Goal: Task Accomplishment & Management: Complete application form

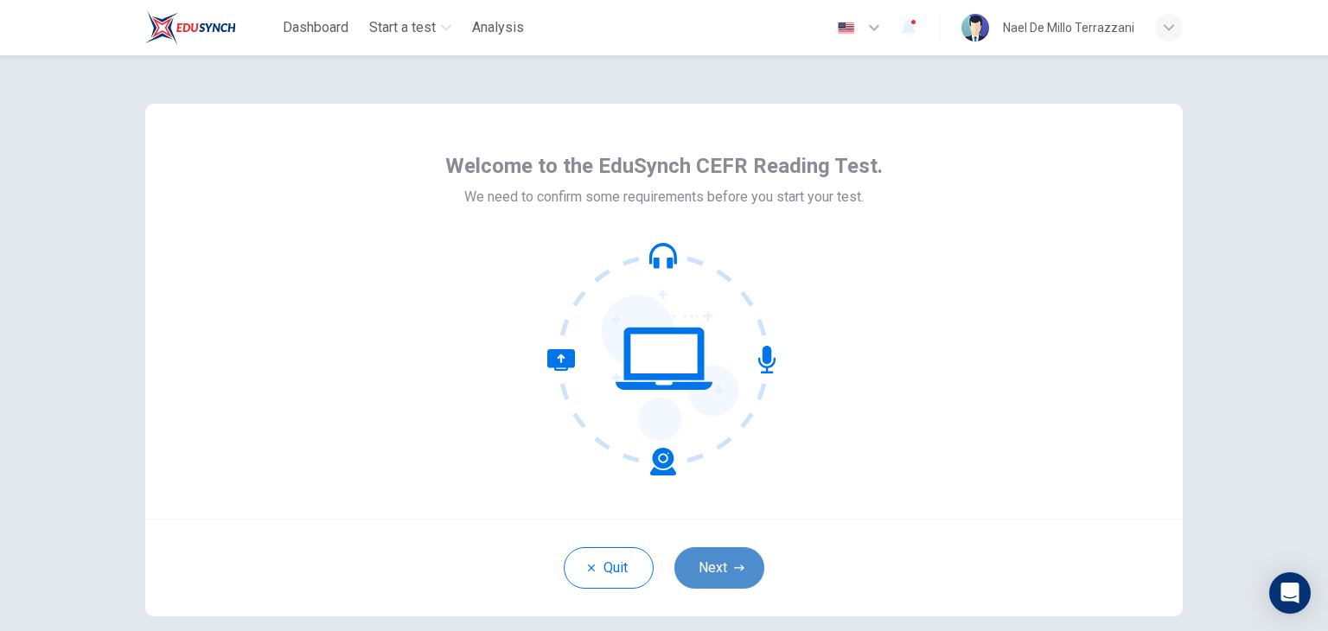
click at [727, 568] on button "Next" at bounding box center [719, 568] width 90 height 42
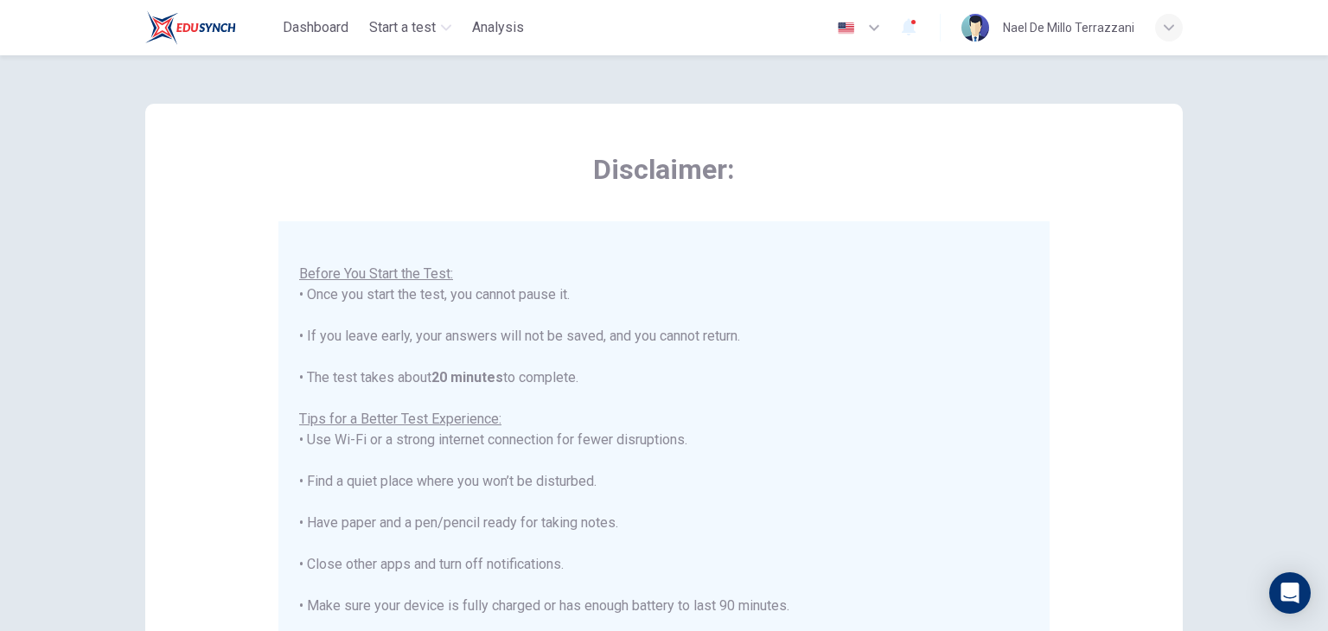
scroll to position [93, 0]
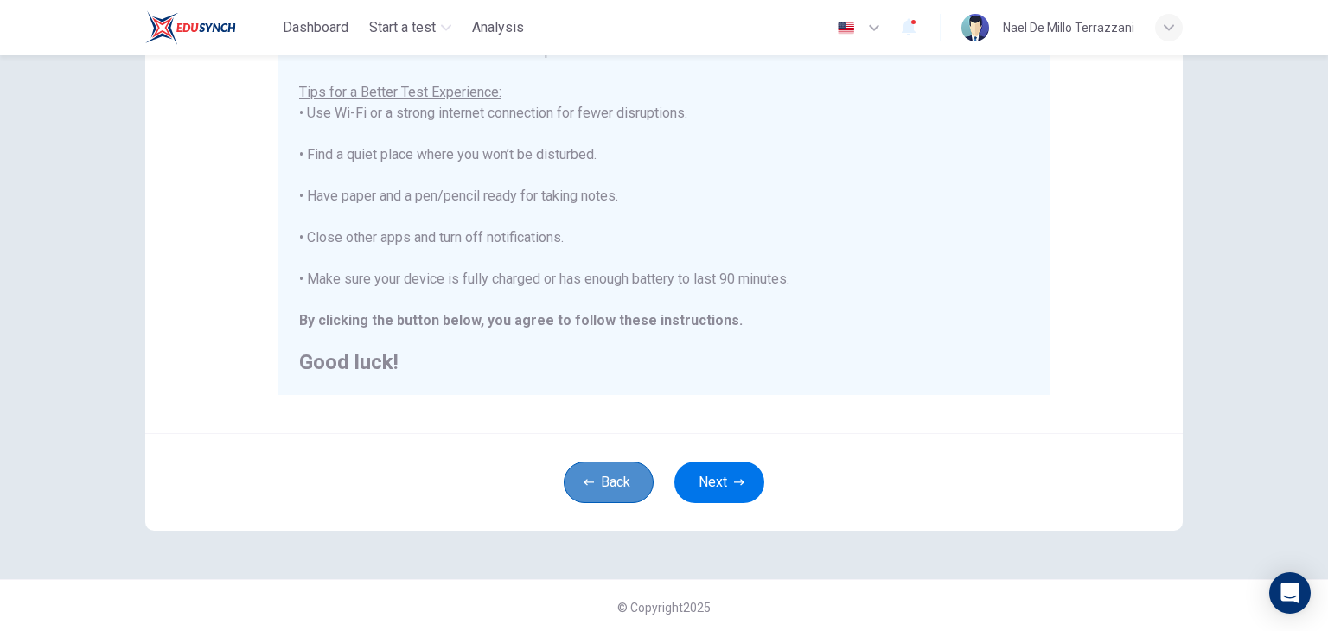
click at [605, 492] on button "Back" at bounding box center [609, 483] width 90 height 42
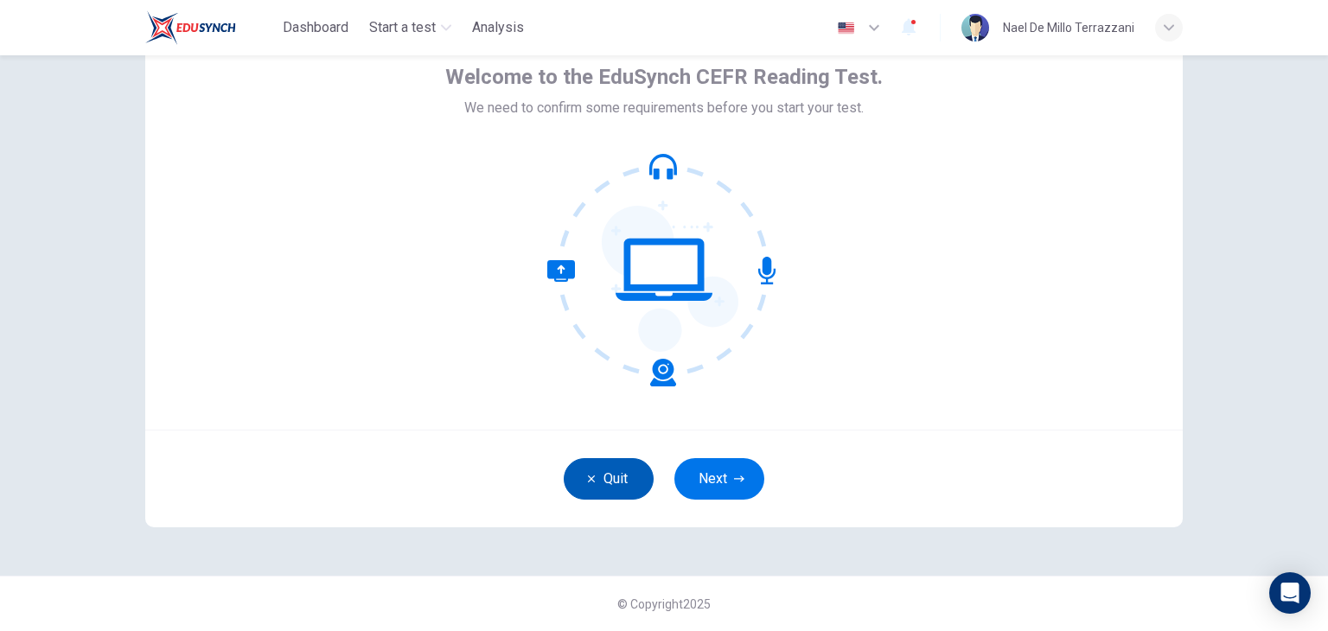
click at [631, 483] on button "Quit" at bounding box center [609, 479] width 90 height 42
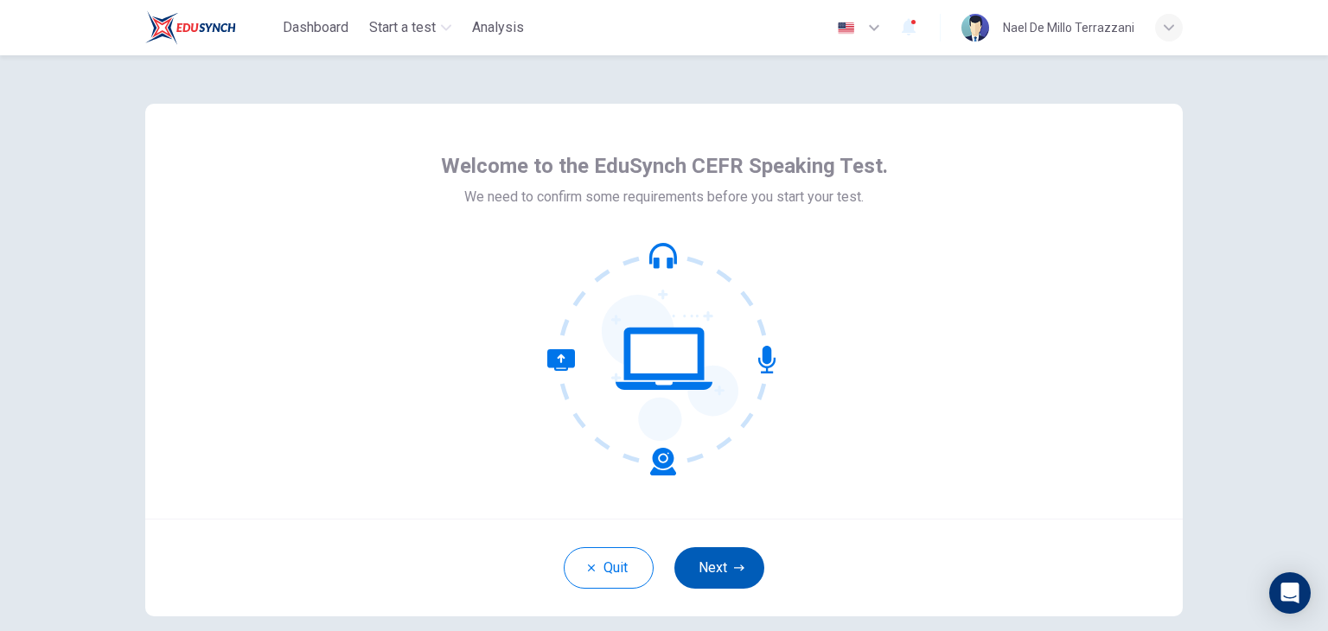
click at [729, 561] on button "Next" at bounding box center [719, 568] width 90 height 42
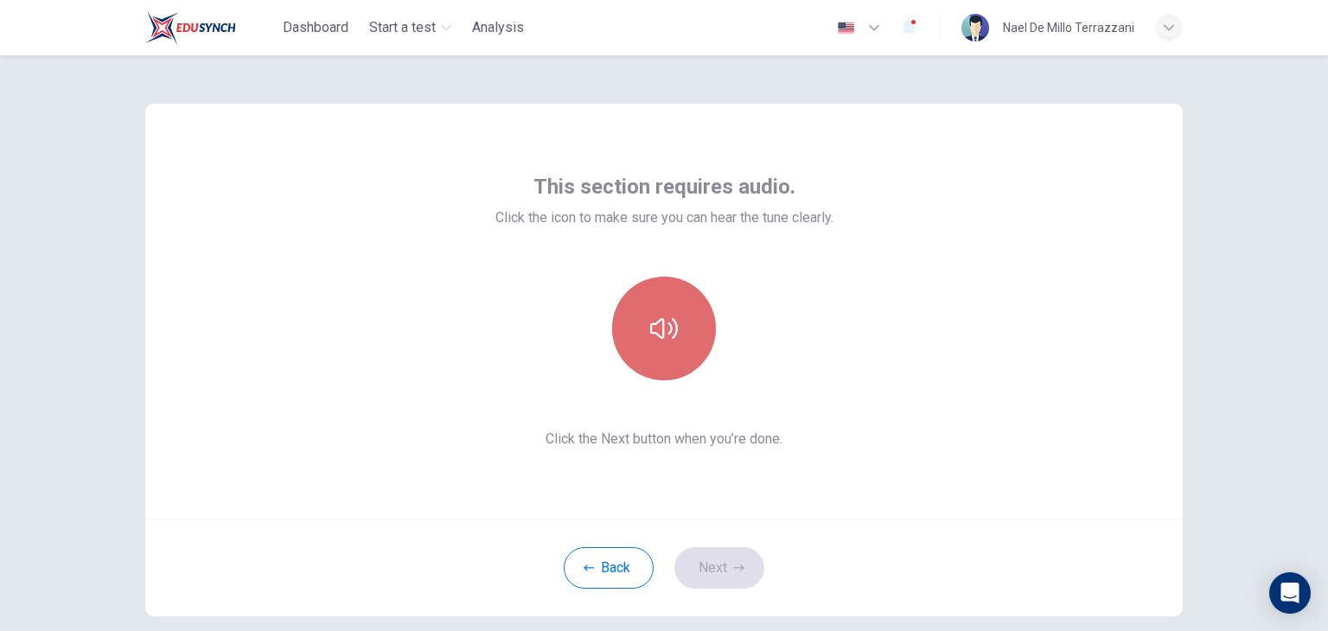
click at [668, 353] on button "button" at bounding box center [664, 329] width 104 height 104
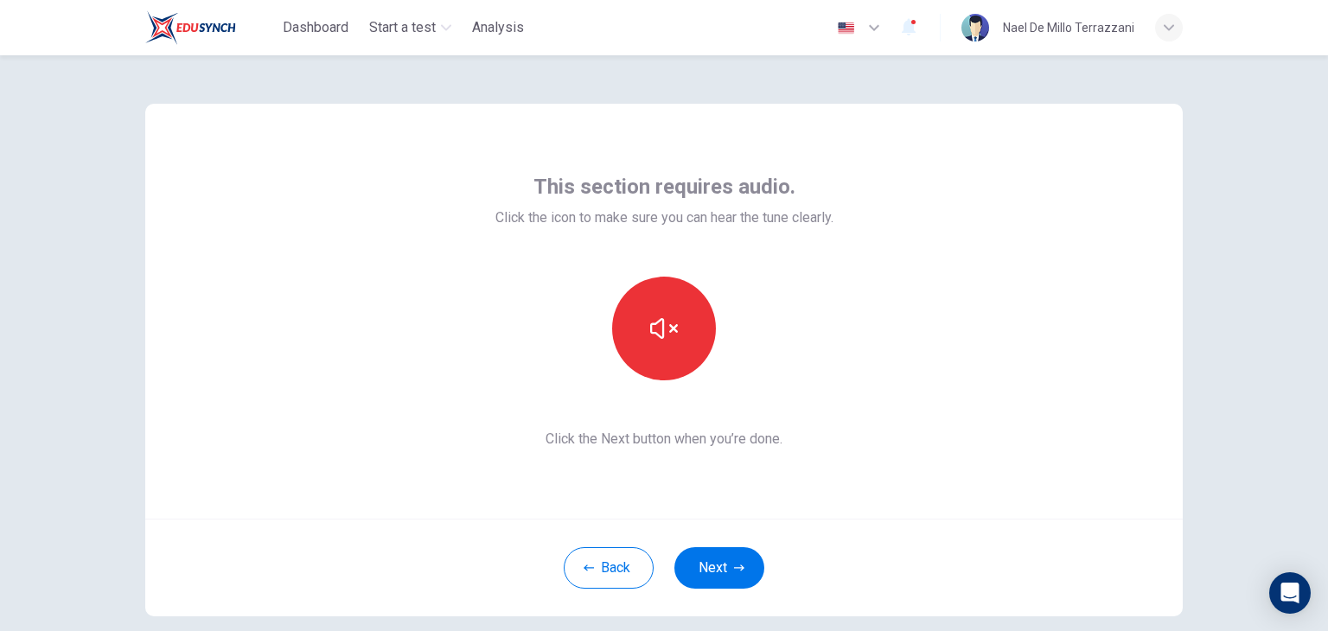
click at [761, 431] on span "Click the Next button when you’re done." at bounding box center [664, 439] width 338 height 21
click at [712, 559] on button "Next" at bounding box center [719, 568] width 90 height 42
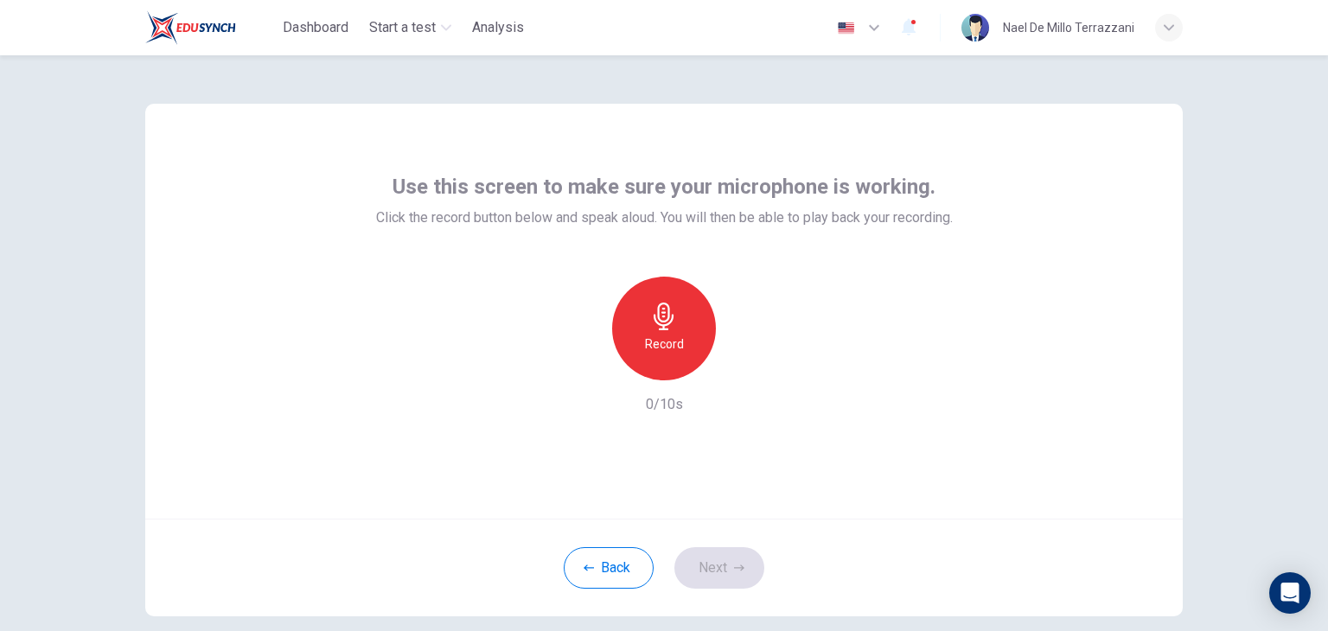
click at [660, 348] on h6 "Record" at bounding box center [664, 344] width 39 height 21
click at [679, 331] on div "Stop" at bounding box center [664, 329] width 104 height 104
click at [741, 367] on icon "button" at bounding box center [745, 366] width 8 height 10
click at [747, 371] on icon "button" at bounding box center [743, 366] width 17 height 17
click at [582, 365] on icon "button" at bounding box center [585, 367] width 16 height 16
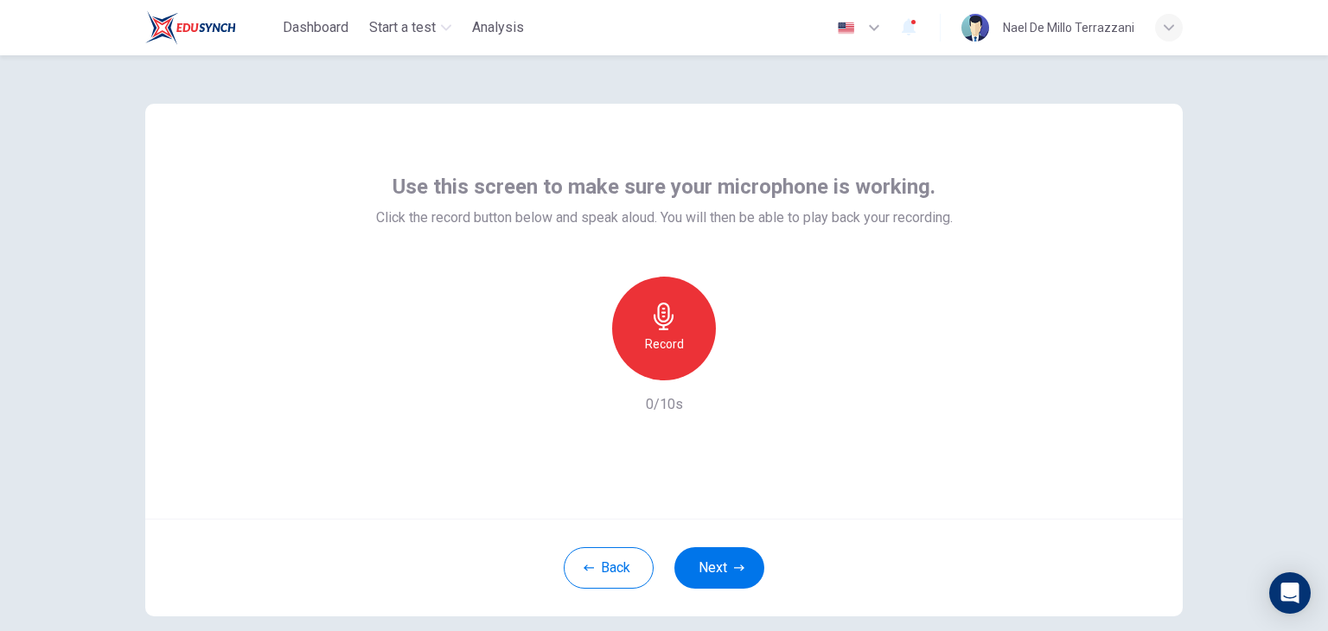
click at [696, 344] on div "Record" at bounding box center [664, 329] width 104 height 104
click at [696, 344] on div "Stop" at bounding box center [664, 329] width 104 height 104
click at [751, 376] on div "Record" at bounding box center [664, 329] width 187 height 104
click at [747, 371] on div "button" at bounding box center [744, 367] width 28 height 28
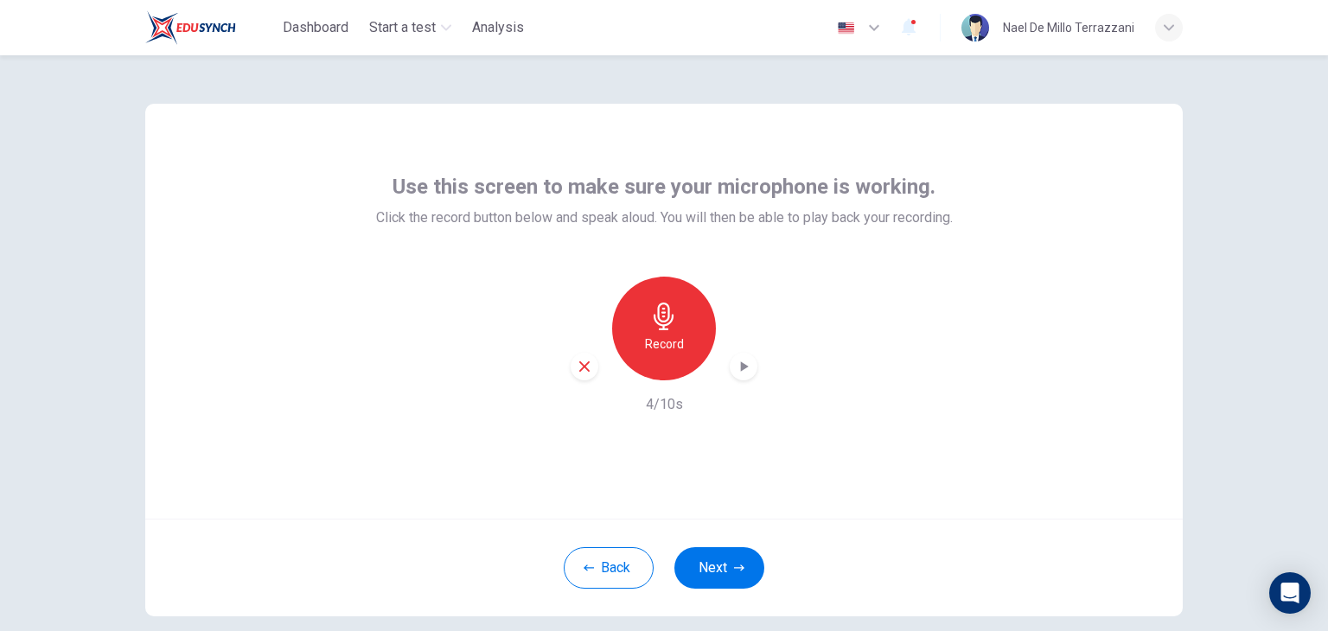
click at [741, 368] on icon "button" at bounding box center [745, 366] width 8 height 10
click at [745, 371] on icon "button" at bounding box center [743, 366] width 17 height 17
click at [744, 365] on icon "button" at bounding box center [743, 366] width 17 height 17
click at [586, 371] on icon "button" at bounding box center [585, 367] width 16 height 16
click at [701, 354] on div "Record" at bounding box center [664, 329] width 104 height 104
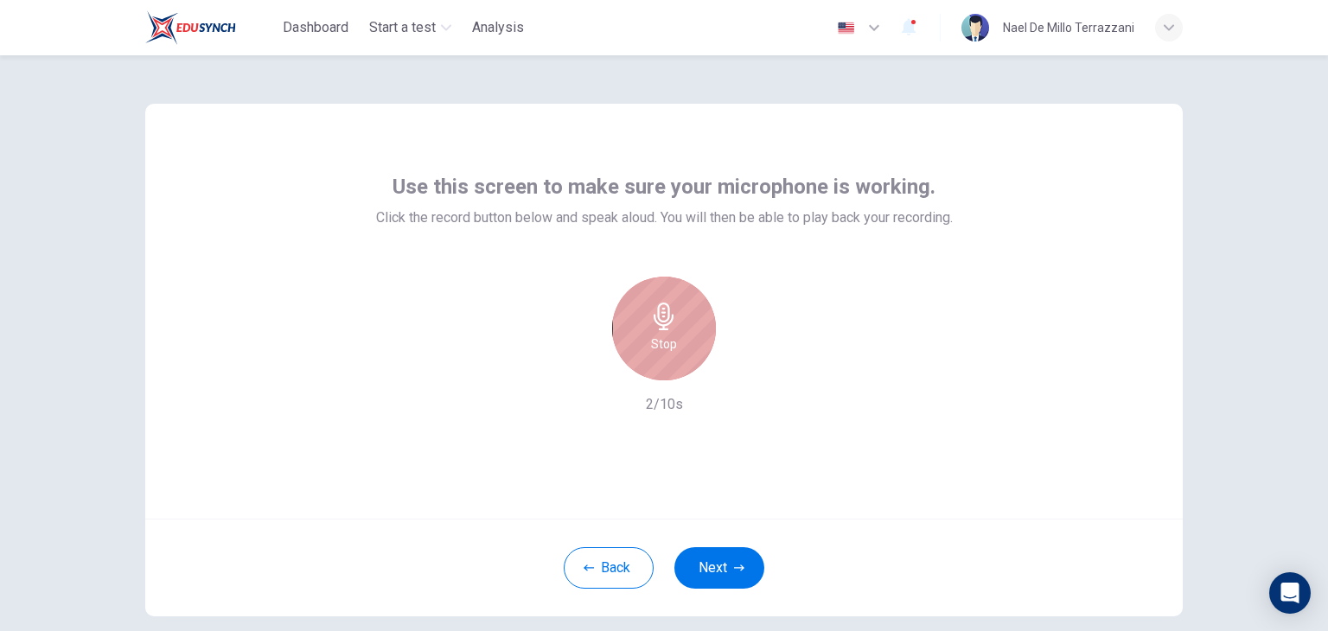
click at [691, 354] on div "Stop" at bounding box center [664, 329] width 104 height 104
click at [746, 368] on icon "button" at bounding box center [743, 366] width 17 height 17
click at [579, 372] on icon "button" at bounding box center [585, 367] width 16 height 16
click at [579, 372] on div "Record" at bounding box center [664, 329] width 187 height 104
click at [682, 351] on div "Record" at bounding box center [664, 329] width 104 height 104
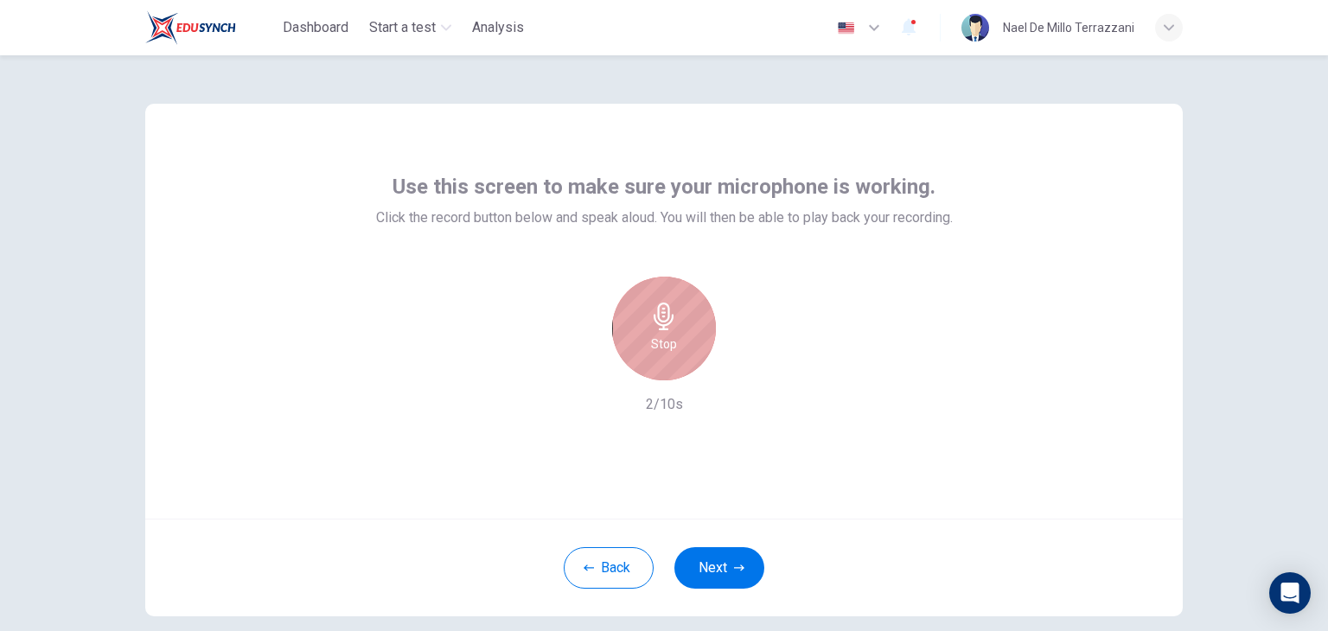
click at [646, 347] on div "Stop" at bounding box center [664, 329] width 104 height 104
click at [735, 363] on icon "button" at bounding box center [743, 366] width 17 height 17
drag, startPoint x: 963, startPoint y: 479, endPoint x: 955, endPoint y: 396, distance: 83.4
click at [955, 396] on div "Use this screen to make sure your microphone is working. Click the record butto…" at bounding box center [664, 311] width 1038 height 415
click at [735, 374] on icon "button" at bounding box center [743, 366] width 17 height 17
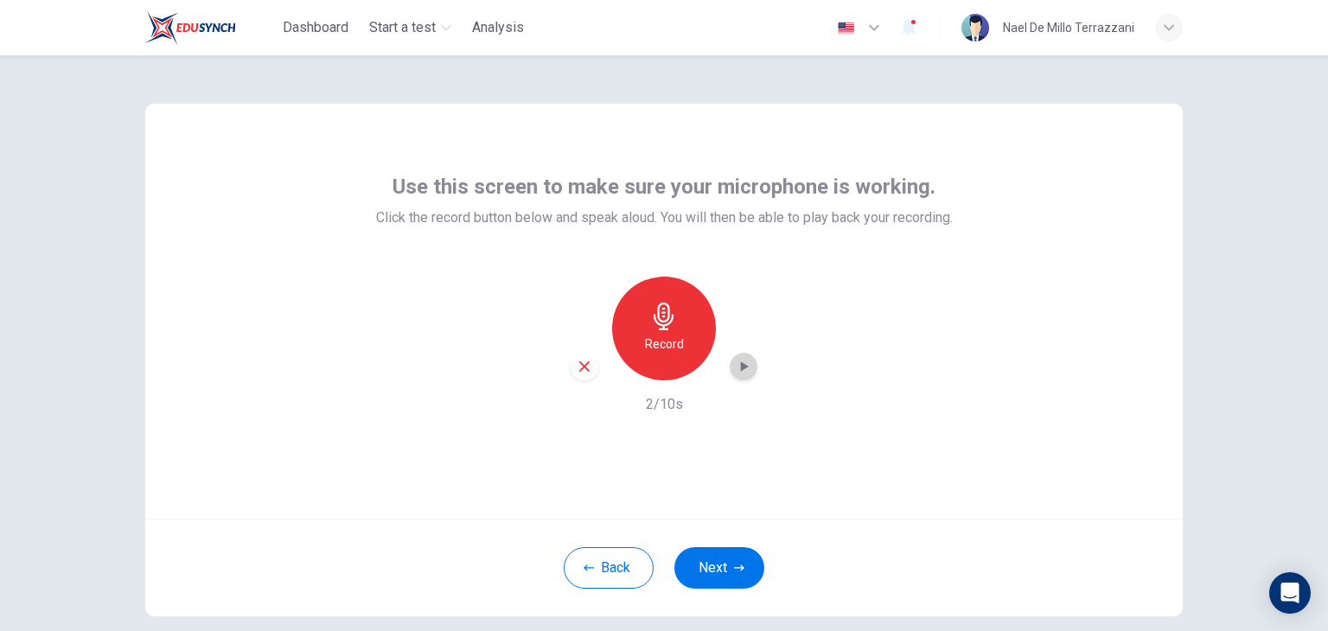
click at [744, 364] on icon "button" at bounding box center [743, 366] width 17 height 17
click at [578, 374] on div "button" at bounding box center [585, 367] width 28 height 28
click at [699, 336] on div "Record" at bounding box center [664, 329] width 104 height 104
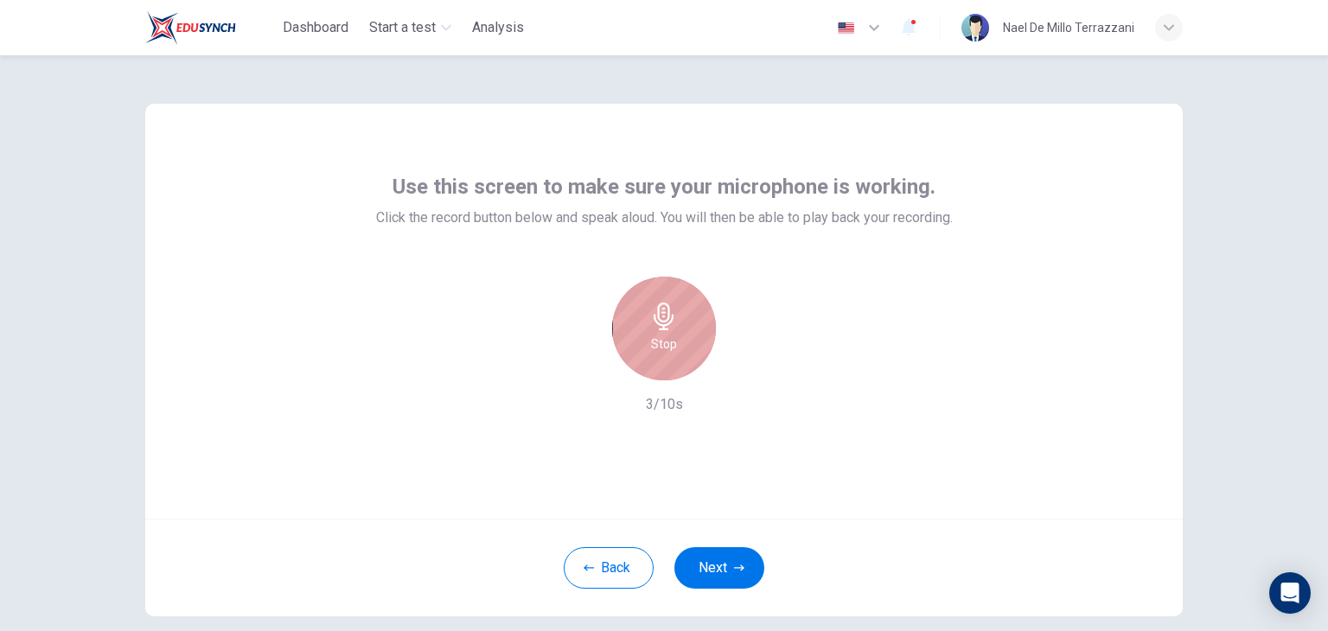
click at [702, 337] on div "Stop" at bounding box center [664, 329] width 104 height 104
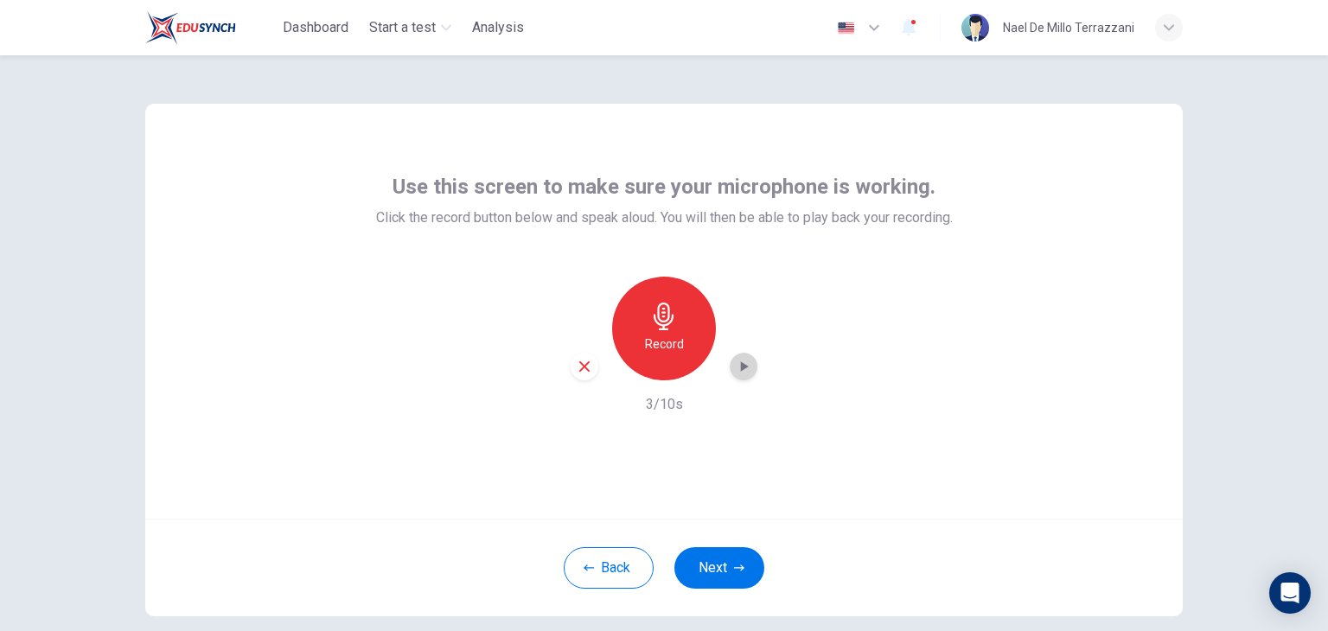
click at [744, 368] on icon "button" at bounding box center [743, 366] width 17 height 17
click at [741, 363] on icon "button" at bounding box center [745, 366] width 8 height 10
click at [586, 578] on button "Back" at bounding box center [609, 568] width 90 height 42
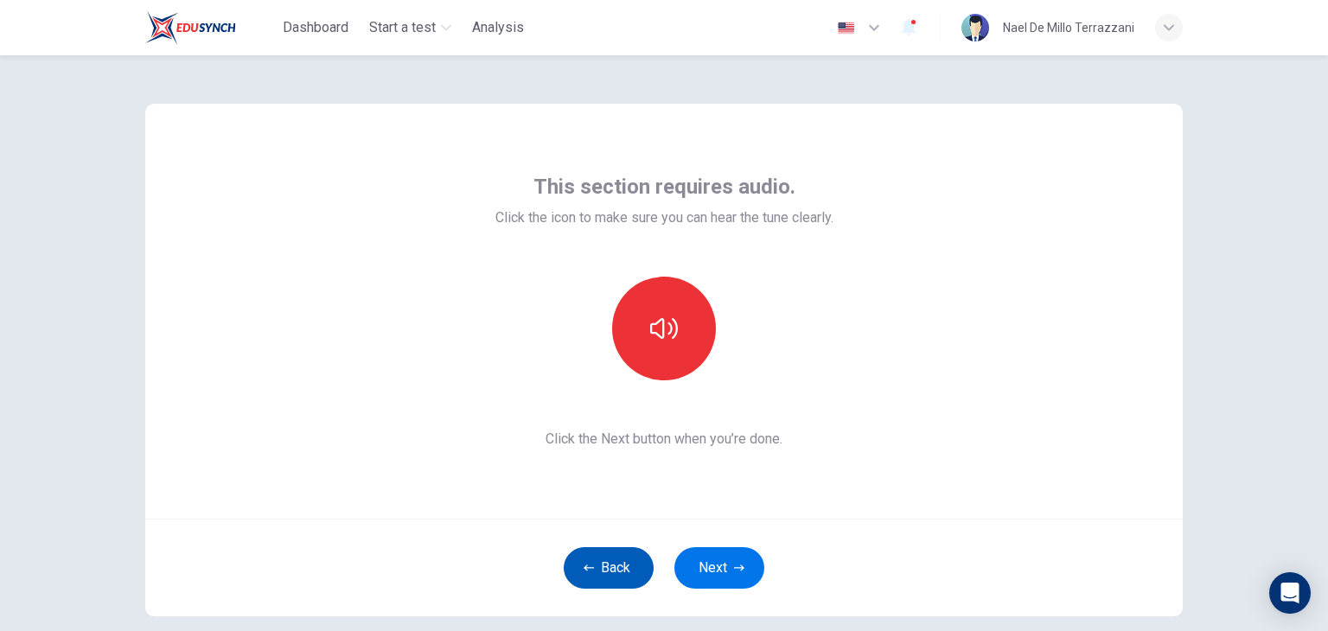
click at [595, 572] on button "Back" at bounding box center [609, 568] width 90 height 42
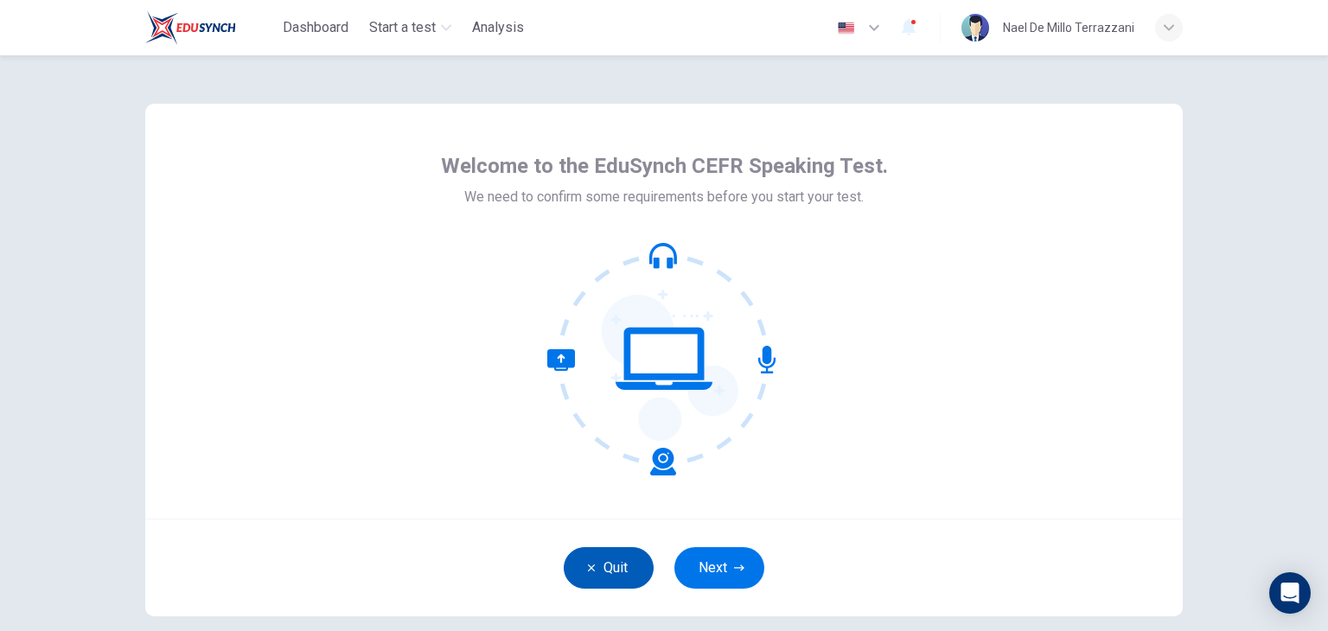
click at [595, 579] on button "Quit" at bounding box center [609, 568] width 90 height 42
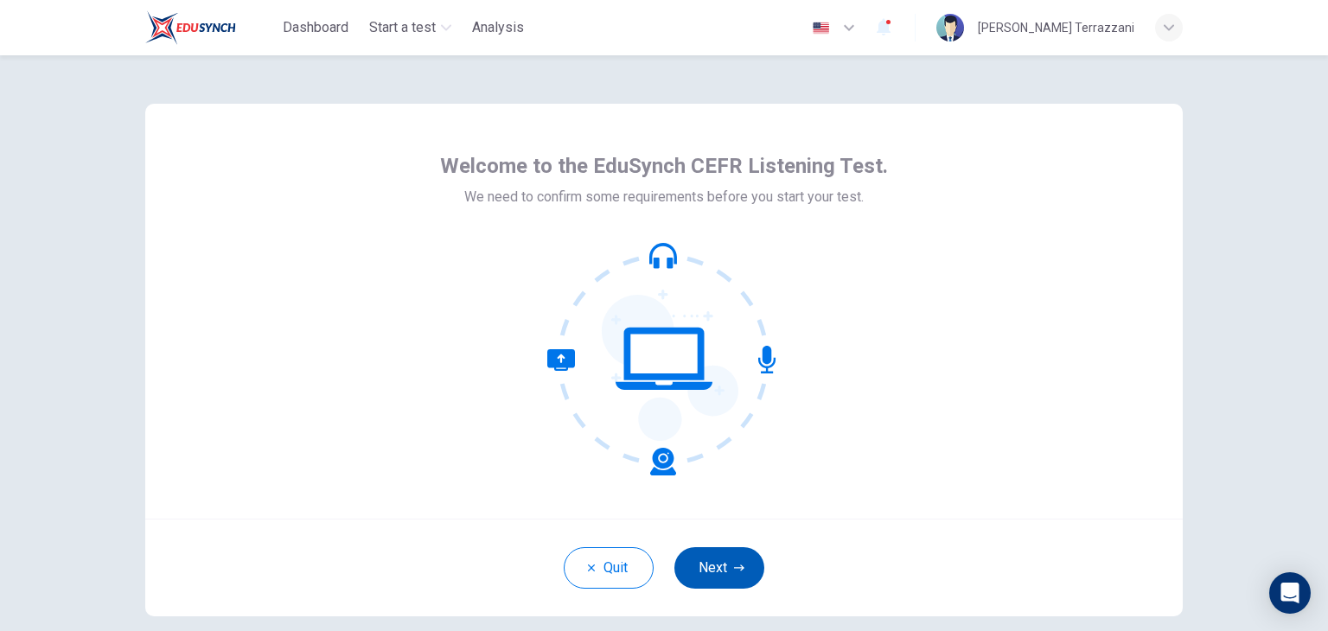
click at [723, 579] on button "Next" at bounding box center [719, 568] width 90 height 42
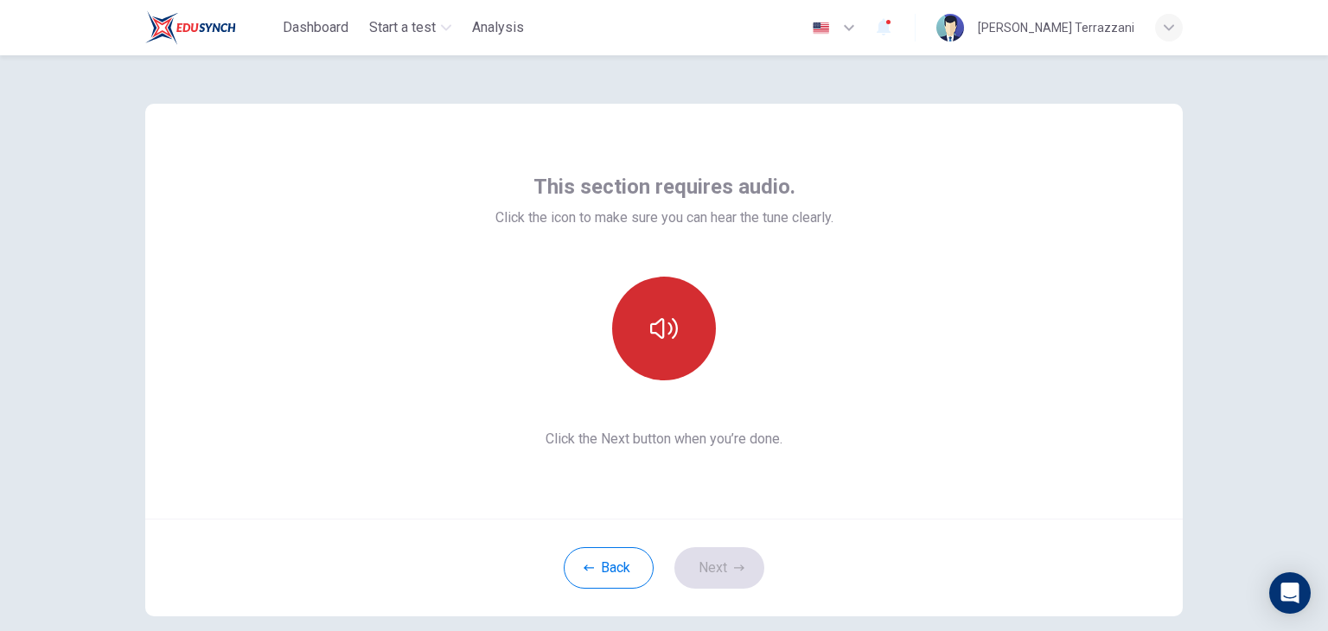
click at [665, 359] on button "button" at bounding box center [664, 329] width 104 height 104
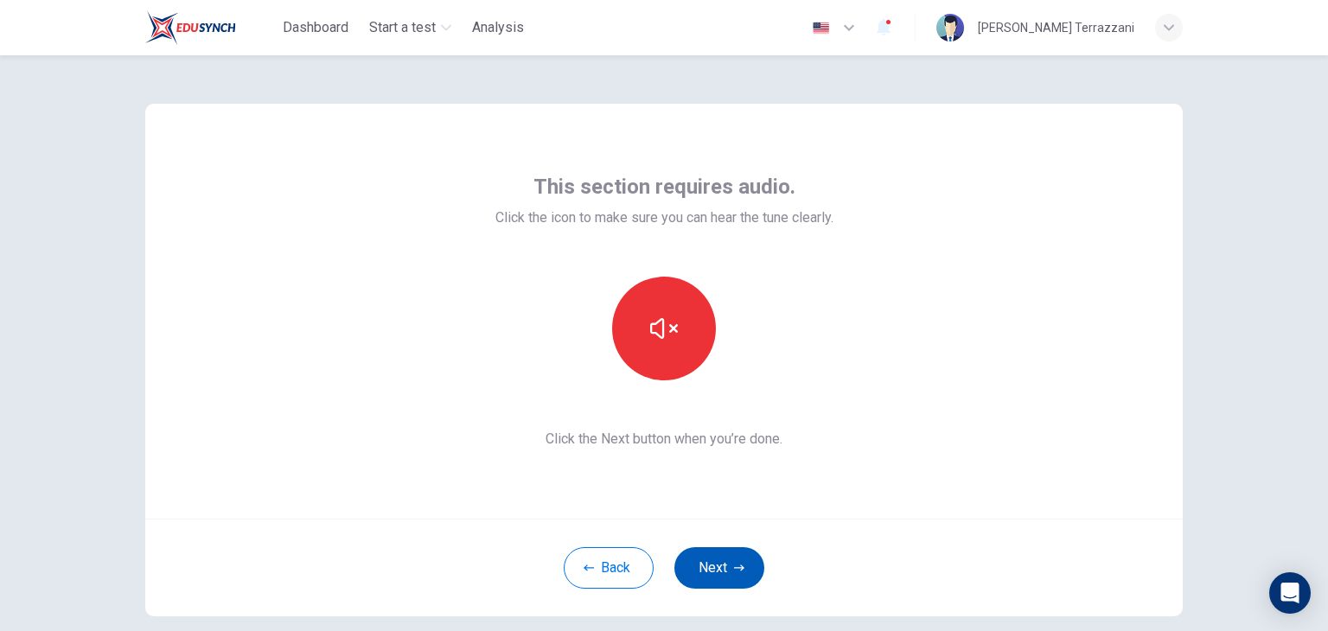
click at [744, 562] on button "Next" at bounding box center [719, 568] width 90 height 42
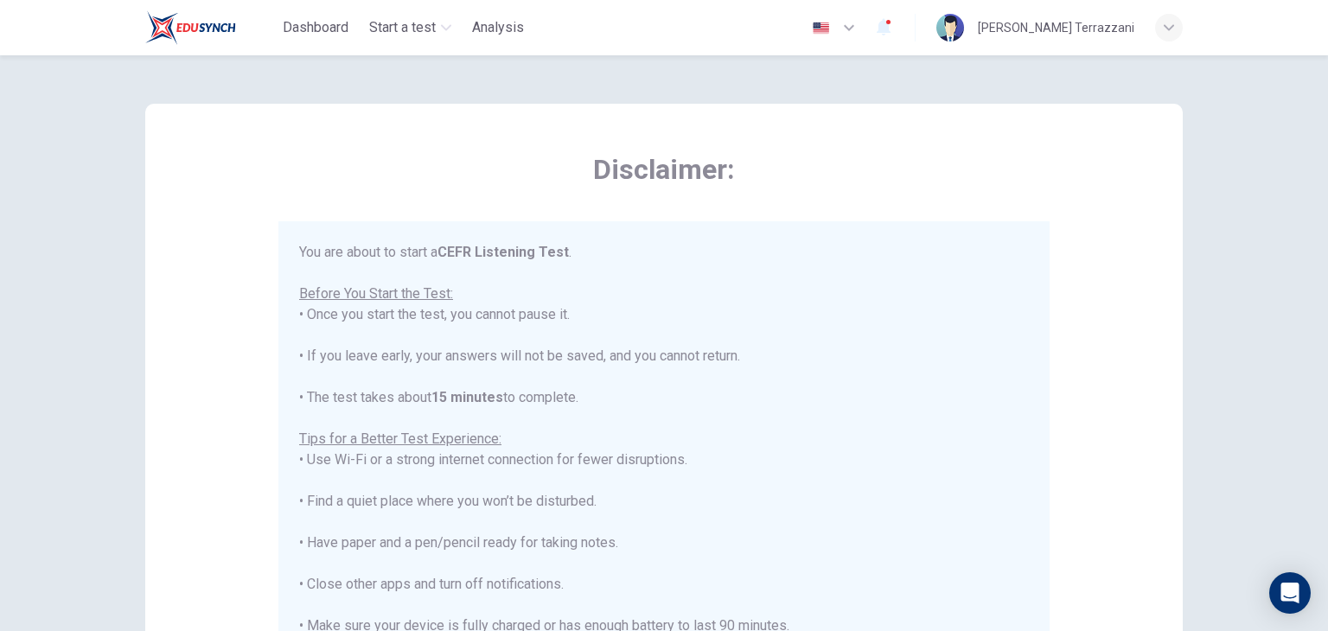
scroll to position [20, 0]
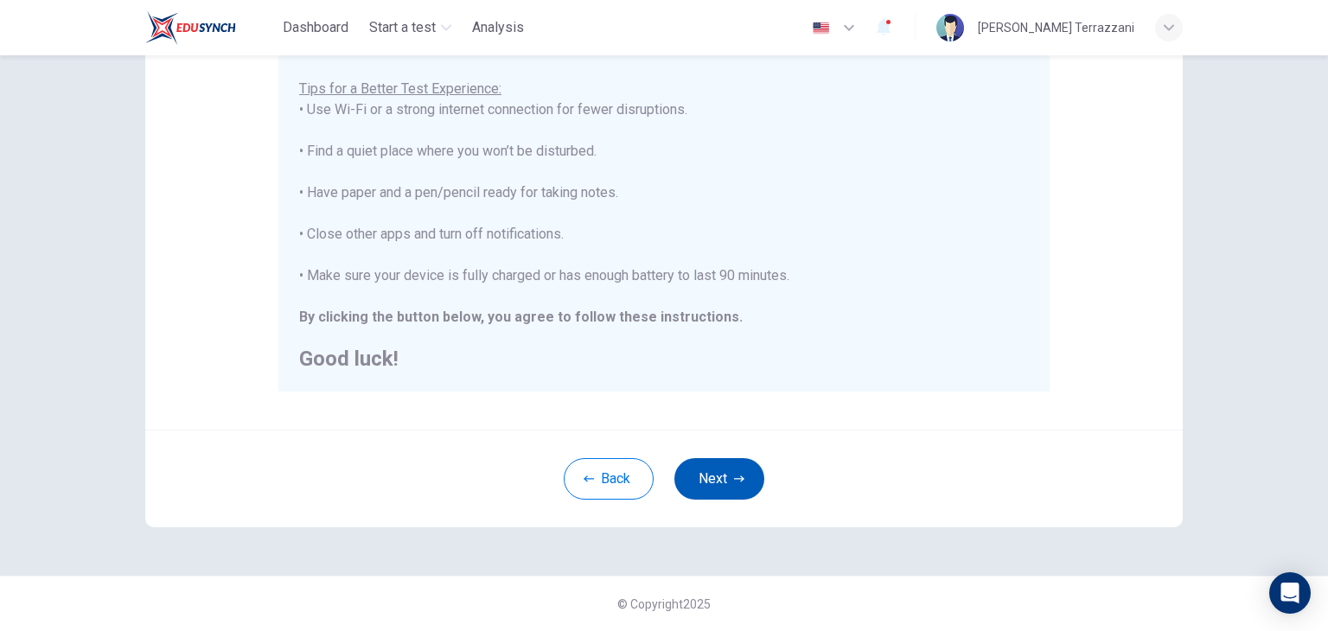
click at [712, 485] on button "Next" at bounding box center [719, 479] width 90 height 42
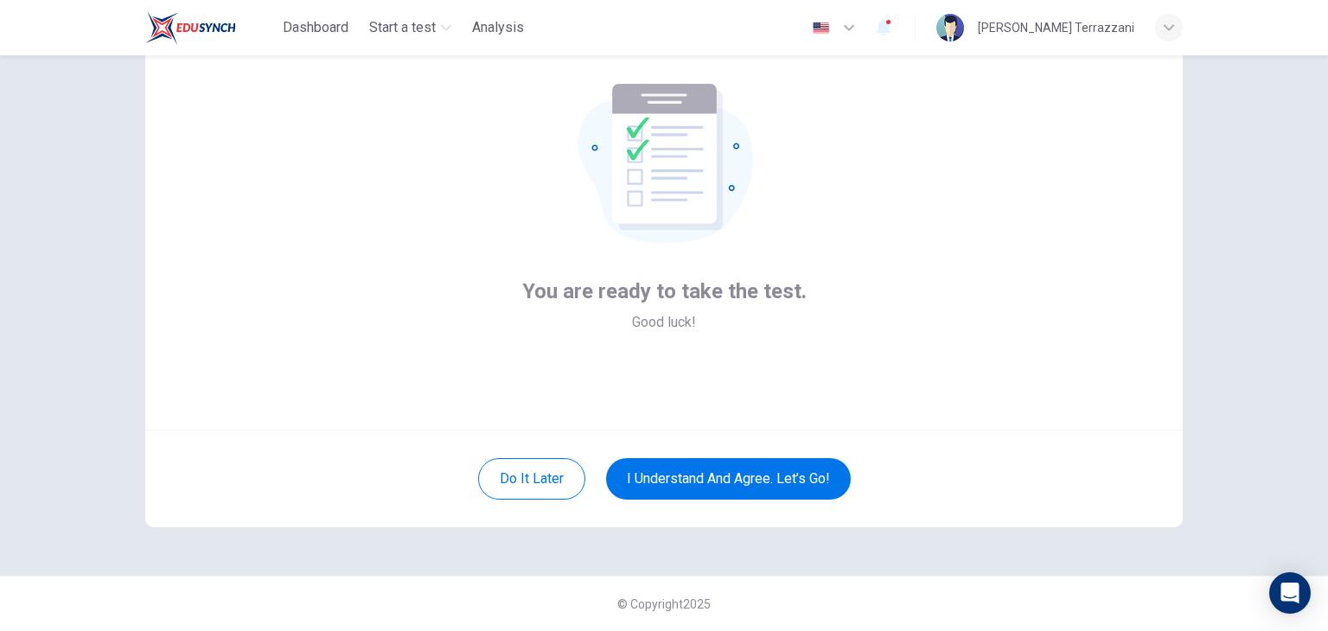
scroll to position [0, 0]
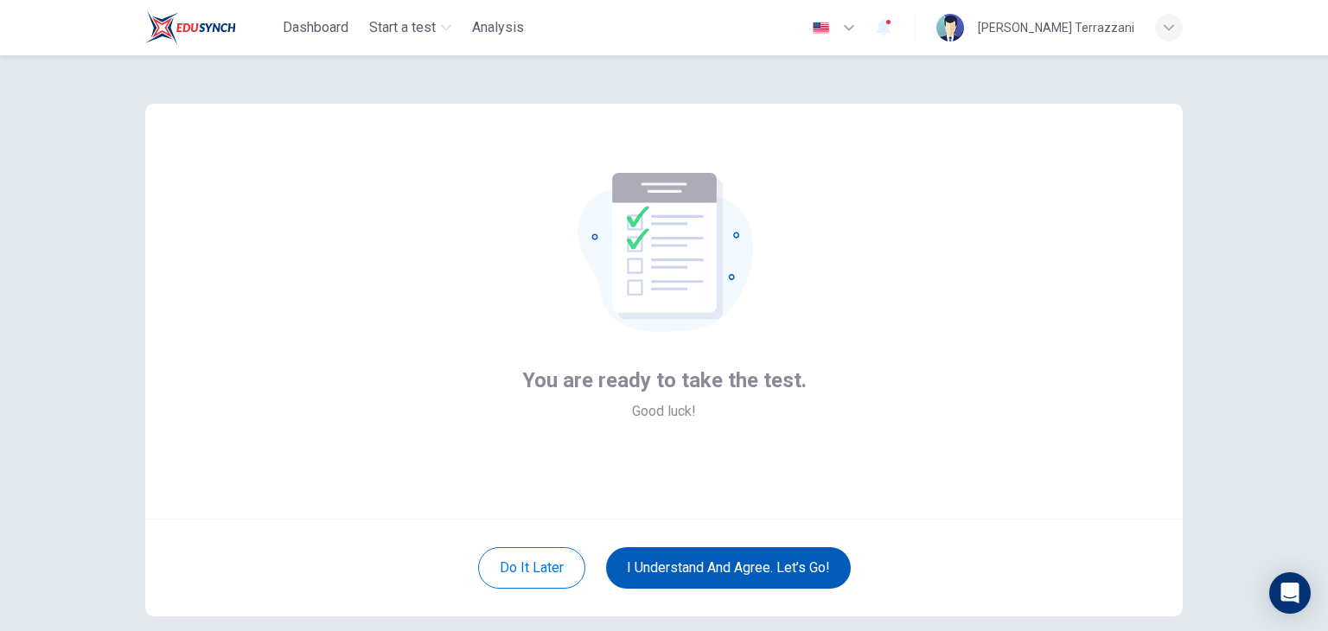
click at [783, 551] on button "I understand and agree. Let’s go!" at bounding box center [728, 568] width 245 height 42
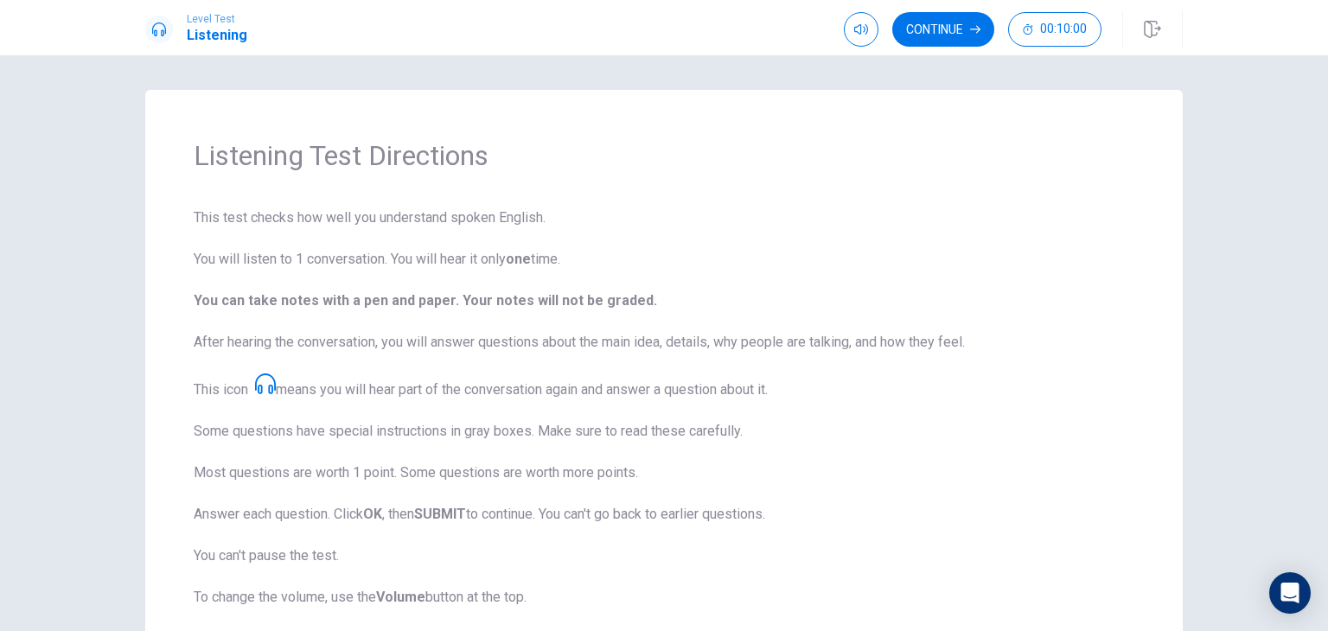
click at [273, 381] on icon at bounding box center [265, 384] width 21 height 21
click at [260, 385] on icon at bounding box center [265, 384] width 21 height 21
click at [961, 26] on button "Continue" at bounding box center [943, 29] width 102 height 35
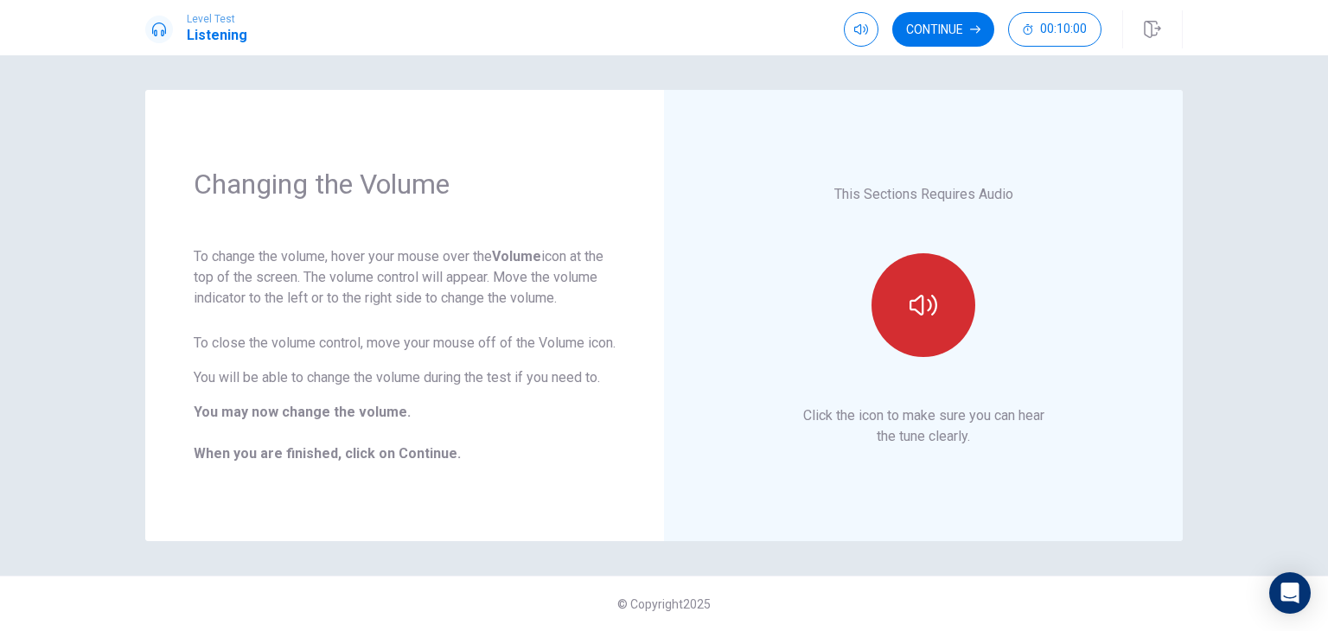
click at [934, 278] on button "button" at bounding box center [924, 305] width 104 height 104
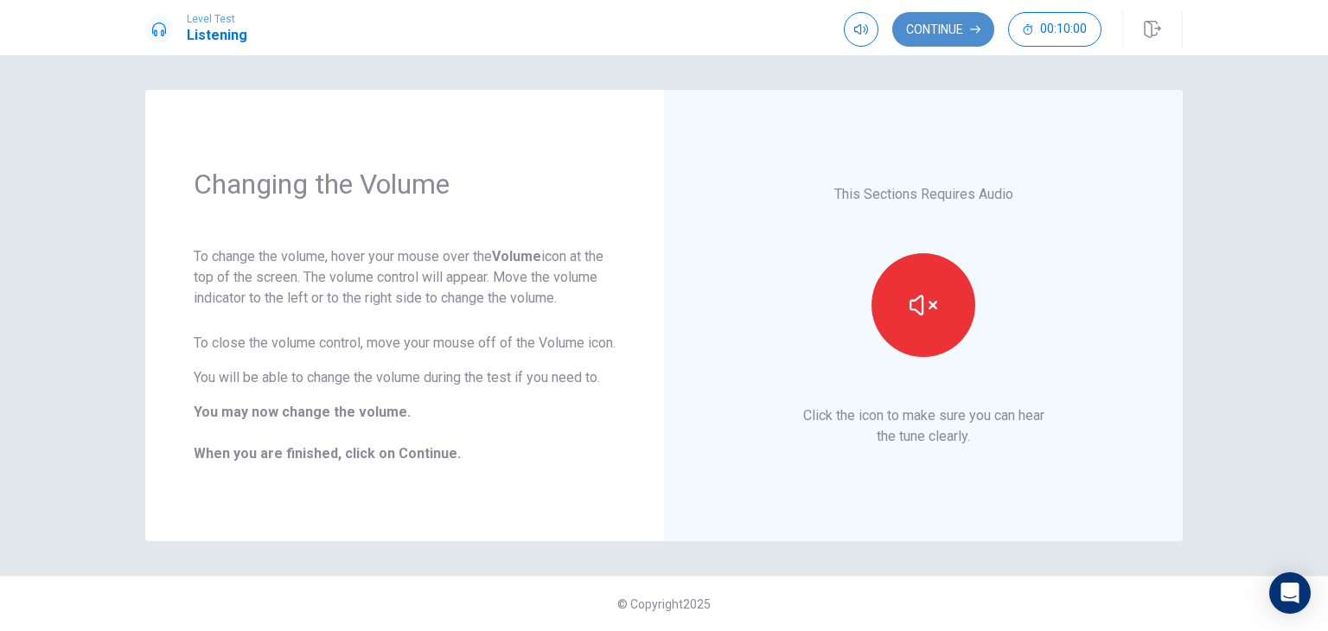
click at [961, 25] on button "Continue" at bounding box center [943, 29] width 102 height 35
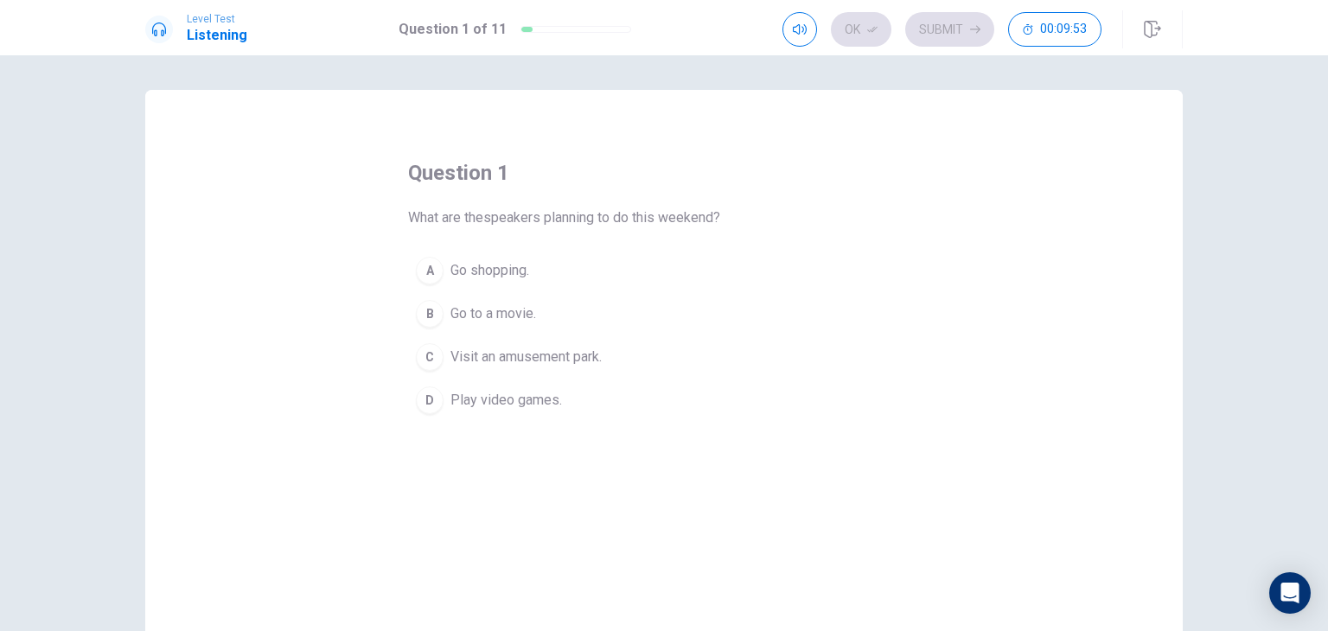
click at [427, 351] on div "C" at bounding box center [430, 357] width 28 height 28
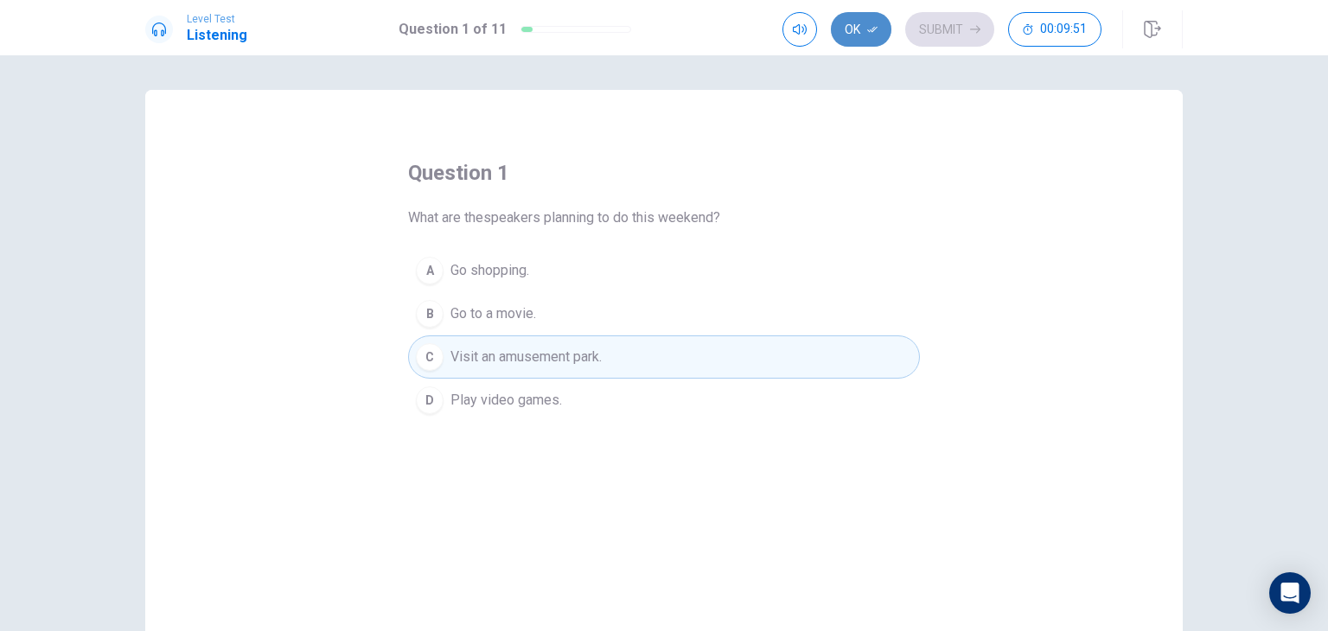
click at [857, 35] on button "Ok" at bounding box center [861, 29] width 61 height 35
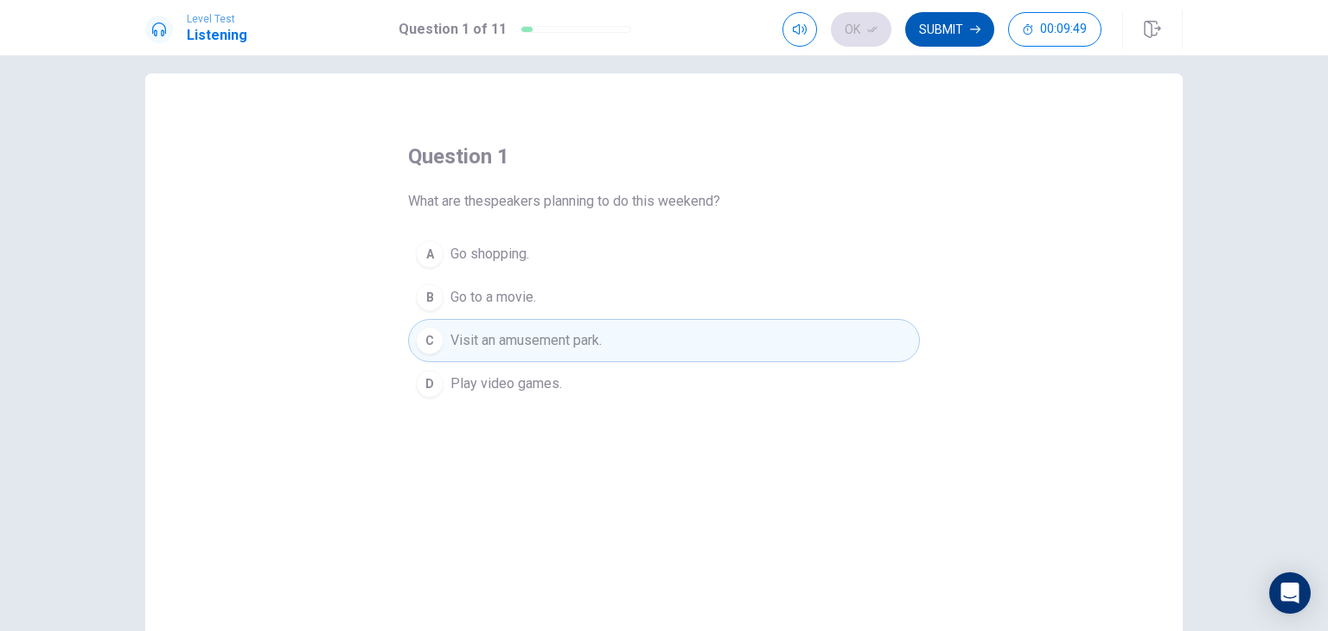
click at [922, 46] on button "Submit" at bounding box center [949, 29] width 89 height 35
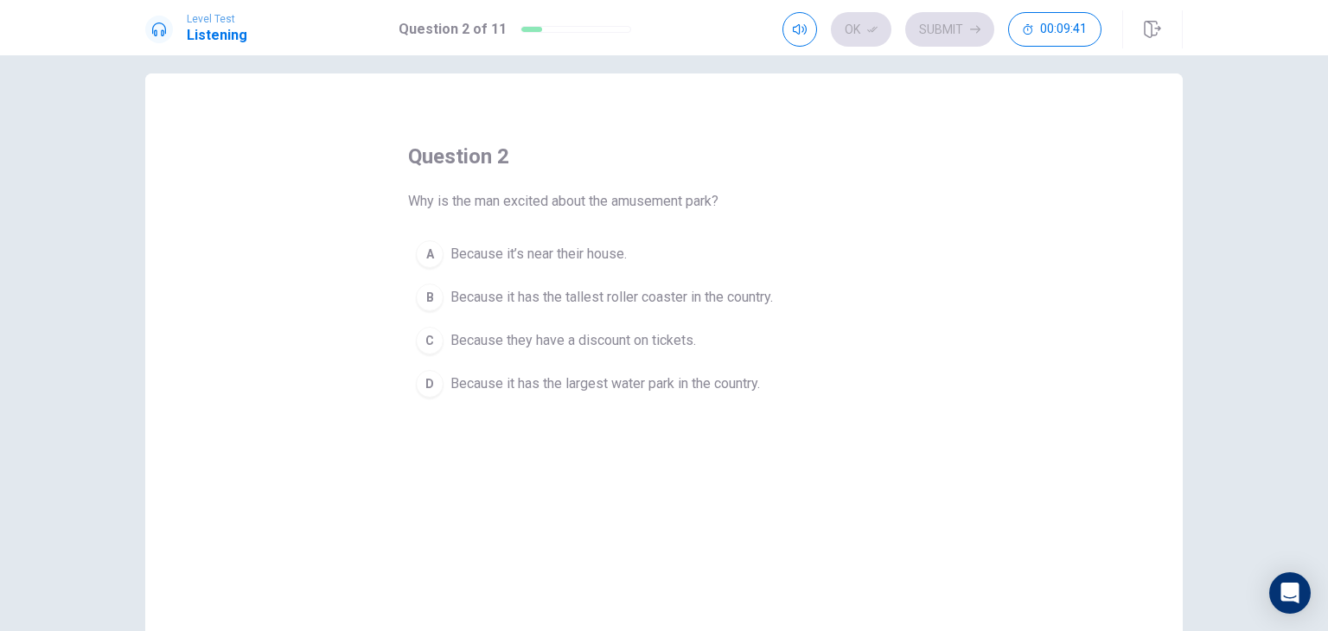
click at [425, 290] on div "B" at bounding box center [430, 298] width 28 height 28
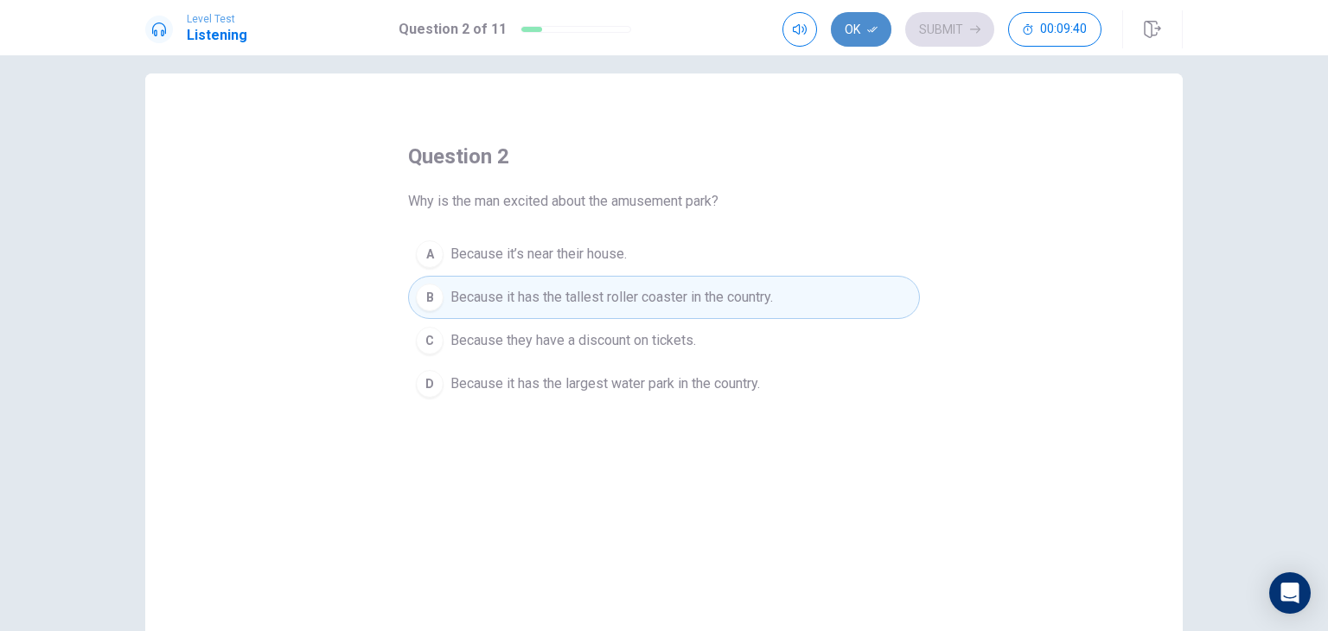
click at [865, 39] on button "Ok" at bounding box center [861, 29] width 61 height 35
click at [925, 41] on button "Submit" at bounding box center [949, 29] width 89 height 35
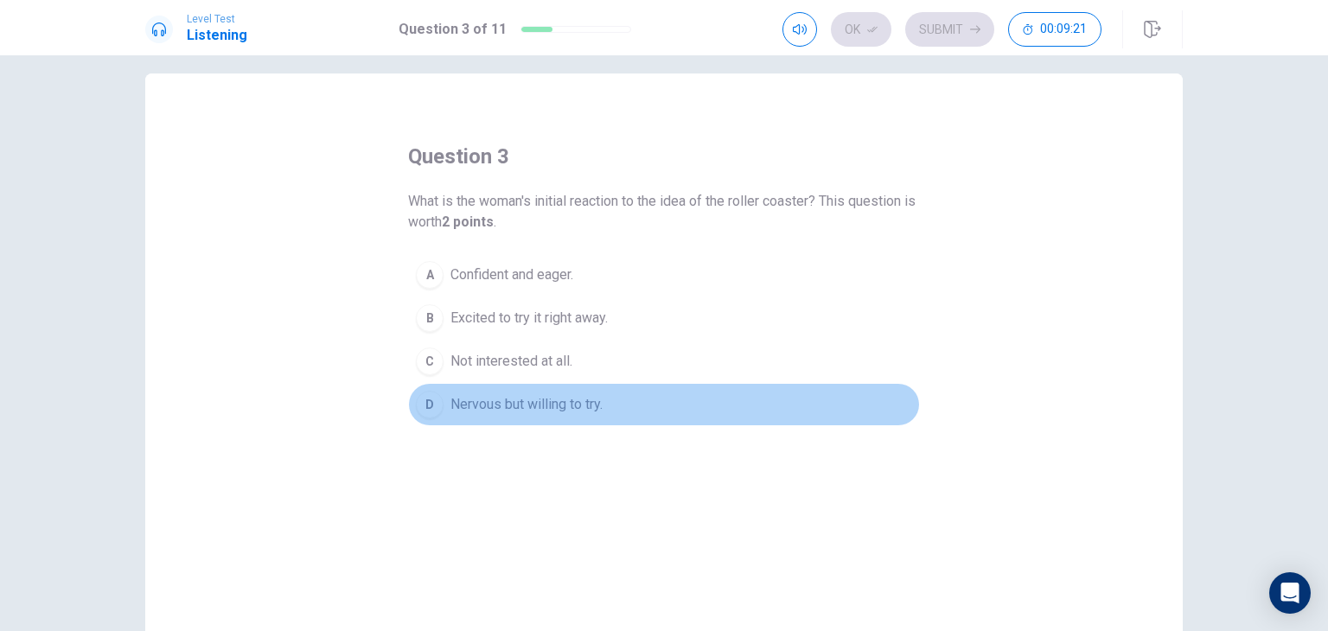
click at [430, 404] on div "D" at bounding box center [430, 405] width 28 height 28
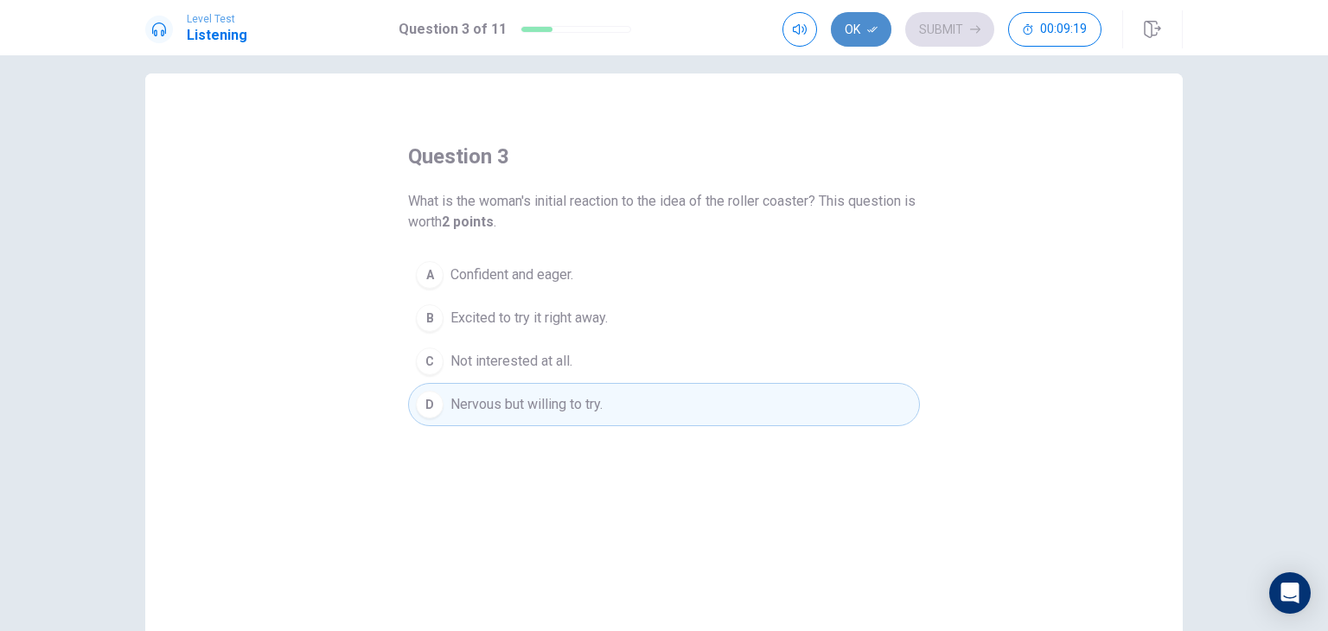
click at [866, 27] on button "Ok" at bounding box center [861, 29] width 61 height 35
click at [947, 22] on button "Submit" at bounding box center [949, 29] width 89 height 35
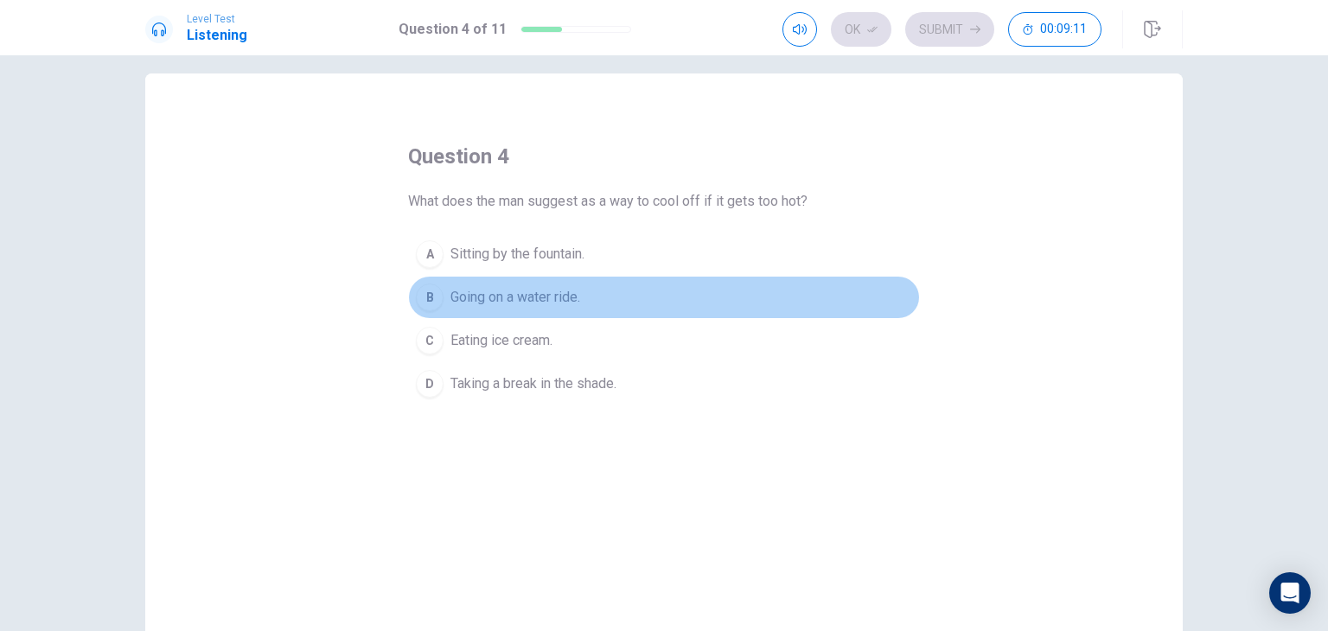
click at [420, 295] on div "B" at bounding box center [430, 298] width 28 height 28
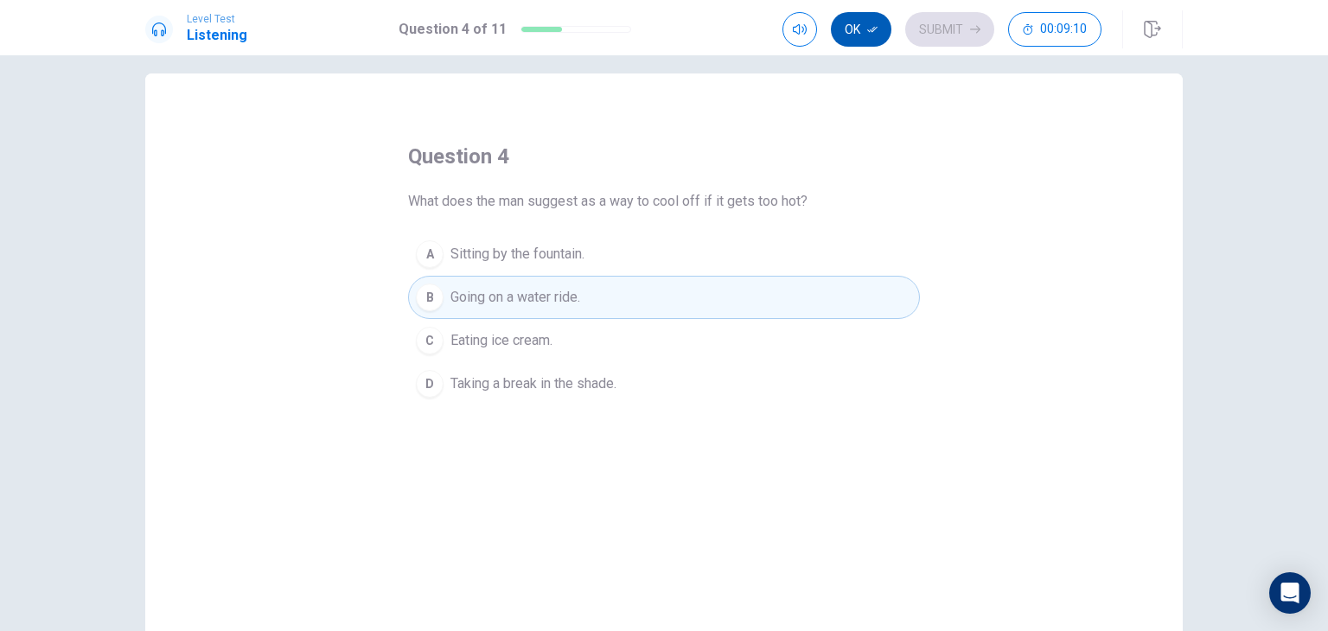
click at [866, 29] on button "Ok" at bounding box center [861, 29] width 61 height 35
click at [935, 33] on button "Submit" at bounding box center [949, 29] width 89 height 35
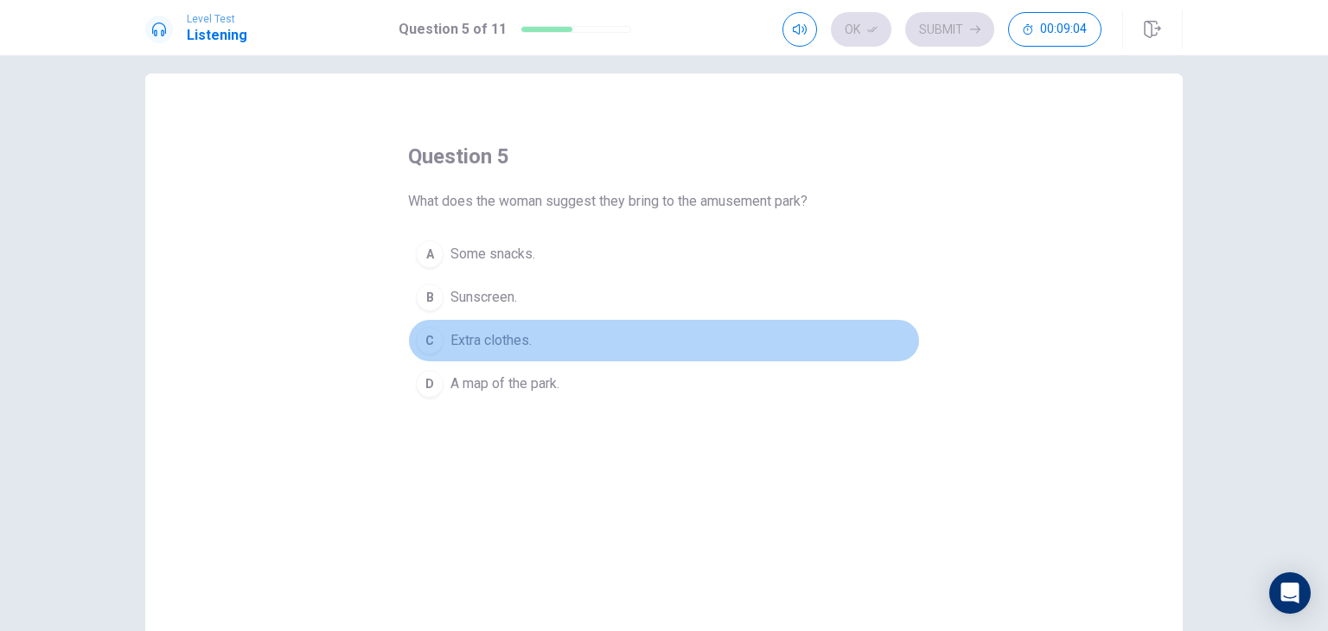
click at [428, 336] on div "C" at bounding box center [430, 341] width 28 height 28
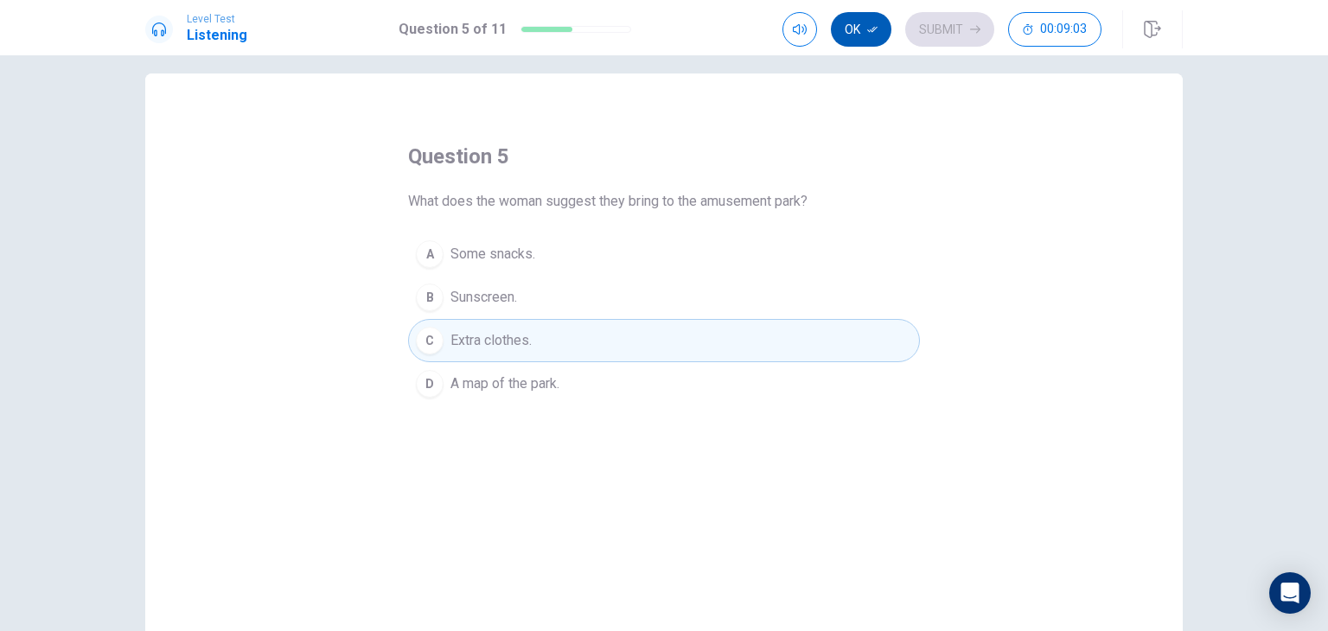
click at [862, 18] on button "Ok" at bounding box center [861, 29] width 61 height 35
click at [951, 29] on button "Submit" at bounding box center [949, 29] width 89 height 35
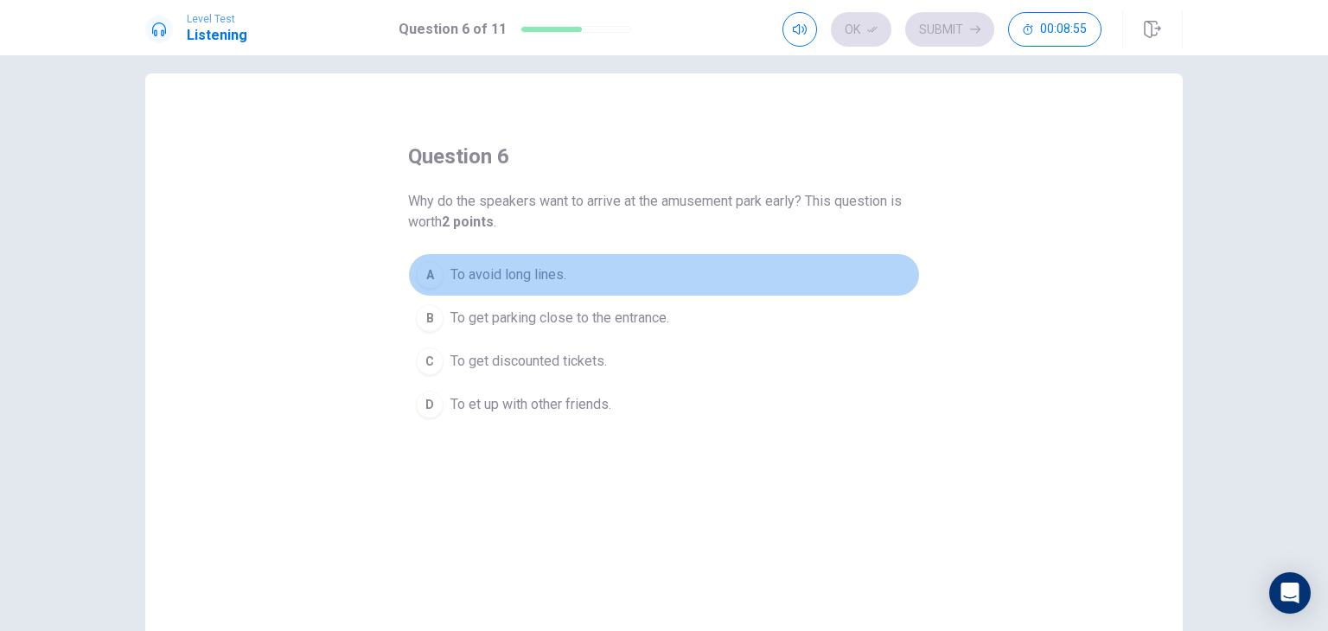
click at [528, 271] on span "To avoid long lines." at bounding box center [509, 275] width 116 height 21
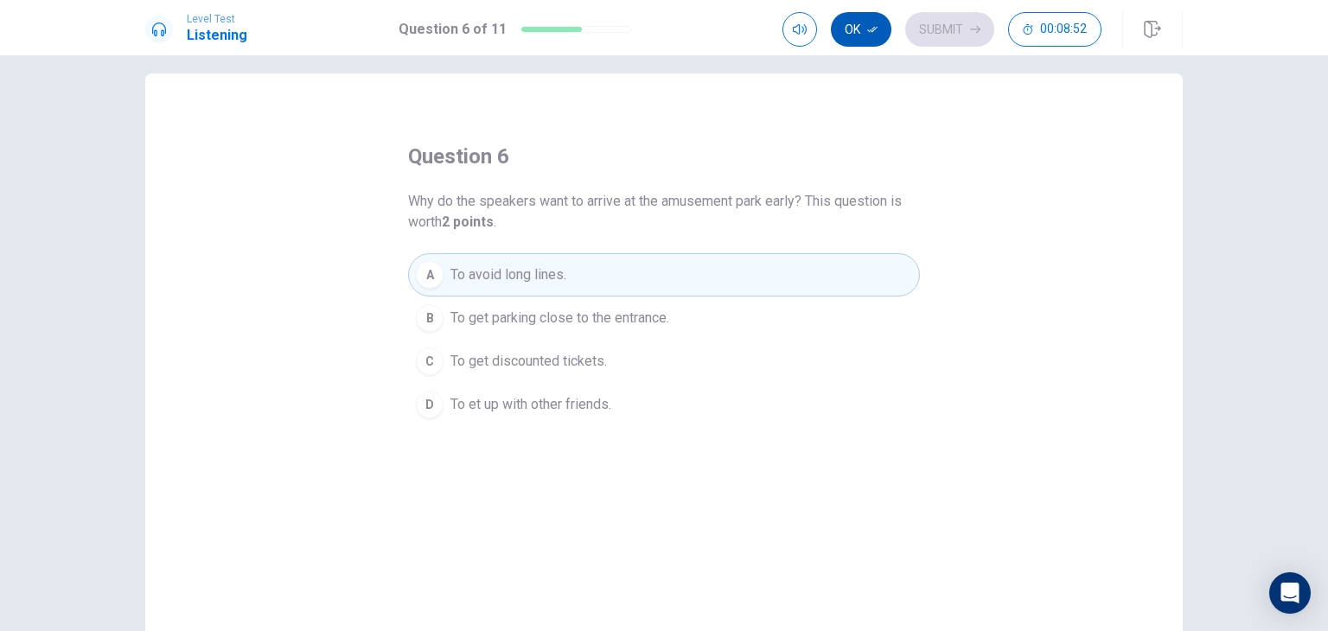
click at [885, 32] on button "Ok" at bounding box center [861, 29] width 61 height 35
click at [923, 34] on button "Submit" at bounding box center [949, 29] width 89 height 35
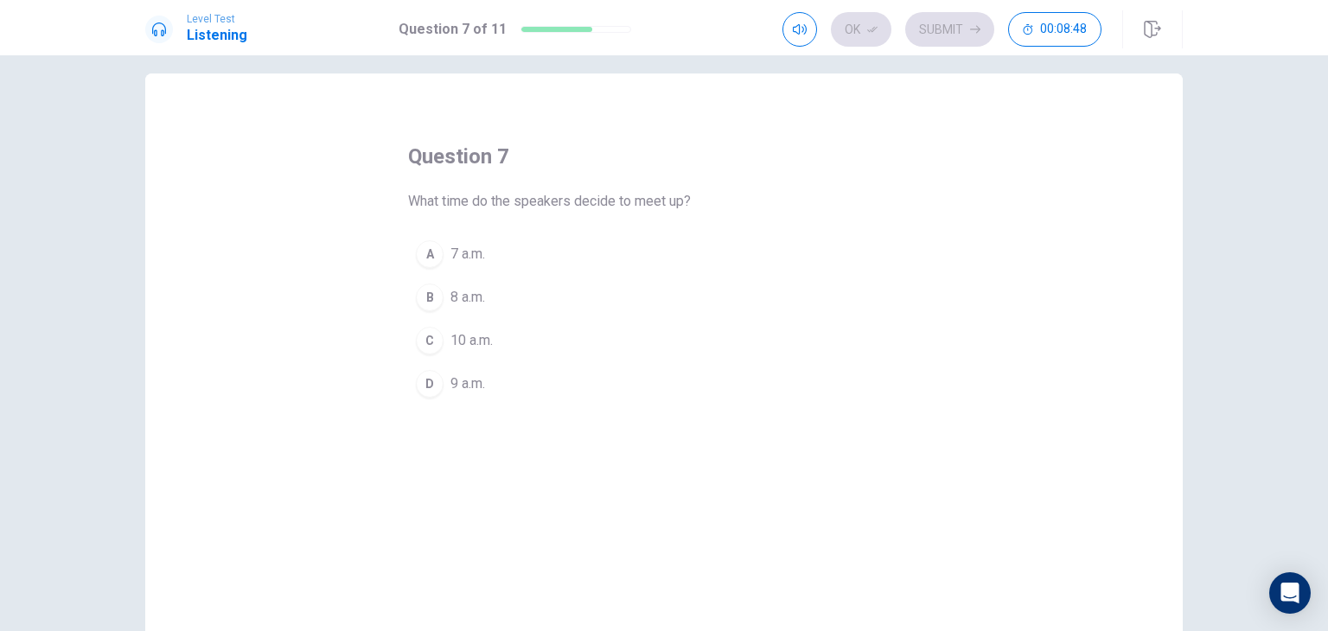
click at [422, 384] on div "D" at bounding box center [430, 384] width 28 height 28
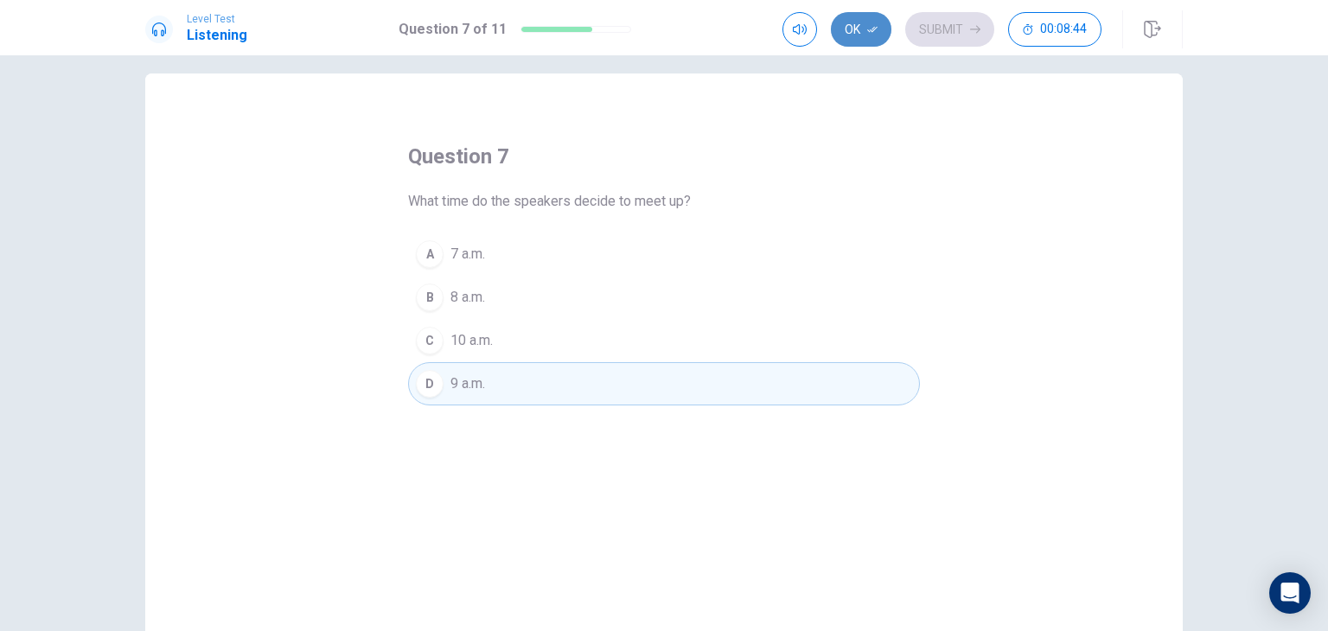
click at [861, 24] on button "Ok" at bounding box center [861, 29] width 61 height 35
click at [955, 30] on button "Submit" at bounding box center [949, 29] width 89 height 35
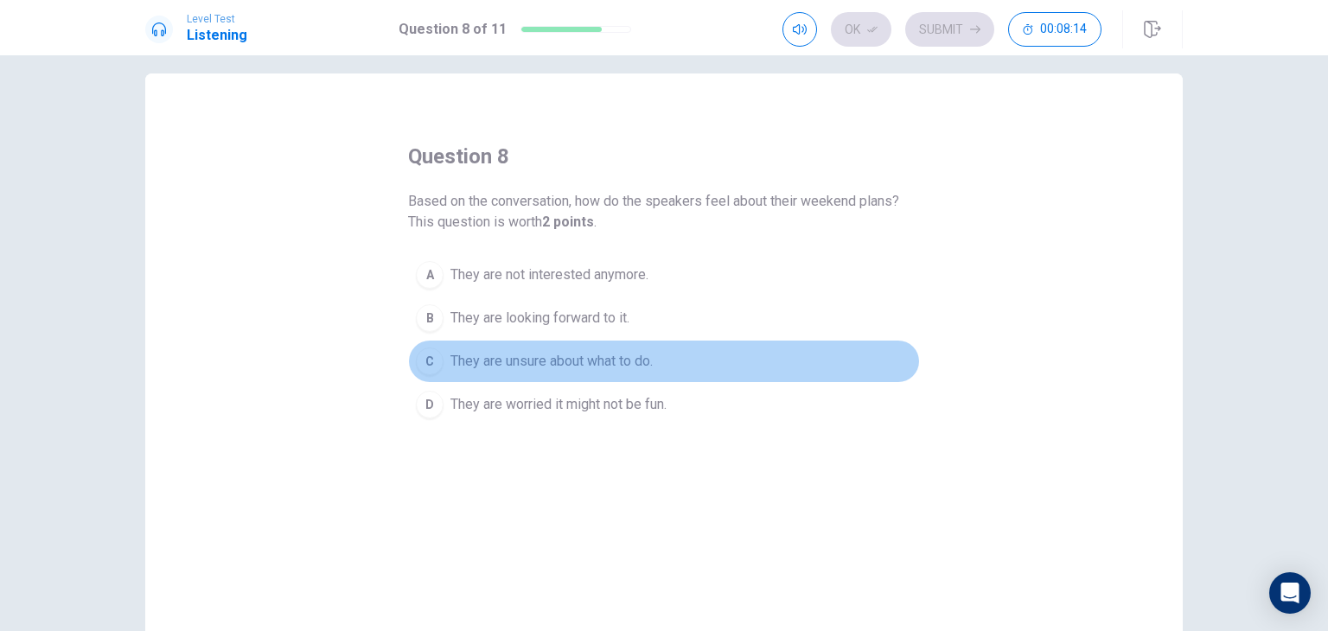
click at [425, 357] on div "C" at bounding box center [430, 362] width 28 height 28
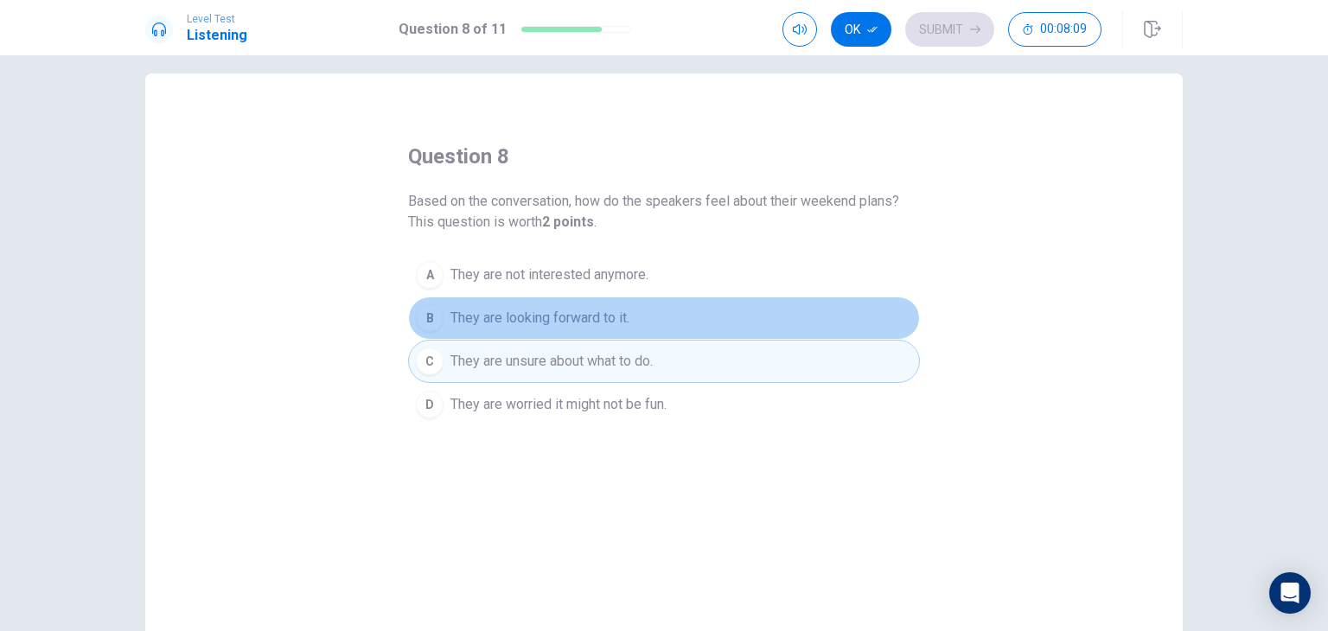
click at [502, 317] on span "They are looking forward to it." at bounding box center [540, 318] width 179 height 21
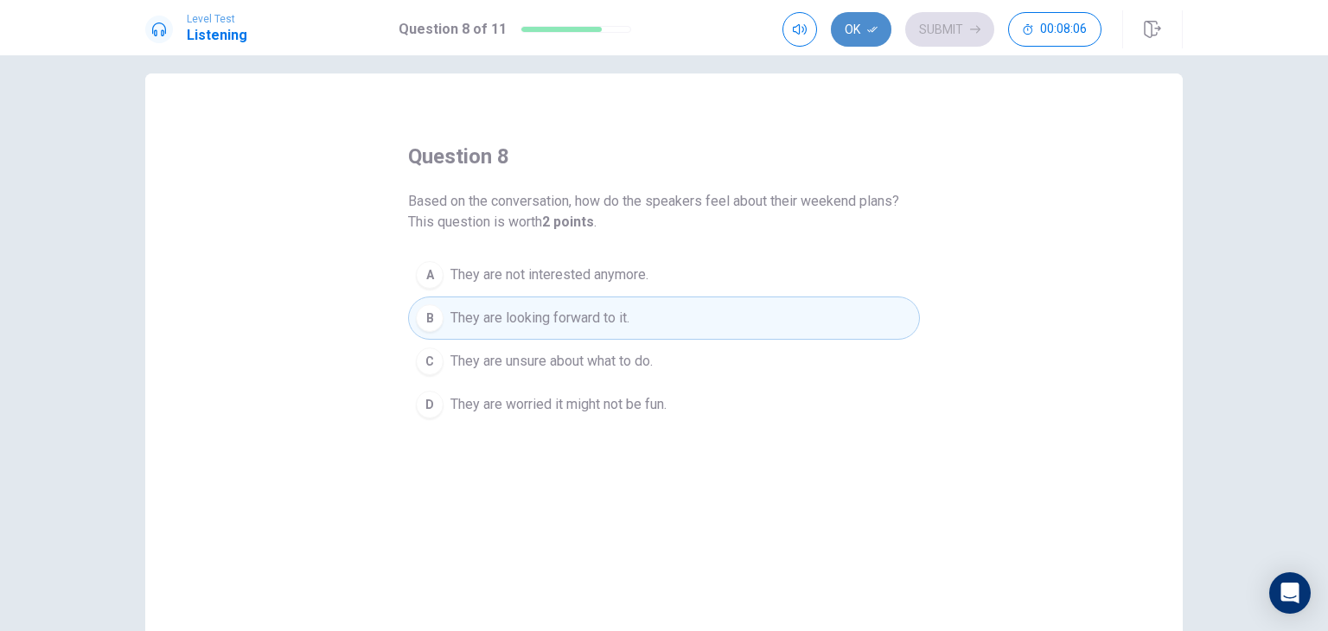
click at [868, 24] on icon "button" at bounding box center [872, 29] width 10 height 10
click at [949, 35] on button "Submit" at bounding box center [949, 29] width 89 height 35
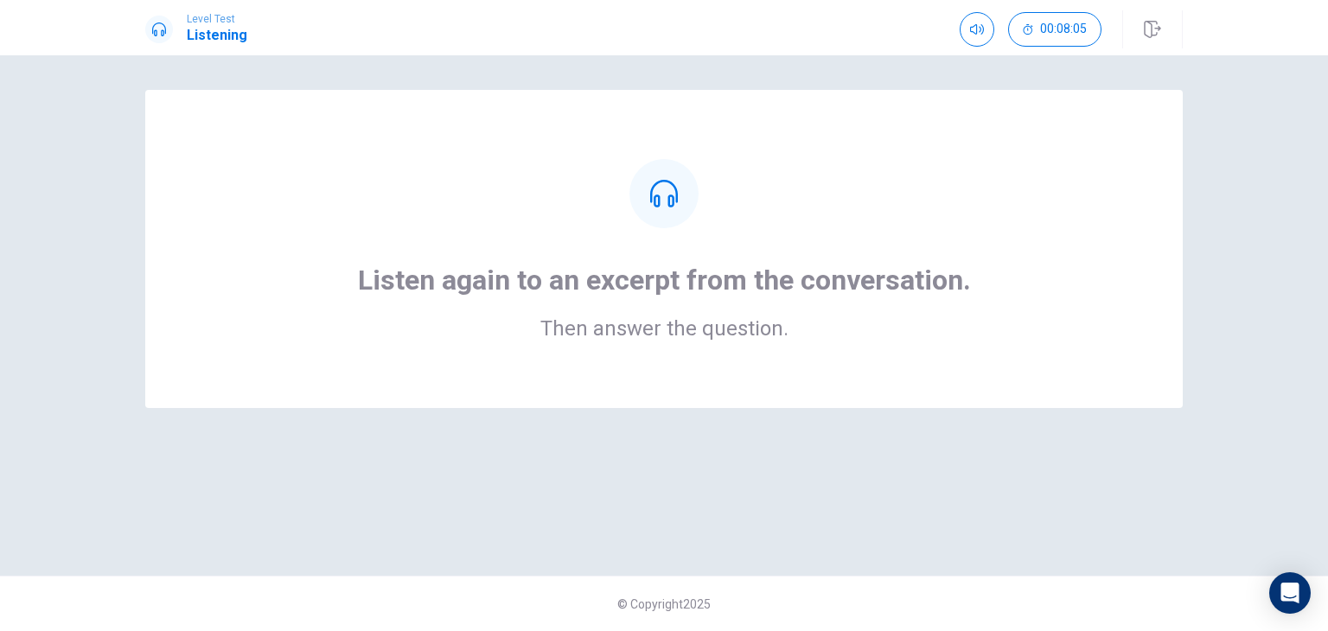
scroll to position [0, 0]
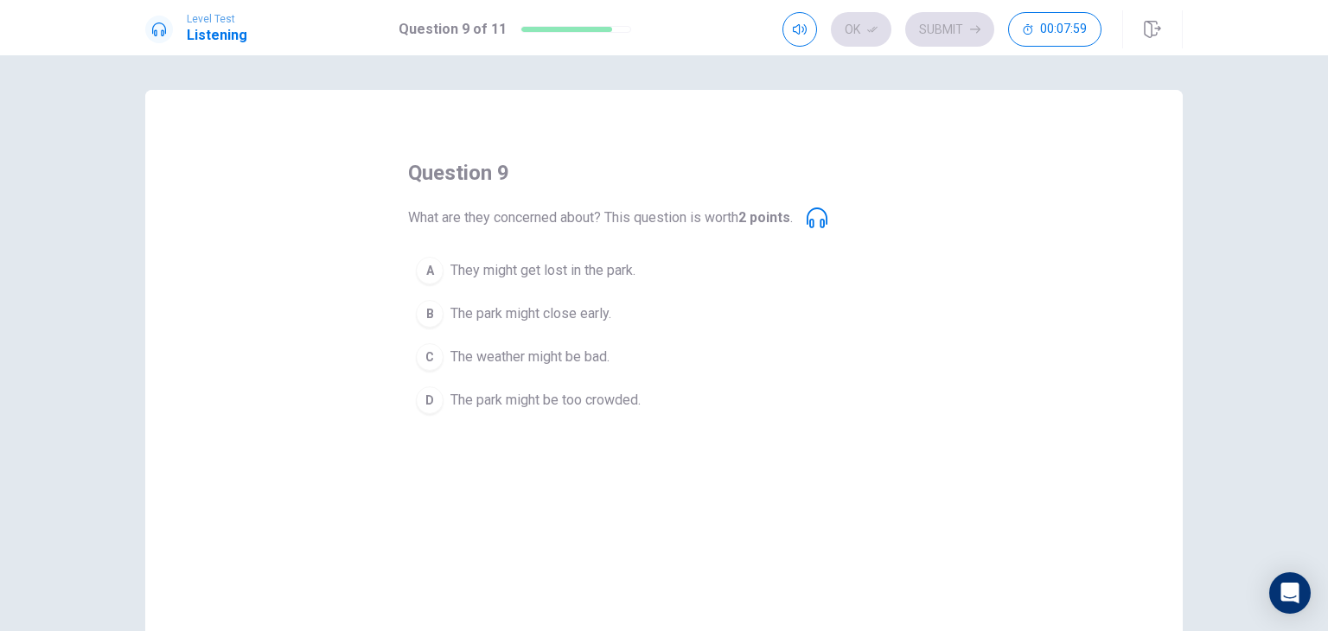
click at [455, 451] on div "question 9 What are they concerned about? This question is worth 2 points . A T…" at bounding box center [664, 390] width 1038 height 601
click at [585, 281] on button "A They might get lost in the park." at bounding box center [664, 270] width 512 height 43
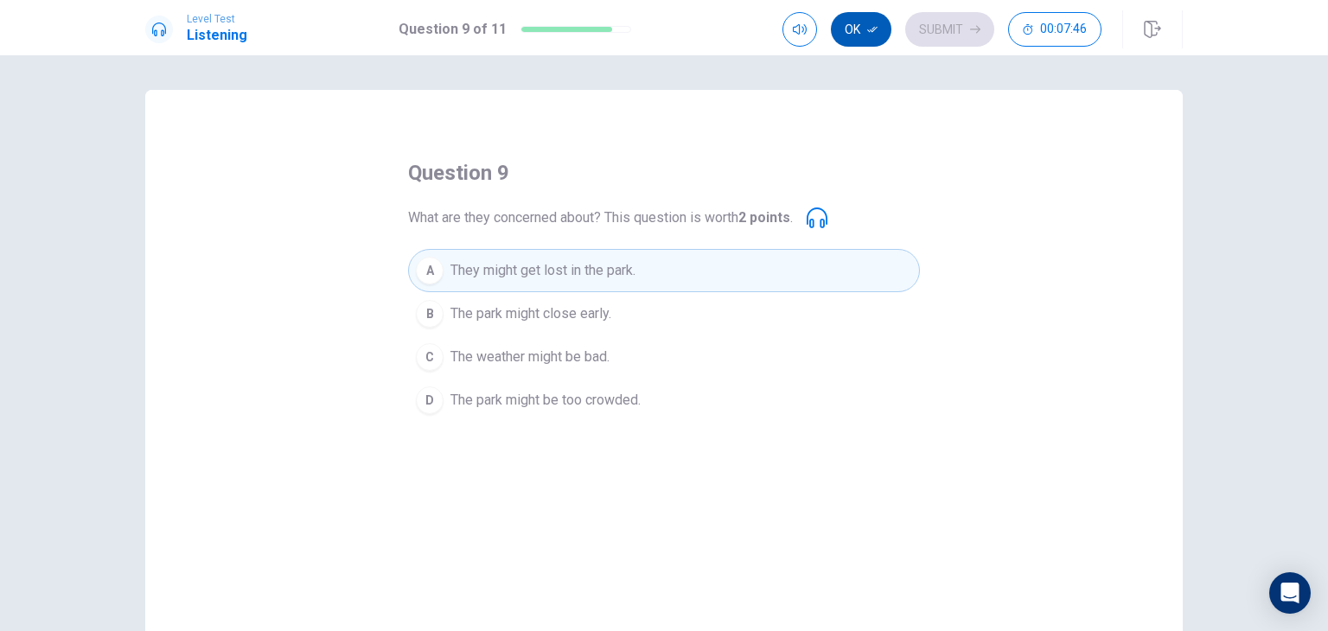
click at [872, 24] on icon "button" at bounding box center [872, 29] width 10 height 10
click at [960, 32] on button "Submit" at bounding box center [949, 29] width 89 height 35
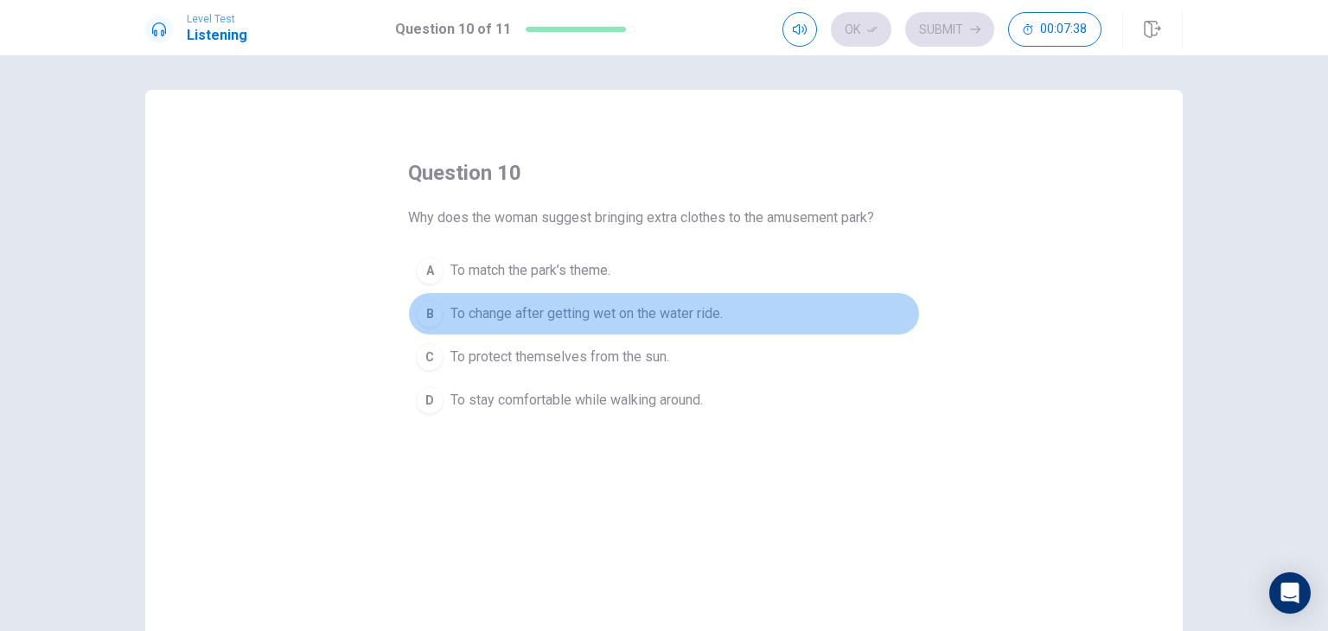
click at [617, 316] on span "To change after getting wet on the water ride." at bounding box center [587, 314] width 272 height 21
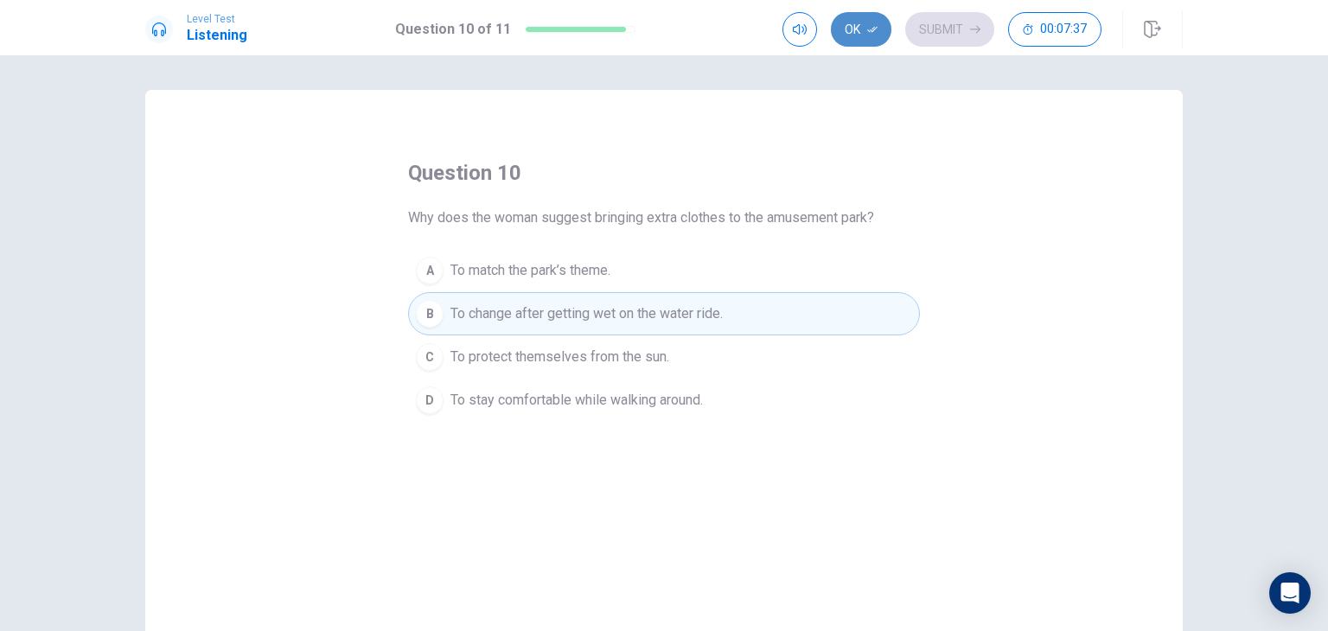
click at [861, 31] on button "Ok" at bounding box center [861, 29] width 61 height 35
click at [927, 31] on button "Submit" at bounding box center [949, 29] width 89 height 35
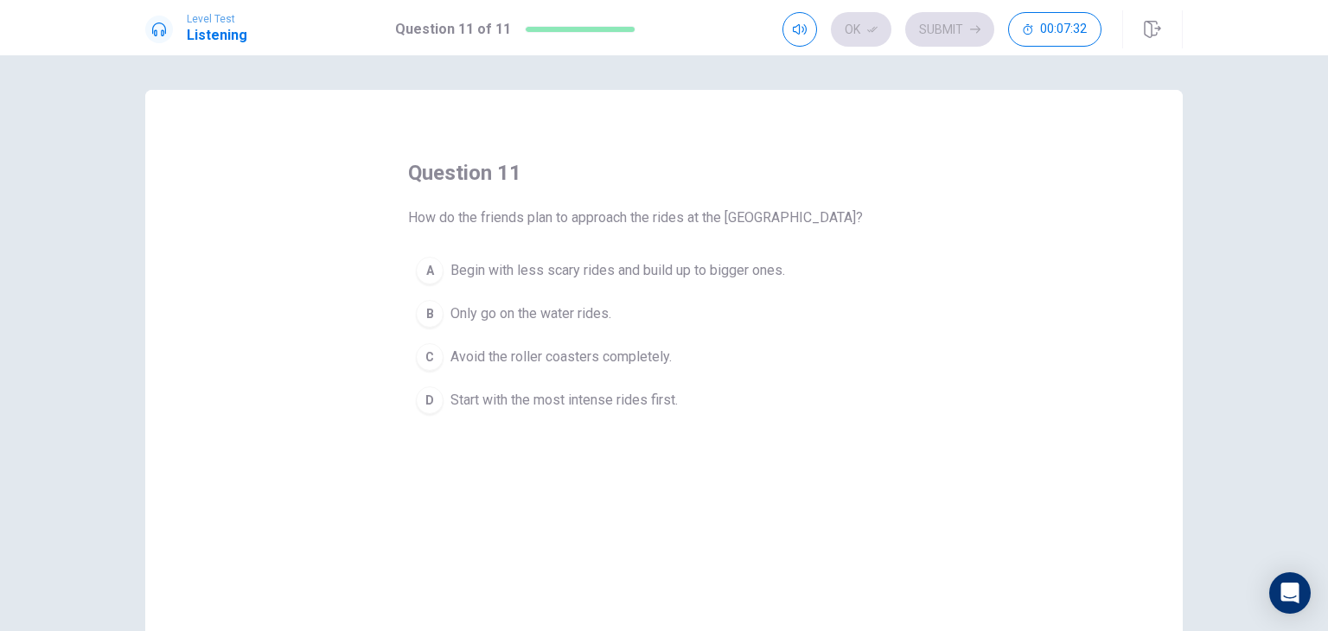
click at [949, 196] on div "question 11 How do the friends plan to approach the rides at the amusement park…" at bounding box center [664, 390] width 1038 height 601
click at [589, 453] on div "question 11 How do the friends plan to approach the rides at the amusement park…" at bounding box center [664, 390] width 1038 height 601
click at [590, 271] on span "Begin with less scary rides and build up to bigger ones." at bounding box center [618, 270] width 335 height 21
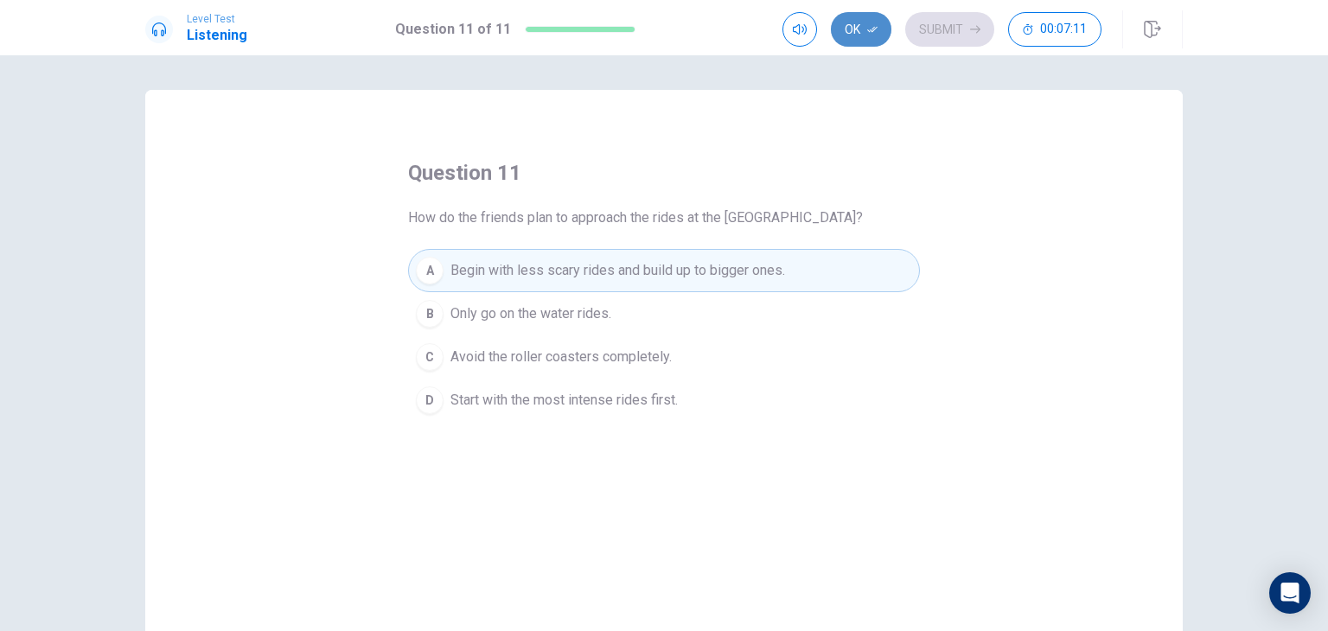
click at [847, 29] on button "Ok" at bounding box center [861, 29] width 61 height 35
click at [923, 22] on button "Submit" at bounding box center [949, 29] width 89 height 35
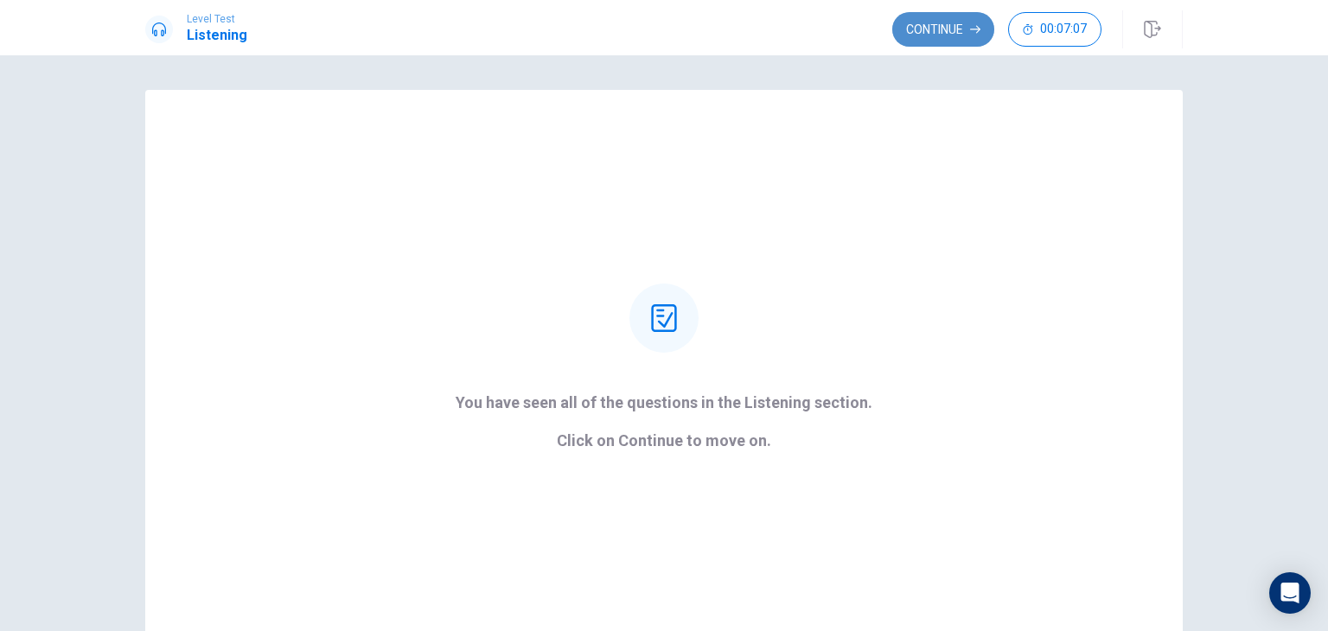
click at [976, 31] on icon "button" at bounding box center [975, 29] width 10 height 10
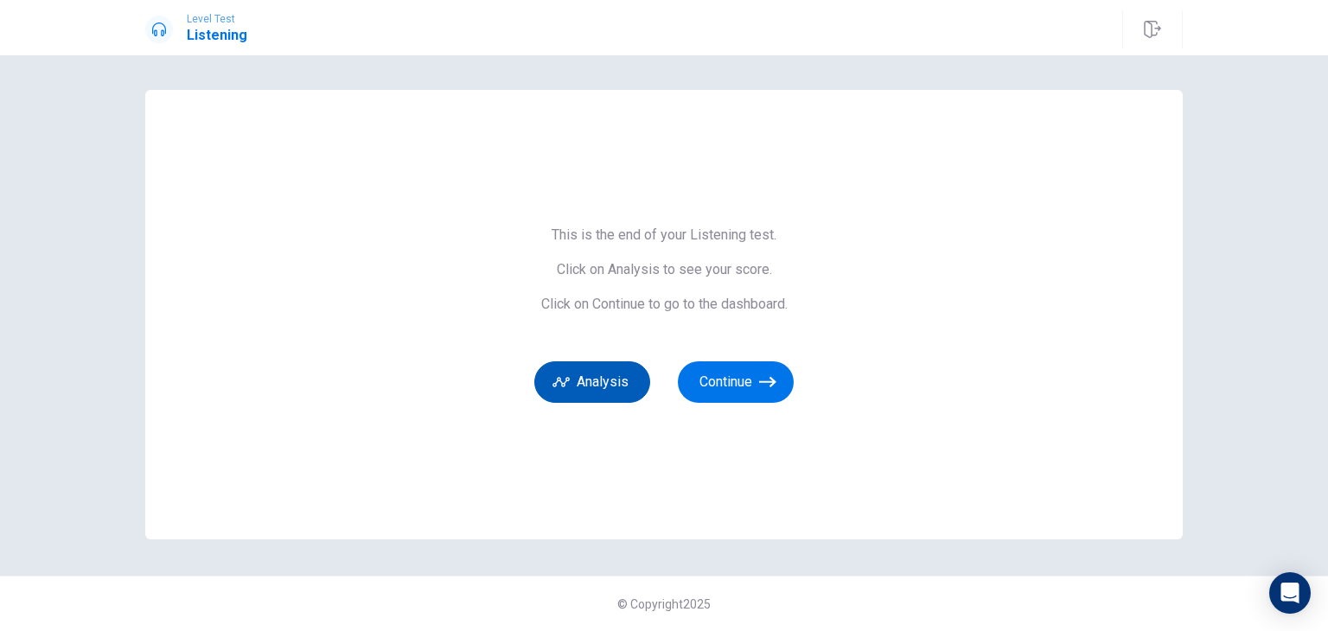
click at [601, 387] on button "Analysis" at bounding box center [592, 382] width 116 height 42
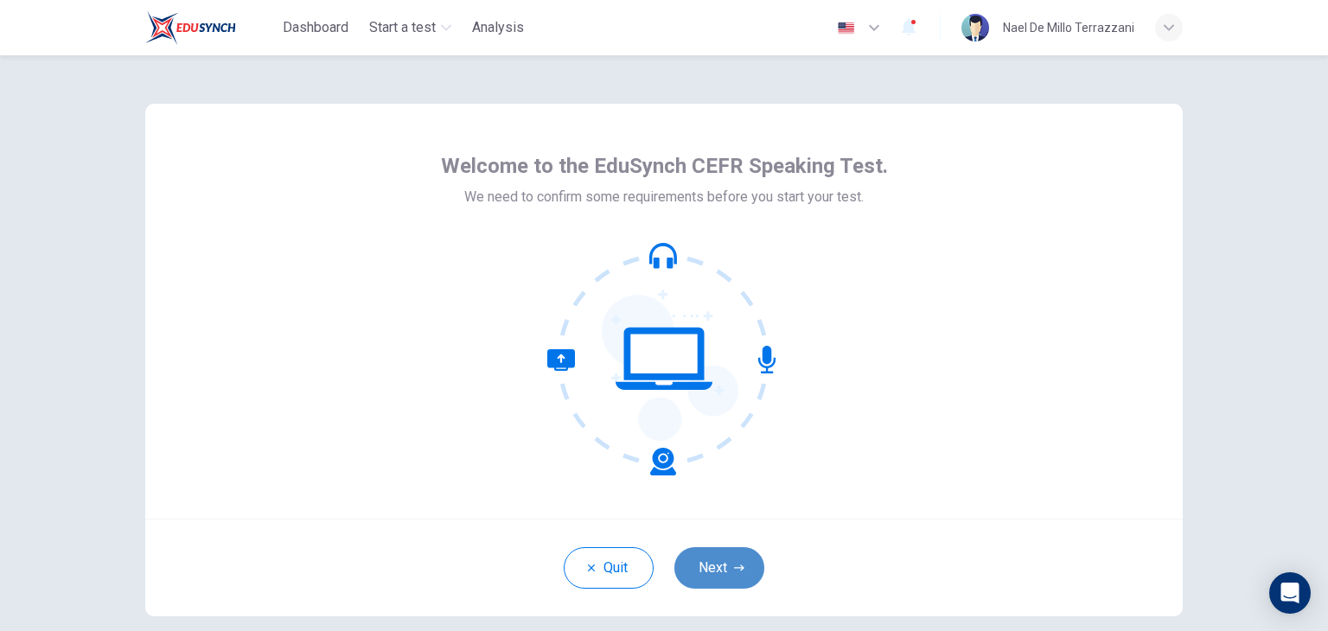
click at [687, 583] on button "Next" at bounding box center [719, 568] width 90 height 42
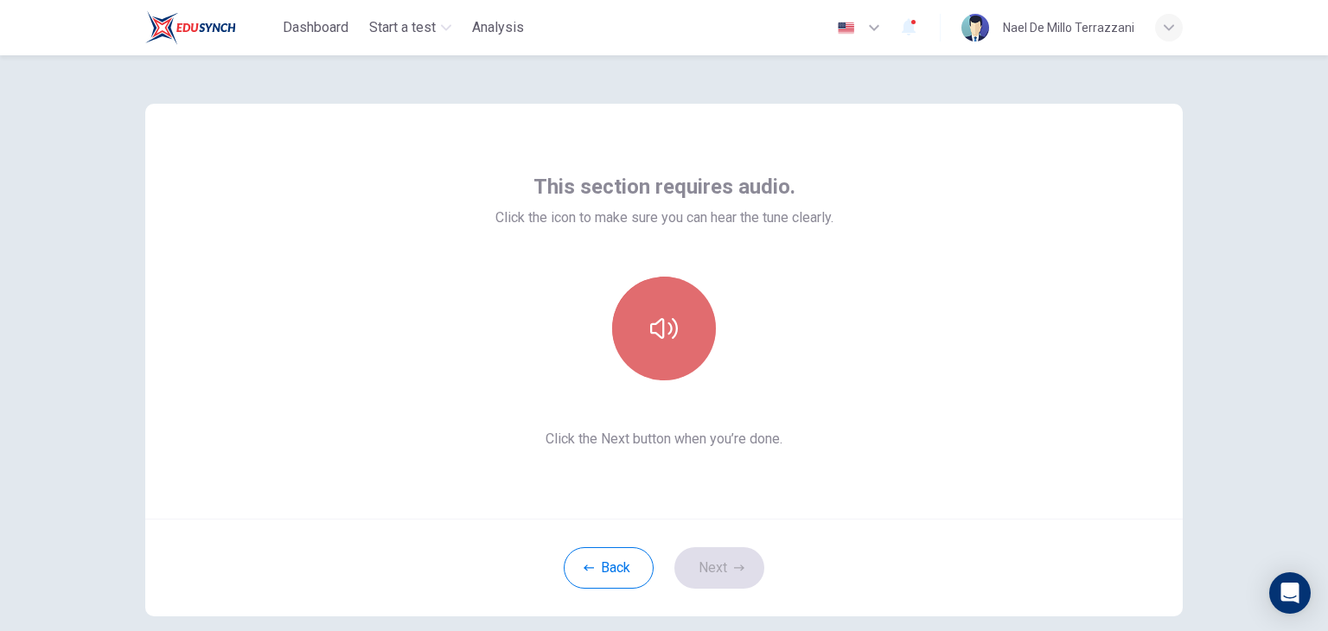
click at [686, 364] on button "button" at bounding box center [664, 329] width 104 height 104
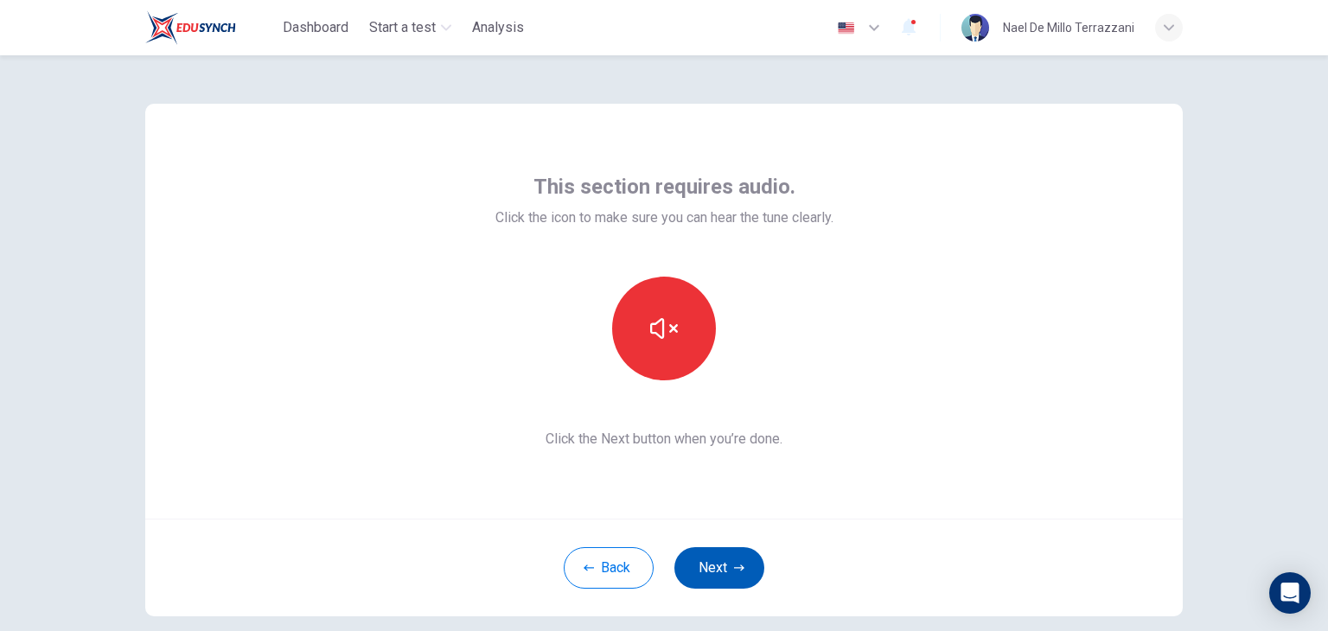
click at [710, 557] on button "Next" at bounding box center [719, 568] width 90 height 42
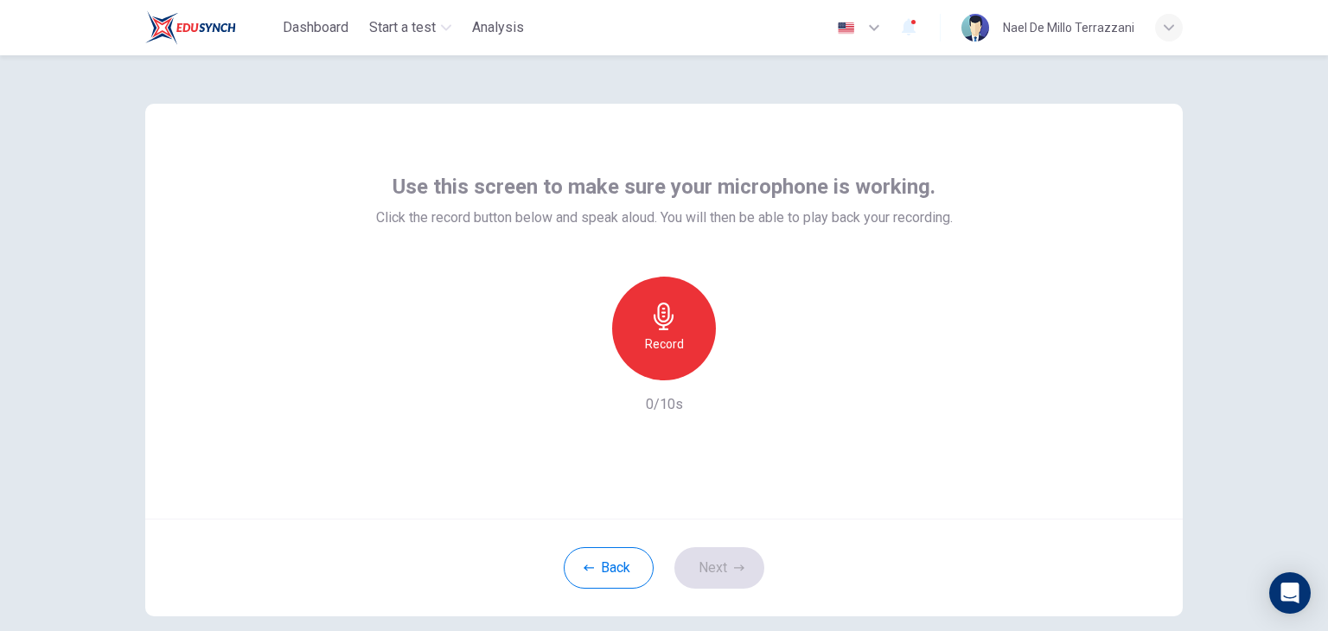
click at [663, 318] on icon "button" at bounding box center [664, 317] width 20 height 28
click at [673, 355] on div "Stop" at bounding box center [664, 329] width 104 height 104
click at [717, 568] on button "Next" at bounding box center [719, 568] width 90 height 42
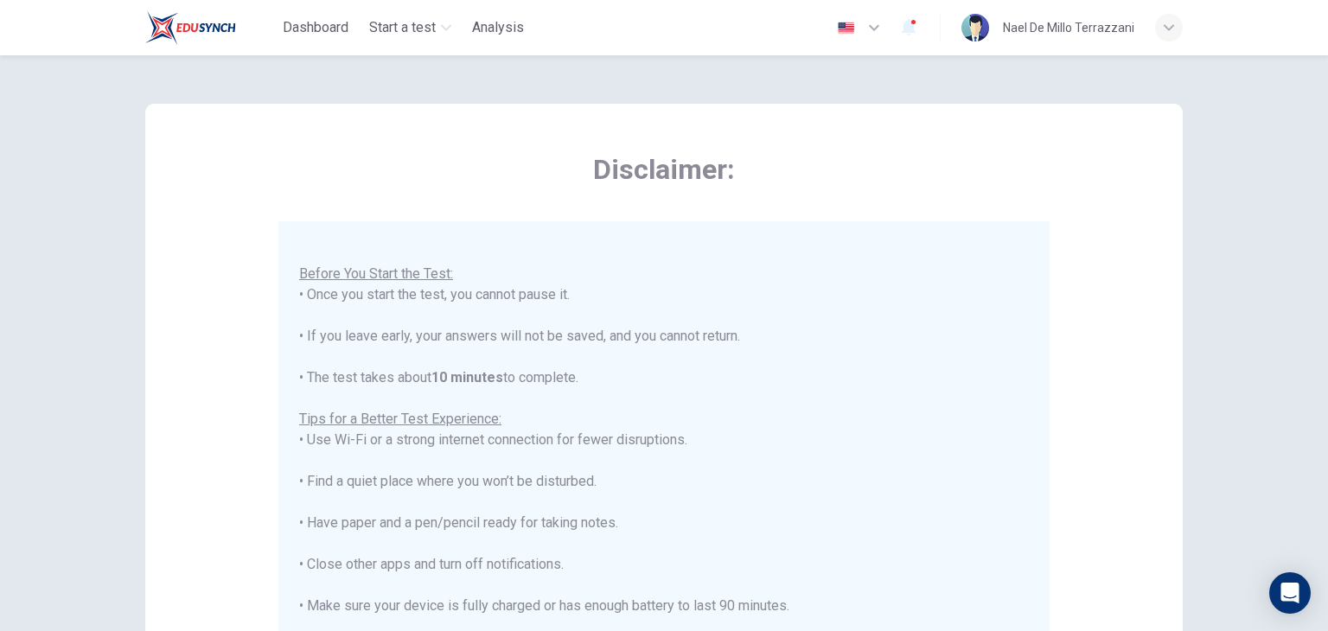
scroll to position [330, 0]
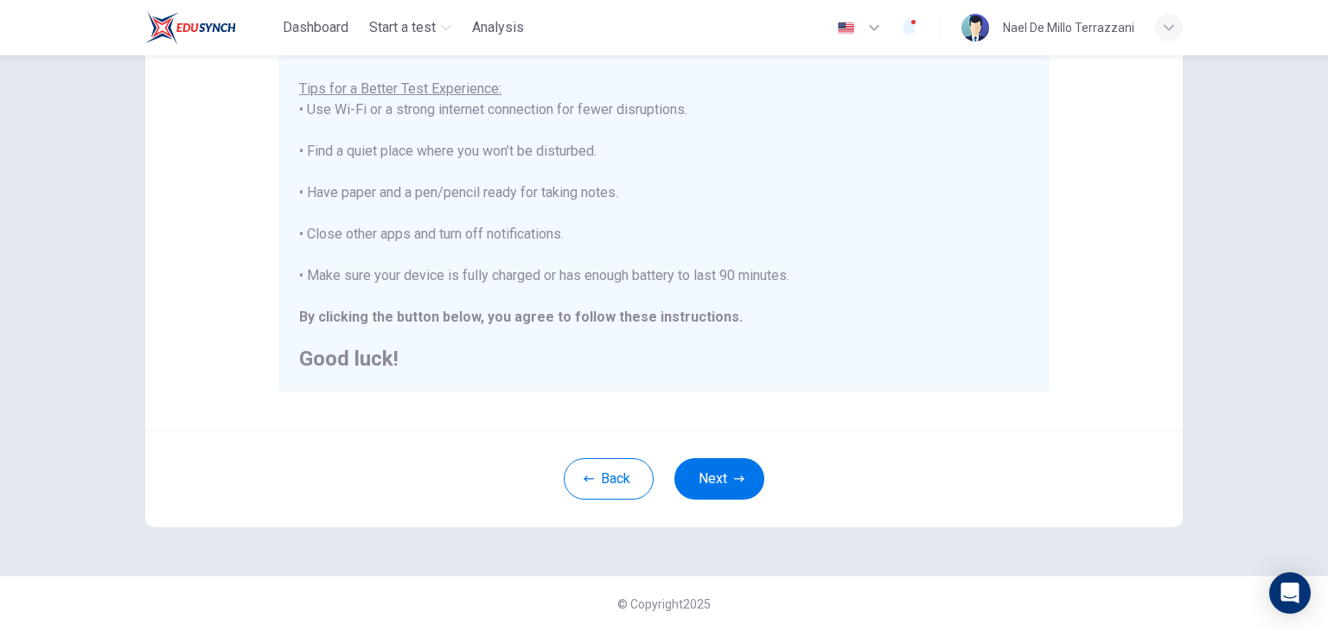
click at [616, 506] on div "Back Next" at bounding box center [664, 479] width 1038 height 98
click at [616, 495] on button "Back" at bounding box center [609, 479] width 90 height 42
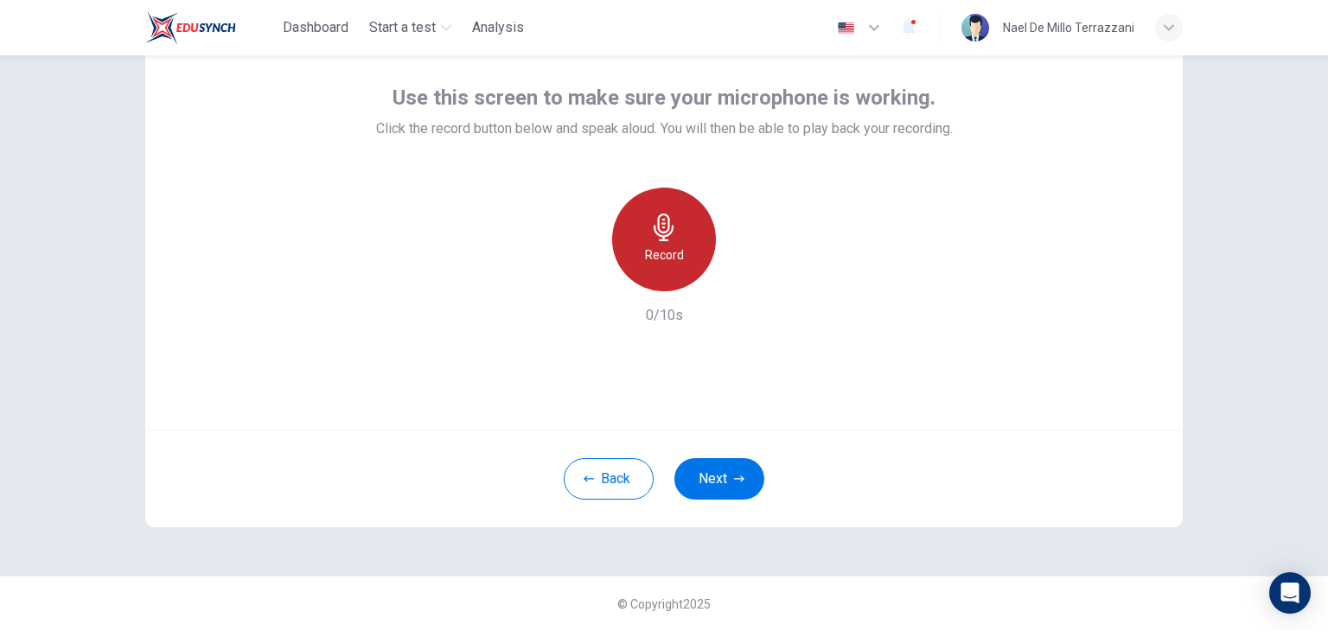
click at [672, 265] on h6 "Record" at bounding box center [664, 255] width 39 height 21
click at [694, 232] on div "Stop" at bounding box center [664, 240] width 104 height 104
click at [744, 280] on icon "button" at bounding box center [743, 277] width 17 height 17
click at [741, 278] on icon "button" at bounding box center [745, 277] width 8 height 10
click at [577, 274] on icon "button" at bounding box center [585, 278] width 16 height 16
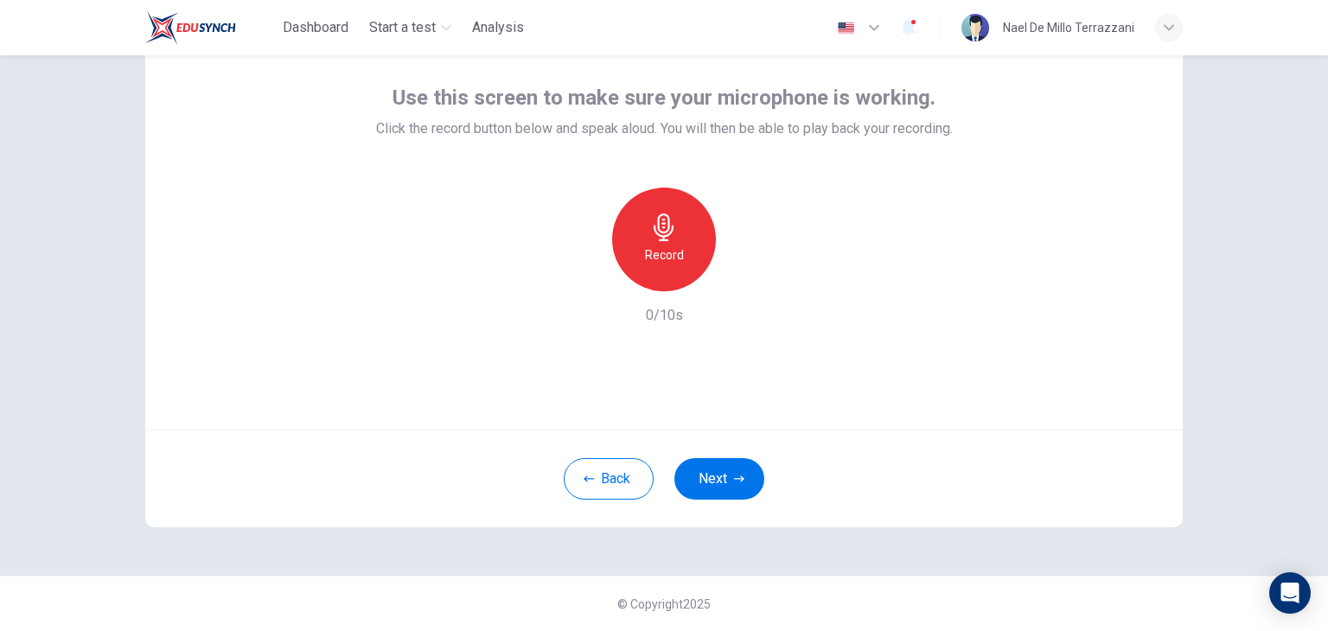
scroll to position [0, 0]
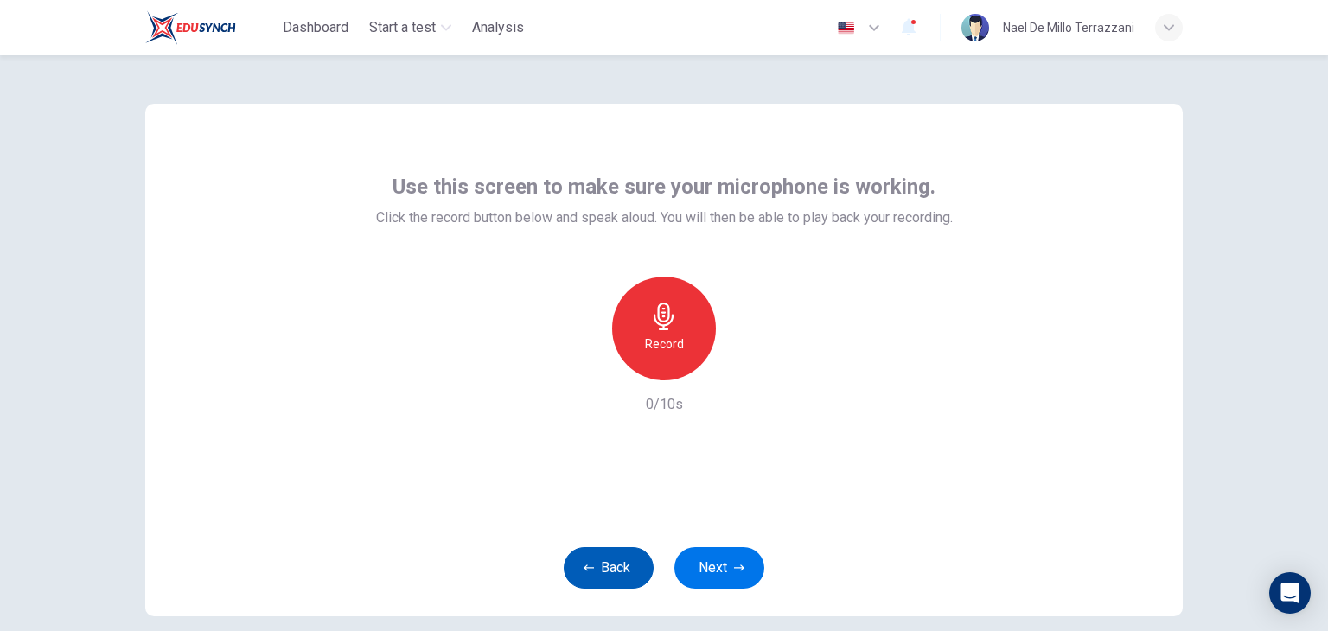
click at [618, 572] on button "Back" at bounding box center [609, 568] width 90 height 42
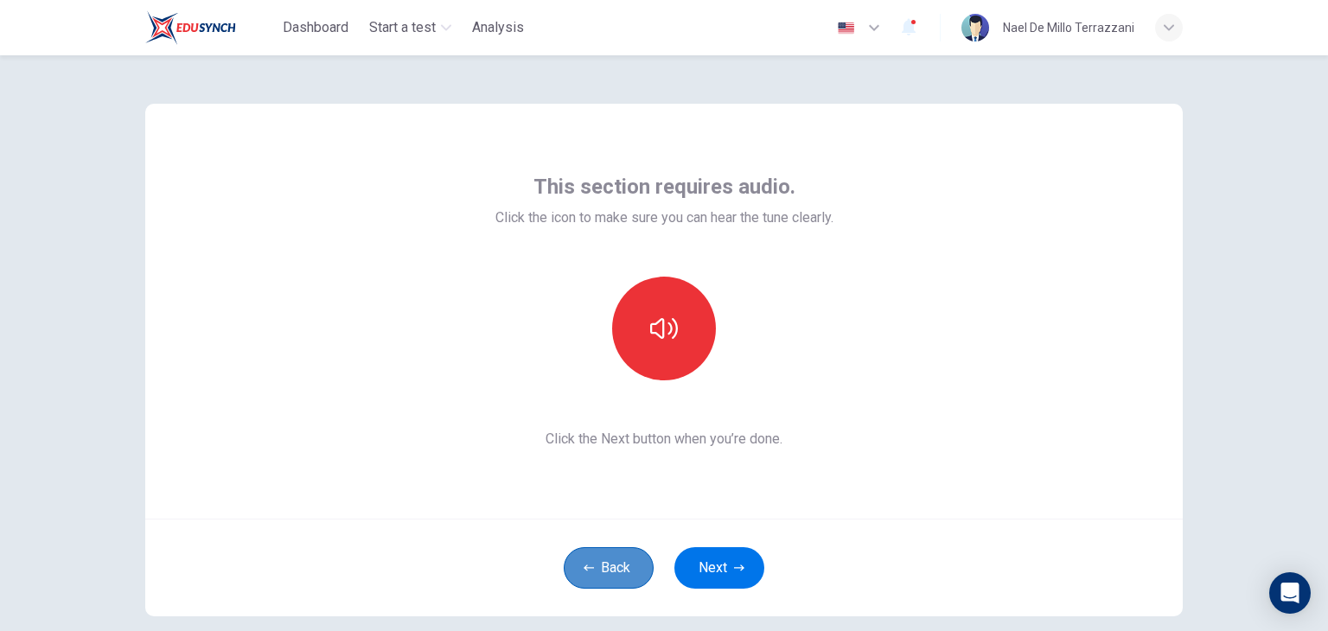
click at [607, 578] on button "Back" at bounding box center [609, 568] width 90 height 42
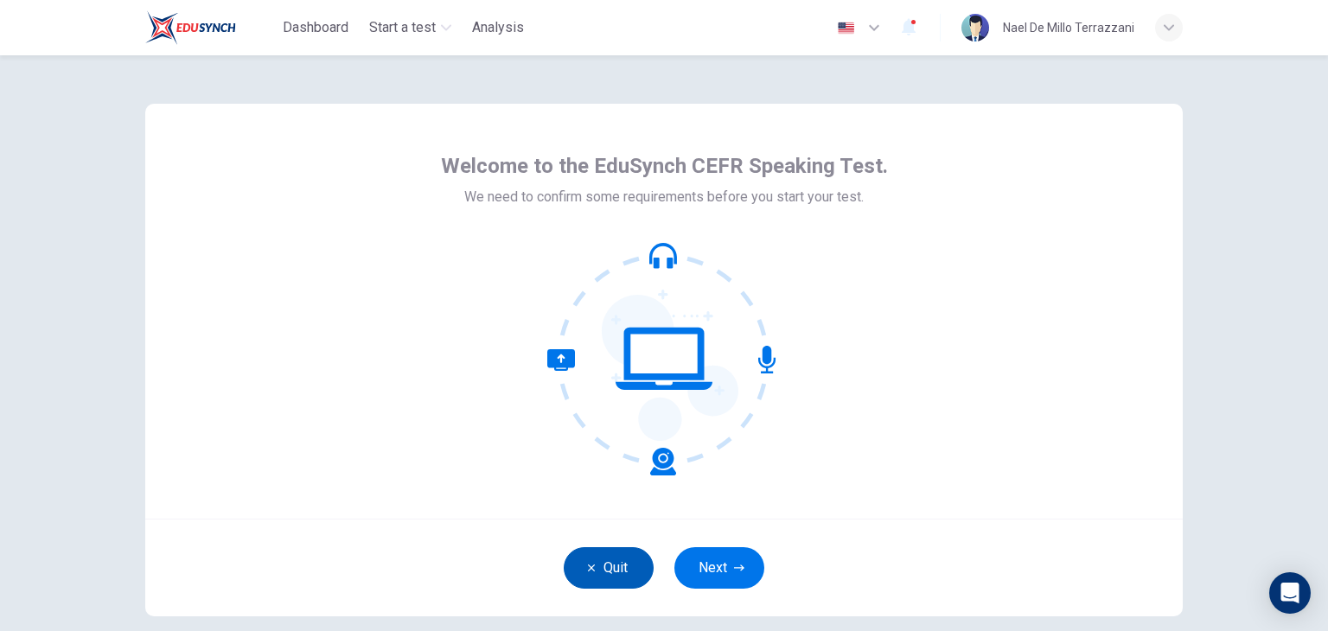
click at [607, 578] on button "Quit" at bounding box center [609, 568] width 90 height 42
click at [712, 566] on button "Next" at bounding box center [719, 568] width 90 height 42
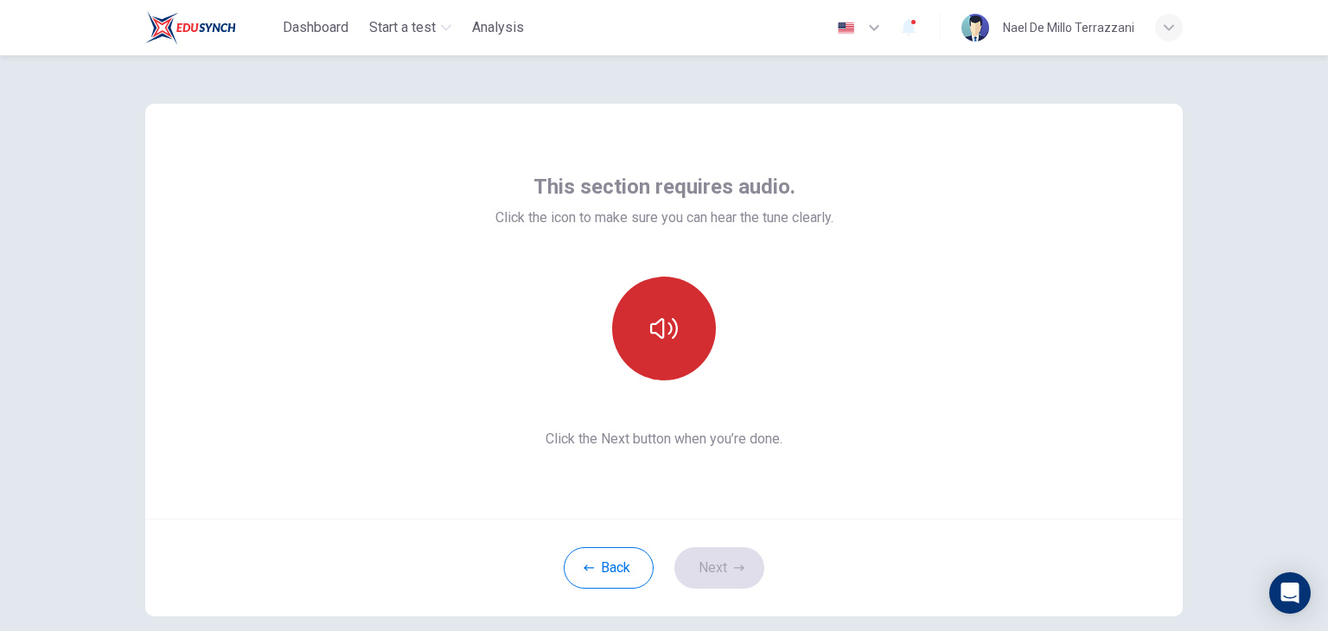
click at [659, 340] on icon "button" at bounding box center [664, 329] width 28 height 28
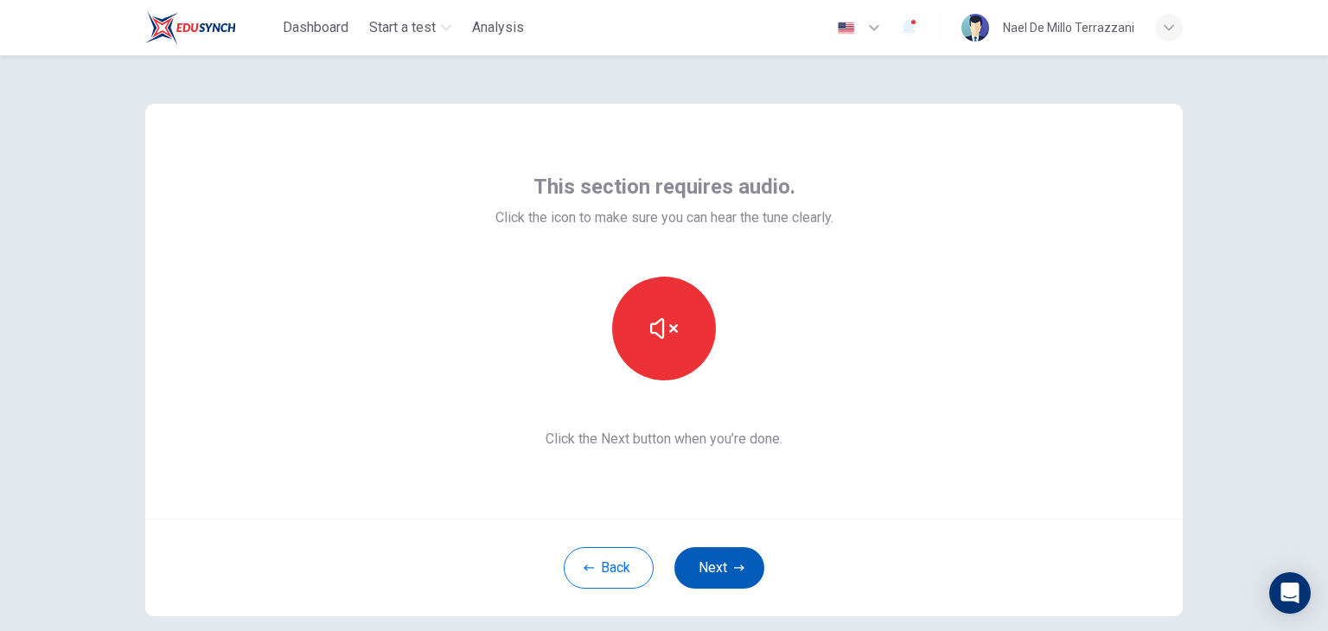
click at [729, 581] on button "Next" at bounding box center [719, 568] width 90 height 42
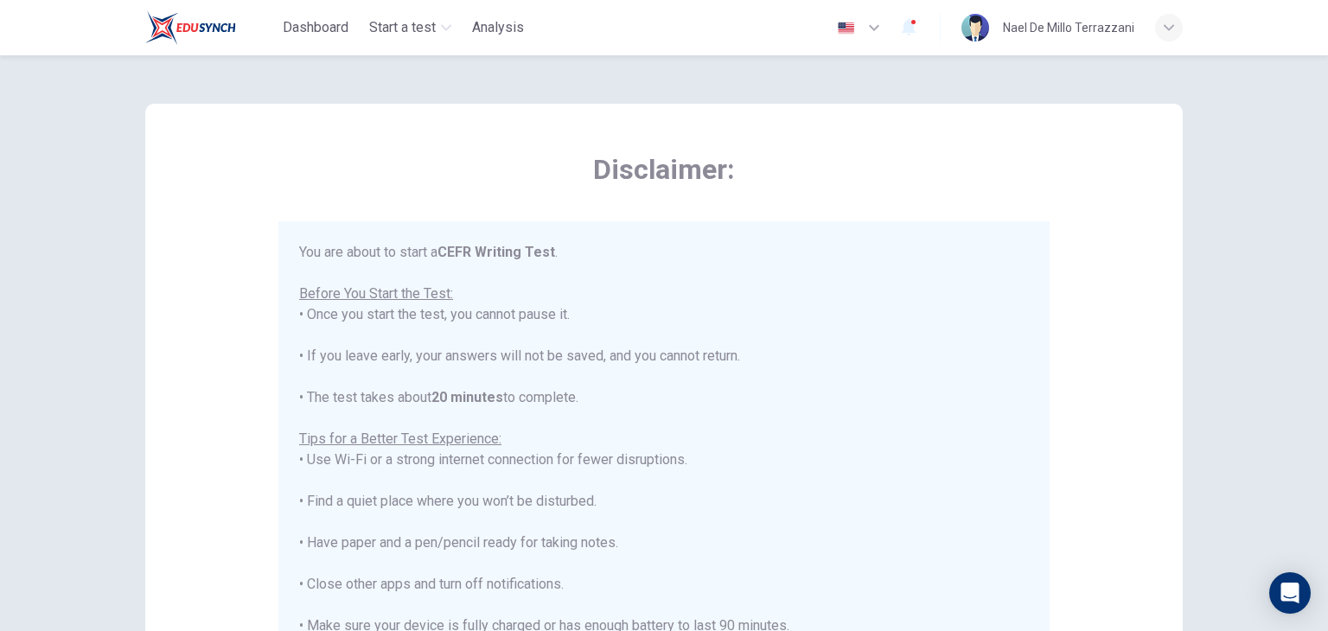
scroll to position [20, 0]
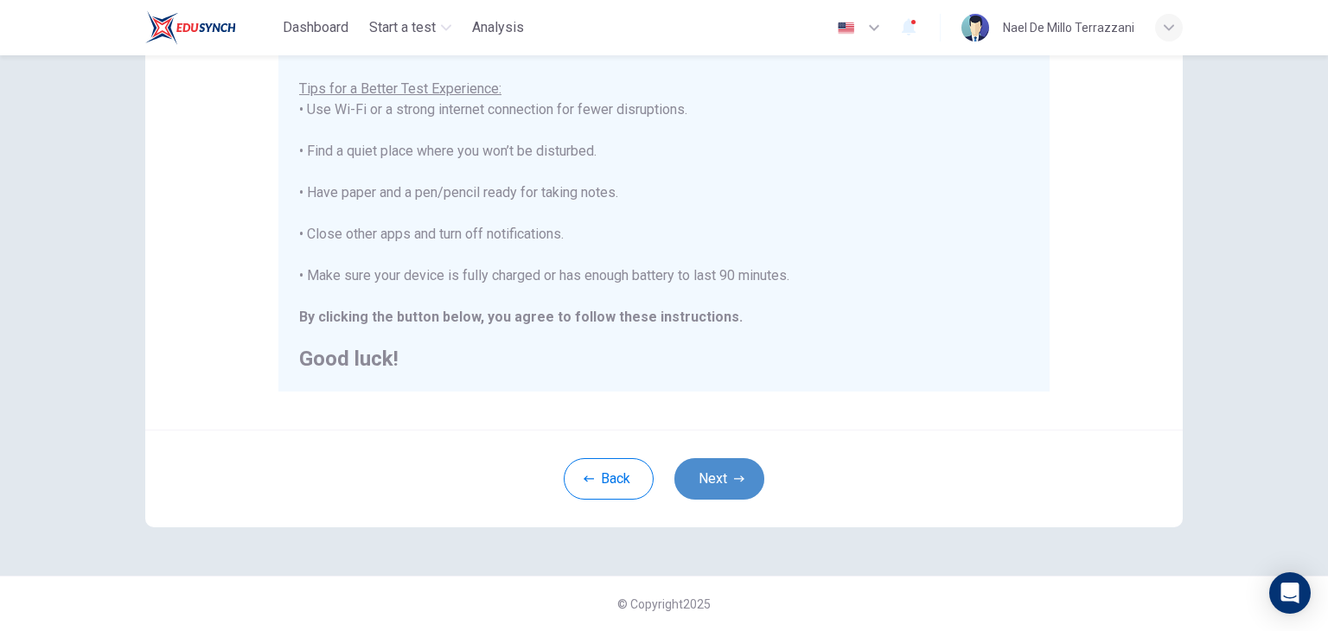
click at [732, 488] on button "Next" at bounding box center [719, 479] width 90 height 42
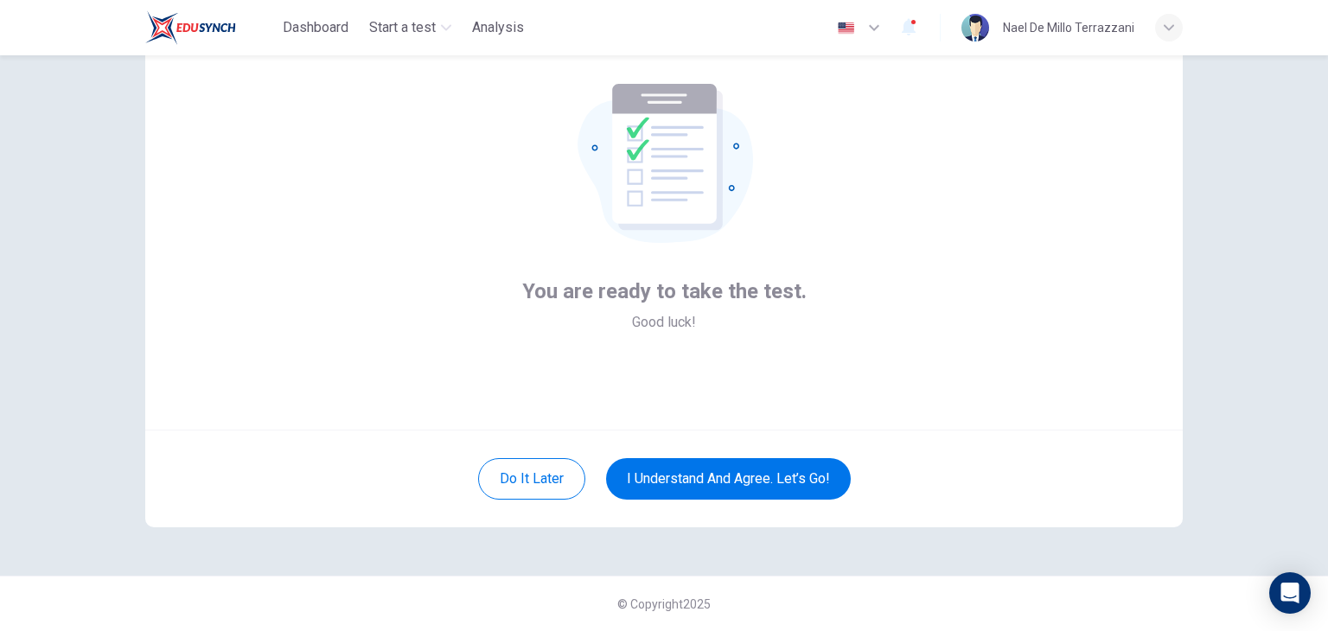
scroll to position [0, 0]
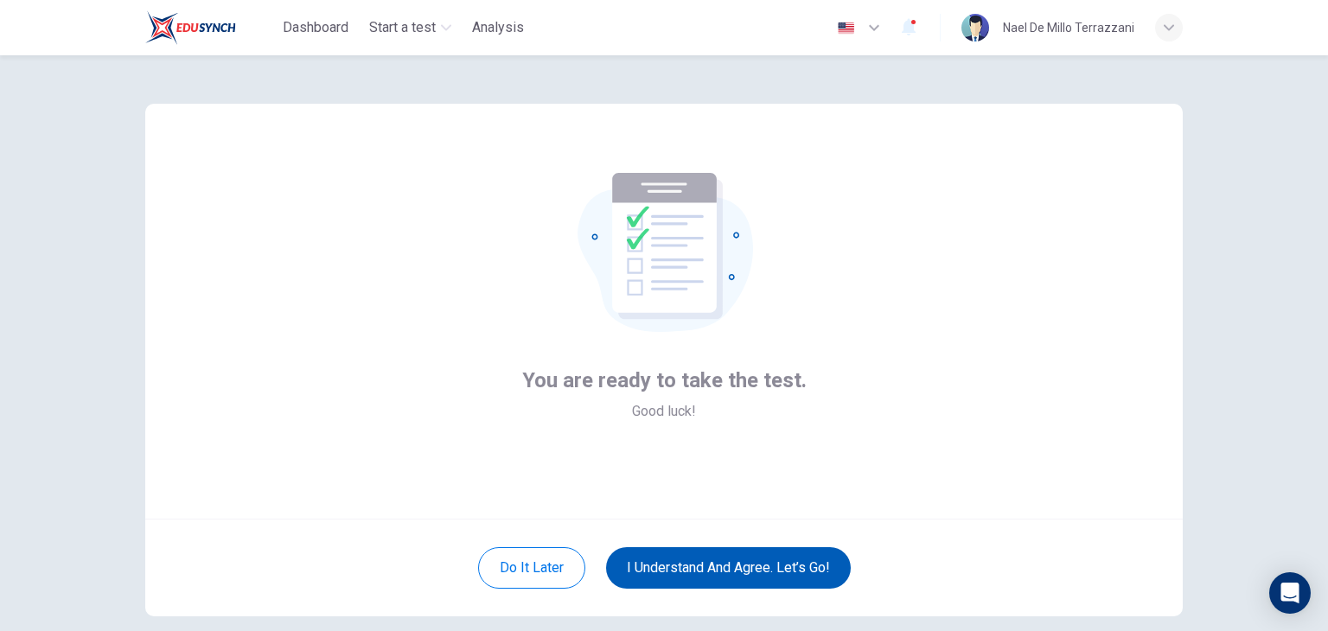
click at [798, 571] on button "I understand and agree. Let’s go!" at bounding box center [728, 568] width 245 height 42
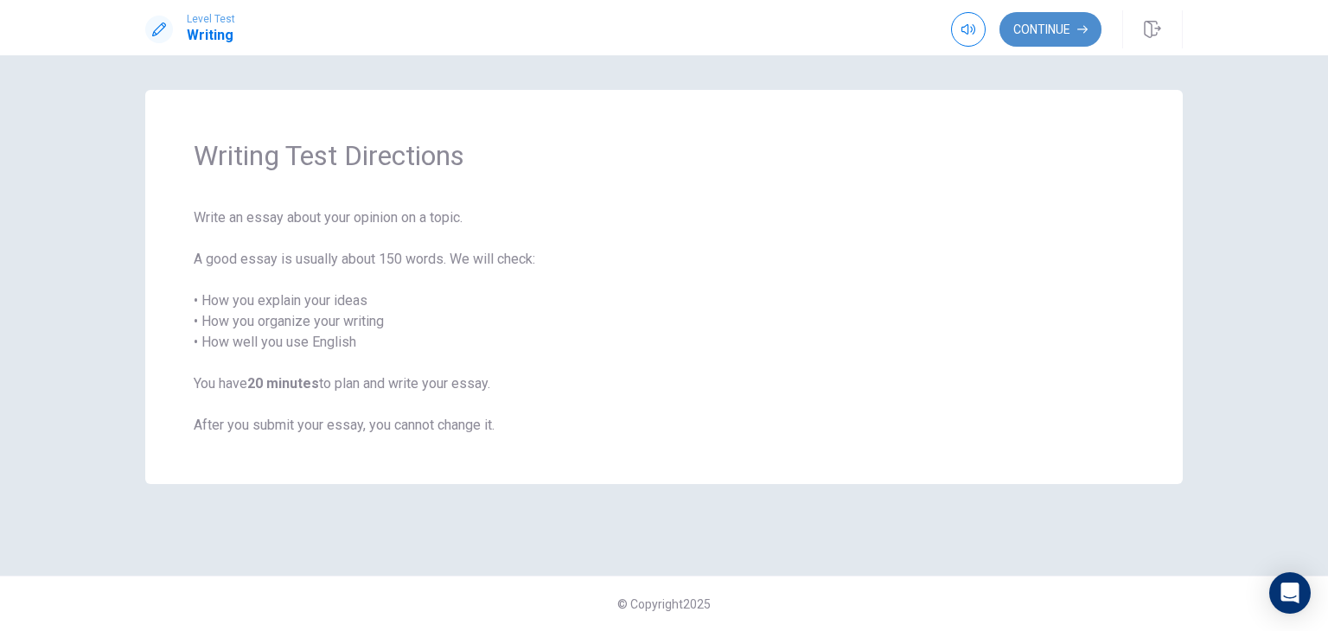
click at [1027, 28] on button "Continue" at bounding box center [1051, 29] width 102 height 35
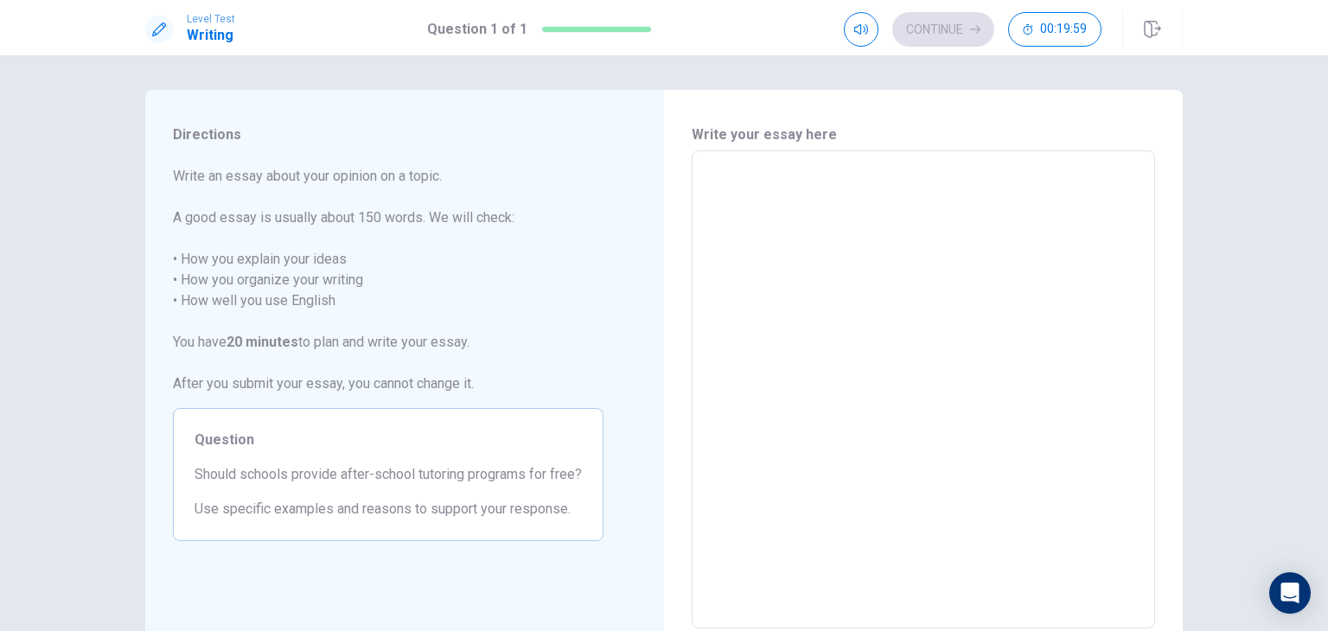
click at [773, 200] on textarea at bounding box center [923, 390] width 439 height 450
type textarea "o"
type textarea "x"
type textarea "on"
type textarea "x"
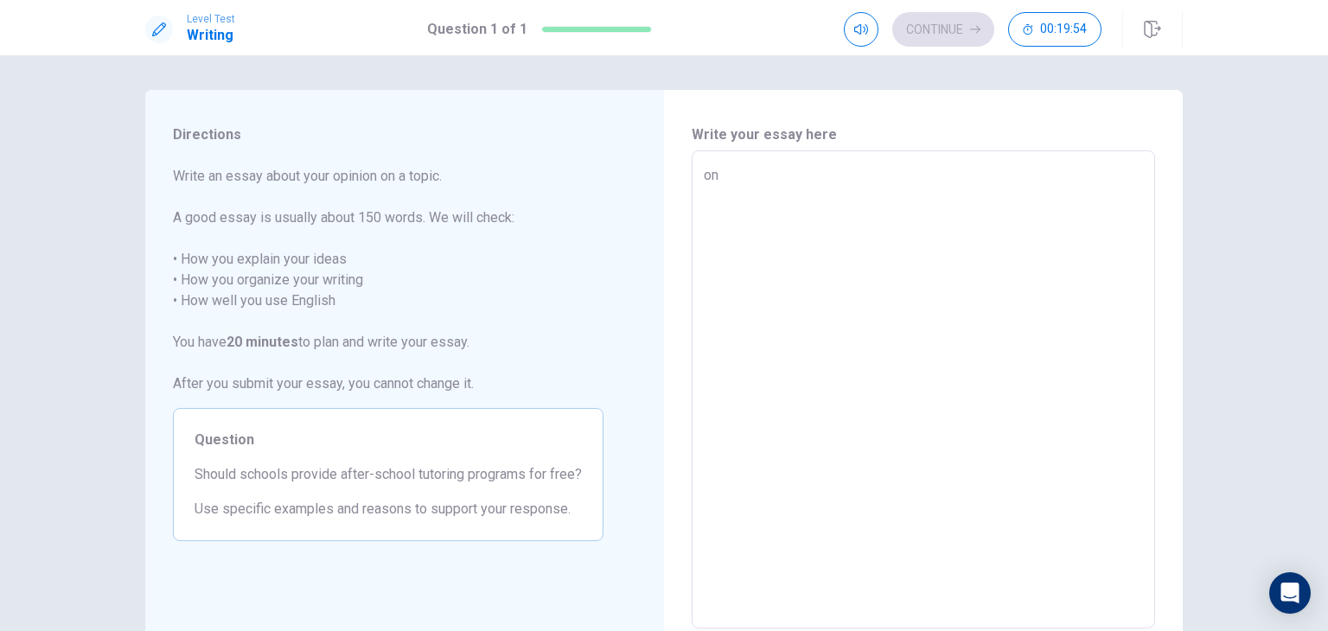
type textarea "one"
type textarea "x"
type textarea "one"
type textarea "x"
type textarea "one"
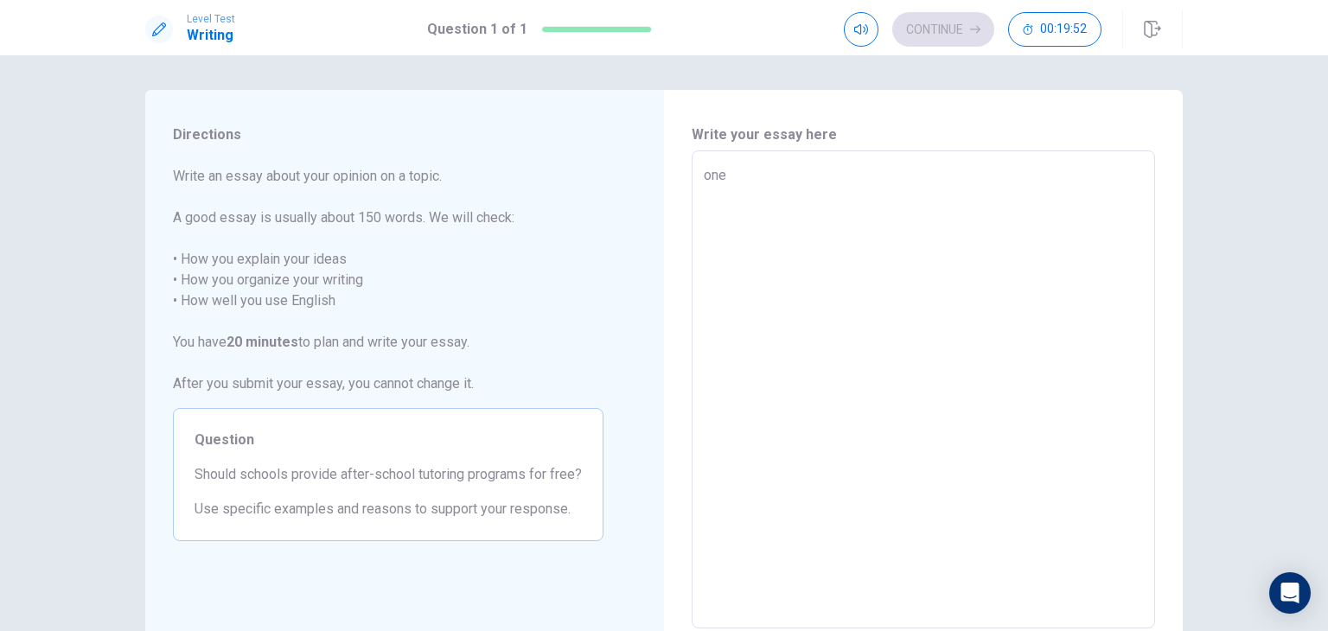
type textarea "x"
type textarea "on"
type textarea "x"
type textarea "o"
type textarea "x"
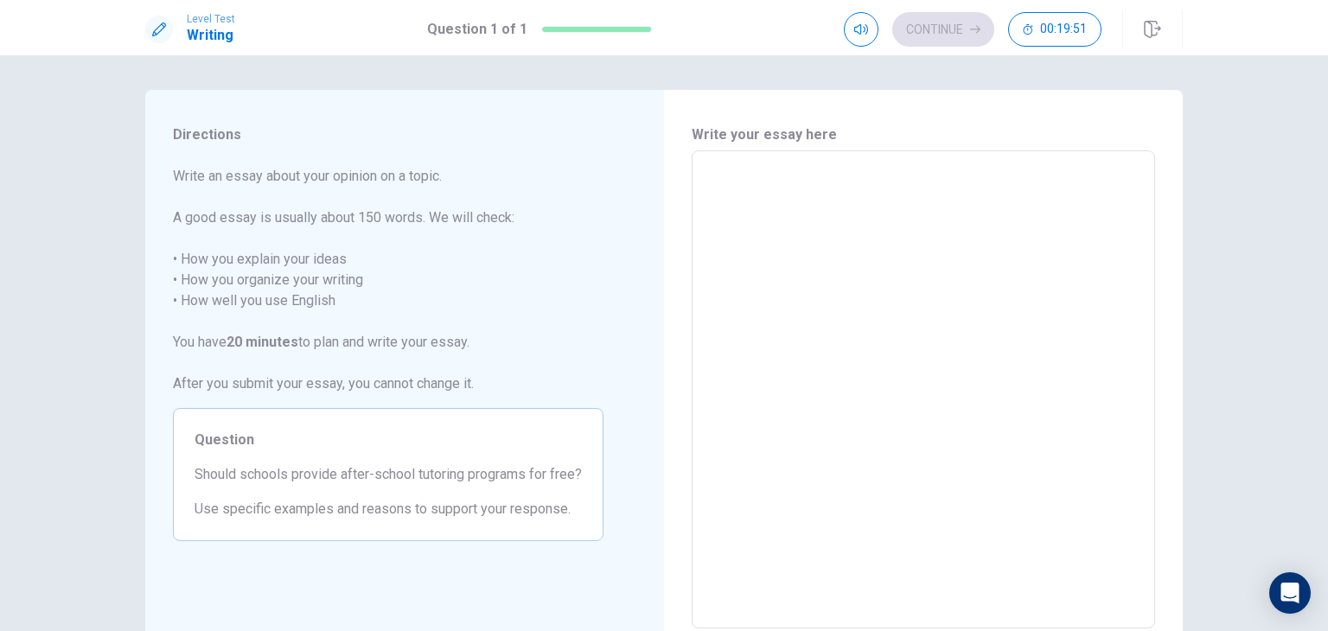
type textarea "O"
type textarea "x"
type textarea "On"
type textarea "x"
type textarea "Onr"
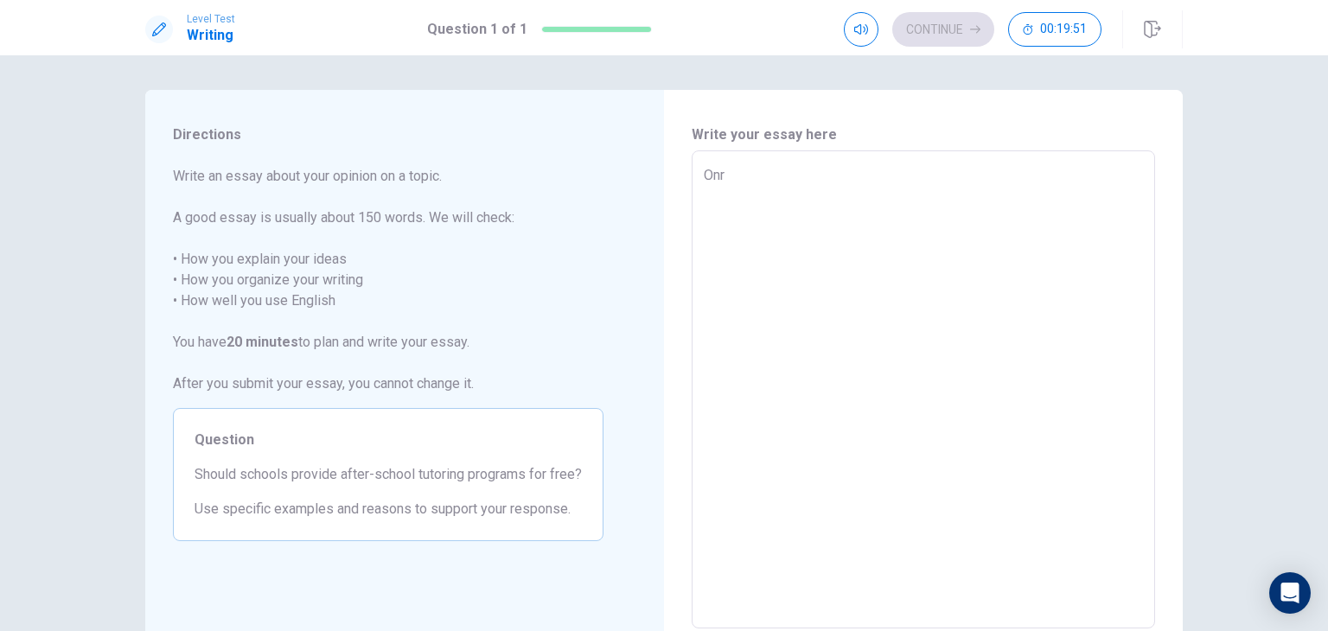
type textarea "x"
type textarea "On"
type textarea "x"
type textarea "One"
type textarea "x"
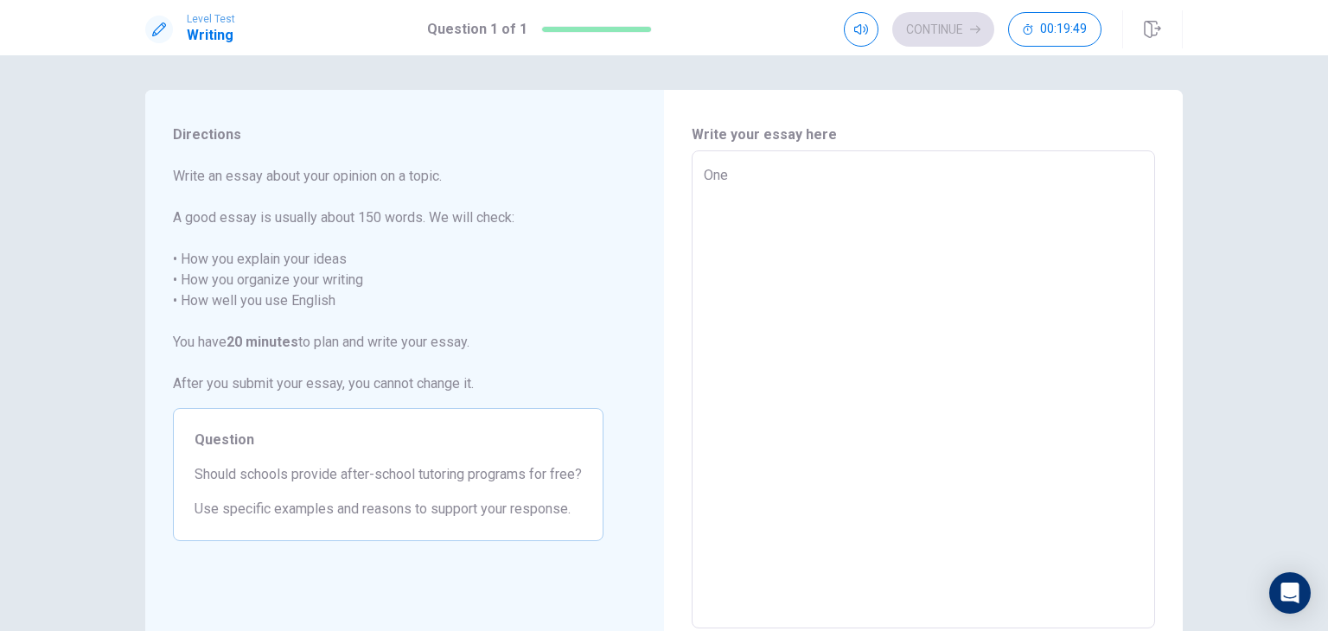
type textarea "One"
type textarea "x"
type textarea "One d"
type textarea "x"
type textarea "One da"
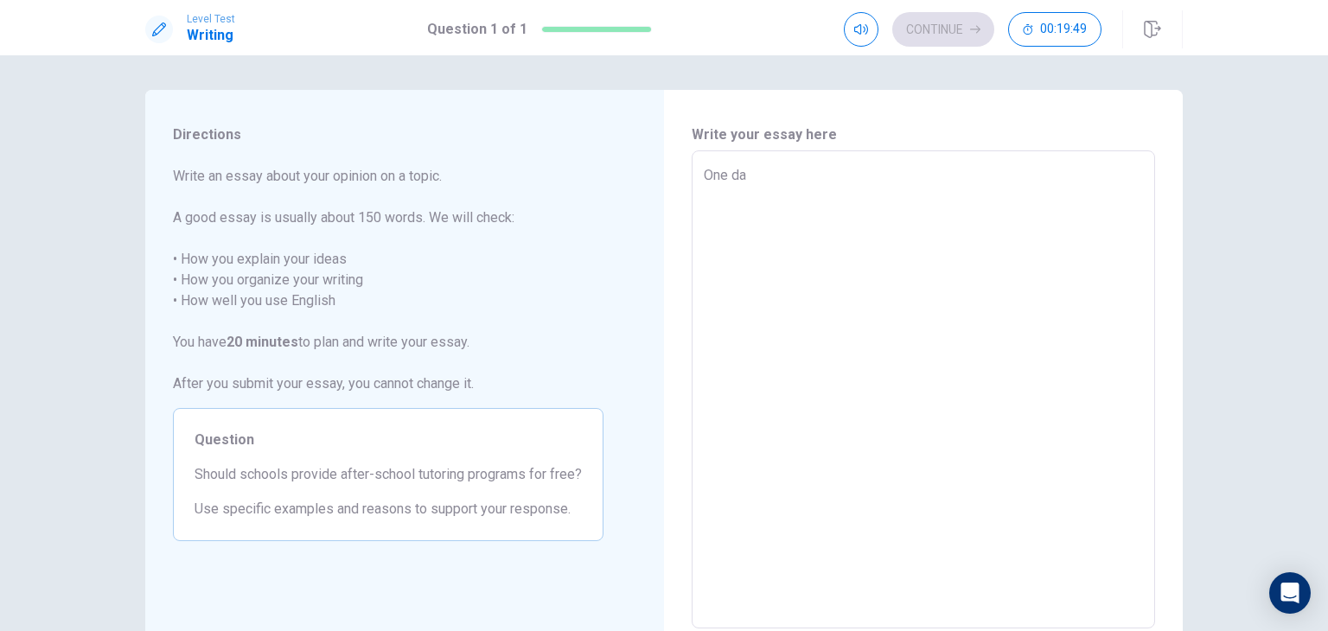
type textarea "x"
type textarea "One day"
type textarea "x"
type textarea "One day,"
type textarea "x"
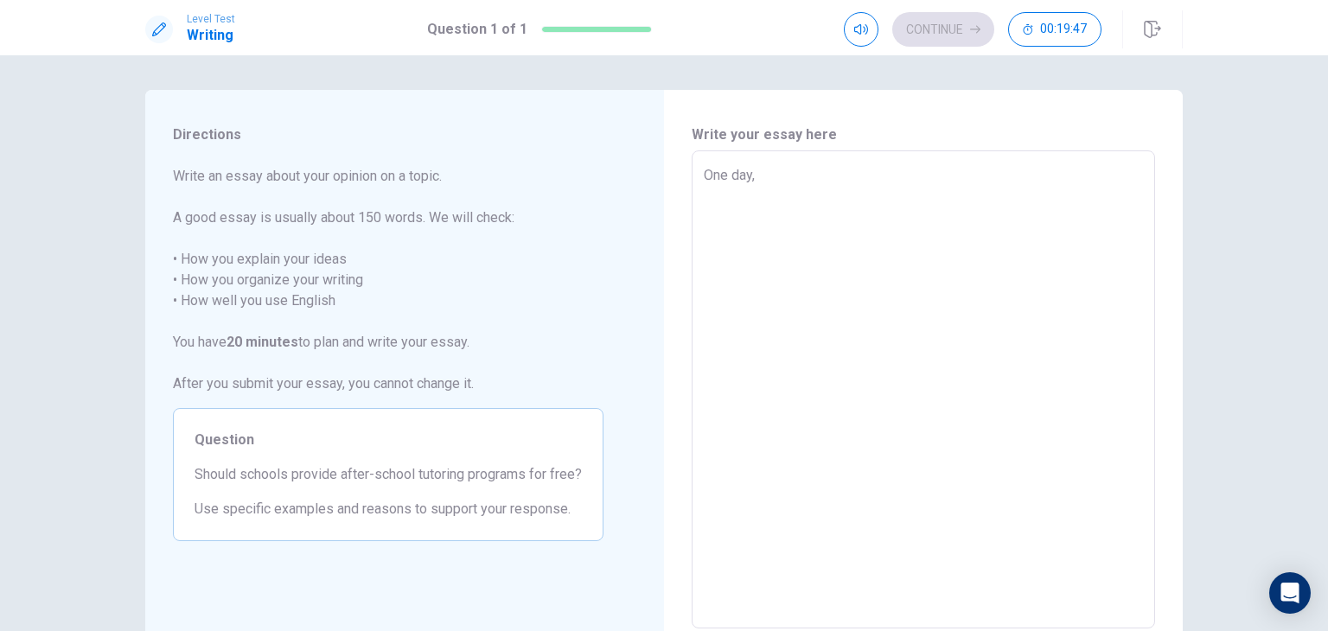
type textarea "One day,"
type textarea "x"
type textarea "One day, w"
type textarea "x"
type textarea "One day, wh"
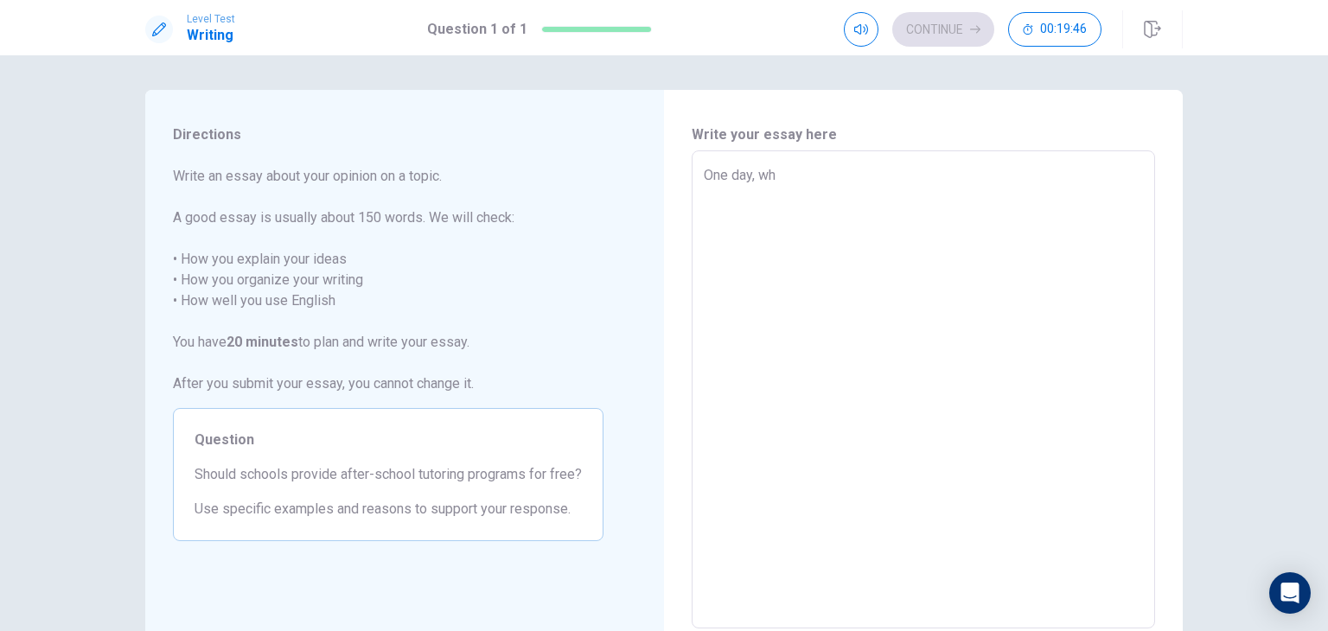
type textarea "x"
type textarea "One day, whr"
type textarea "x"
type textarea "One day, whrn"
type textarea "x"
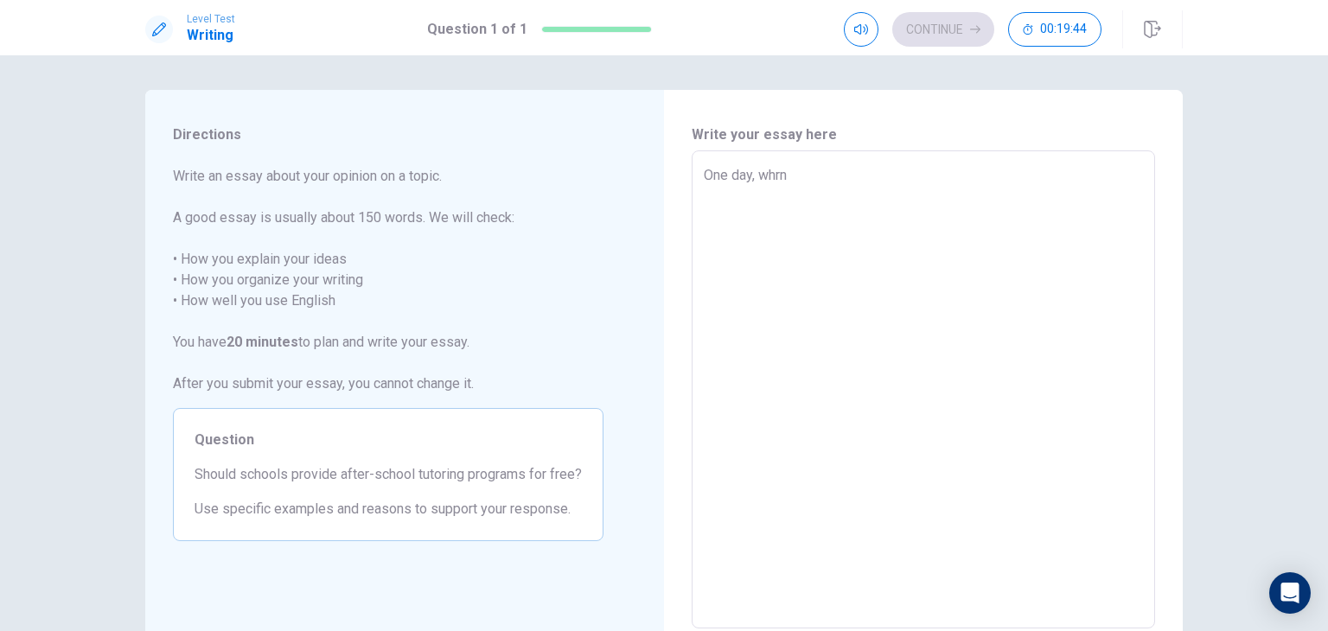
type textarea "One day, whr"
type textarea "x"
type textarea "One day, wh"
type textarea "x"
type textarea "One day, whe"
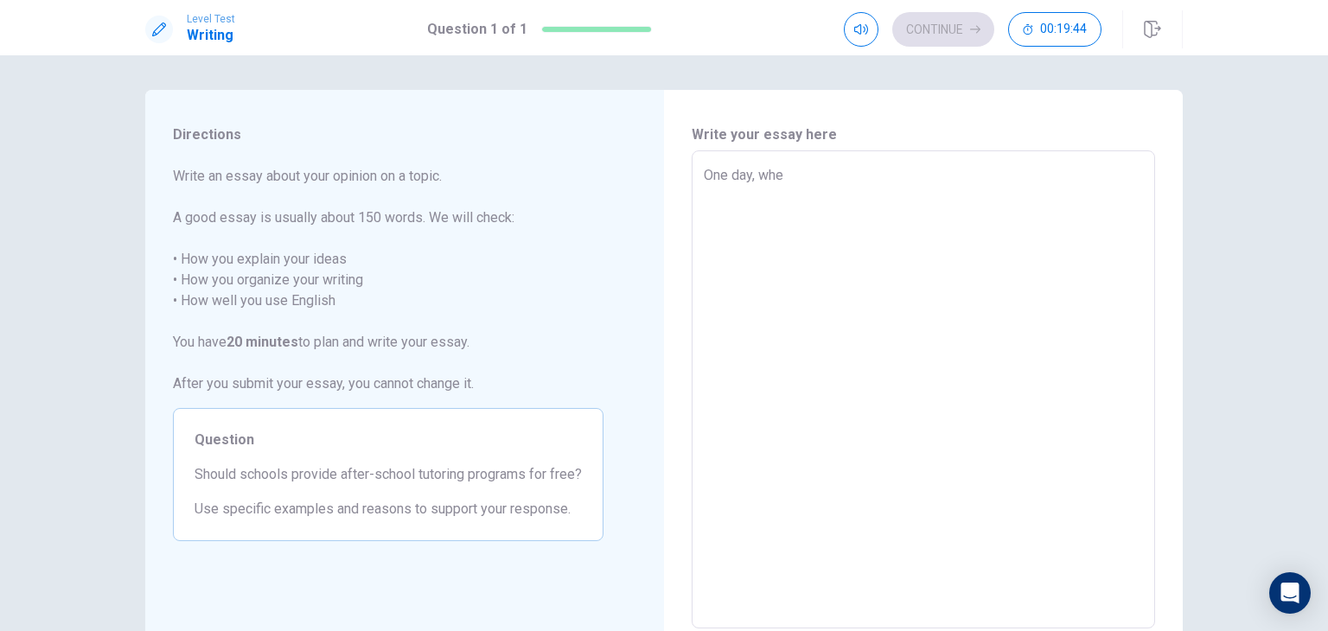
type textarea "x"
type textarea "One day, when"
type textarea "x"
type textarea "One day, when"
type textarea "x"
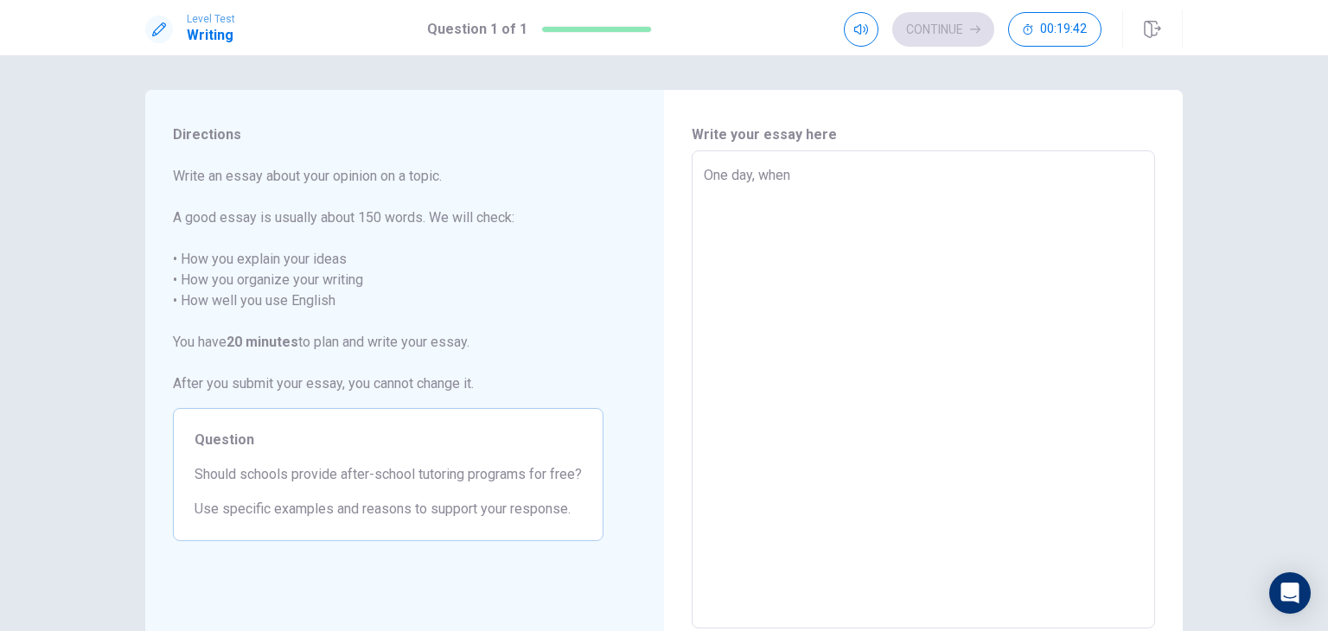
type textarea "One day, when I"
type textarea "x"
type textarea "One day, when I"
type textarea "x"
type textarea "One day, when I w"
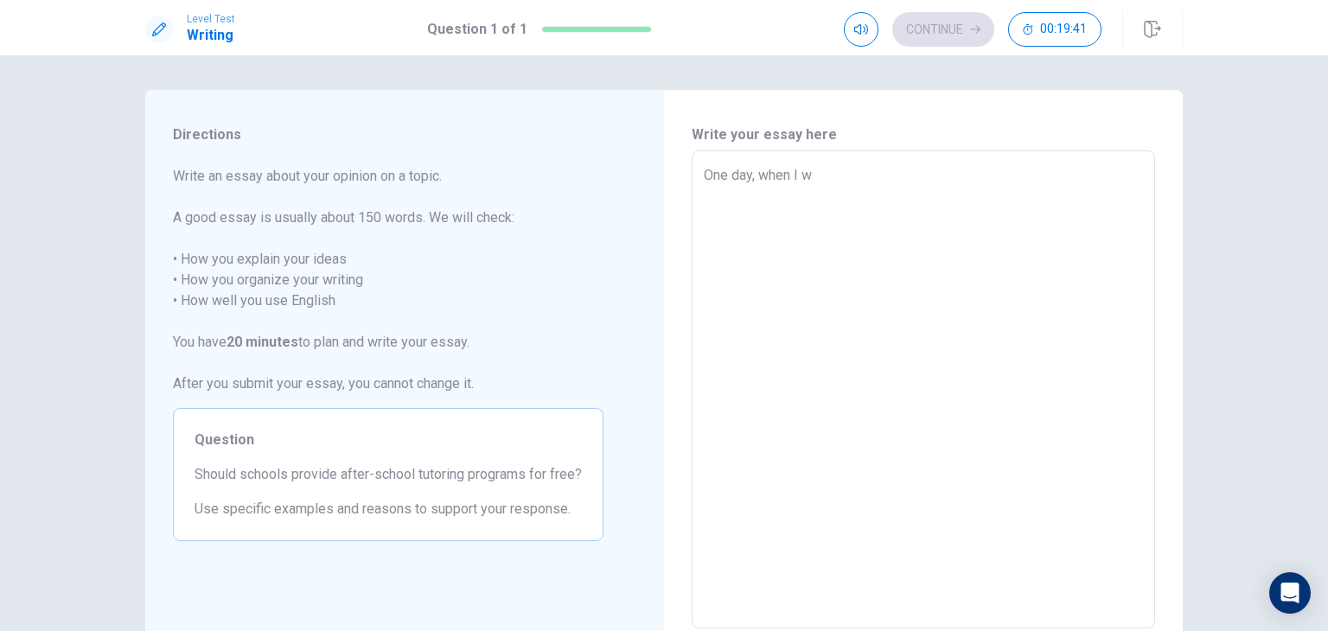
type textarea "x"
type textarea "One day, when I wa"
type textarea "x"
type textarea "One day, when I was"
type textarea "x"
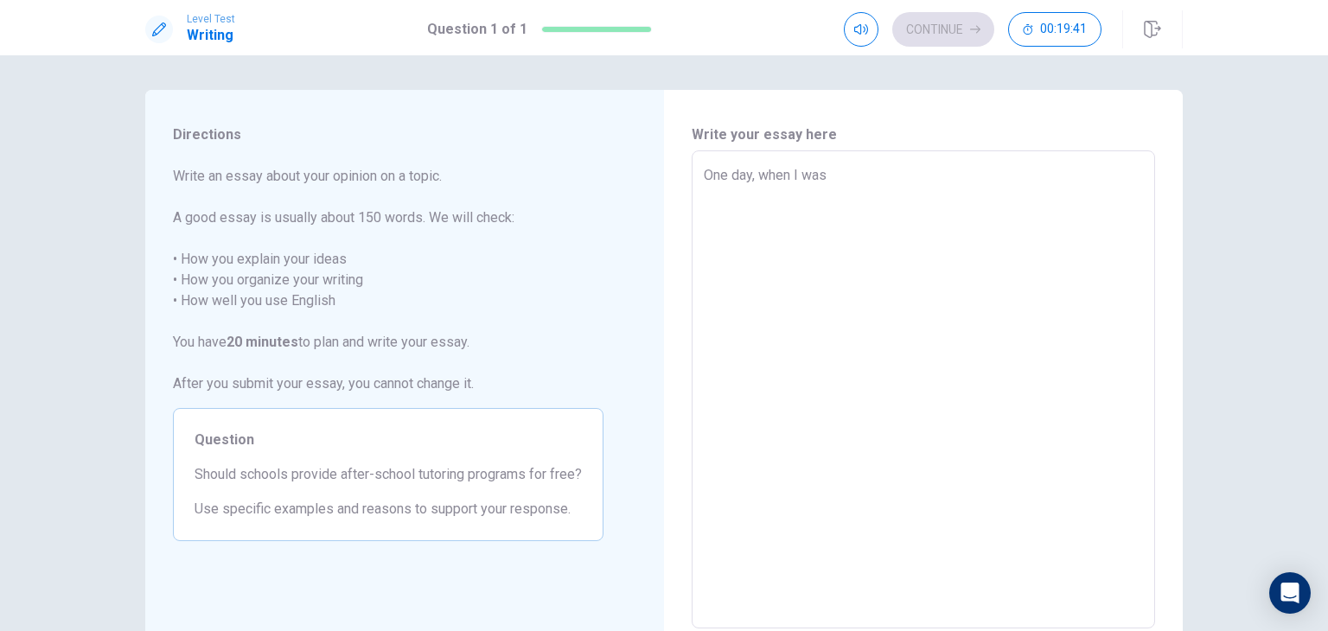
type textarea "One day, when I was"
type textarea "x"
type textarea "One day, when I was 6"
type textarea "x"
type textarea "One day, when I was 6"
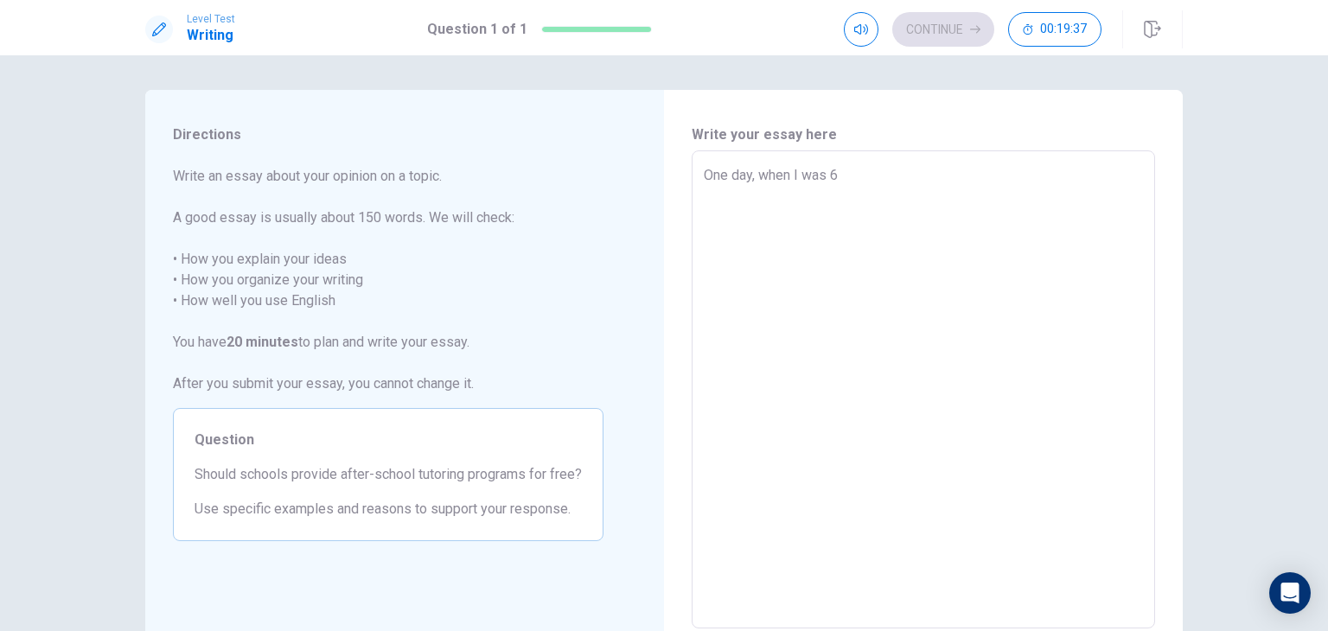
type textarea "x"
type textarea "One day, when I was 6 y"
type textarea "x"
type textarea "One day, when I was 6 ye"
type textarea "x"
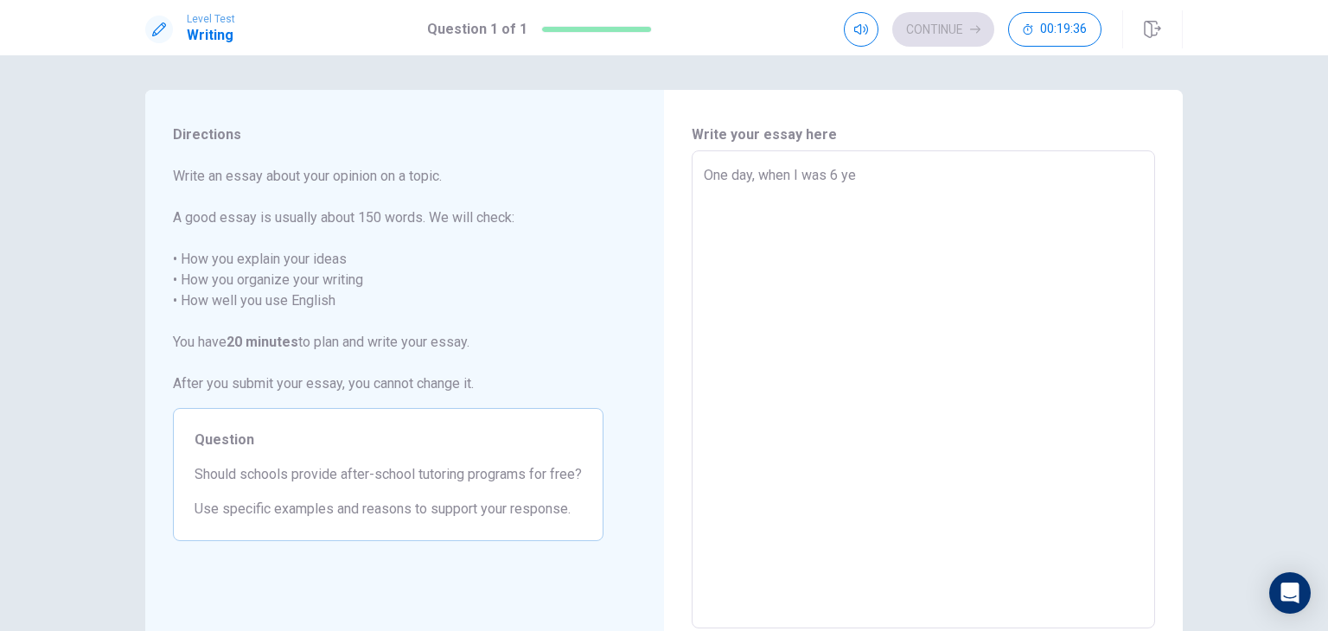
type textarea "One day, when I was 6 yea"
type textarea "x"
type textarea "One day, when I was 6 year"
type textarea "x"
type textarea "One day, when I was 6 years"
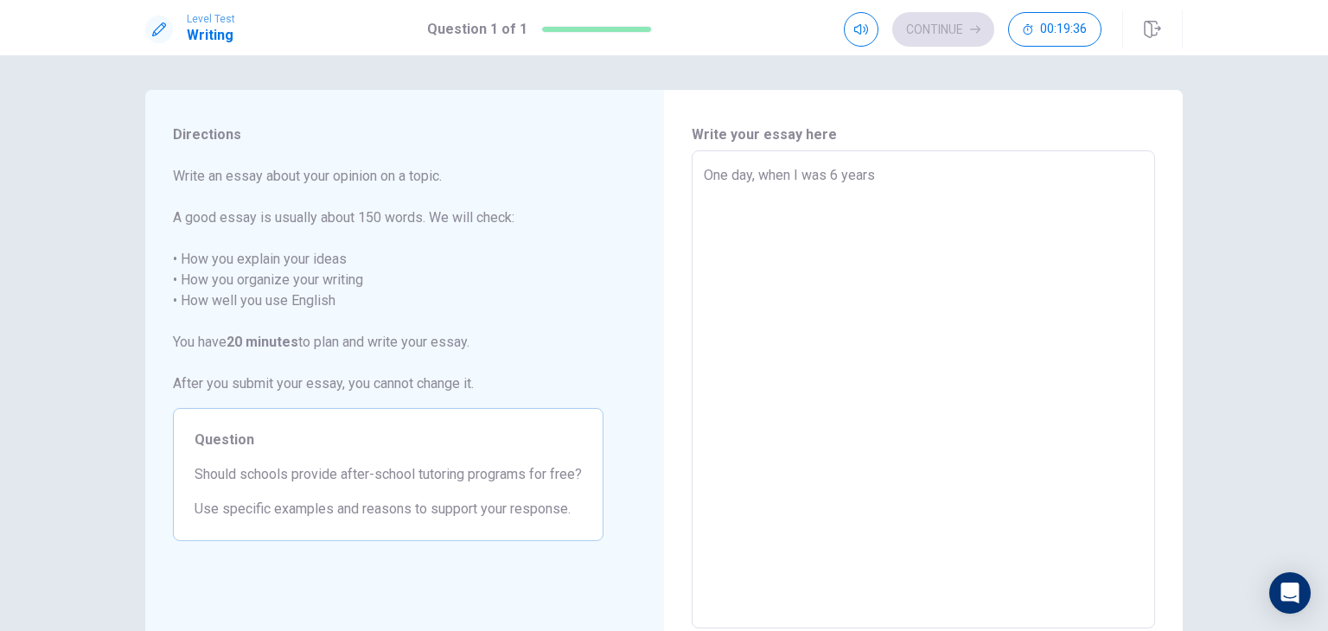
type textarea "x"
type textarea "One day, when I was 6 years"
type textarea "x"
type textarea "One day, when I was 6 years o"
type textarea "x"
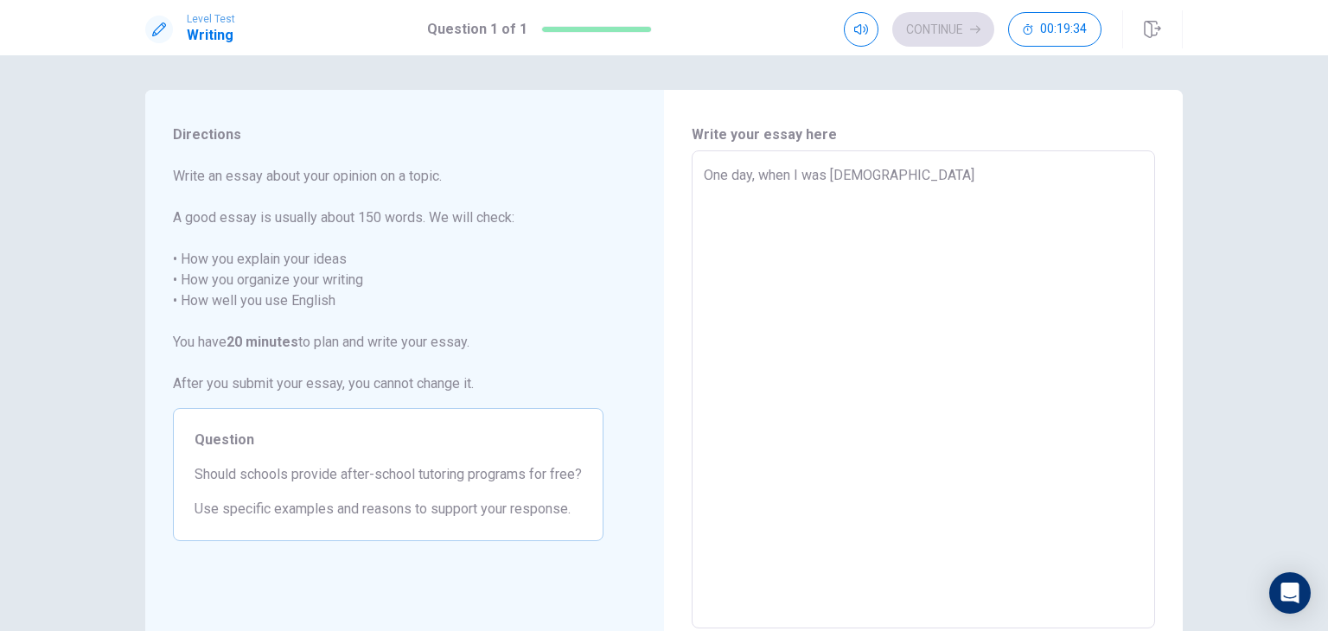
type textarea "One day, when I was 6 years ol"
type textarea "x"
type textarea "One day, when I was 6 years old"
type textarea "x"
type textarea "One day, when I was 6 years old>"
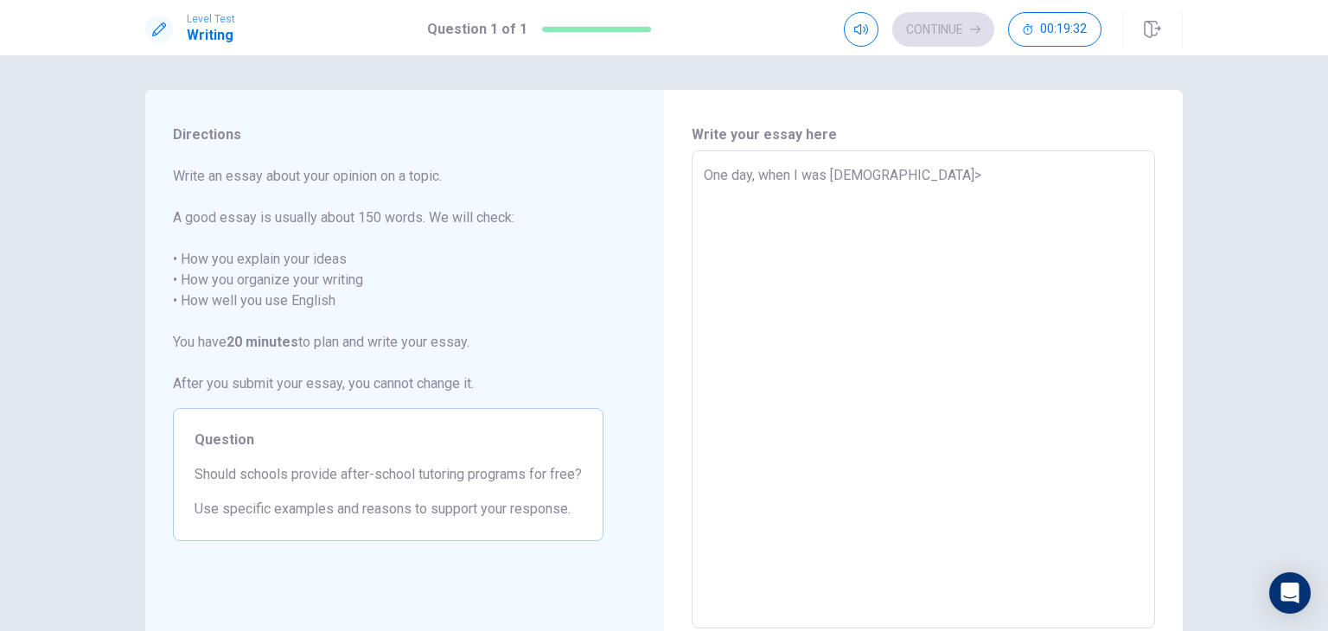
type textarea "x"
type textarea "One day, when I was 6 years old"
type textarea "x"
type textarea "One day, when I was 6 years old."
type textarea "x"
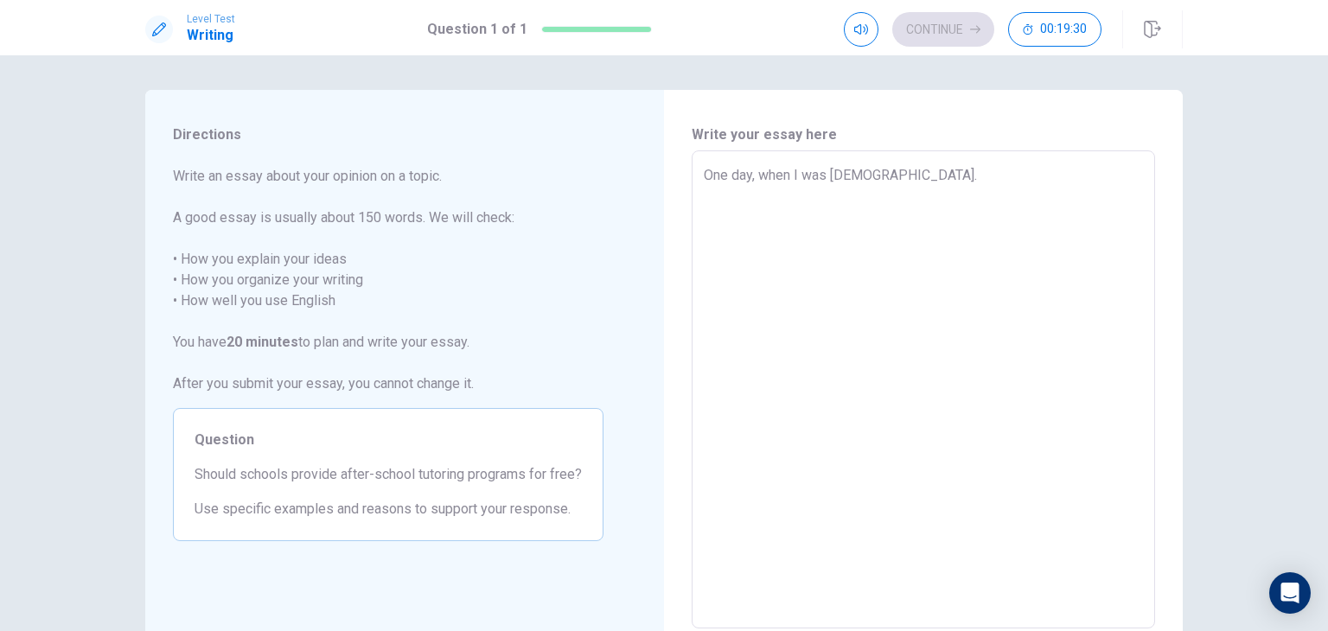
type textarea "One day, when I was 6 years old."
type textarea "x"
type textarea "One day, when I was 6 years old. I"
type textarea "x"
type textarea "One day, when I was 6 years old. I"
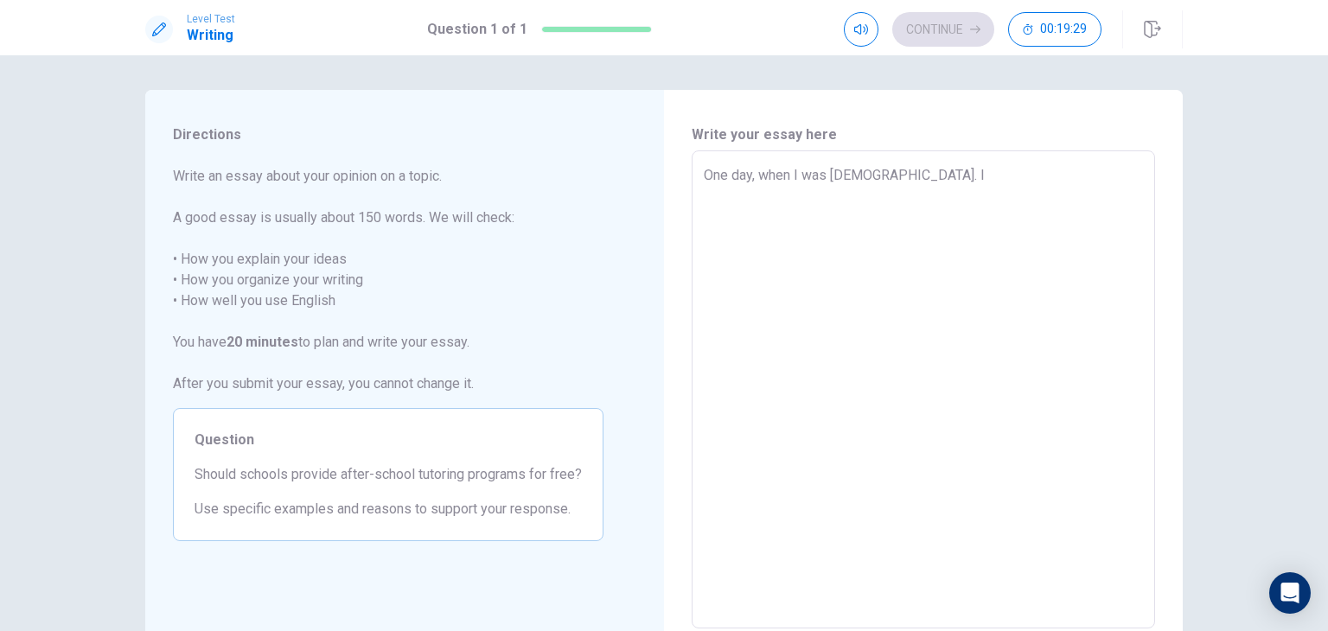
type textarea "x"
type textarea "One day, when I was 6 years old. I w"
type textarea "x"
type textarea "One day, when I was 6 years old. I we"
type textarea "x"
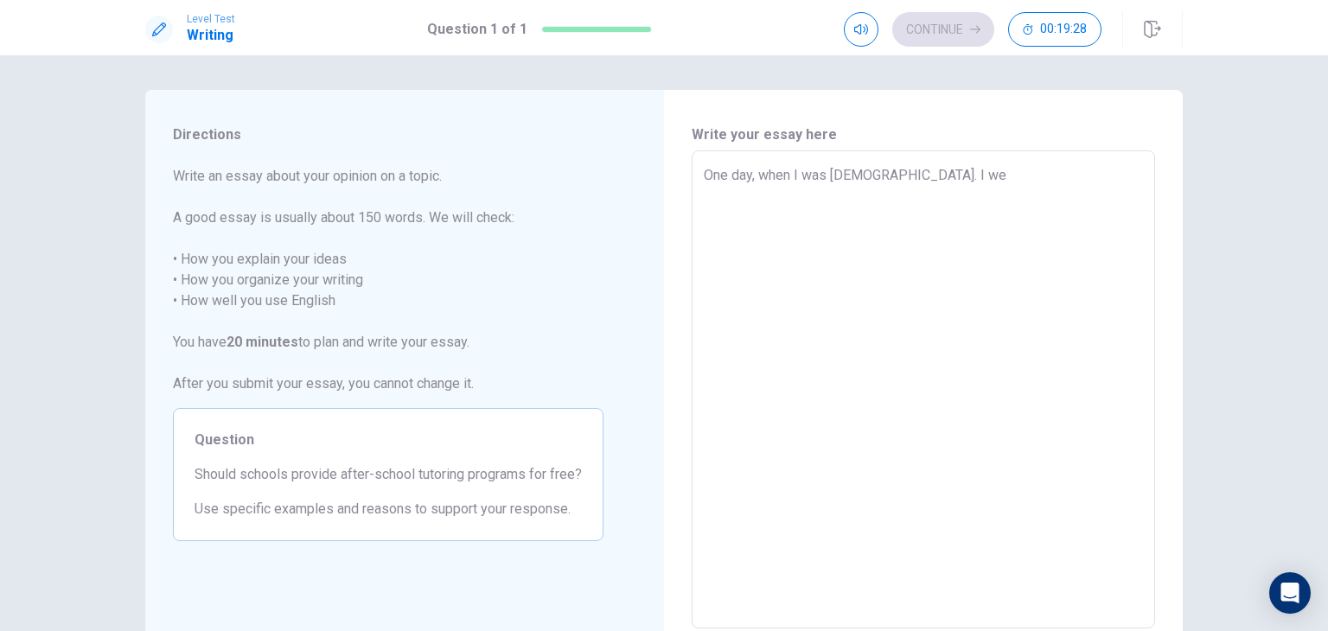
type textarea "One day, when I was 6 years old. I wen"
type textarea "x"
type textarea "One day, when I was 6 years old. I went"
type textarea "x"
type textarea "One day, when I was 6 years old. I went"
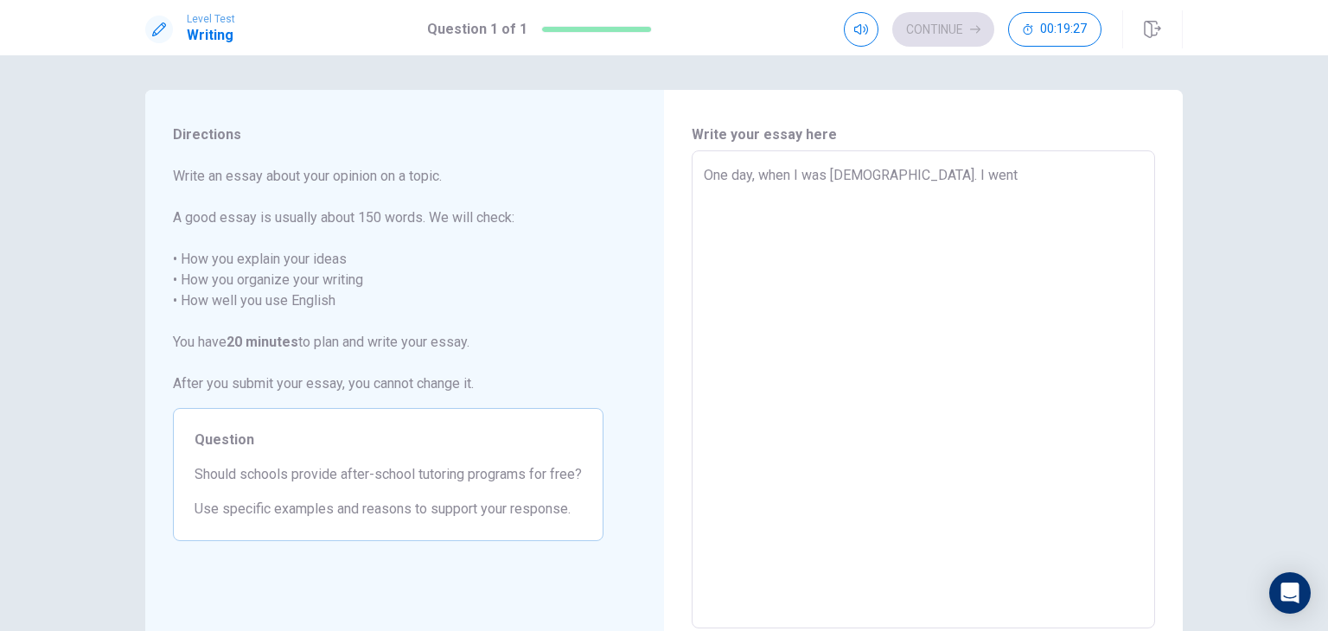
type textarea "x"
type textarea "One day, when I was 6 years old. I went t"
type textarea "x"
type textarea "One day, when I was 6 years old. I went to"
type textarea "x"
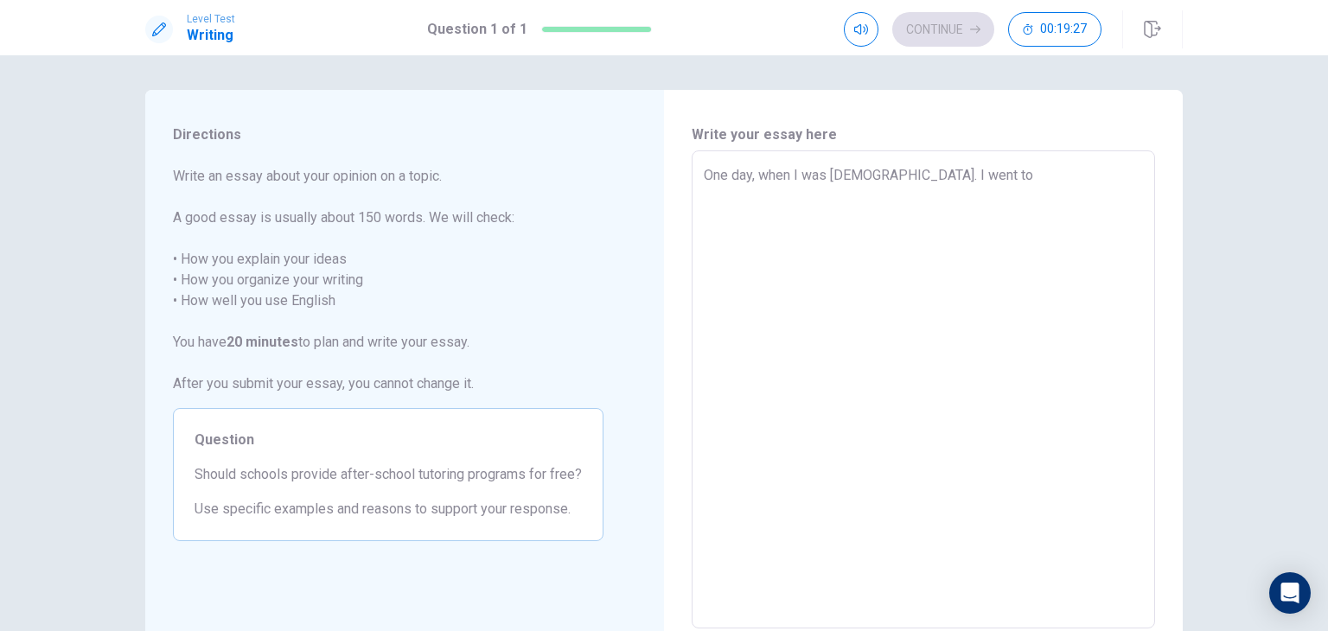
type textarea "One day, when I was 6 years old. I went to"
type textarea "x"
type textarea "One day, when I was 6 years old. I went to a"
type textarea "x"
type textarea "One day, when I was 6 years old. I went to a"
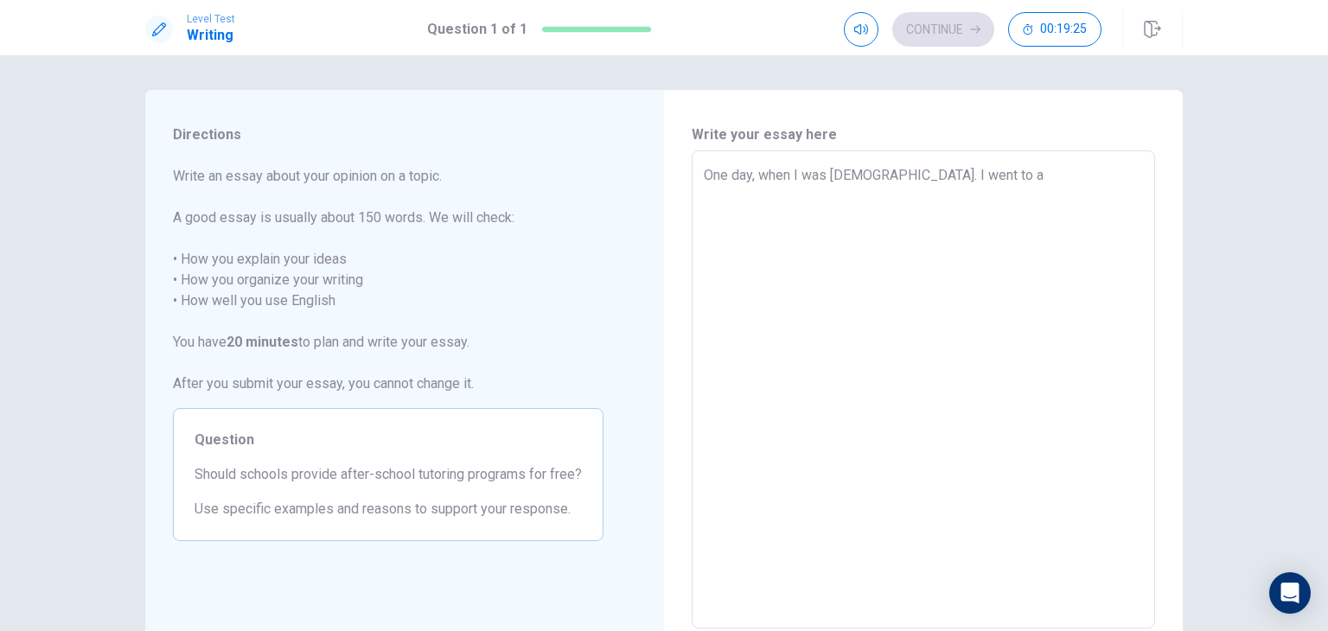
type textarea "x"
type textarea "One day, when I was 6 years old. I went to a w"
type textarea "x"
type textarea "One day, when I was 6 years old. I went to a wa"
type textarea "x"
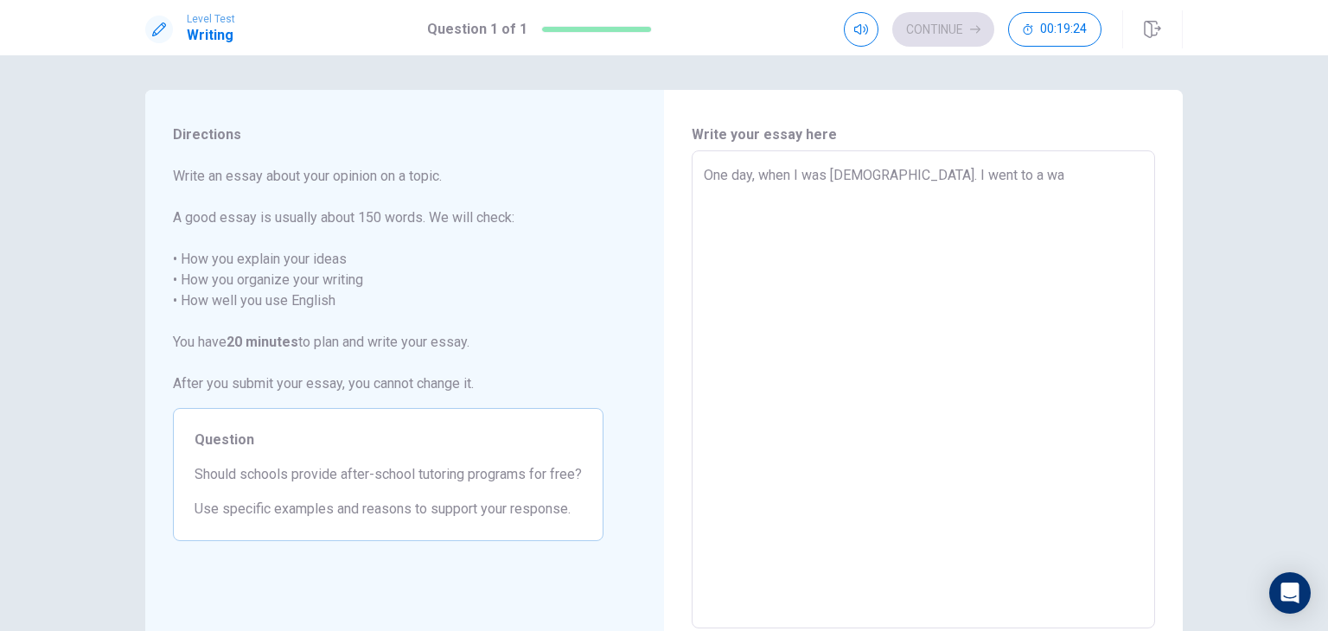
type textarea "One day, when I was 6 years old. I went to a wat"
type textarea "x"
type textarea "One day, when I was 6 years old. I went to a wate"
type textarea "x"
type textarea "One day, when I was 6 years old. I went to a water"
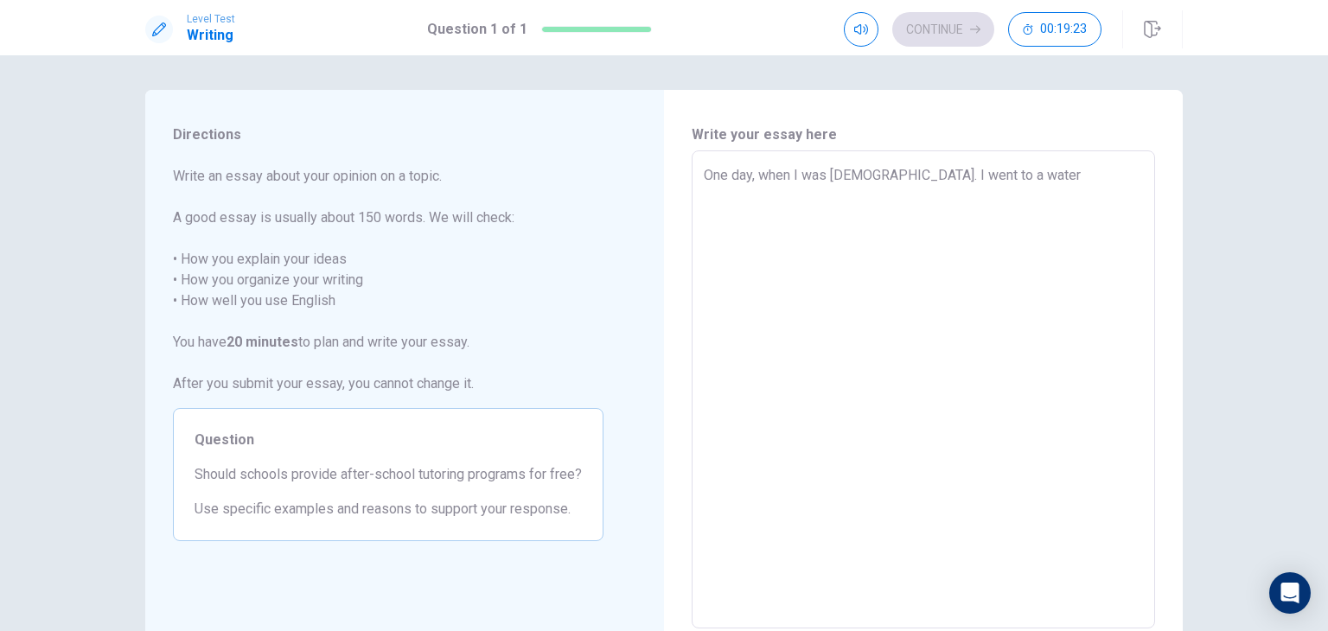
type textarea "x"
type textarea "One day, when I was 6 years old. I went to a water"
type textarea "x"
type textarea "One day, when I was 6 years old. I went to a water p"
type textarea "x"
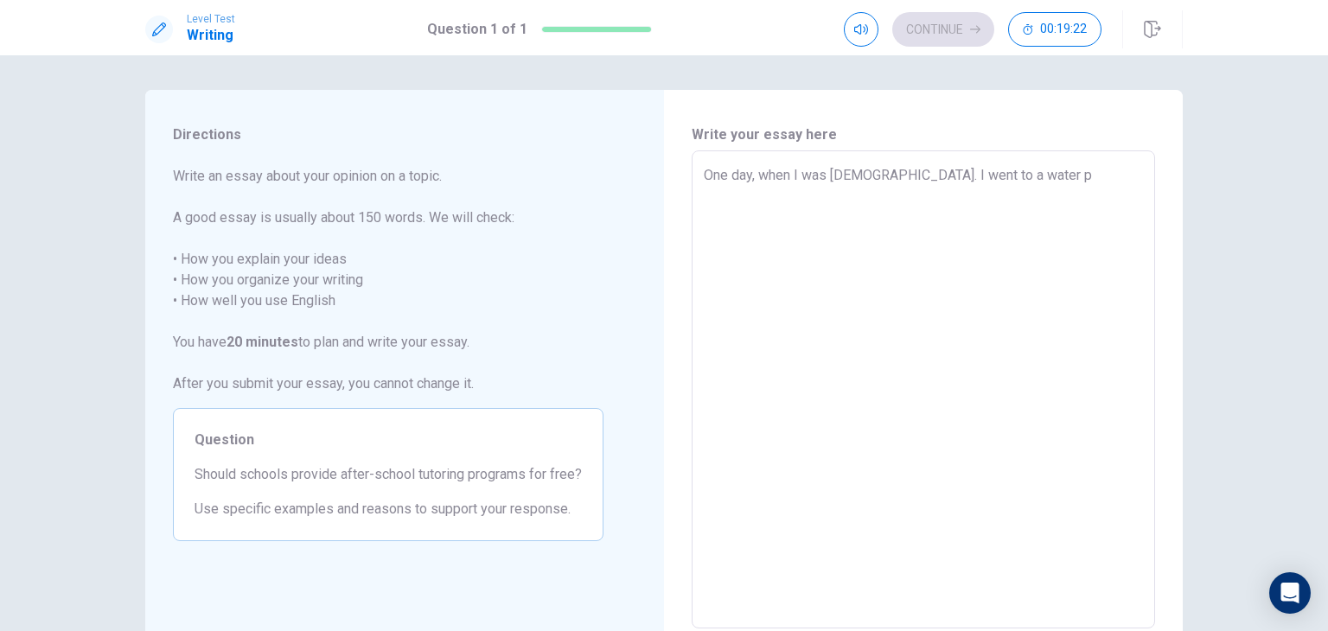
type textarea "One day, when I was 6 years old. I went to a water pa"
type textarea "x"
type textarea "One day, when I was 6 years old. I went to a water par"
type textarea "x"
type textarea "One day, when I was 6 years old. I went to a water park"
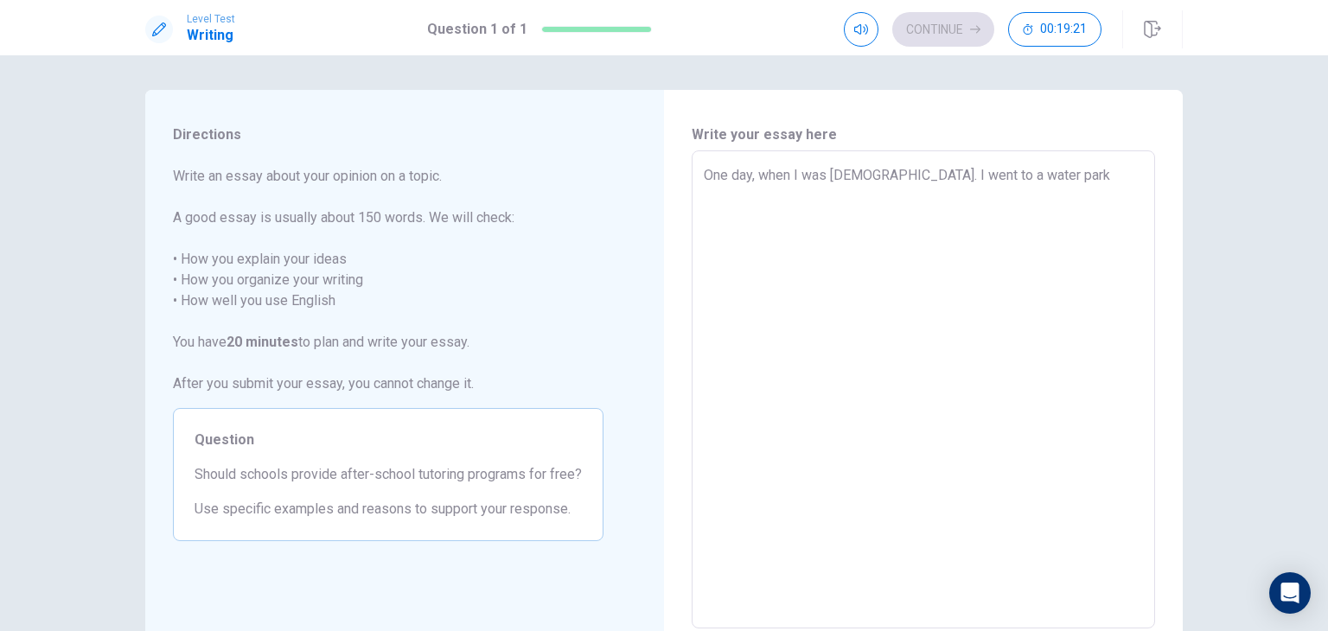
type textarea "x"
type textarea "One day, when I was 6 years old. I went to a water park"
type textarea "x"
type textarea "One day, when I was 6 years old. I went to a water park c"
type textarea "x"
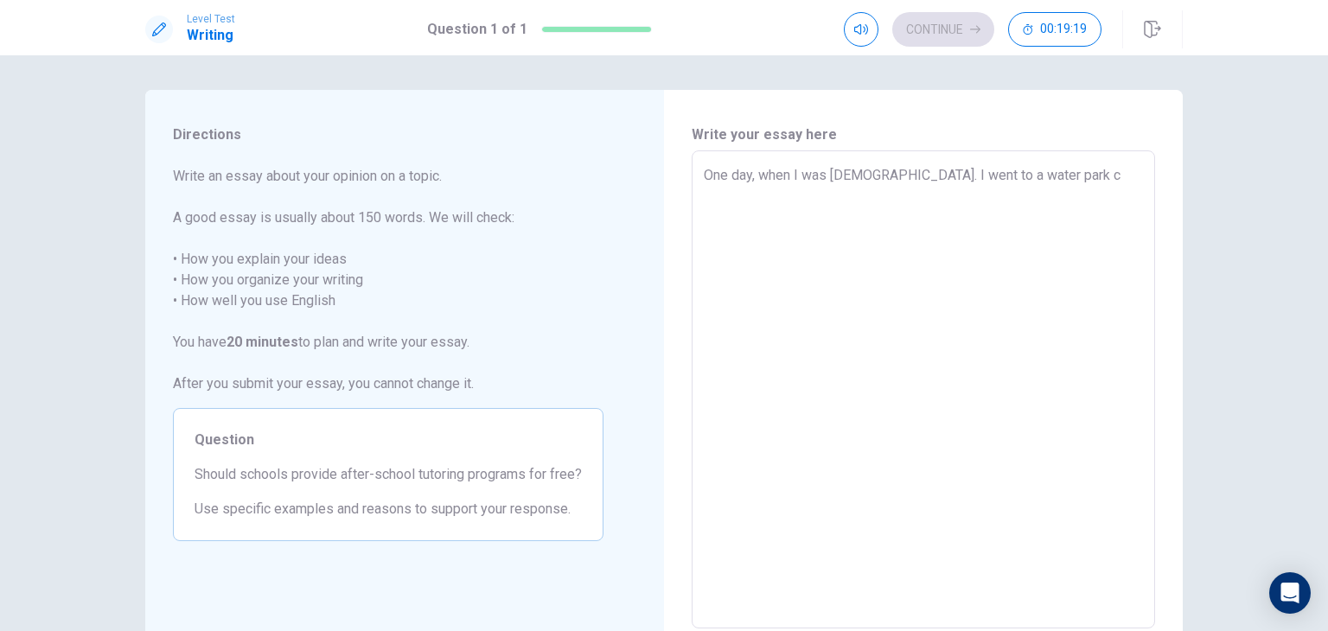
type textarea "One day, when I was 6 years old. I went to a water park ca"
type textarea "x"
type textarea "One day, when I was 6 years old. I went to a water park cal"
type textarea "x"
type textarea "One day, when I was 6 years old. I went to a water park call"
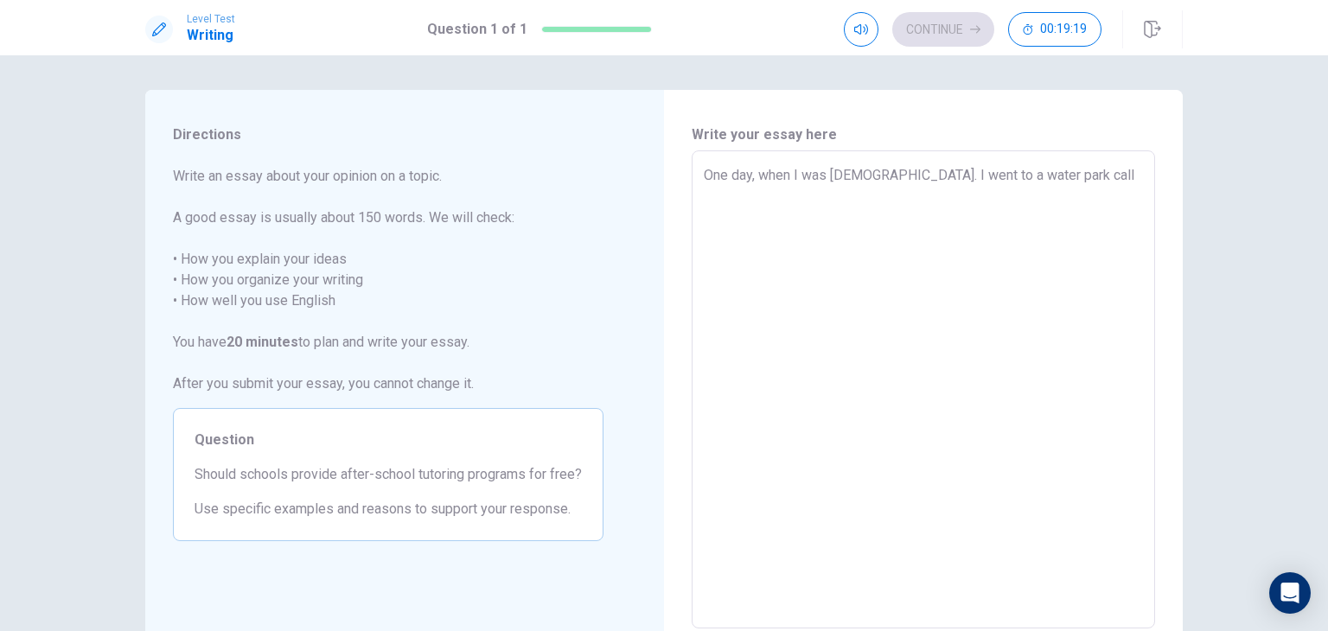
type textarea "x"
type textarea "One day, when I was 6 years old. I went to a water park calll"
type textarea "x"
type textarea "One day, when I was 6 years old. I went to a water park call"
type textarea "x"
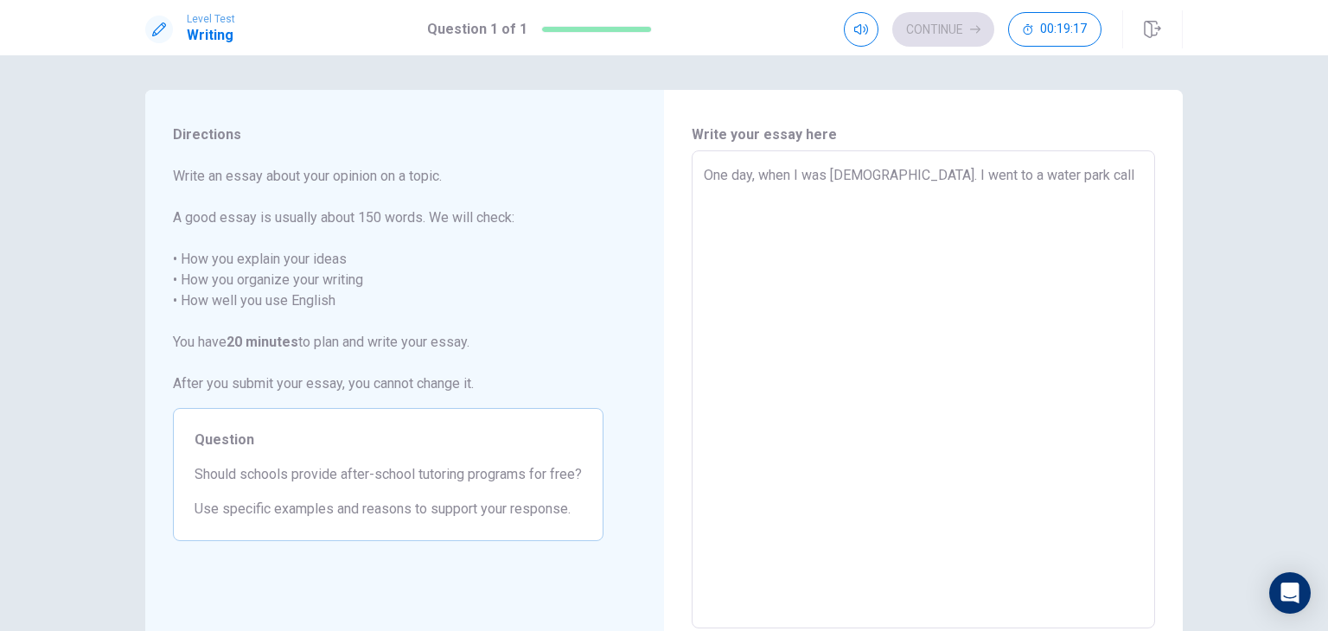
type textarea "One day, when I was 6 years old. I went to a water park calle"
type textarea "x"
type textarea "One day, when I was 6 years old. I went to a water park called"
type textarea "x"
type textarea "One day, when I was 6 years old. I went to a water park called"
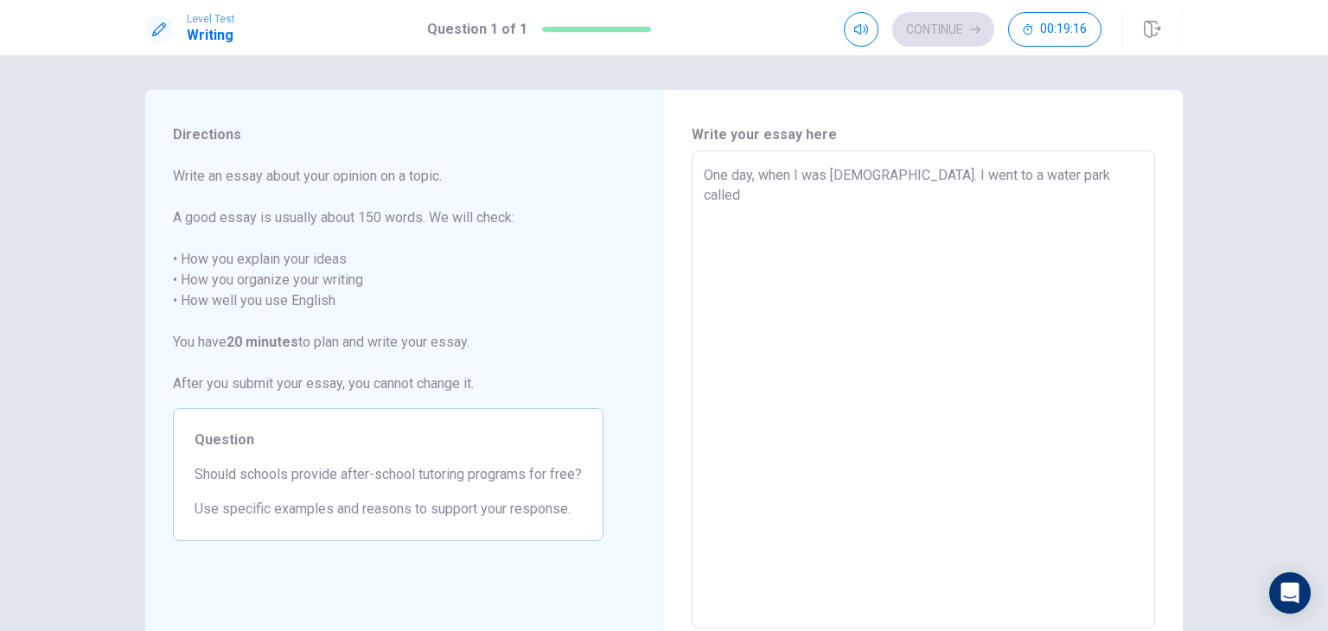
type textarea "x"
type textarea "One day, when I was 6 years old. I went to a water park called 2"
type textarea "x"
type textarea "One day, when I was 6 years old. I went to a water park called"
type textarea "x"
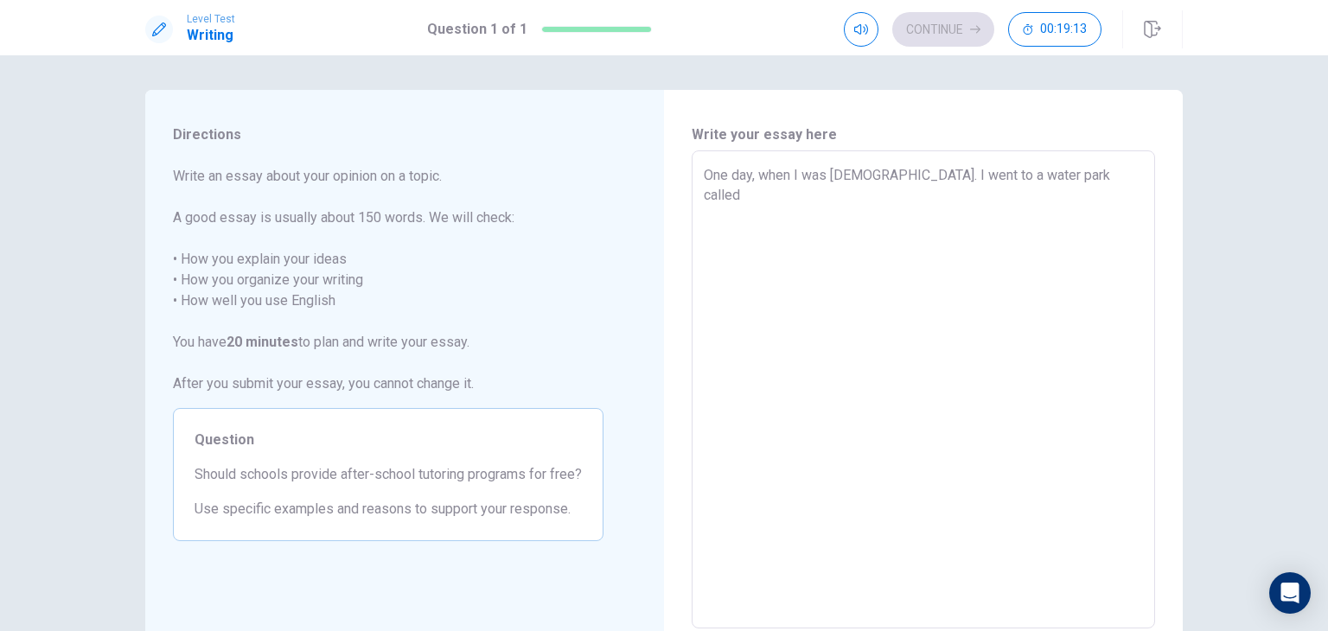
type textarea "One day, when I was 6 years old. I went to a water park called ""
type textarea "x"
type textarea "One day, when I was 6 years old. I went to a water park called "A"
type textarea "x"
type textarea "One day, when I was 6 years old. I went to a water park called "Aq"
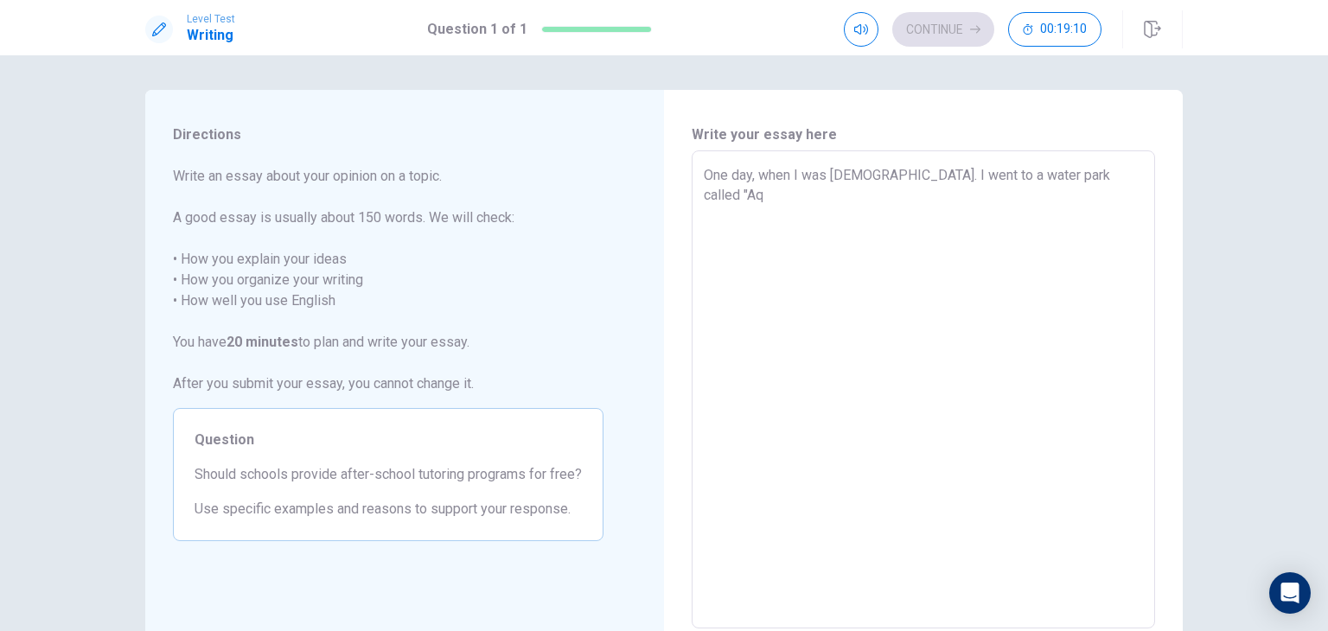
type textarea "x"
type textarea "One day, when I was 6 years old. I went to a water park called "Aqu"
type textarea "x"
type textarea "One day, when I was 6 years old. I went to a water park called "Aquq"
type textarea "x"
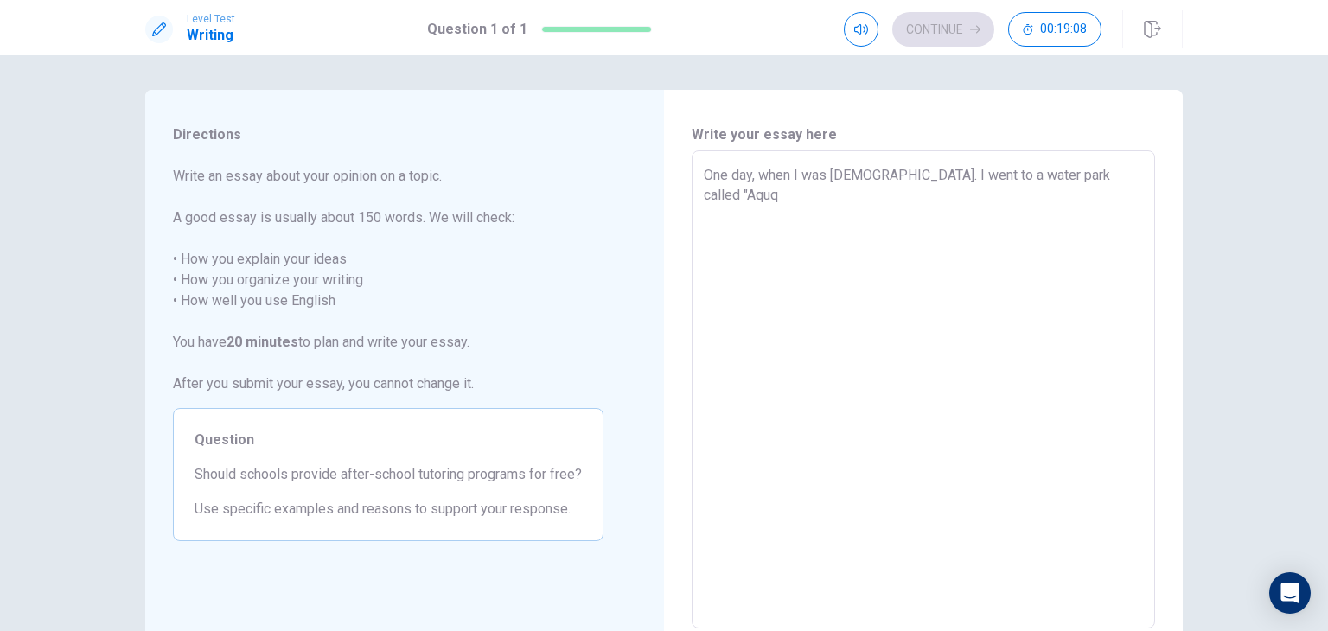
type textarea "One day, when I was 6 years old. I went to a water park called "Aquql"
type textarea "x"
type textarea "One day, when I was 6 years old. I went to a water park called "Aquq"
type textarea "x"
type textarea "One day, when I was 6 years old. I went to a water park called "Aqu"
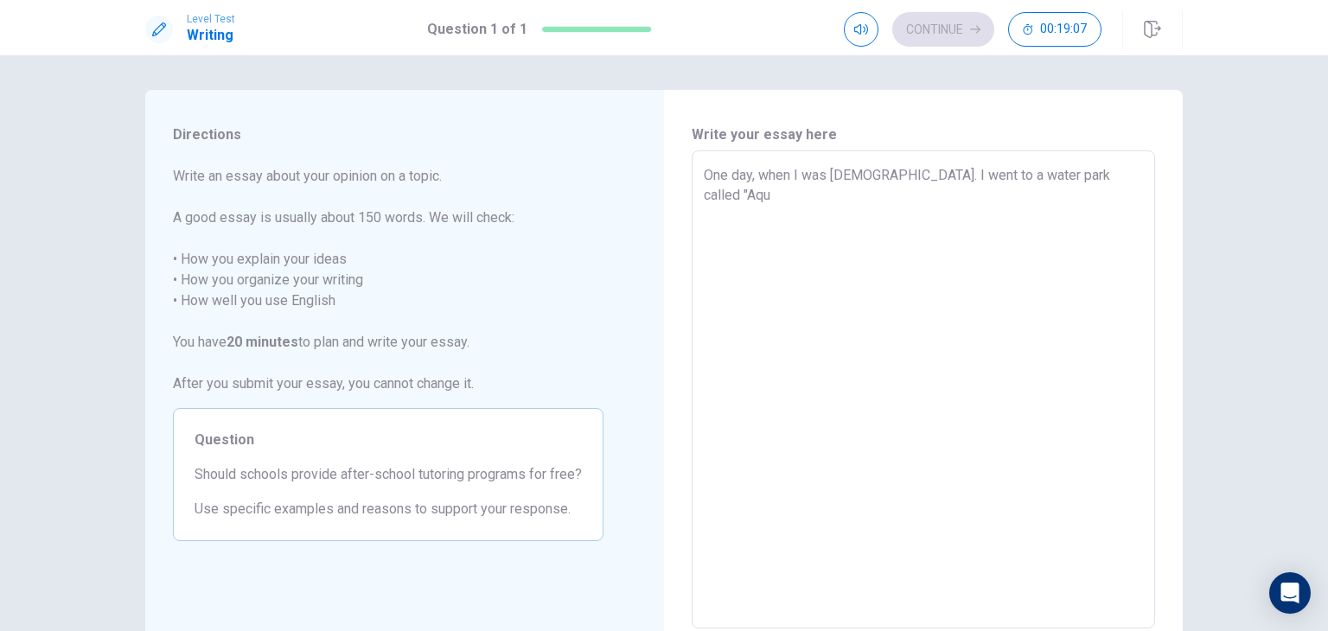
type textarea "x"
type textarea "One day, when I was 6 years old. I went to a water park called "Aqua"
type textarea "x"
type textarea "One day, when I was 6 years old. I went to a water park called "Aqual"
type textarea "x"
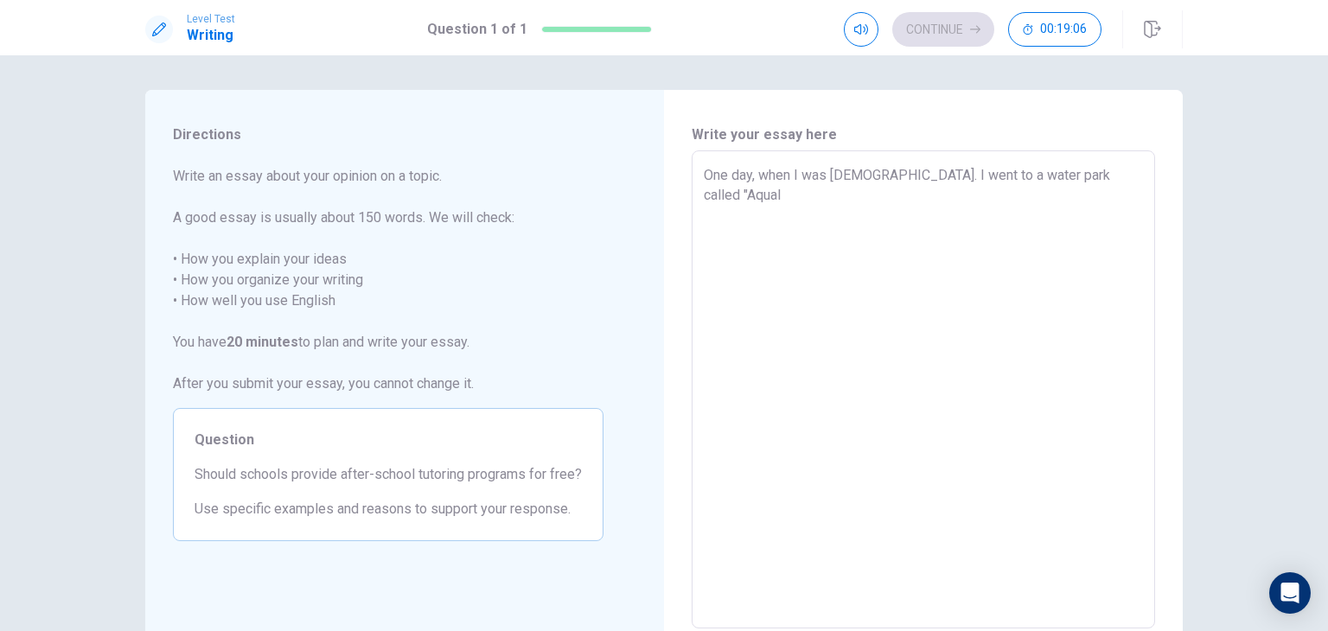
type textarea "One day, when I was 6 years old. I went to a water park called "Aquala"
type textarea "x"
type textarea "One day, when I was 6 years old. I went to a water park called "Aqualan"
type textarea "x"
type textarea "One day, when I was 6 years old. I went to a water park called "Aqualand"
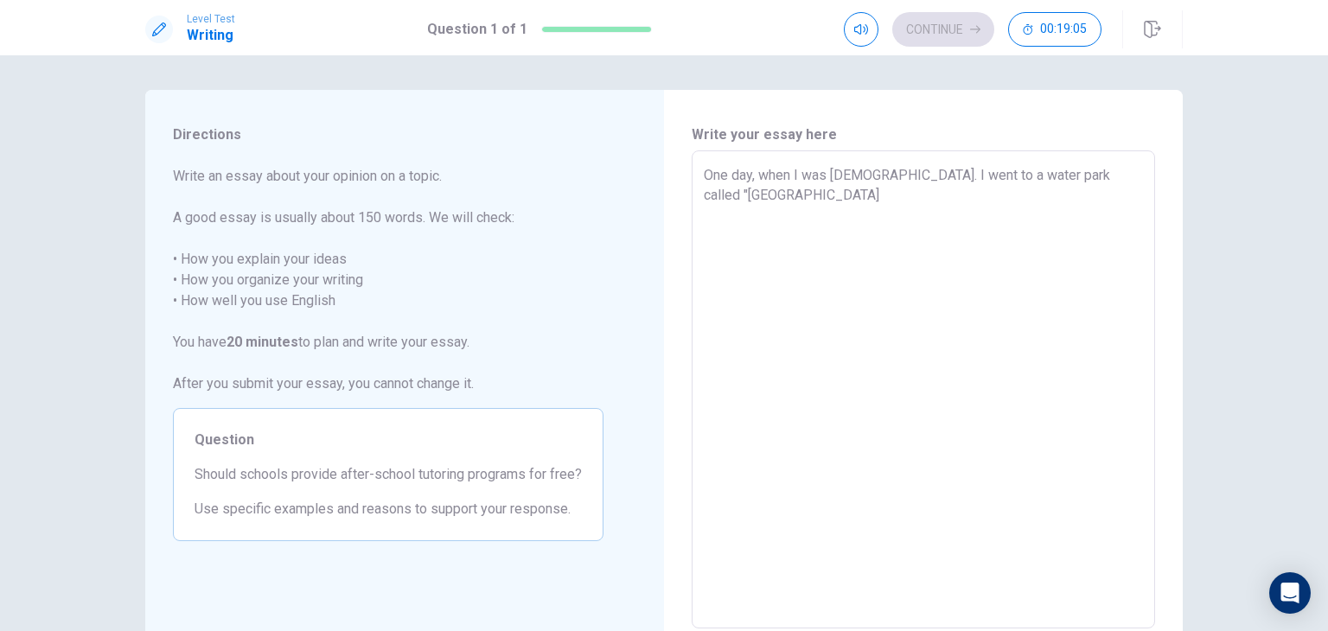
type textarea "x"
type textarea "One day, when I was 6 years old. I went to a water park called "Aqualand""
type textarea "x"
type textarea "One day, when I was 6 years old. I went to a water park called "Aqualand""
type textarea "x"
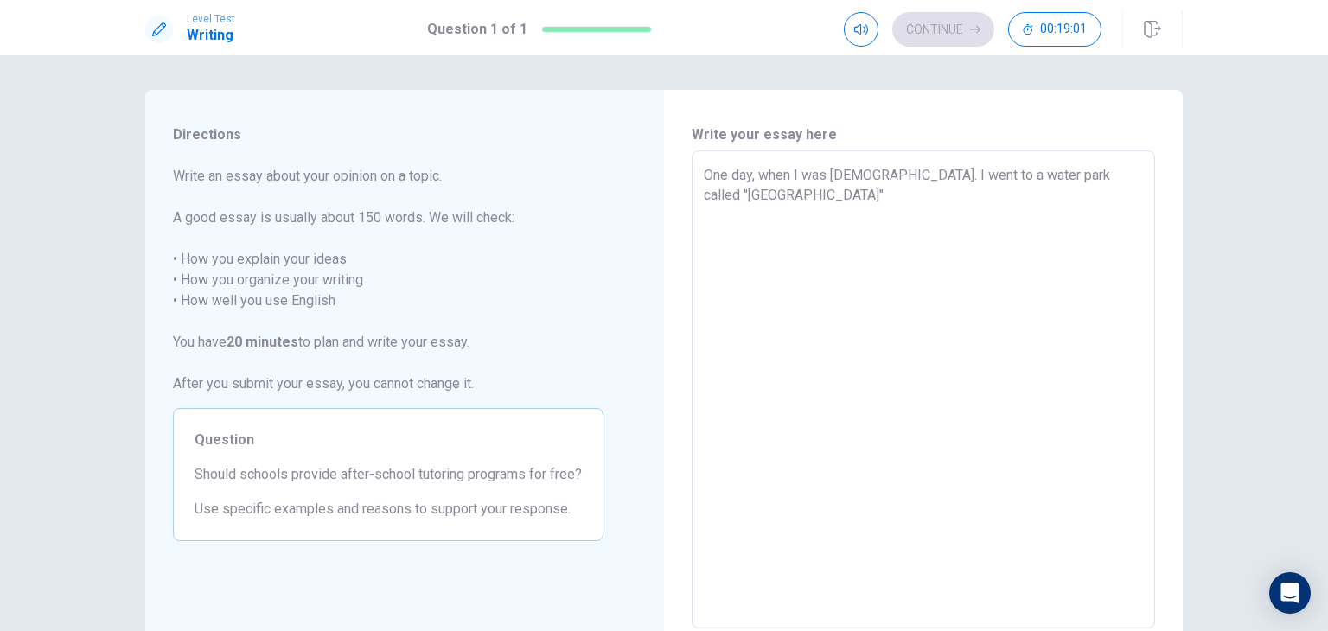
type textarea "One day, when I was 6 years old. I went to a water park called "Aqualand" a"
type textarea "x"
type textarea "One day, when I was 6 years old. I went to a water park called "Aqualand" an"
type textarea "x"
type textarea "One day, when I was 6 years old. I went to a water park called "Aqualand" and"
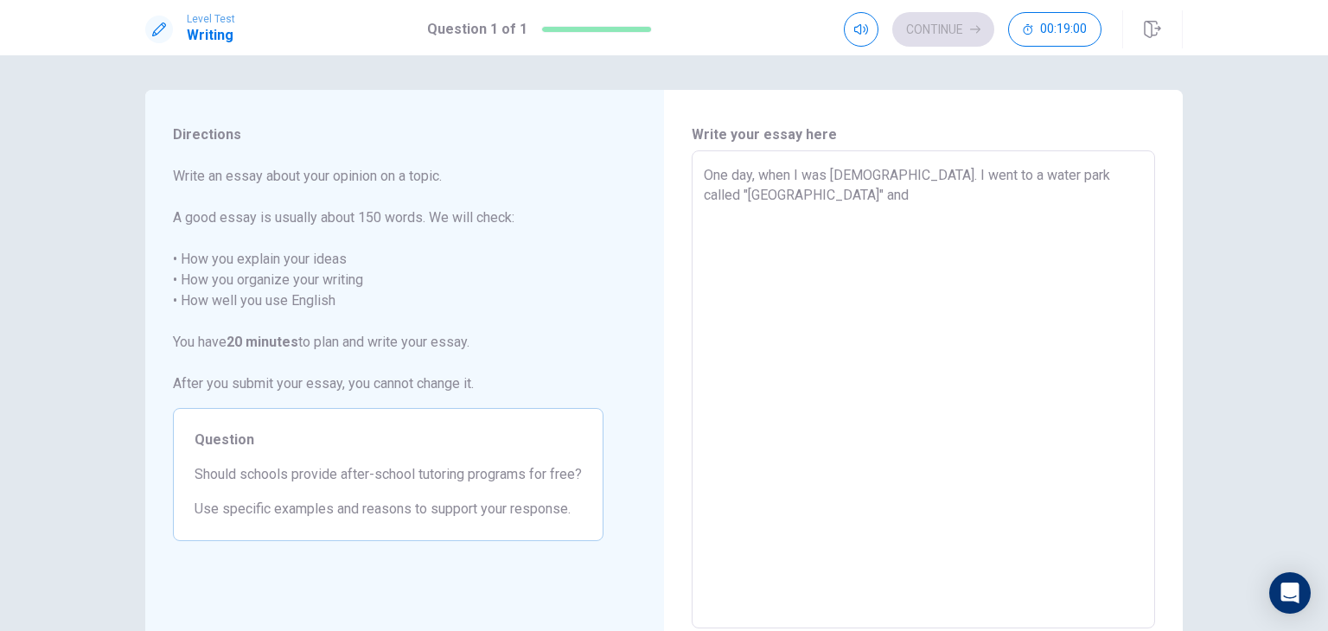
type textarea "x"
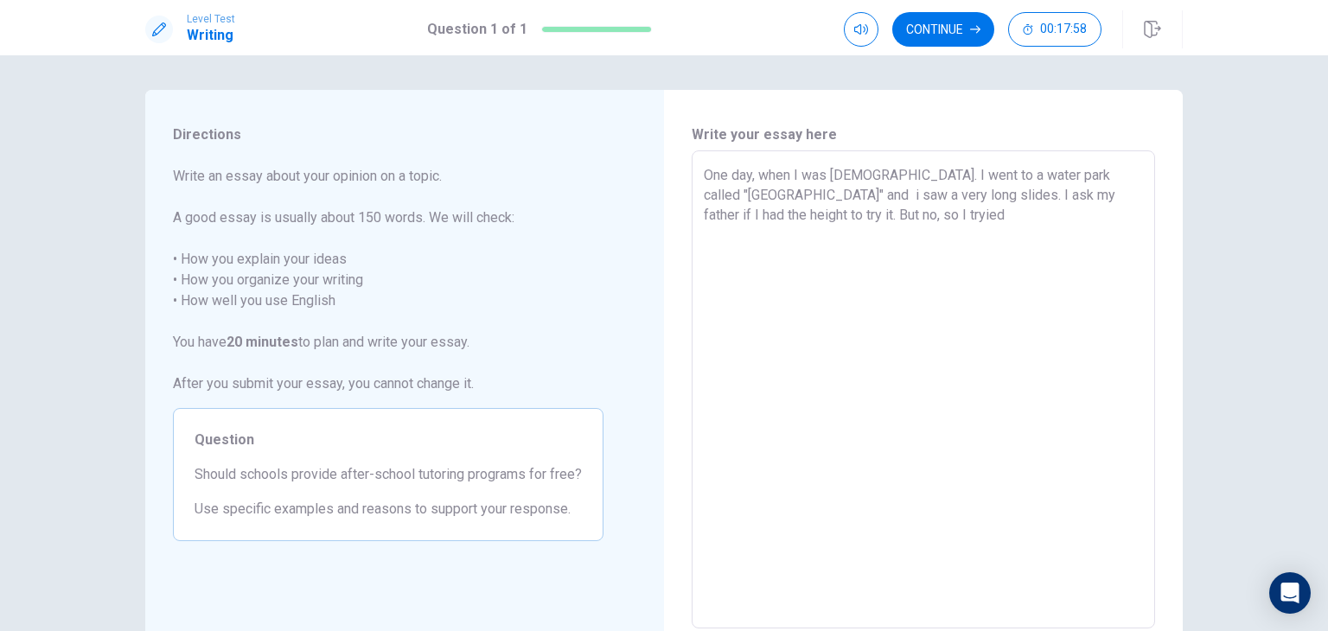
click at [858, 215] on textarea "One day, when I was 6 years old. I went to a water park called "Aqualand" and i…" at bounding box center [923, 390] width 439 height 450
click at [891, 214] on textarea "One day, when I was 6 years old. I went to a water park called "Aqualand" and i…" at bounding box center [923, 390] width 439 height 450
click at [917, 218] on textarea "One day, when I was 6 years old. I went to a water park called "Aqualand" and i…" at bounding box center [923, 390] width 439 height 450
click at [802, 196] on textarea "One day, when I was 6 years old. I went to a water park called "Aqualand" and i…" at bounding box center [923, 390] width 439 height 450
click at [972, 253] on textarea "One day, when I was 6 years old. I went to a water park called "Aqualand" and I…" at bounding box center [923, 390] width 439 height 450
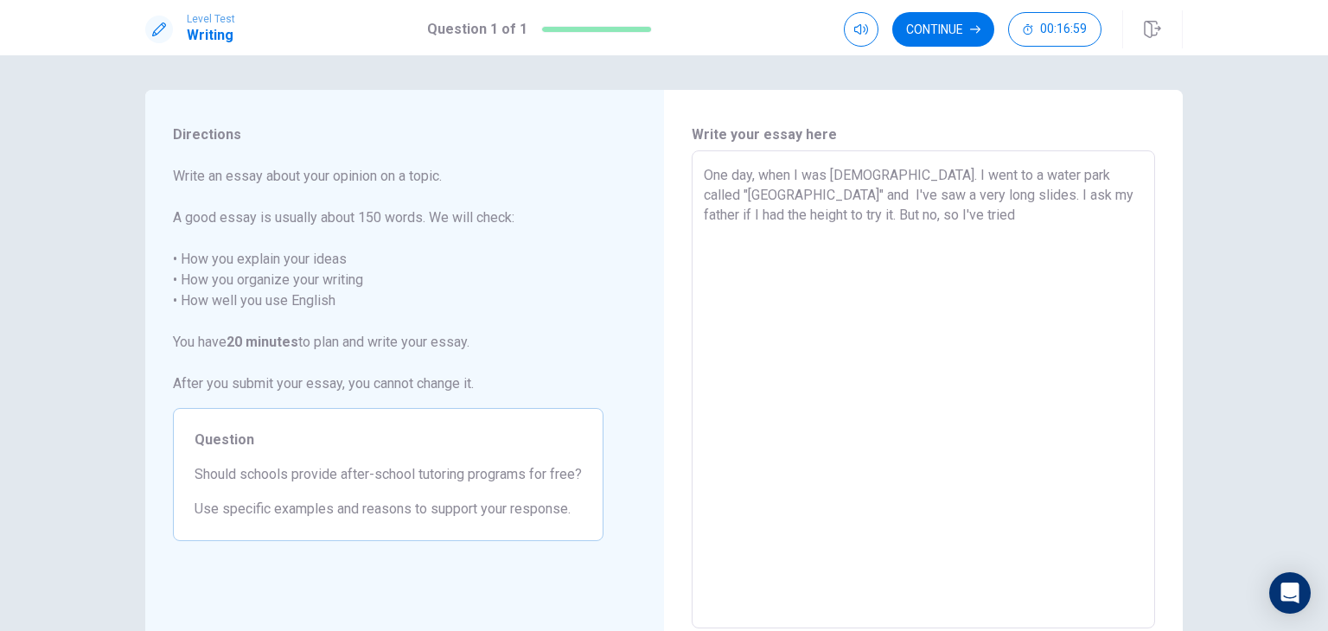
click at [815, 192] on textarea "One day, when I was 6 years old. I went to a water park called "Aqualand" and I…" at bounding box center [923, 390] width 439 height 450
click at [947, 194] on textarea "One day, when I was 6 years old. I went to a water park called "Aqualand" and I…" at bounding box center [923, 390] width 439 height 450
click at [933, 222] on textarea "One day, when I was 6 years old. I went to a water park called "Aqualand" and I…" at bounding box center [923, 390] width 439 height 450
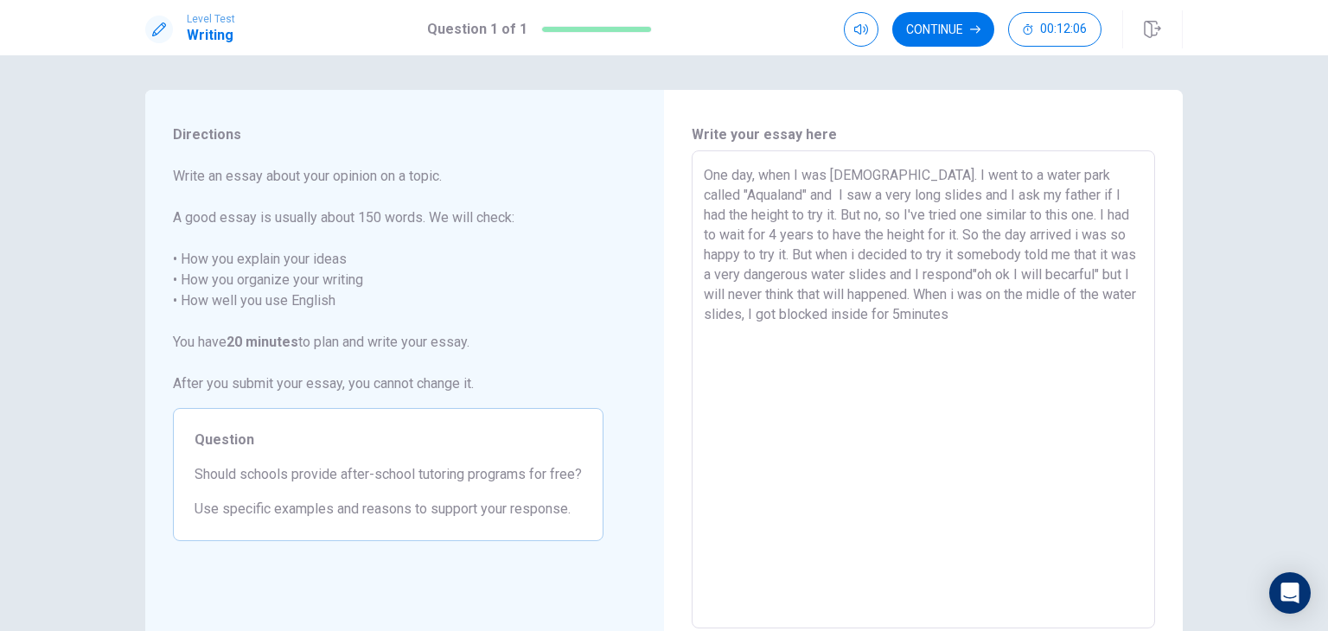
click at [955, 273] on textarea "One day, when I was 6 years old. I went to a water park called "Aqualand" and I…" at bounding box center [923, 390] width 439 height 450
click at [1019, 328] on textarea "One day, when I was 6 years old. I went to a water park called "Aqualand" and I…" at bounding box center [923, 390] width 439 height 450
click at [953, 292] on textarea "One day, when I was 6 years old. I went to a water park called "Aqualand" and I…" at bounding box center [923, 390] width 439 height 450
click at [1045, 316] on textarea "One day, when I was 6 years old. I went to a water park called "Aqualand" and I…" at bounding box center [923, 390] width 439 height 450
click at [906, 329] on textarea "One day, when I was 6 years old. I went to a water park called "Aqualand" and I…" at bounding box center [923, 390] width 439 height 450
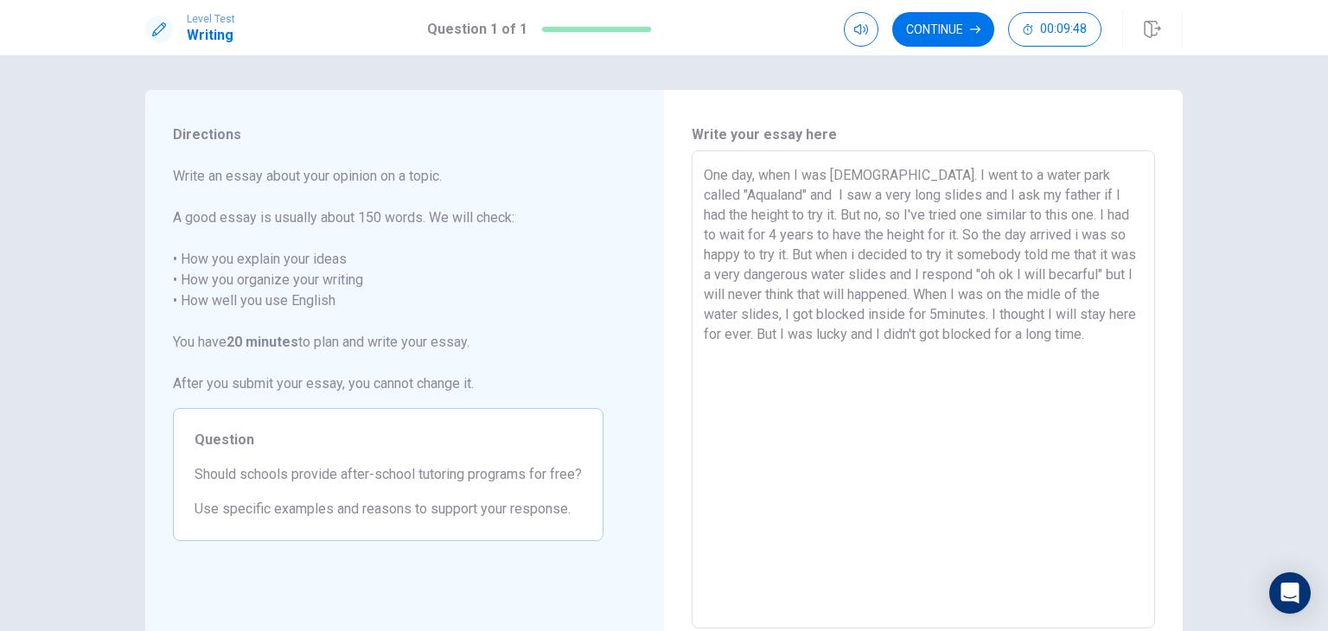
click at [1121, 335] on textarea "One day, when I was 6 years old. I went to a water park called "Aqualand" and I…" at bounding box center [923, 390] width 439 height 450
click at [853, 36] on button "button" at bounding box center [861, 29] width 35 height 35
click at [789, 194] on textarea "One day, when I was 6 years old. I went to a water park called "Aqualand" and I…" at bounding box center [923, 390] width 439 height 450
click at [1127, 335] on textarea "One day, when I was 6 years old. I went to a water park called "Aqualand", I sa…" at bounding box center [923, 390] width 439 height 450
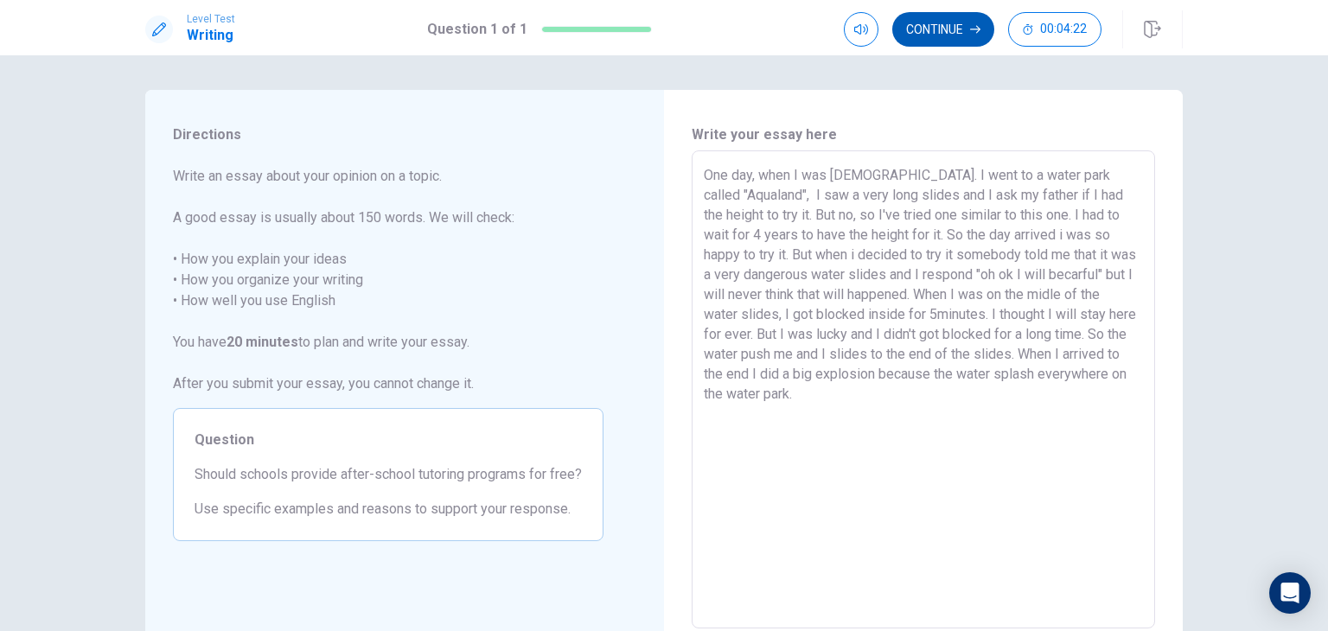
click at [966, 43] on button "Continue" at bounding box center [943, 29] width 102 height 35
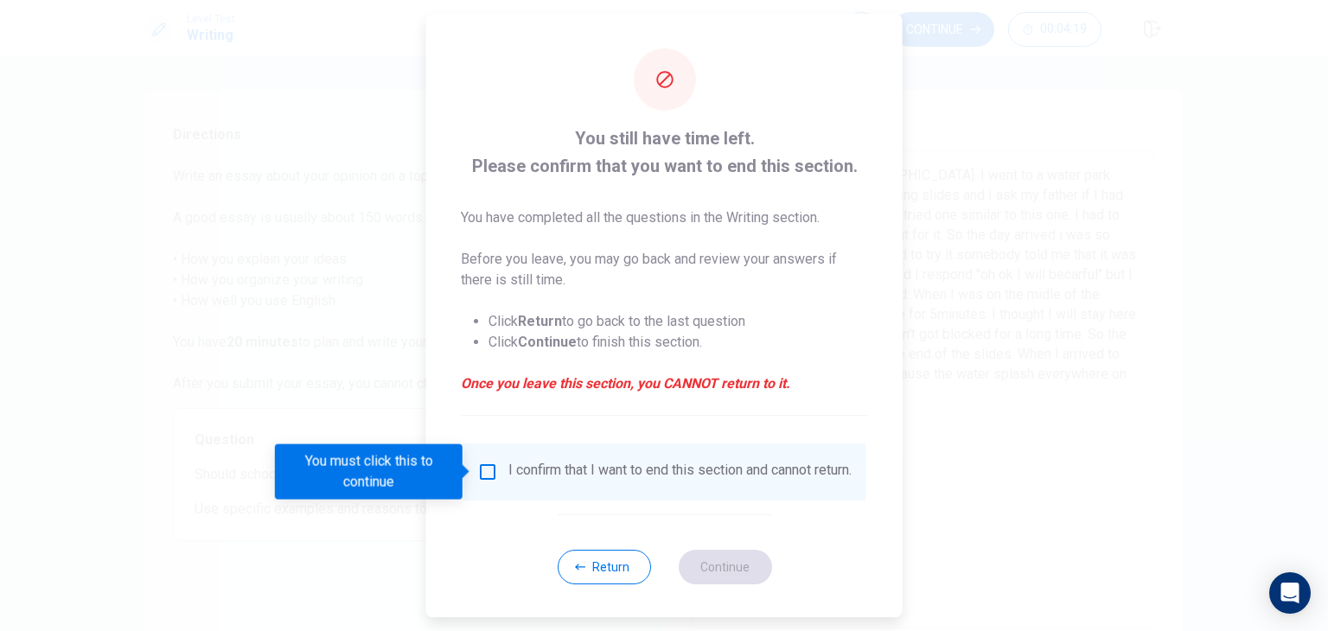
click at [492, 471] on input "You must click this to continue" at bounding box center [487, 472] width 21 height 21
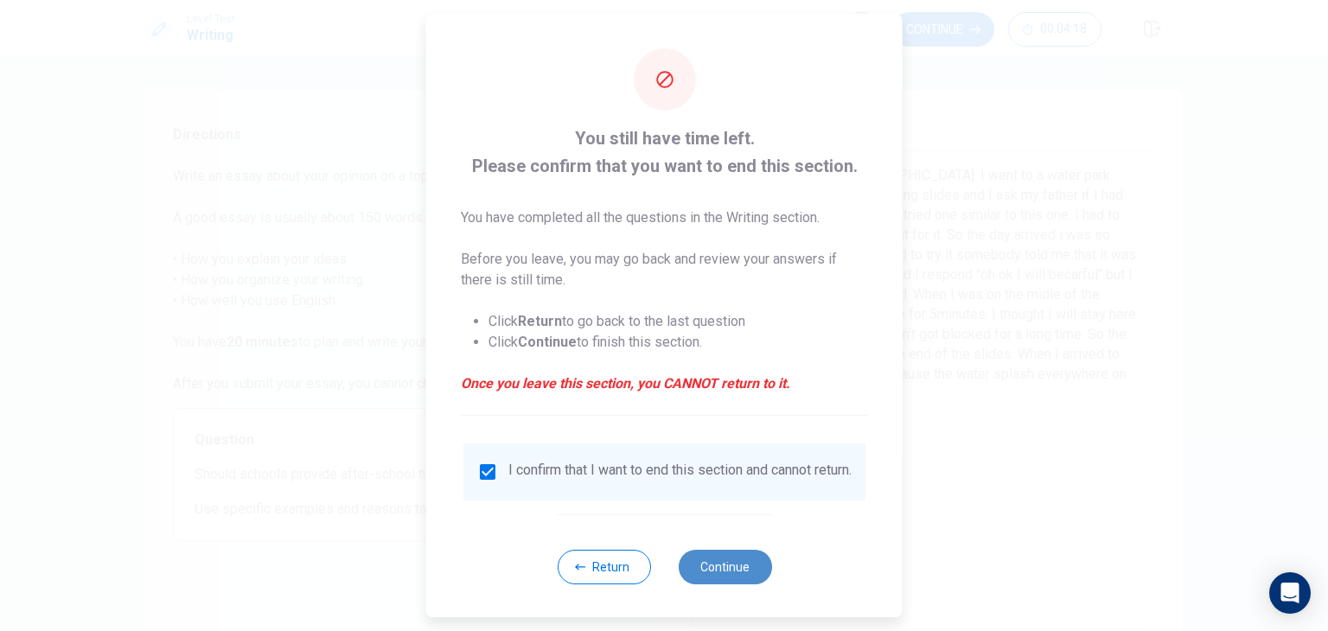
click at [728, 566] on button "Continue" at bounding box center [724, 567] width 93 height 35
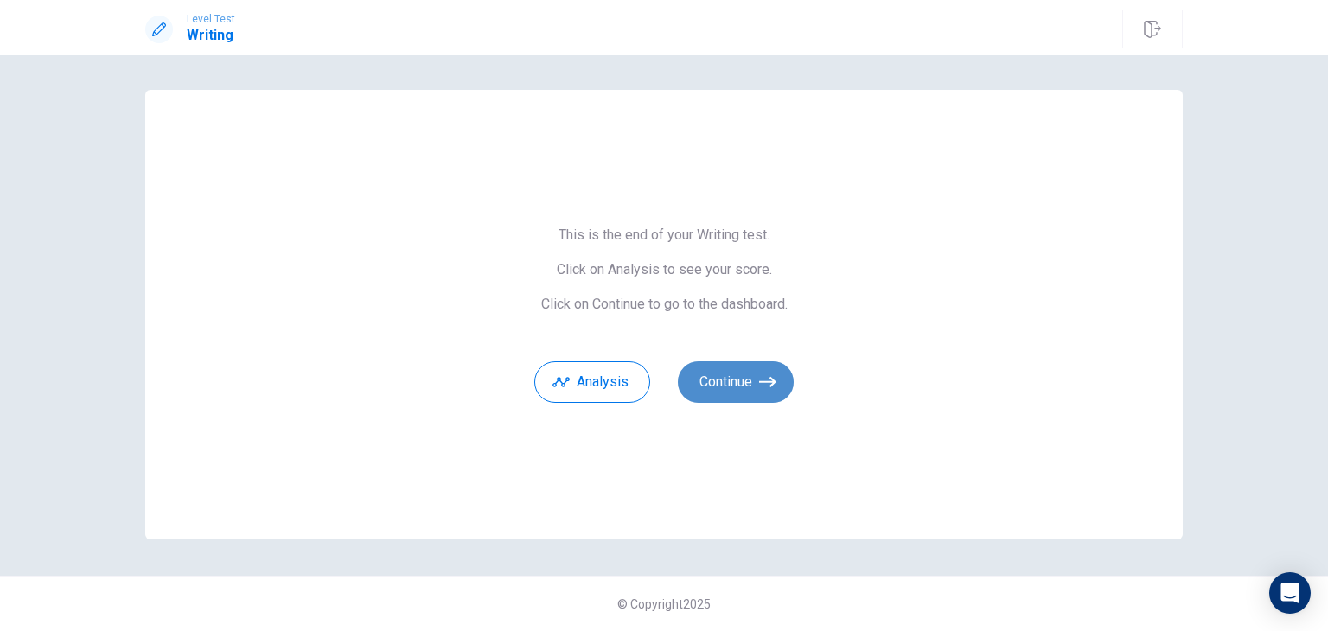
click at [772, 387] on icon "button" at bounding box center [767, 382] width 17 height 17
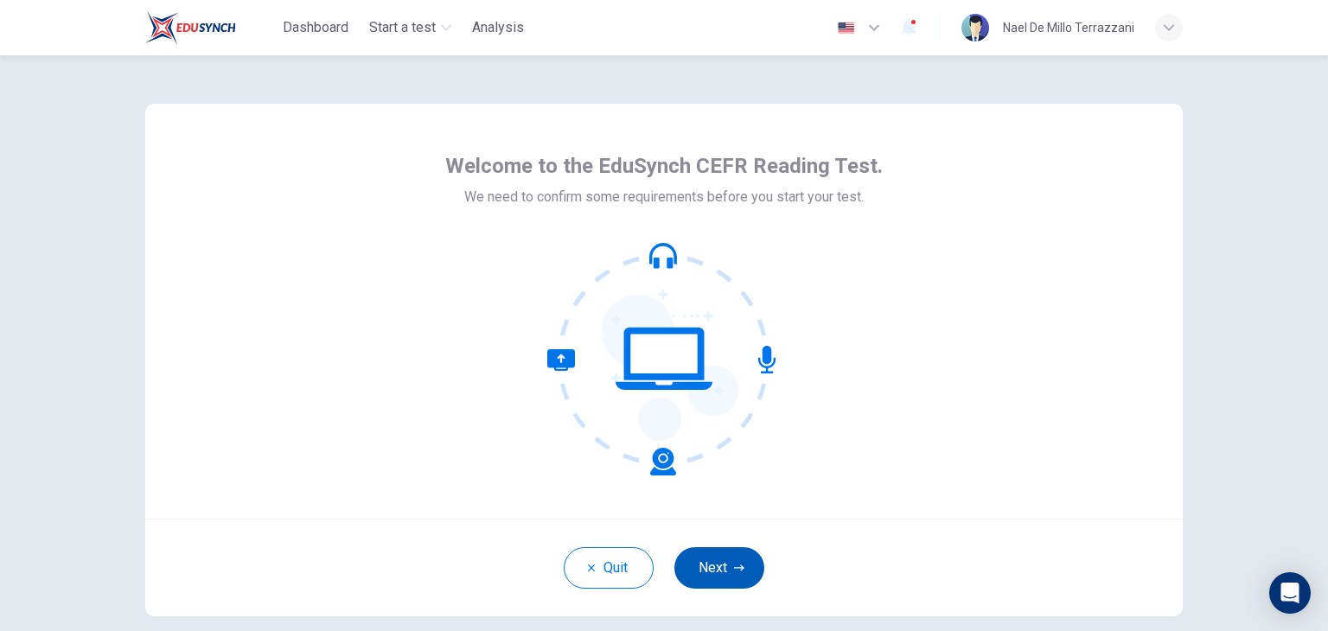
click at [709, 570] on button "Next" at bounding box center [719, 568] width 90 height 42
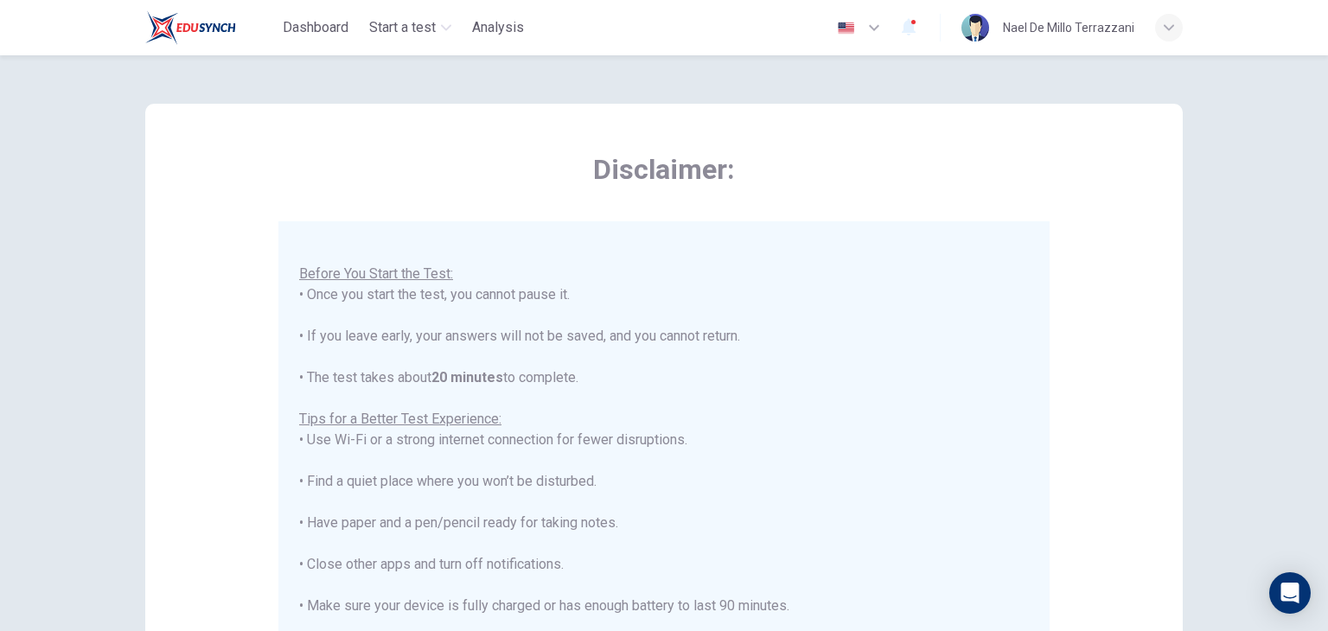
scroll to position [330, 0]
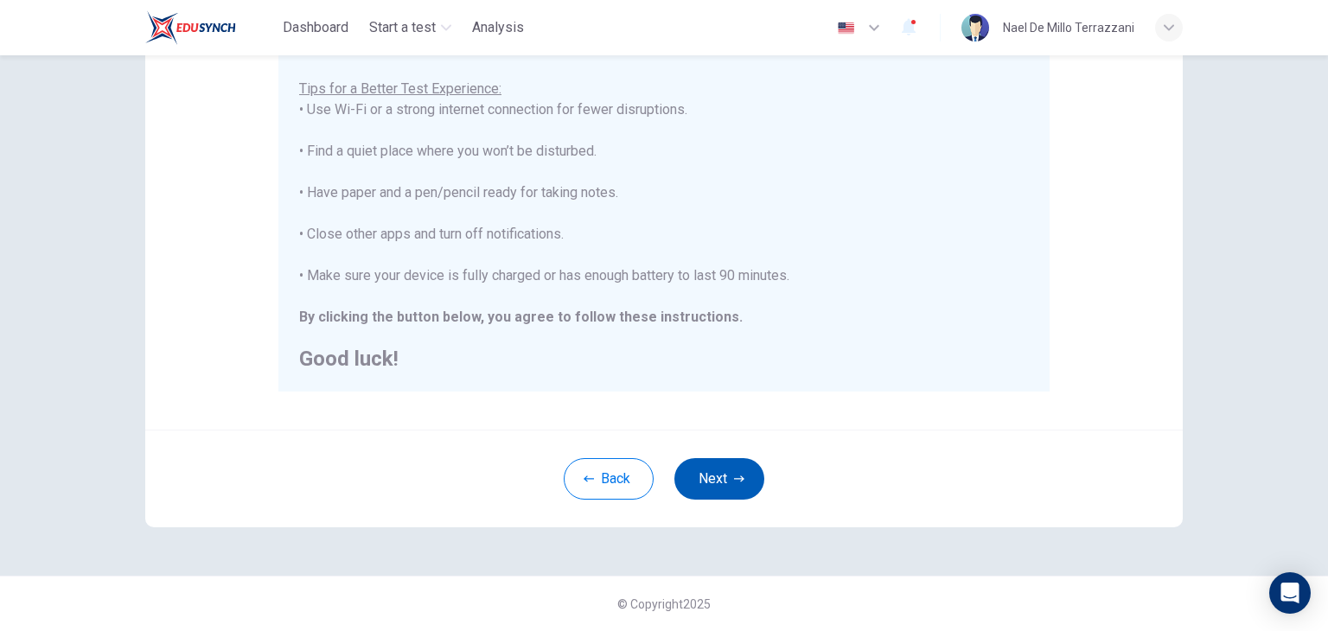
click at [716, 480] on button "Next" at bounding box center [719, 479] width 90 height 42
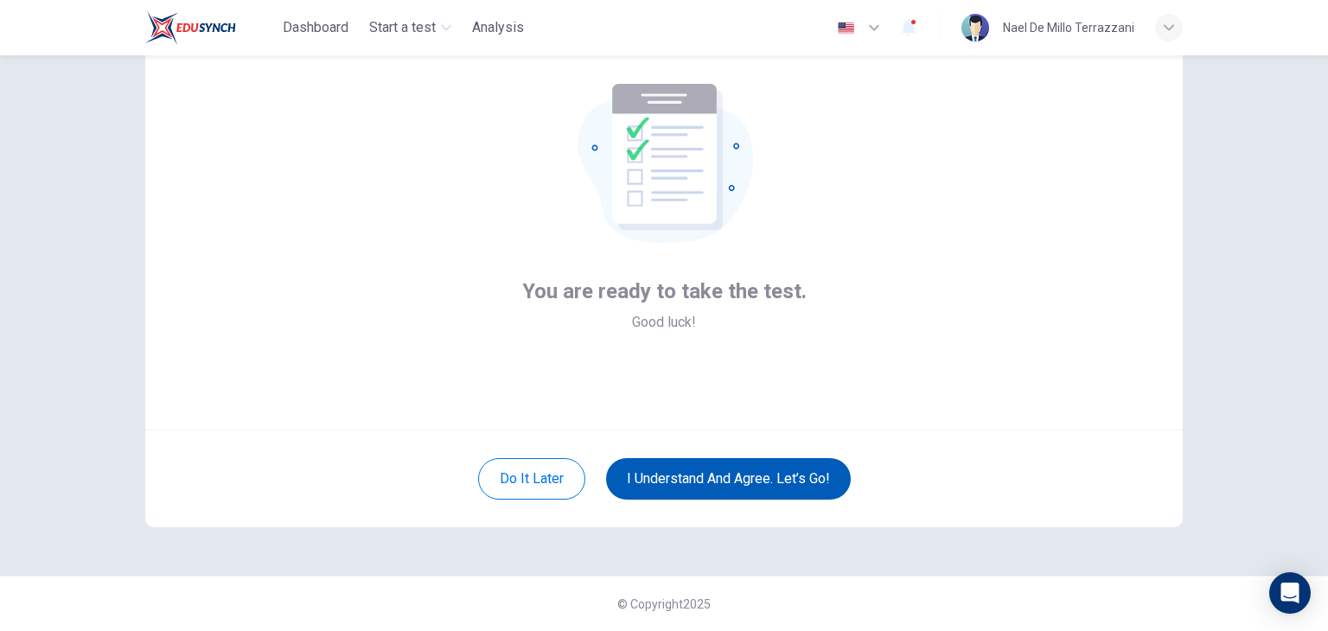
scroll to position [89, 0]
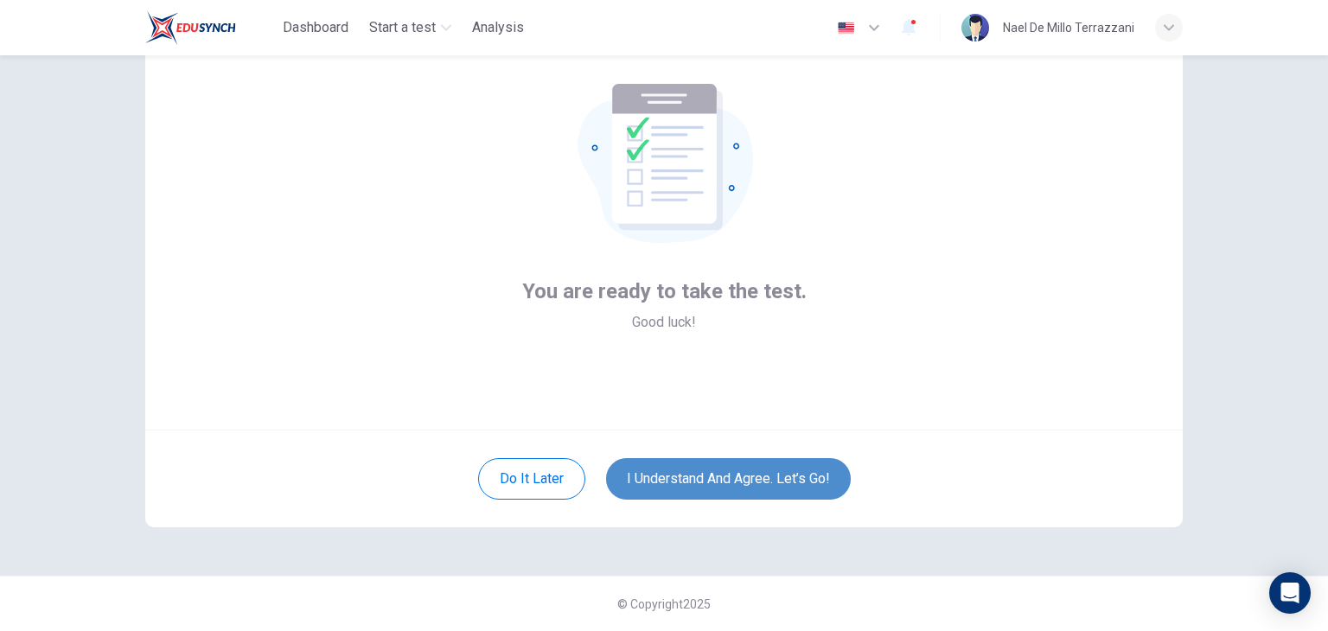
click at [764, 480] on button "I understand and agree. Let’s go!" at bounding box center [728, 479] width 245 height 42
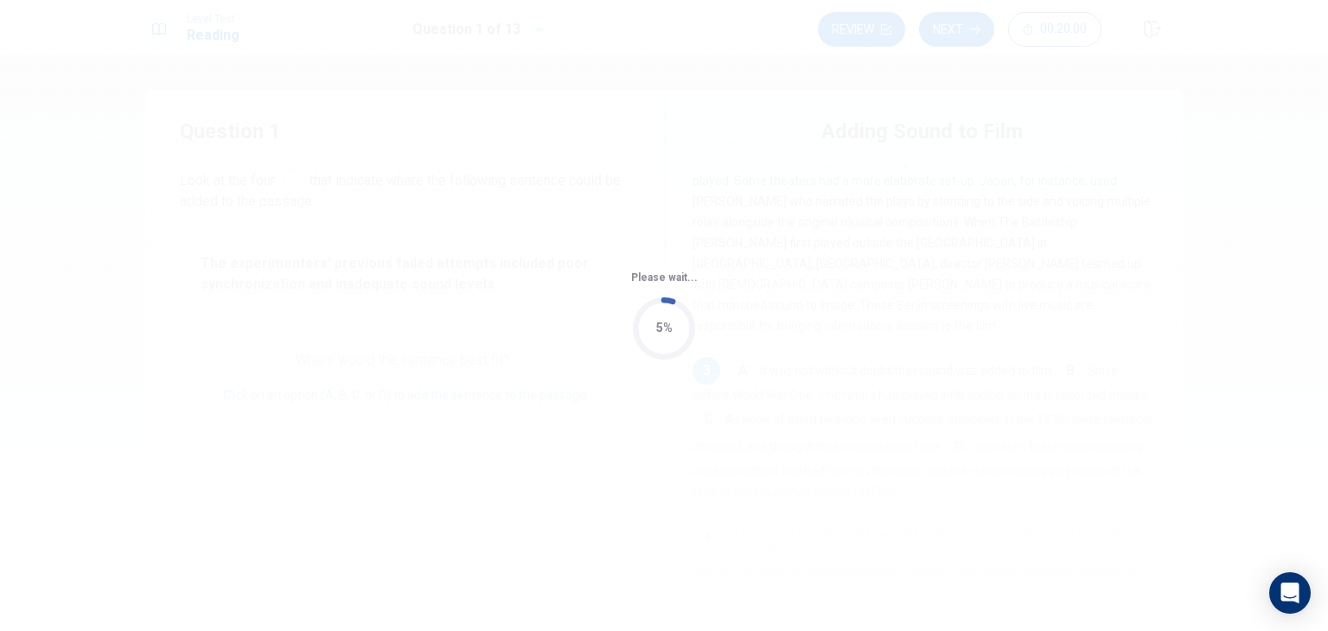
scroll to position [270, 0]
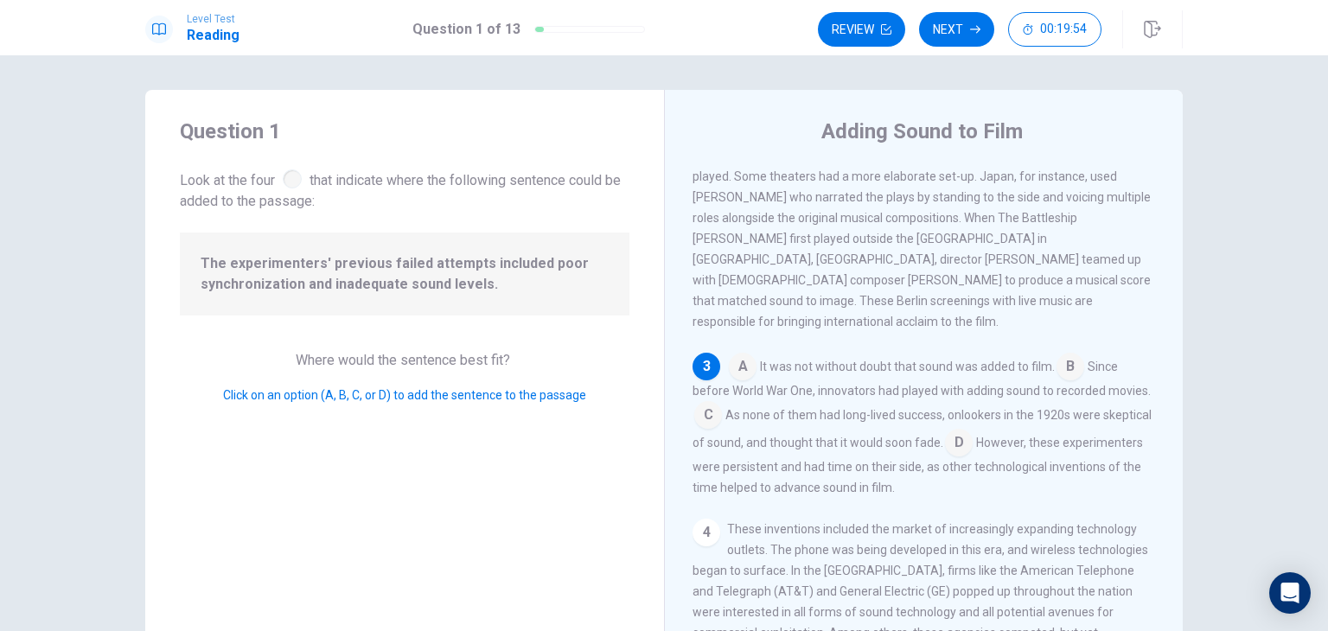
click at [288, 174] on div at bounding box center [292, 178] width 19 height 19
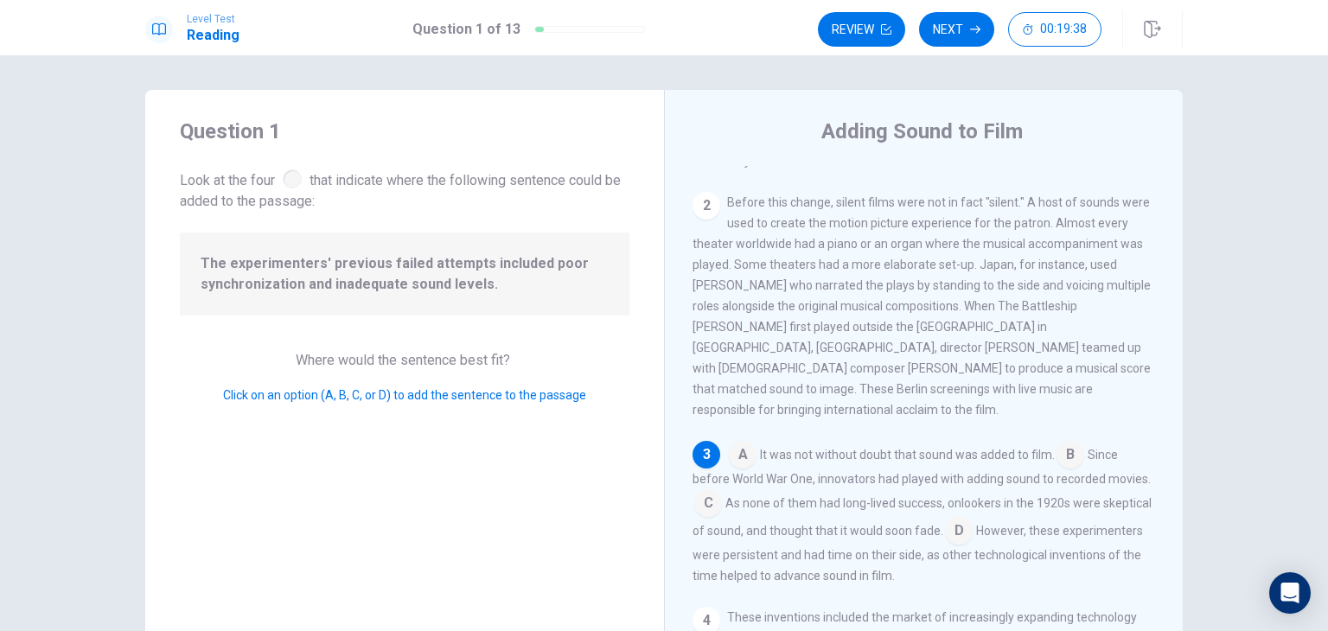
scroll to position [206, 0]
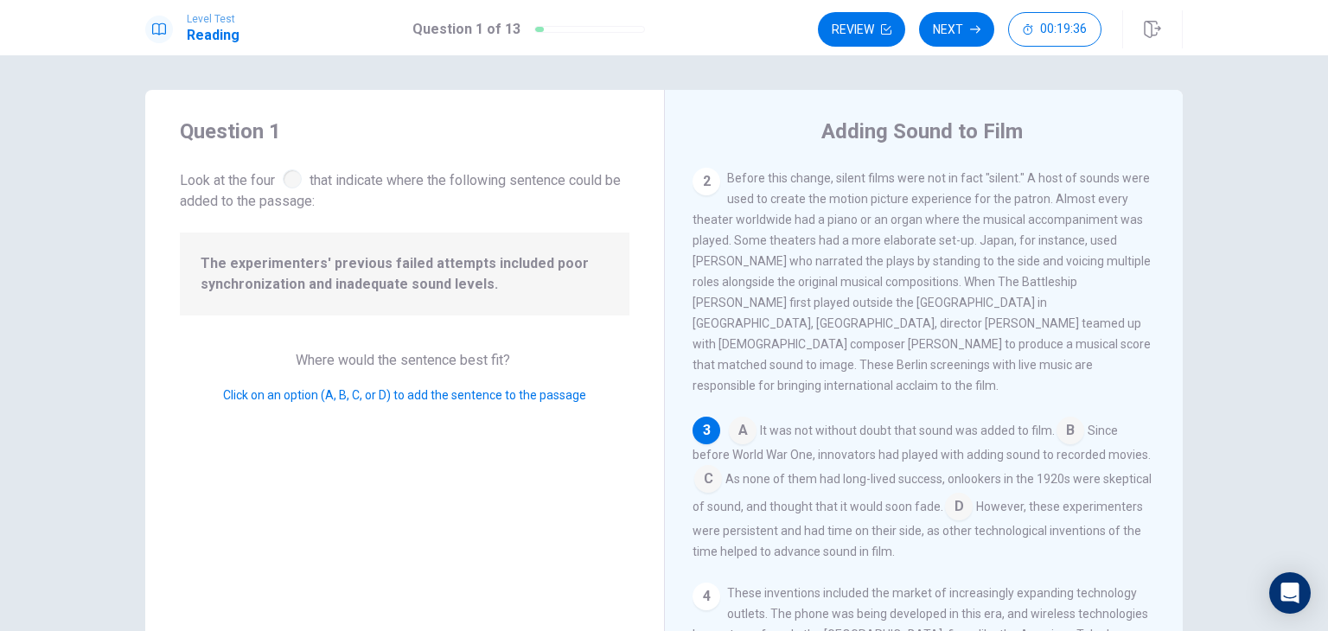
click at [738, 421] on input at bounding box center [743, 433] width 28 height 28
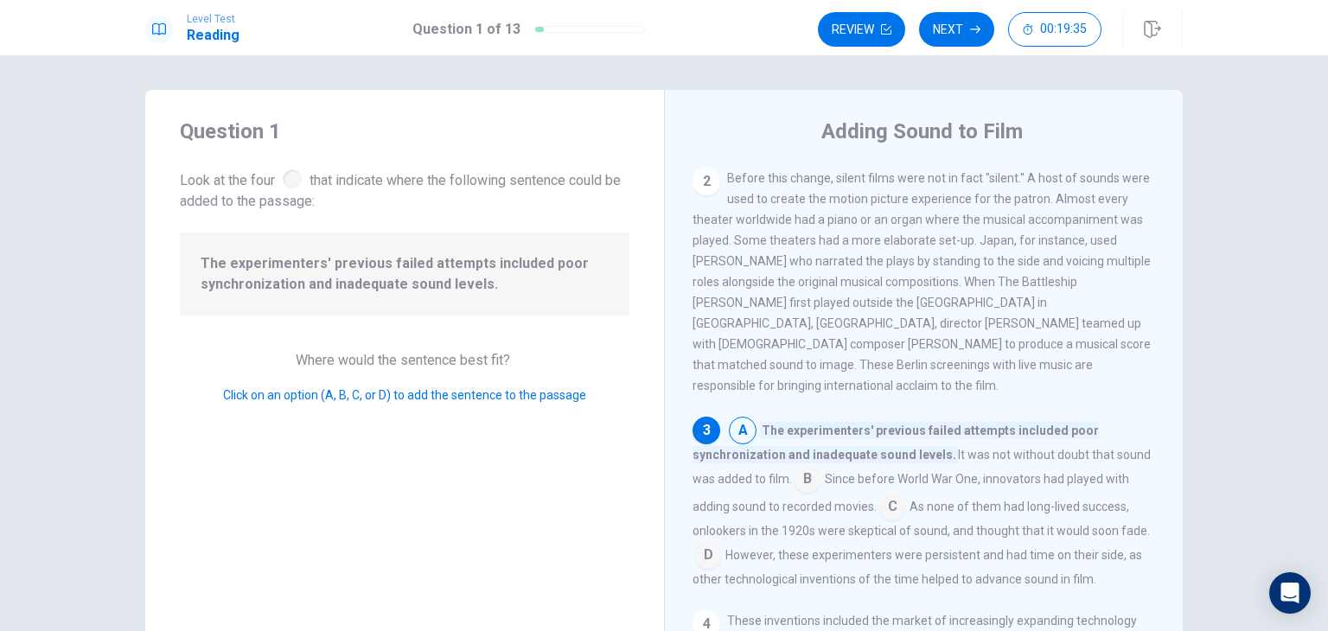
click at [737, 425] on input at bounding box center [743, 433] width 28 height 28
click at [702, 431] on div "3" at bounding box center [707, 431] width 28 height 28
click at [733, 425] on input at bounding box center [743, 433] width 28 height 28
click at [885, 503] on input at bounding box center [893, 509] width 28 height 28
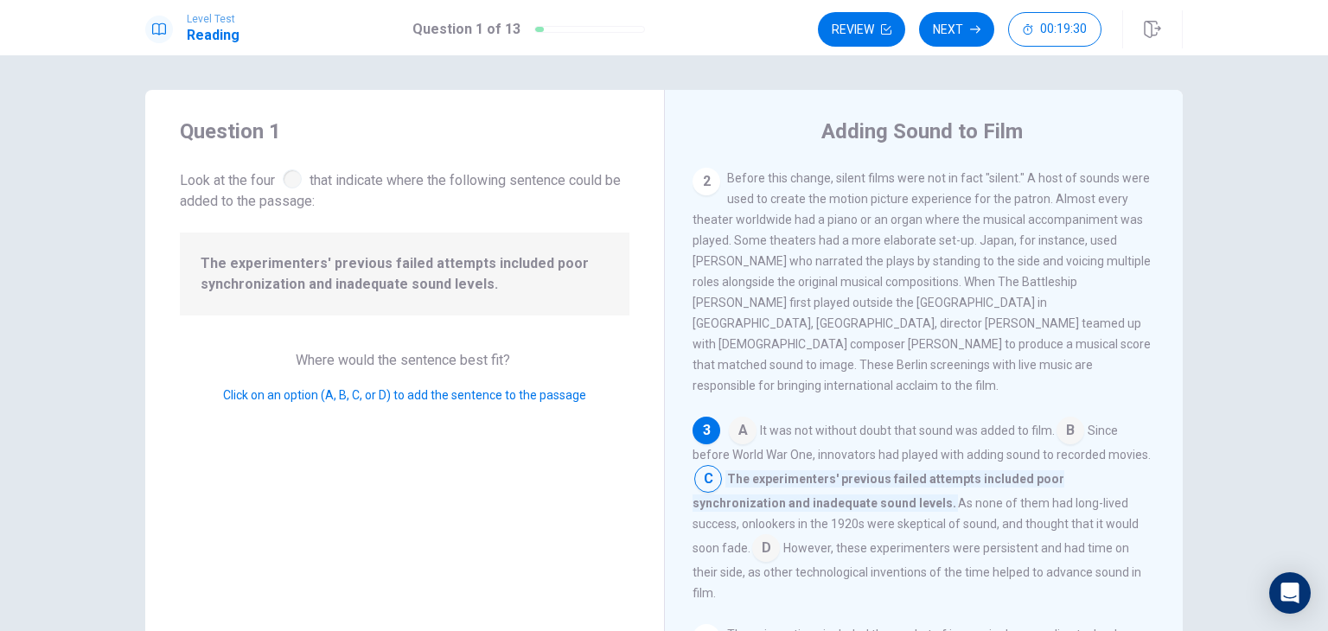
click at [1065, 426] on input at bounding box center [1071, 433] width 28 height 28
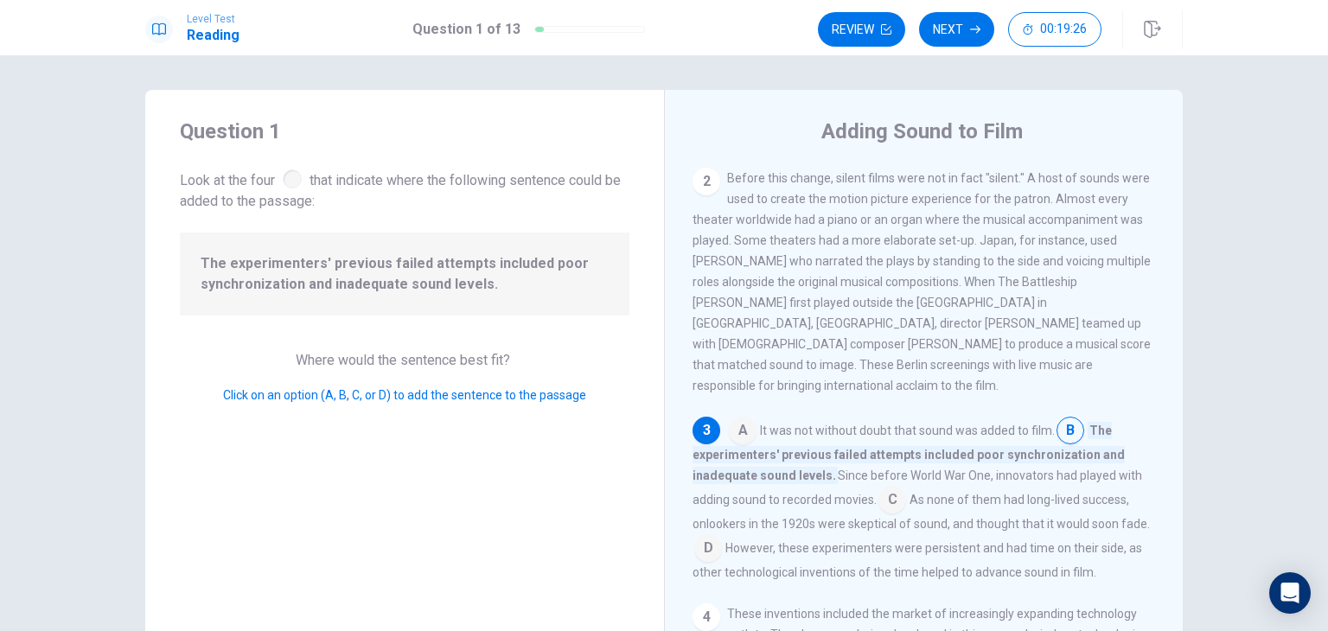
click at [892, 493] on input at bounding box center [893, 502] width 28 height 28
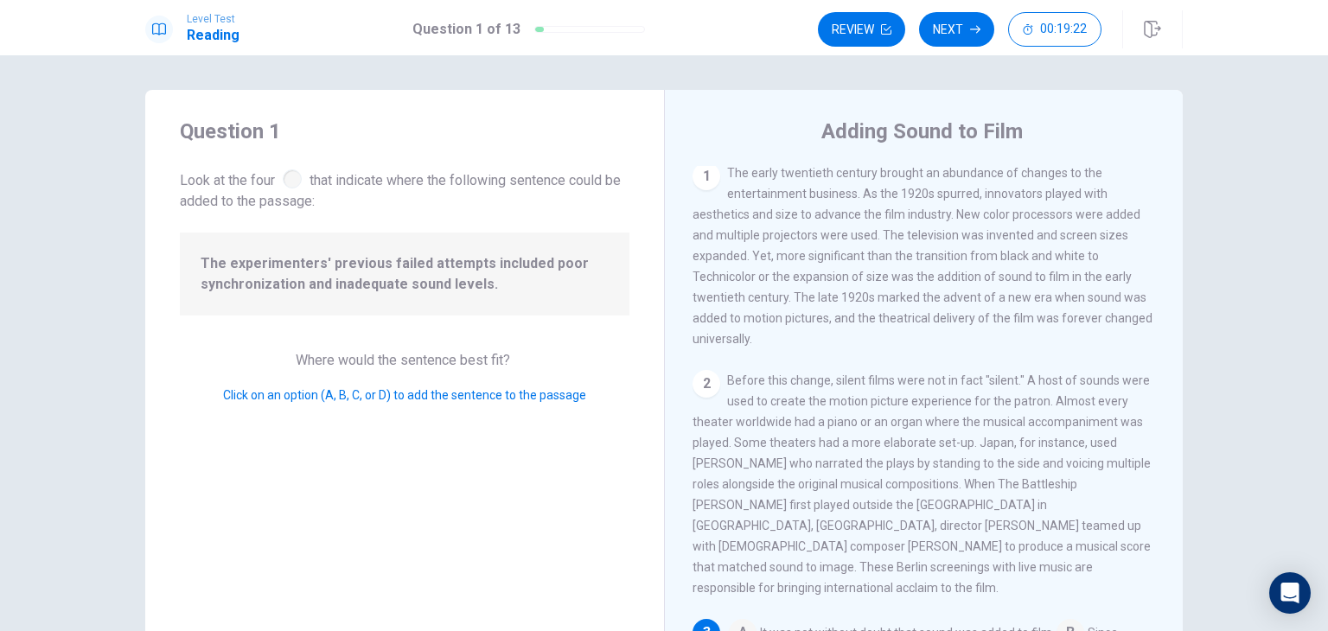
scroll to position [0, 0]
click at [898, 228] on div "1 The early twentieth century brought an abundance of changes to the entertainm…" at bounding box center [924, 259] width 463 height 187
click at [936, 215] on span "The early twentieth century brought an abundance of changes to the entertainmen…" at bounding box center [923, 259] width 460 height 180
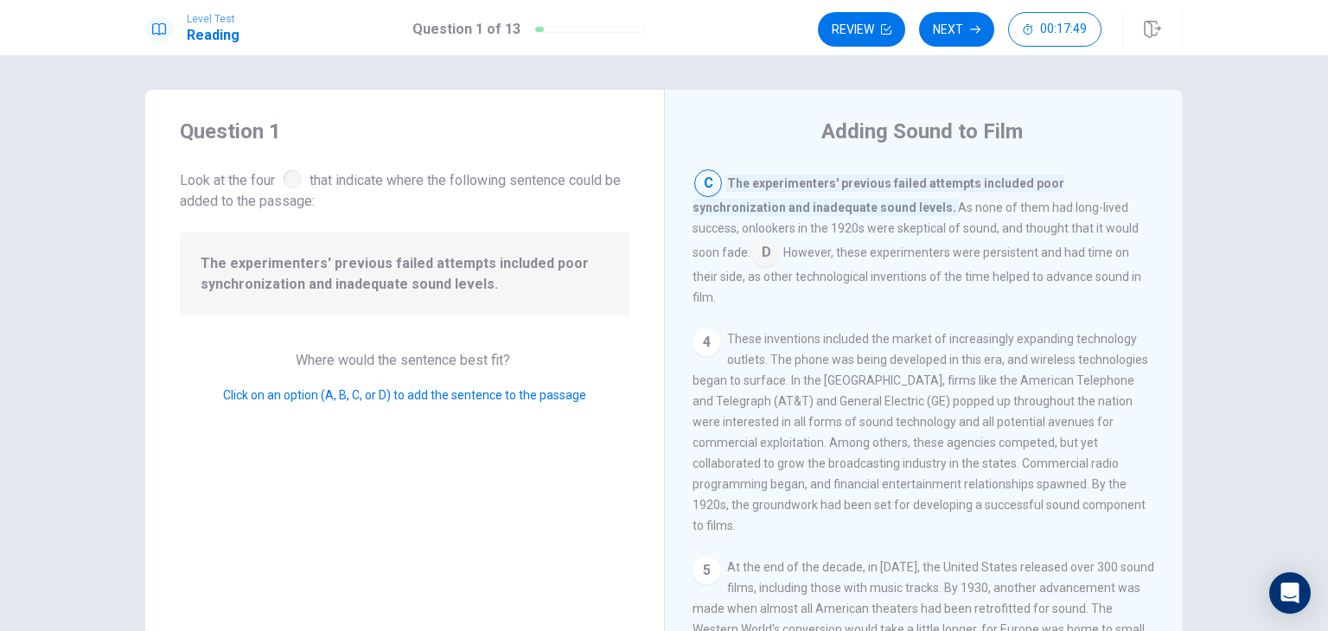
scroll to position [7, 0]
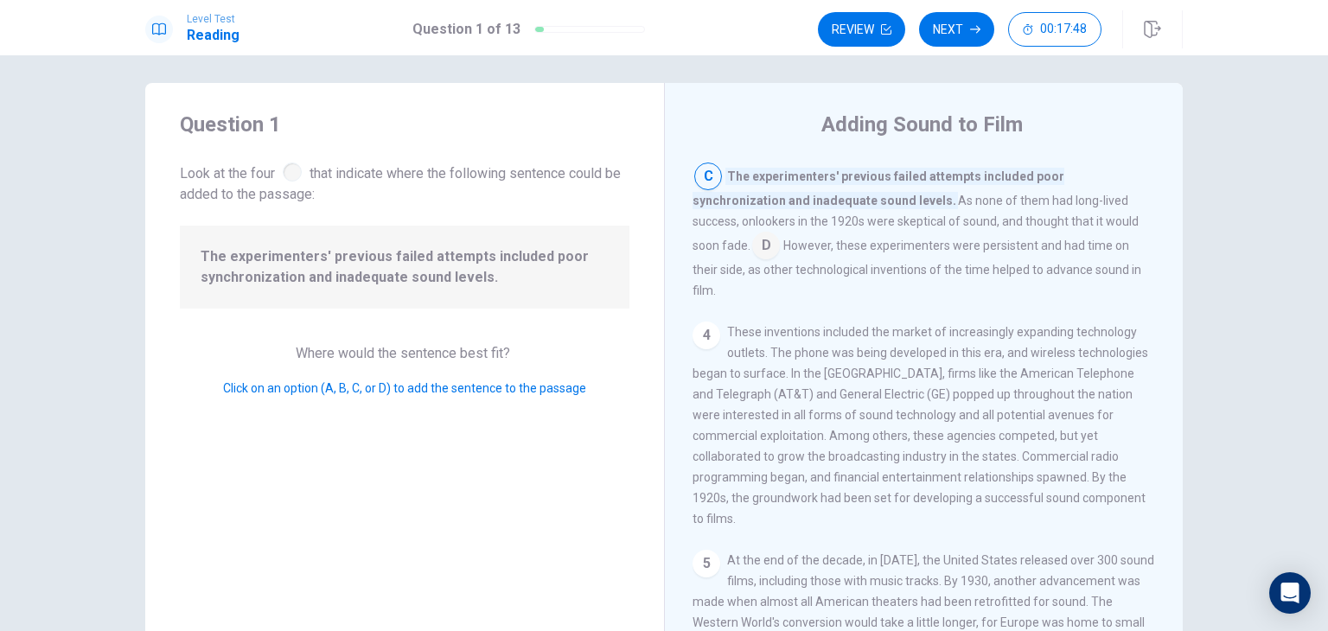
click at [706, 322] on div "4" at bounding box center [707, 336] width 28 height 28
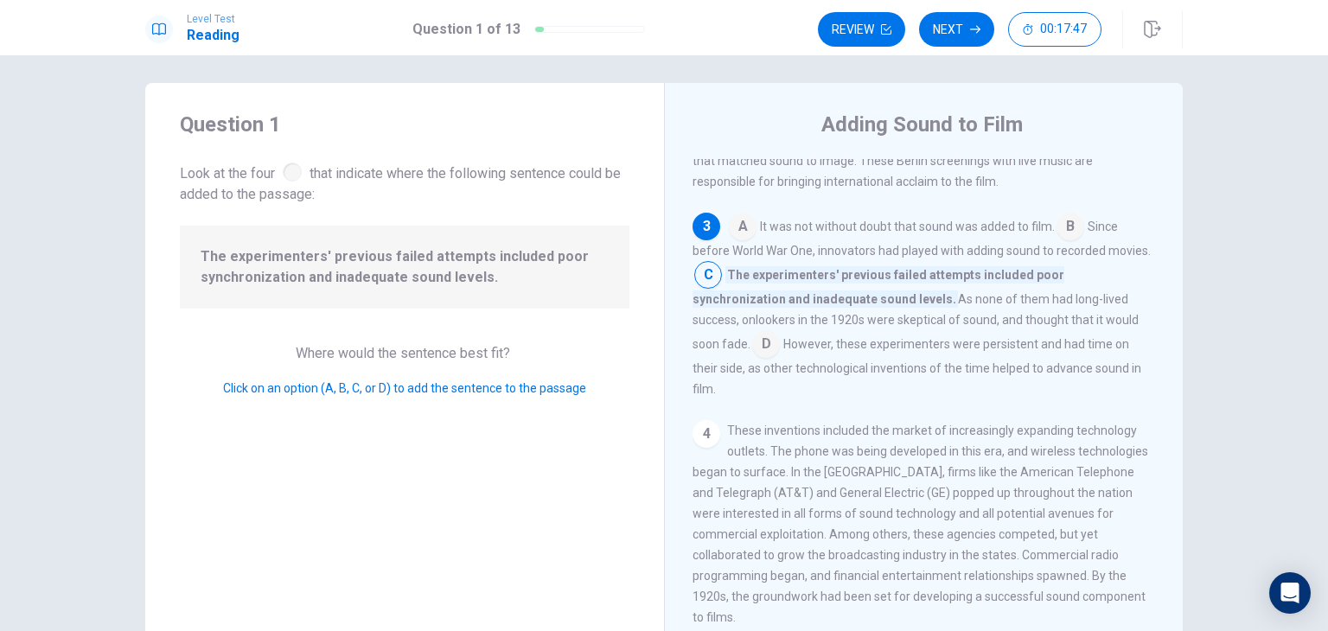
scroll to position [401, 0]
drag, startPoint x: 703, startPoint y: 410, endPoint x: 733, endPoint y: 361, distance: 57.1
click at [733, 361] on div "1 The early twentieth century brought an abundance of changes to the entertainm…" at bounding box center [936, 407] width 486 height 497
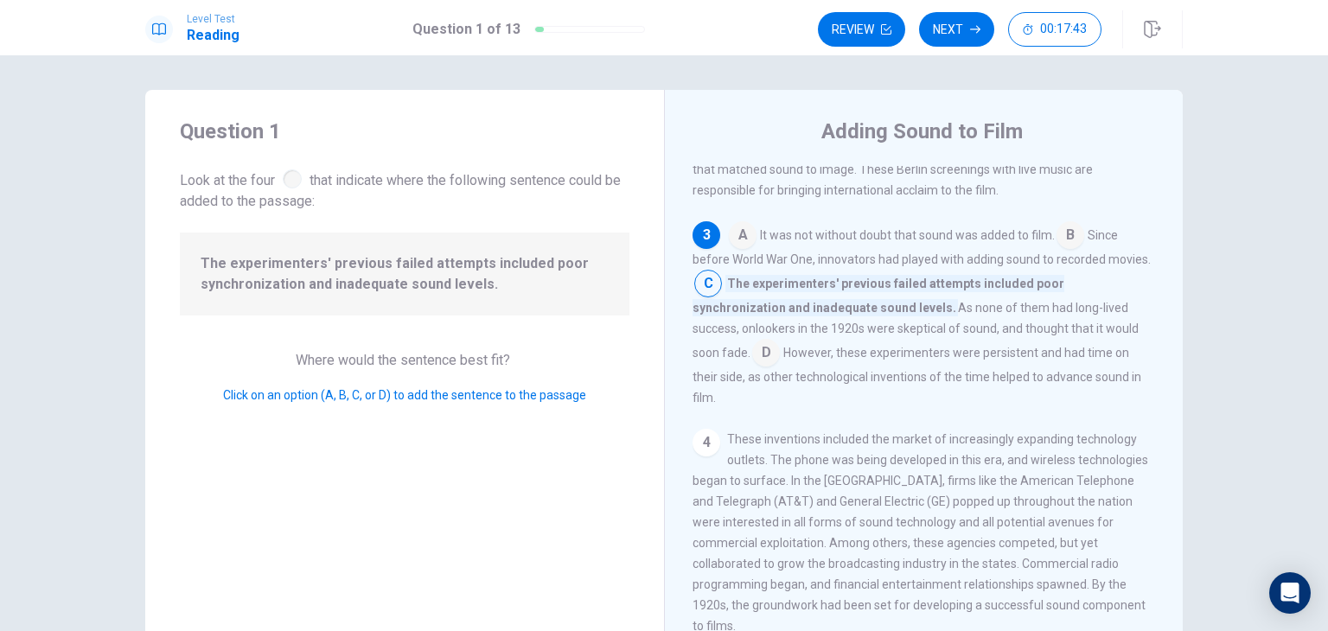
scroll to position [255, 0]
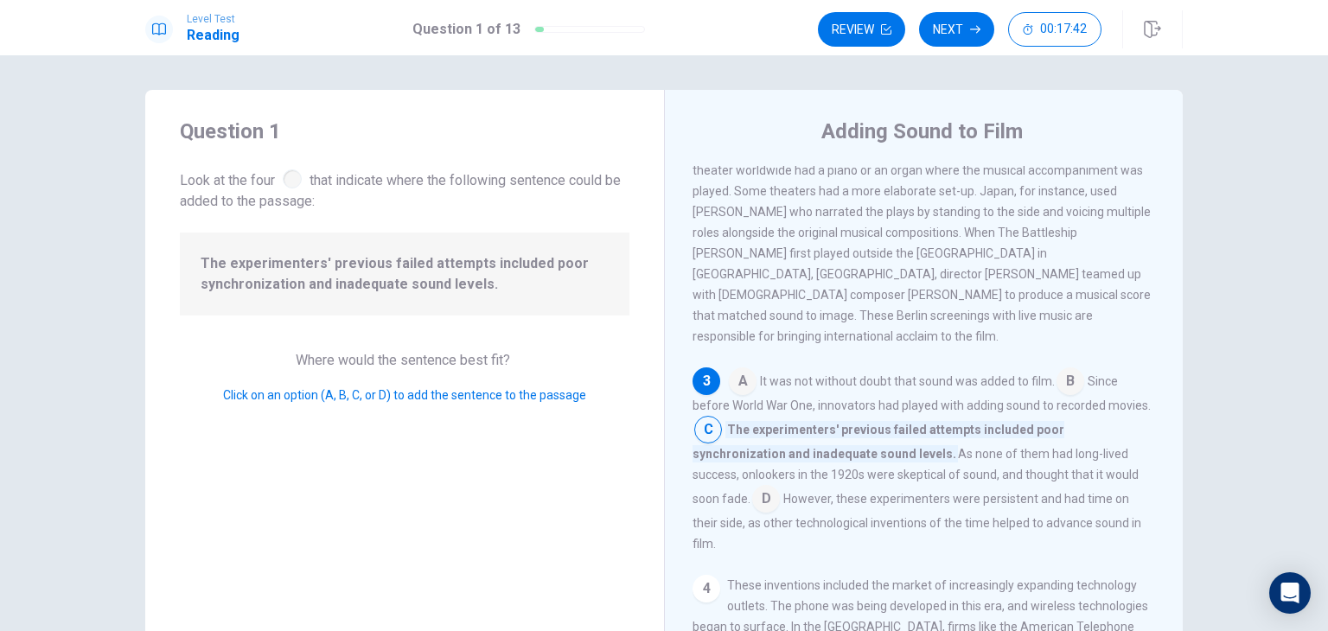
click at [733, 370] on input at bounding box center [743, 383] width 28 height 28
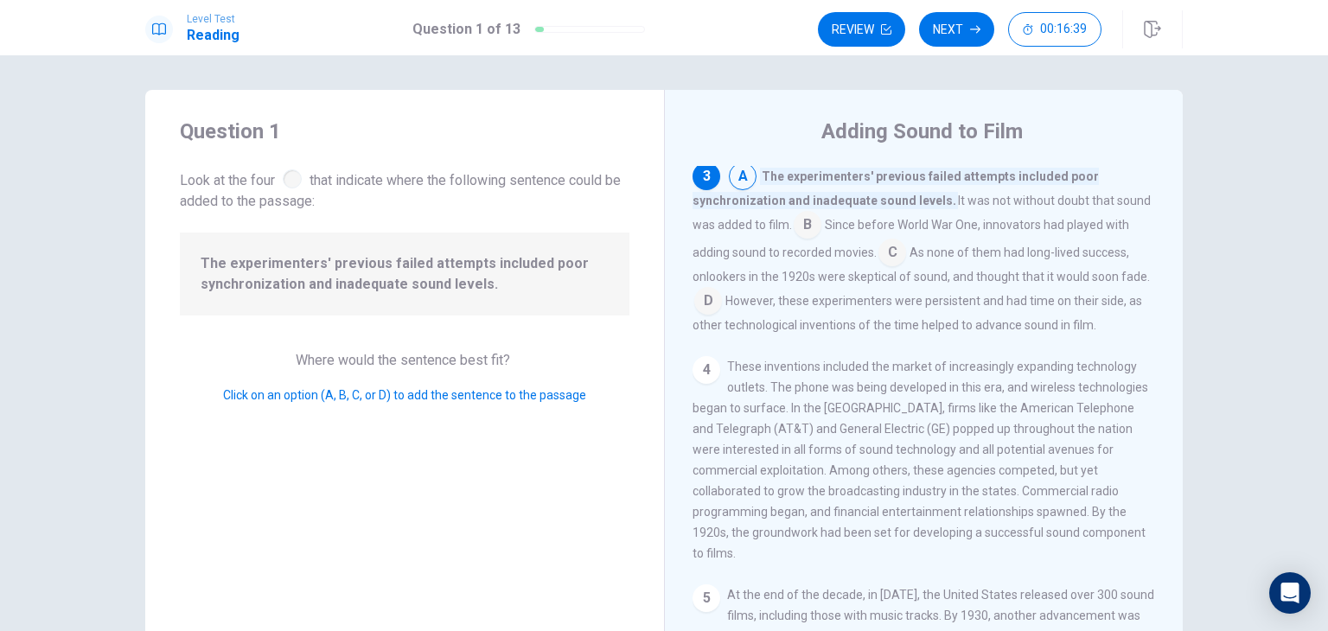
scroll to position [490, 0]
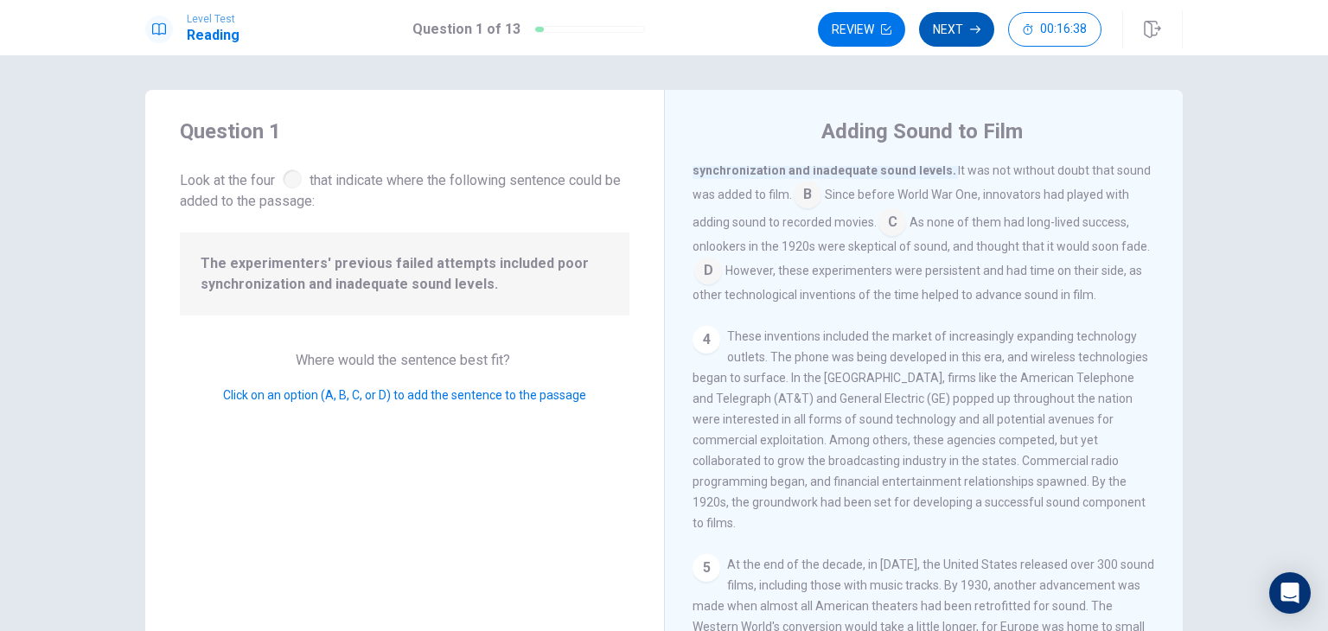
click at [962, 36] on button "Next" at bounding box center [956, 29] width 75 height 35
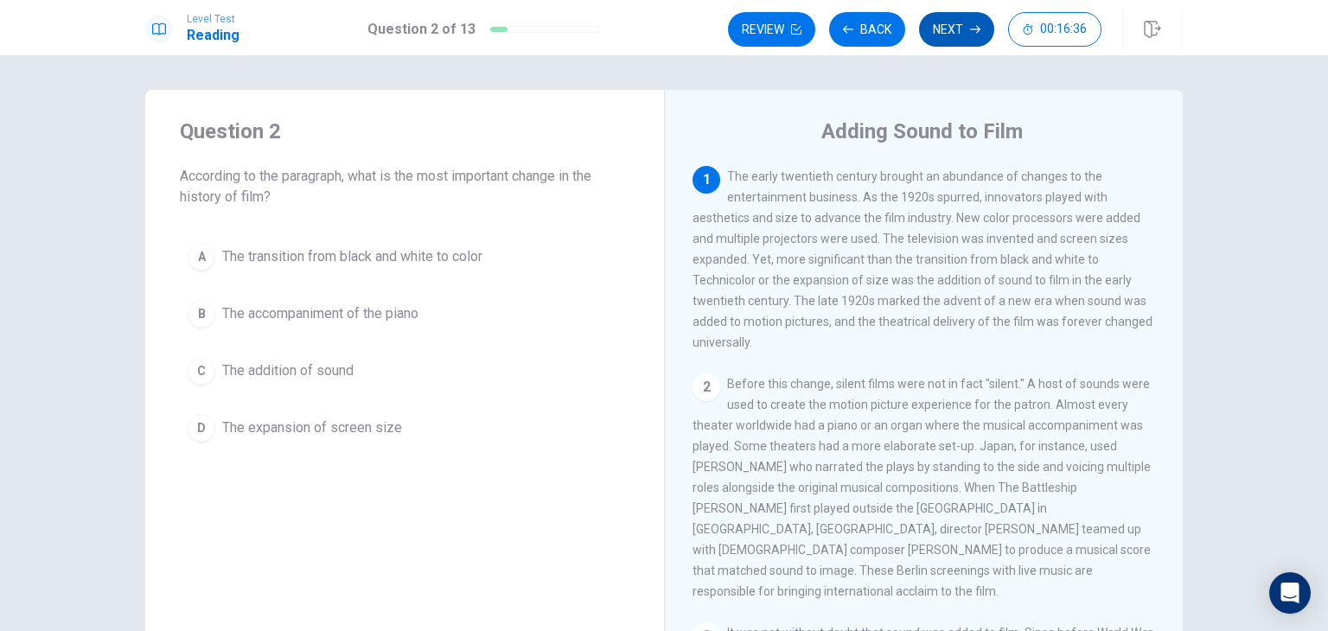
click at [962, 36] on button "Next" at bounding box center [956, 29] width 75 height 35
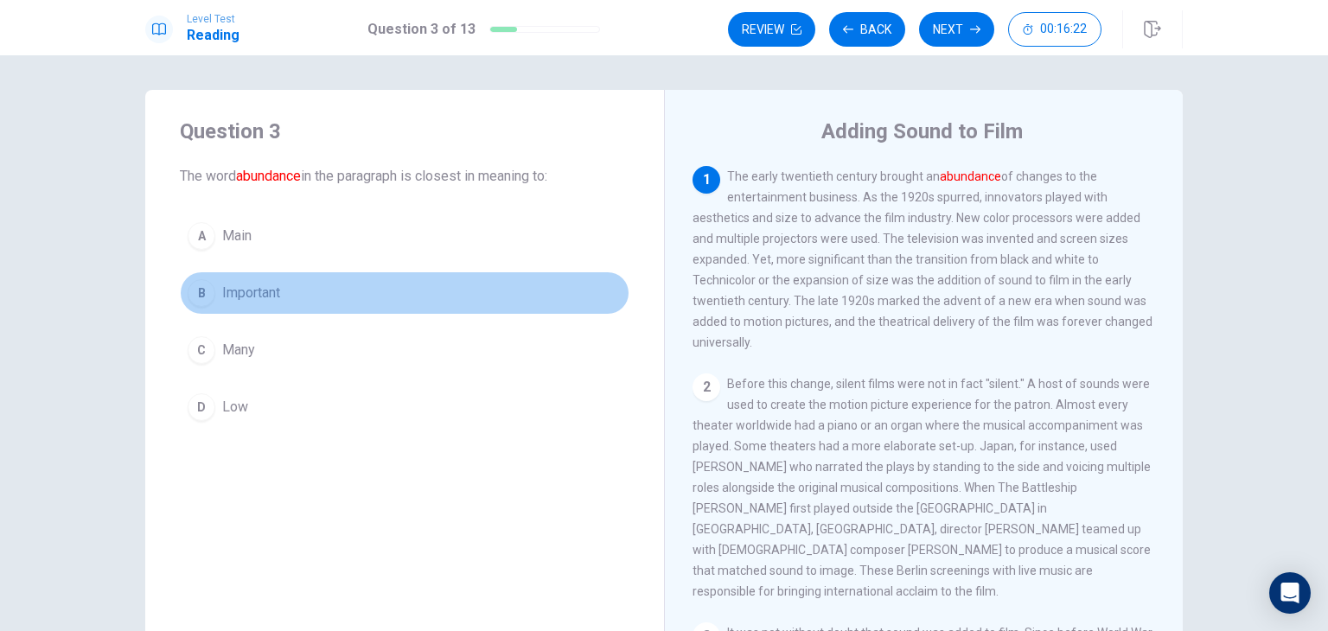
click at [207, 306] on button "B Important" at bounding box center [405, 293] width 450 height 43
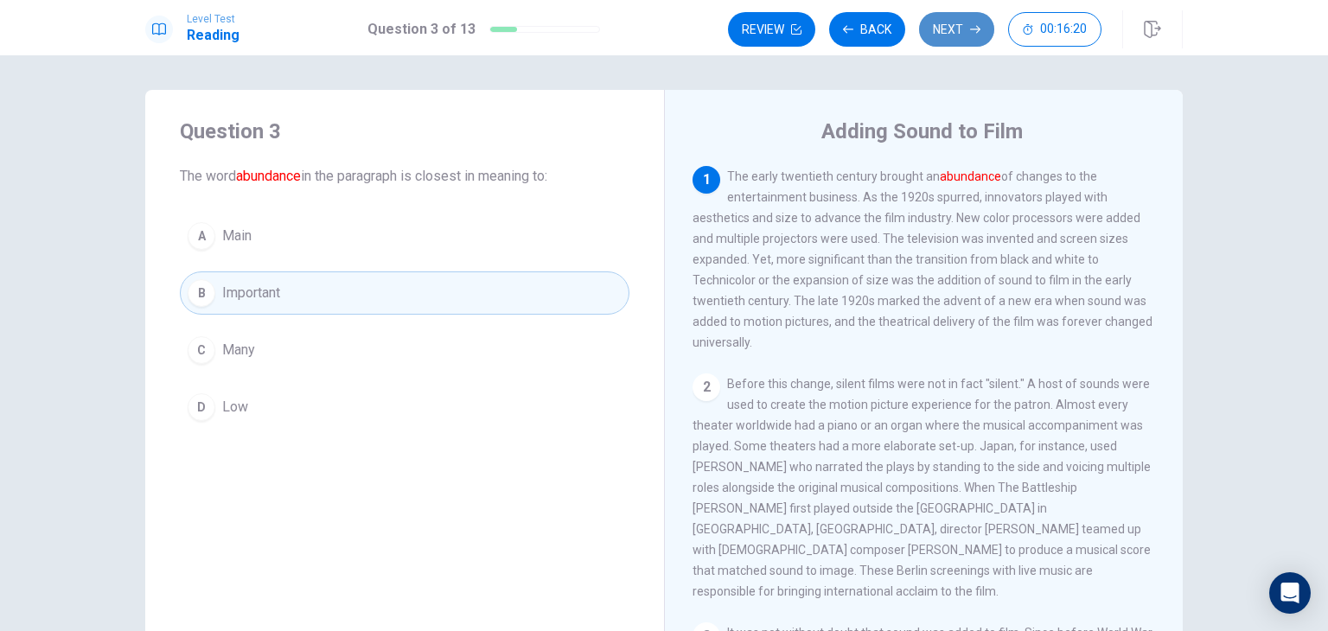
click at [954, 46] on button "Next" at bounding box center [956, 29] width 75 height 35
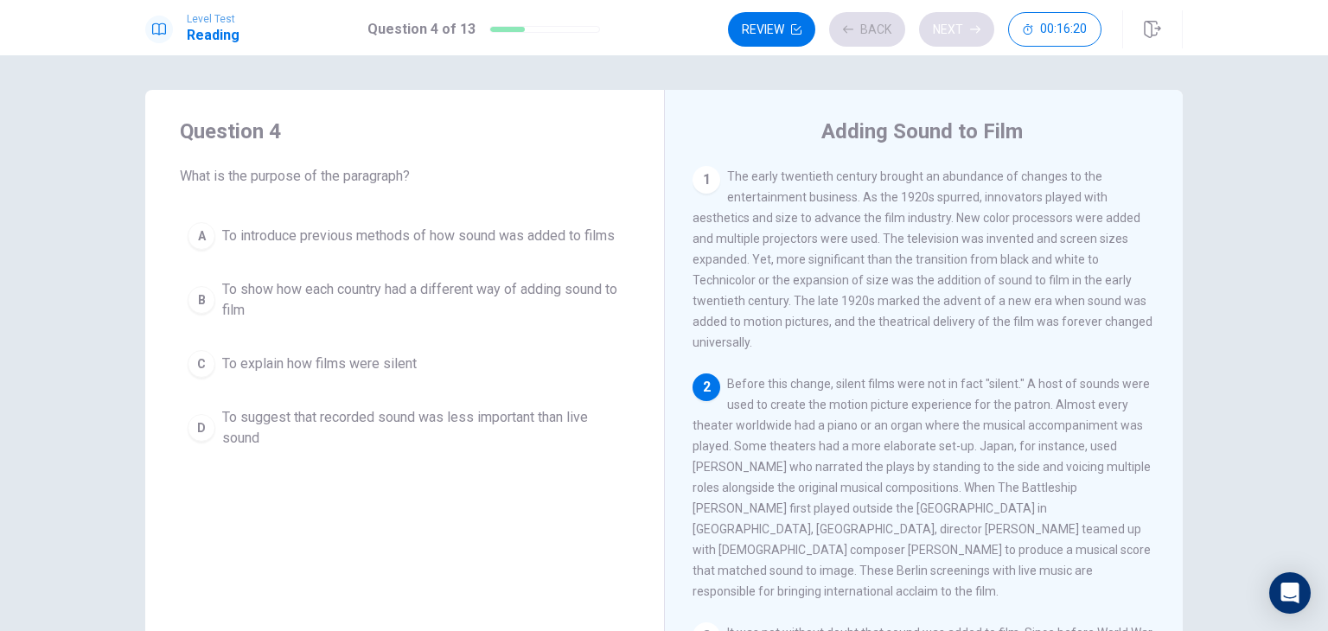
scroll to position [104, 0]
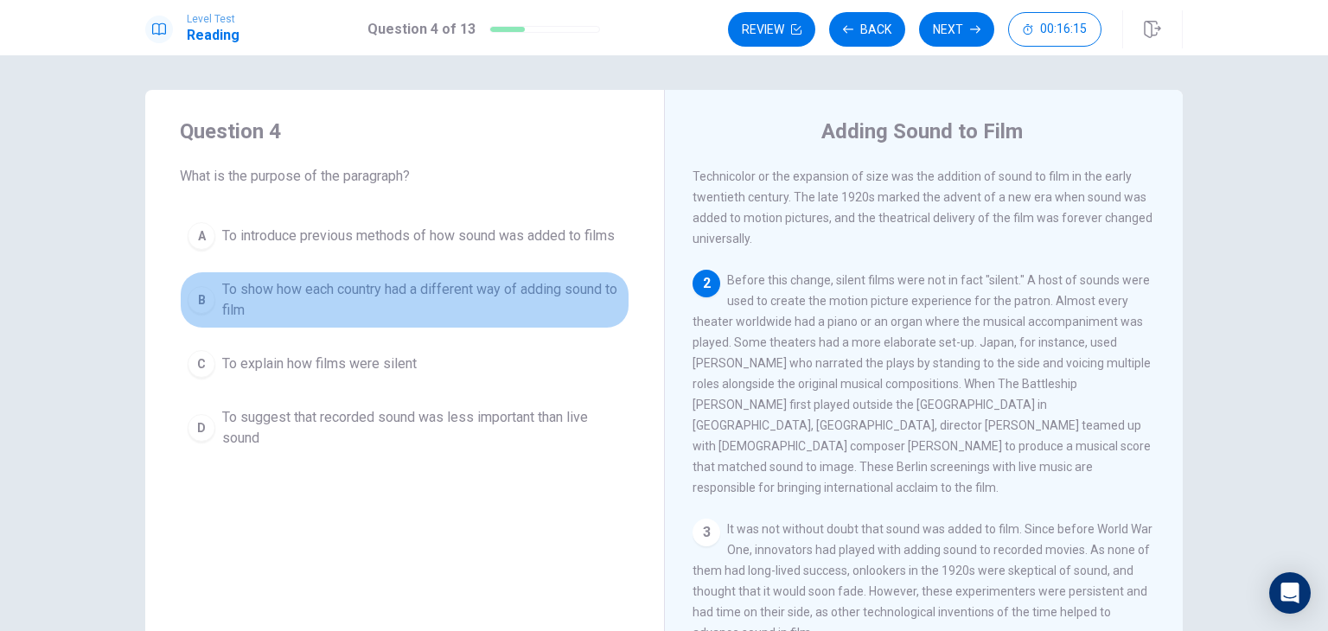
click at [200, 308] on div "B" at bounding box center [202, 300] width 28 height 28
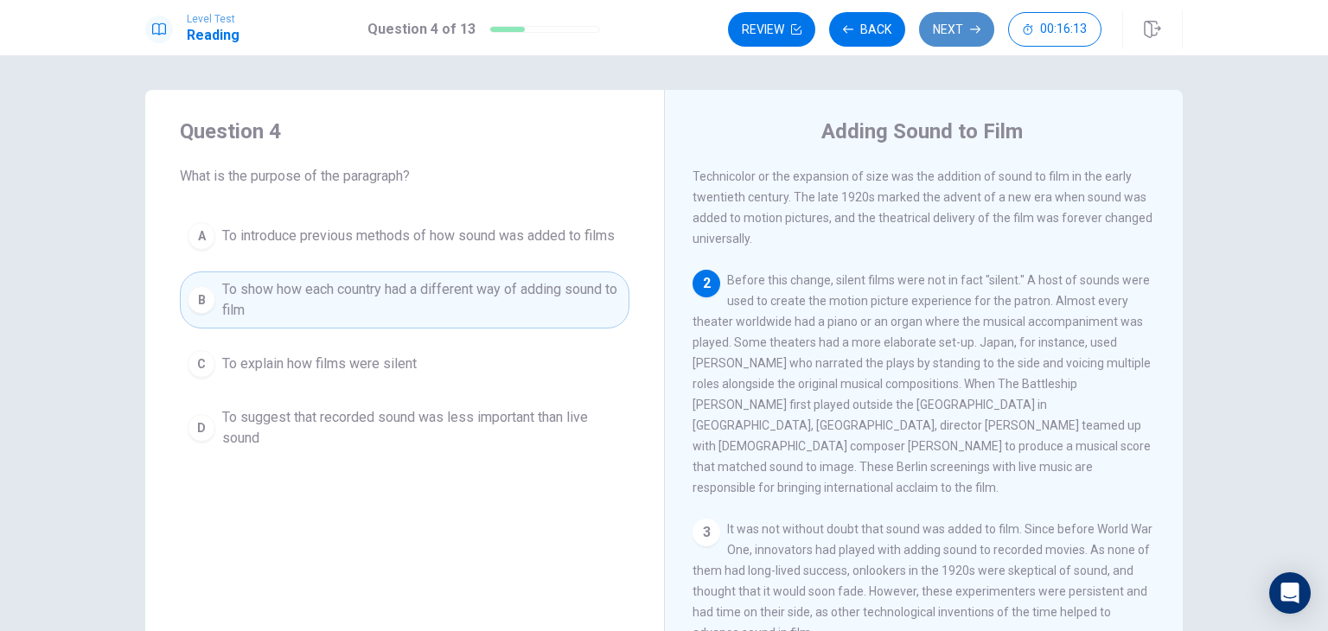
click at [978, 29] on icon "button" at bounding box center [975, 29] width 10 height 10
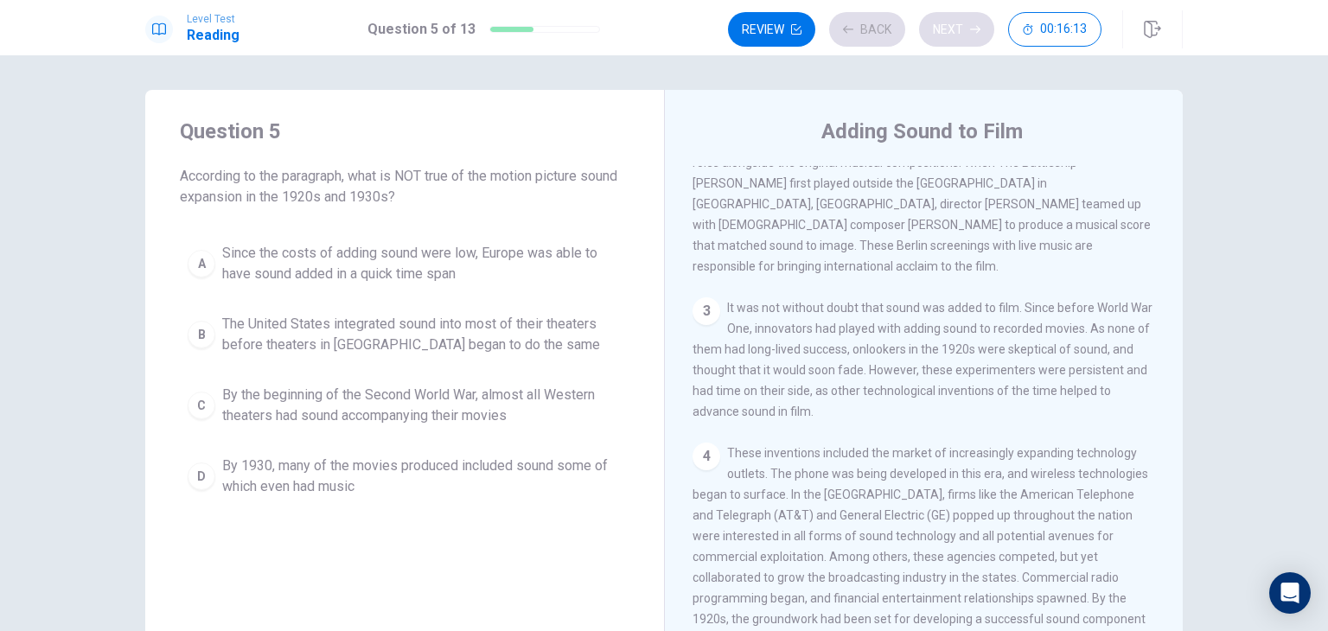
scroll to position [463, 0]
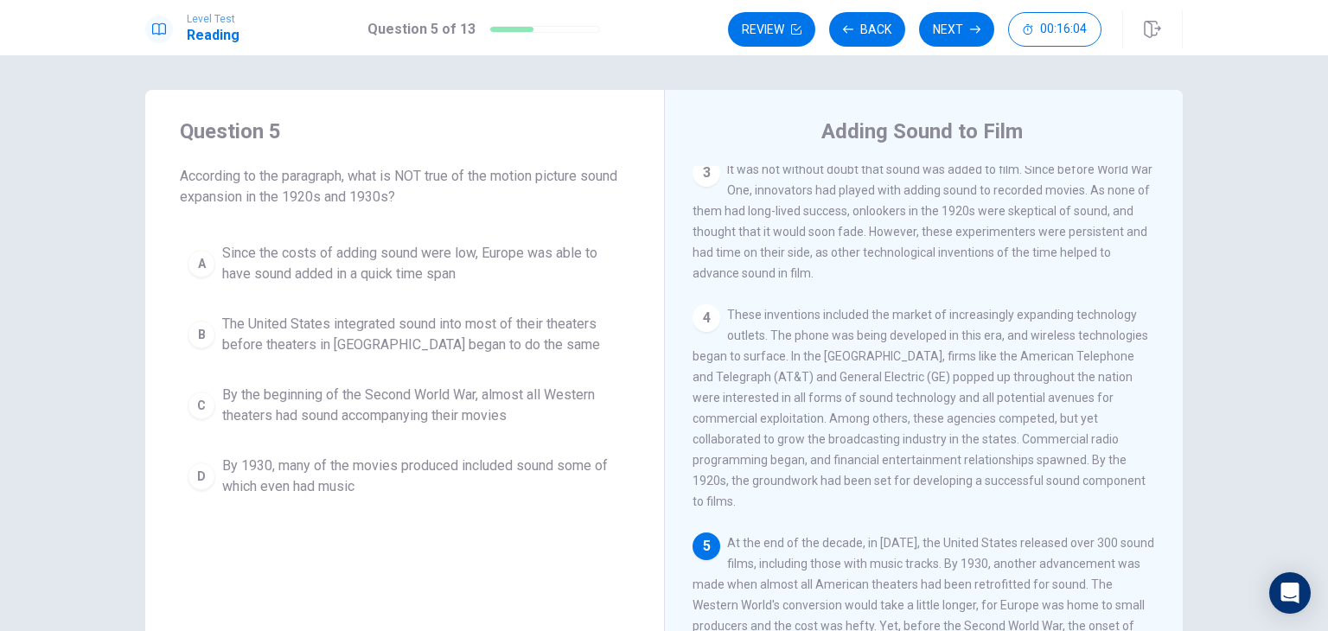
click at [256, 461] on span "By 1930, many of the movies produced included sound some of which even had music" at bounding box center [421, 477] width 399 height 42
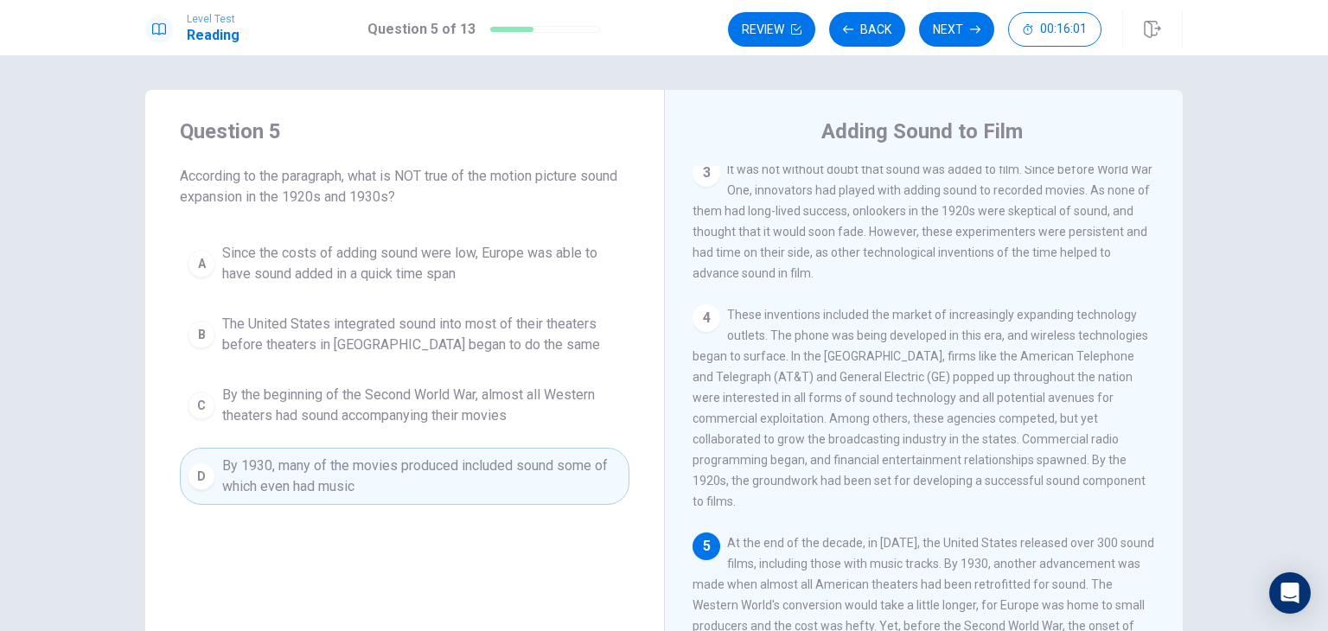
click at [978, 6] on div "Level Test Reading Question 5 of 13 Review Back Next 00:16:01" at bounding box center [664, 27] width 1328 height 55
click at [972, 11] on div "Review Back Next 00:16:01" at bounding box center [955, 29] width 455 height 38
click at [955, 37] on button "Next" at bounding box center [956, 29] width 75 height 35
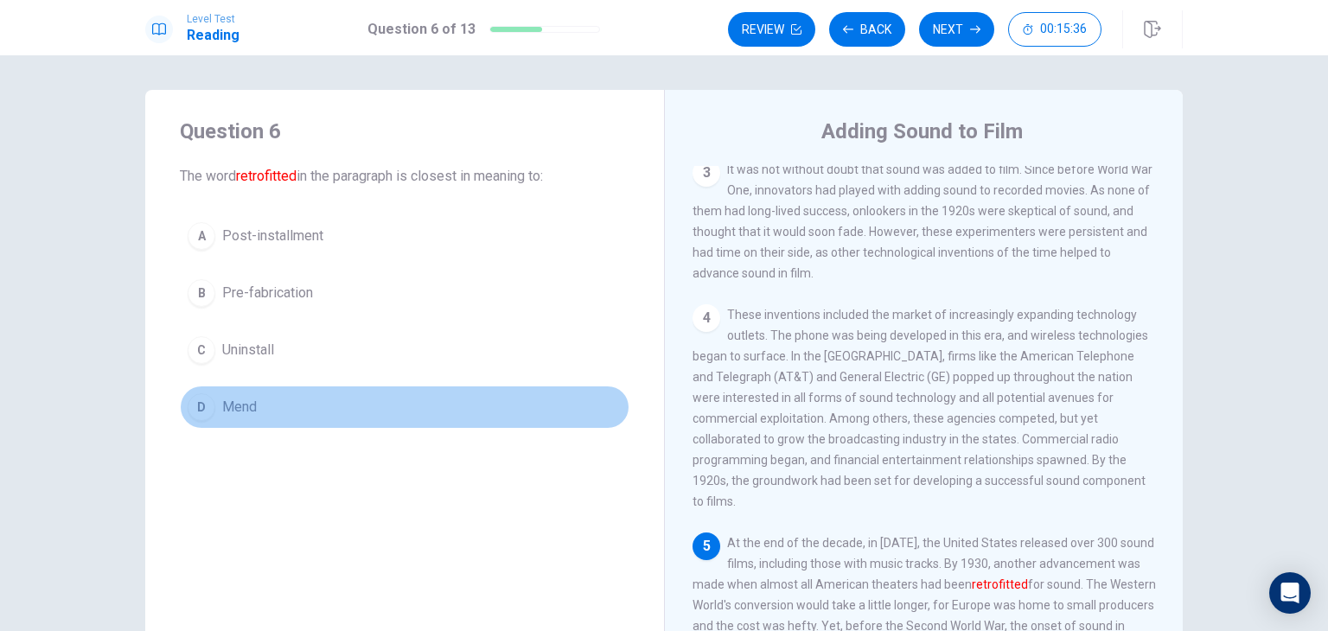
click at [309, 416] on button "D Mend" at bounding box center [405, 407] width 450 height 43
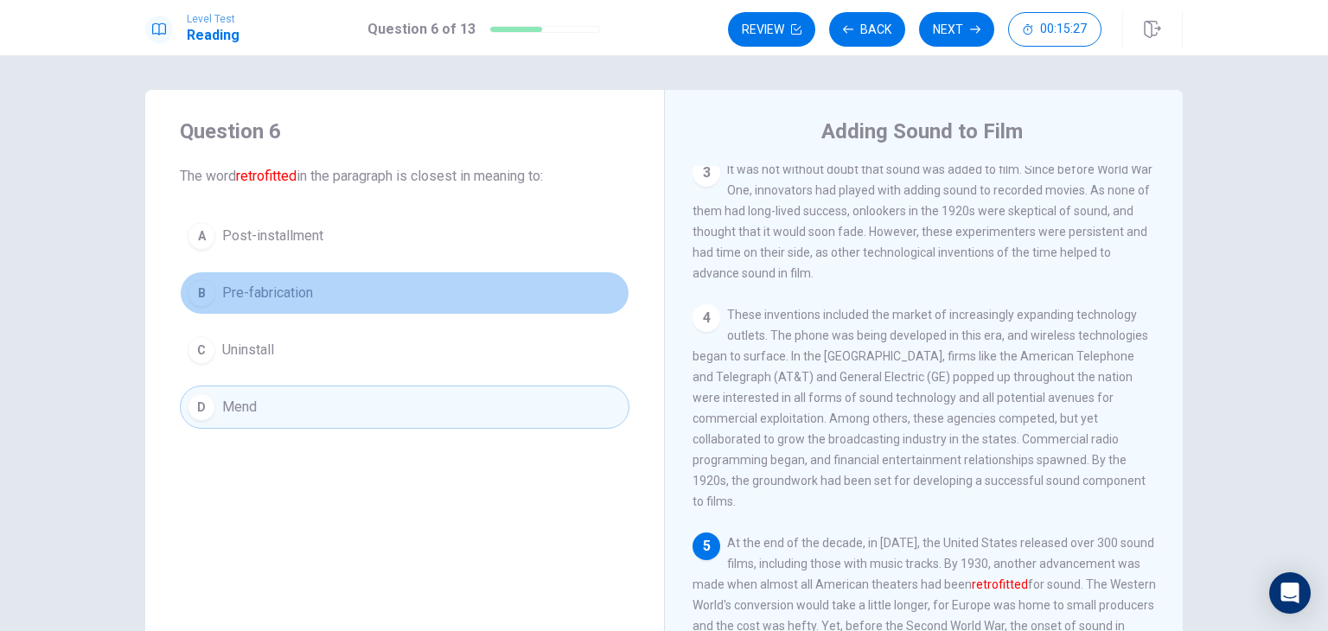
click at [349, 281] on button "B Pre-fabrication" at bounding box center [405, 293] width 450 height 43
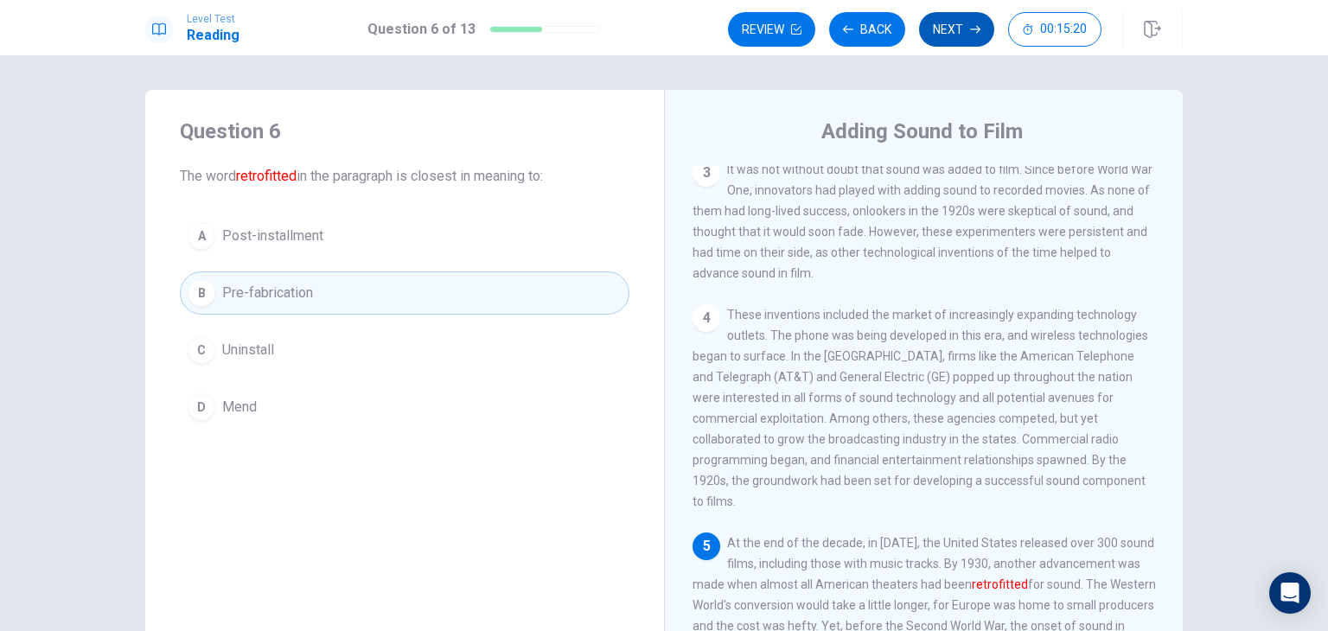
click at [974, 37] on button "Next" at bounding box center [956, 29] width 75 height 35
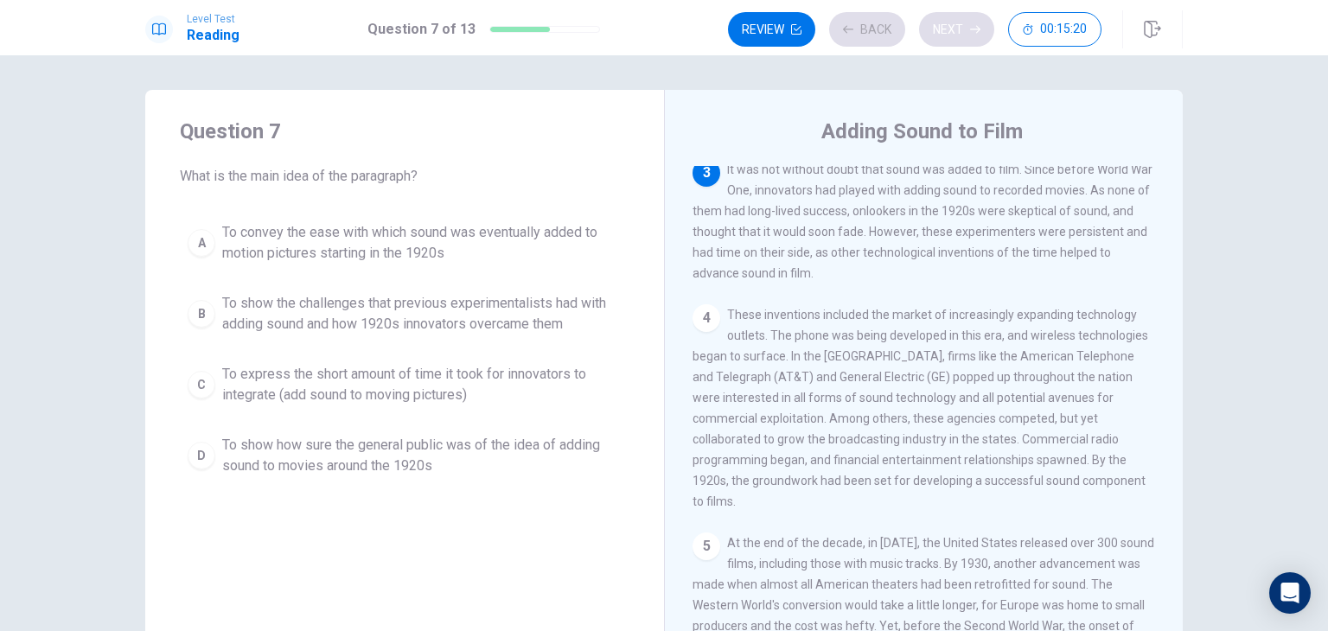
scroll to position [449, 0]
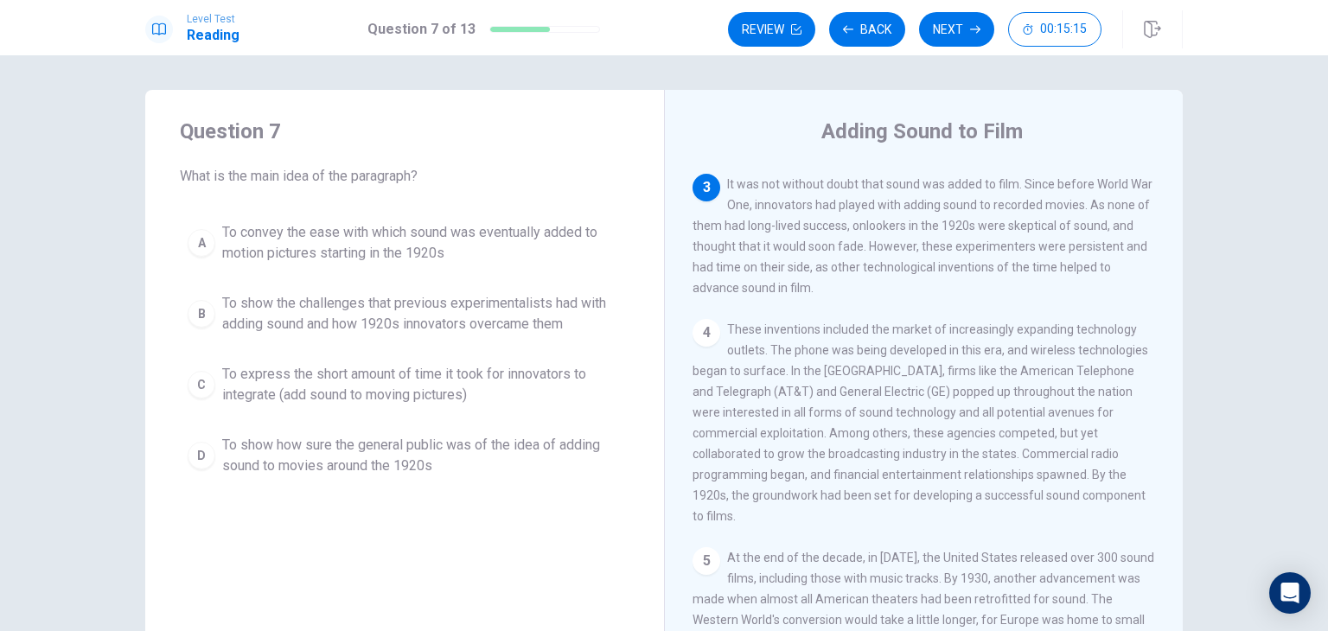
click at [453, 282] on div "A To convey the ease with which sound was eventually added to motion pictures s…" at bounding box center [405, 349] width 450 height 270
click at [401, 458] on span "To show how sure the general public was of the idea of adding sound to movies a…" at bounding box center [421, 456] width 399 height 42
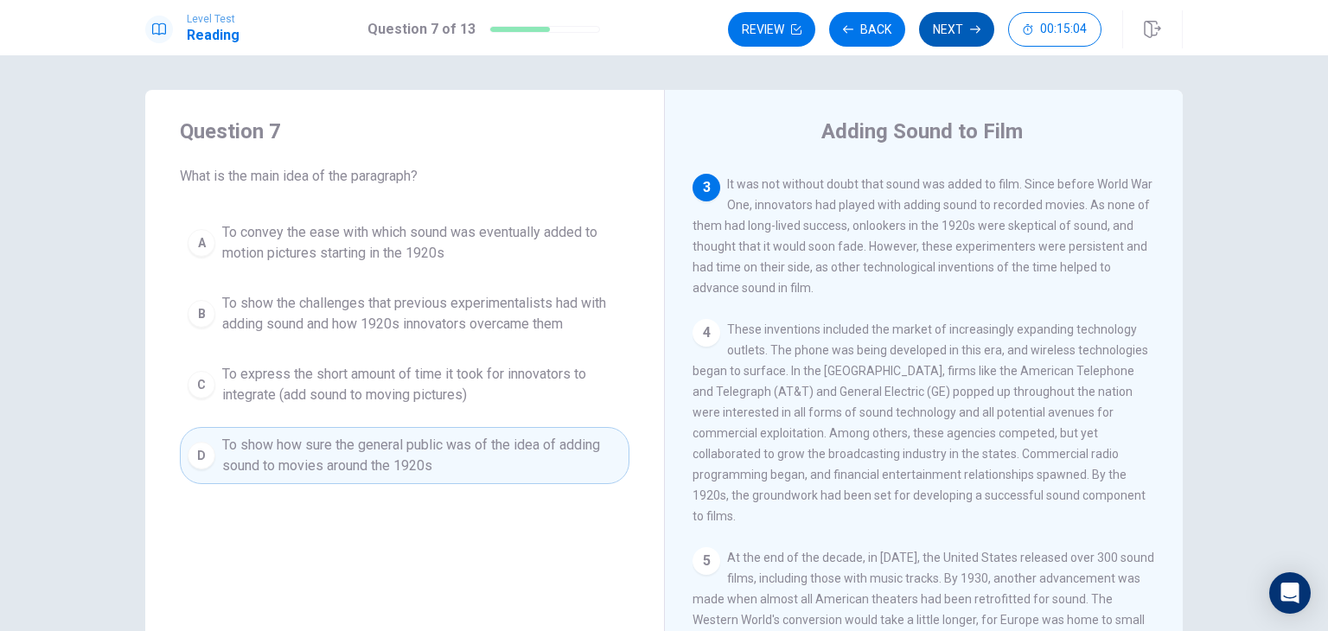
click at [951, 20] on button "Next" at bounding box center [956, 29] width 75 height 35
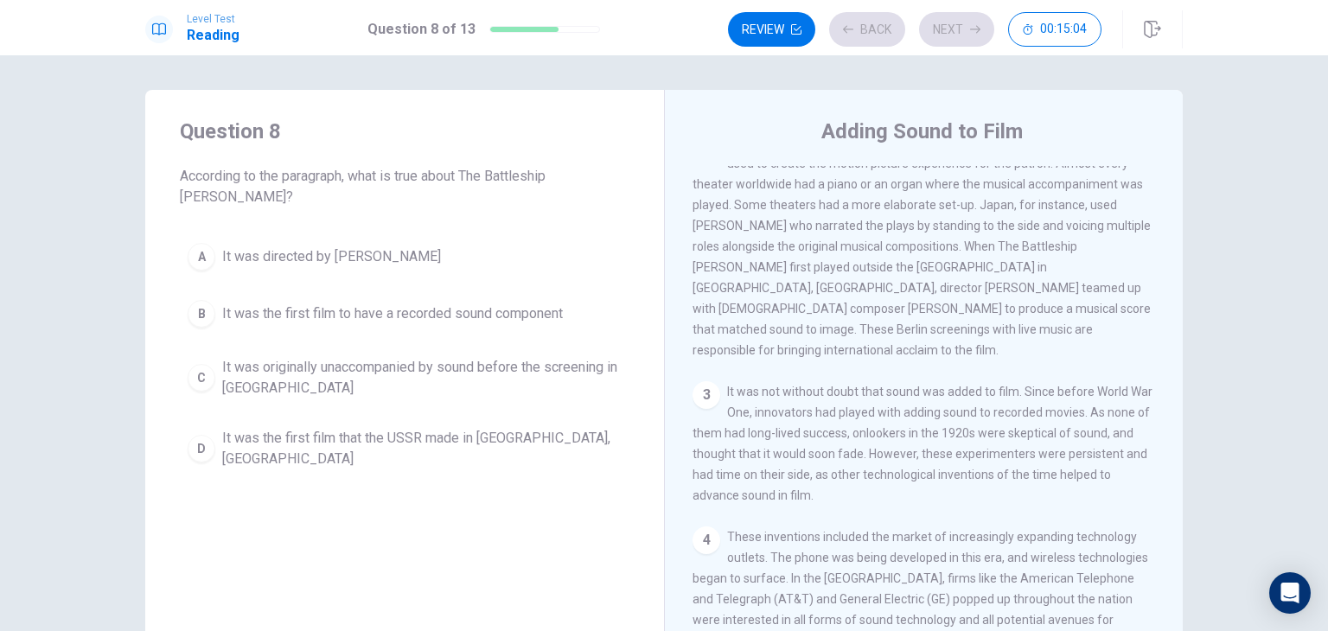
scroll to position [214, 0]
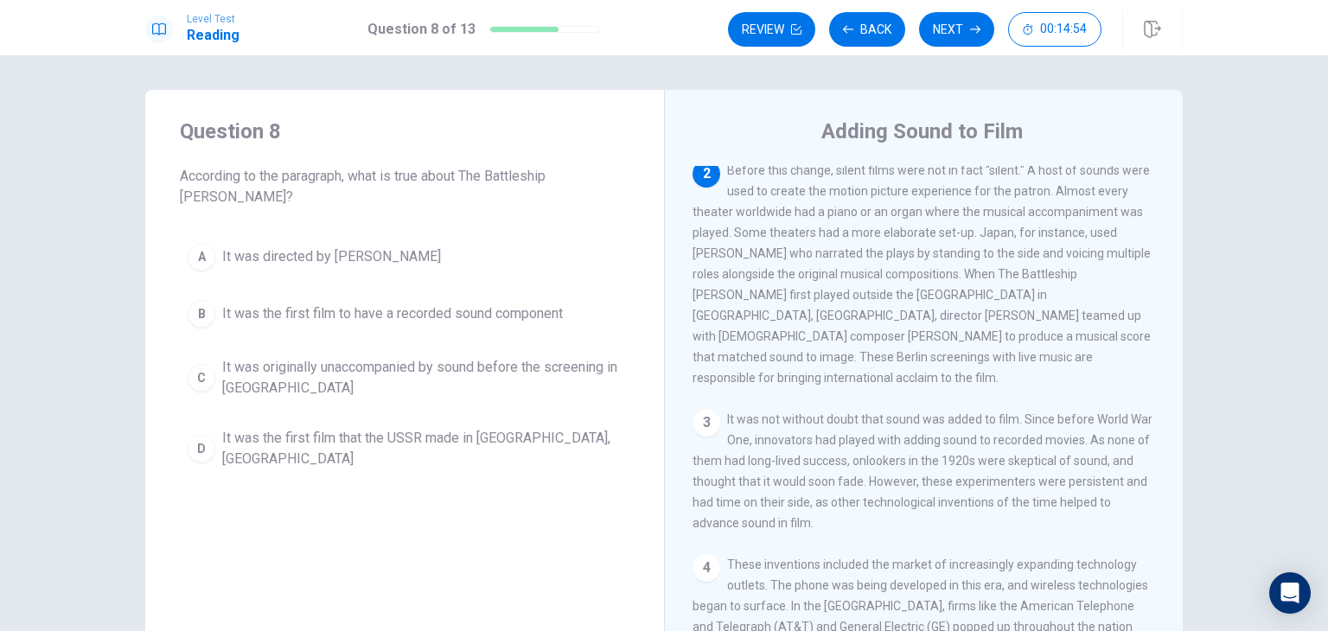
click at [464, 364] on span "It was originally unaccompanied by sound before the screening in Germany" at bounding box center [421, 378] width 399 height 42
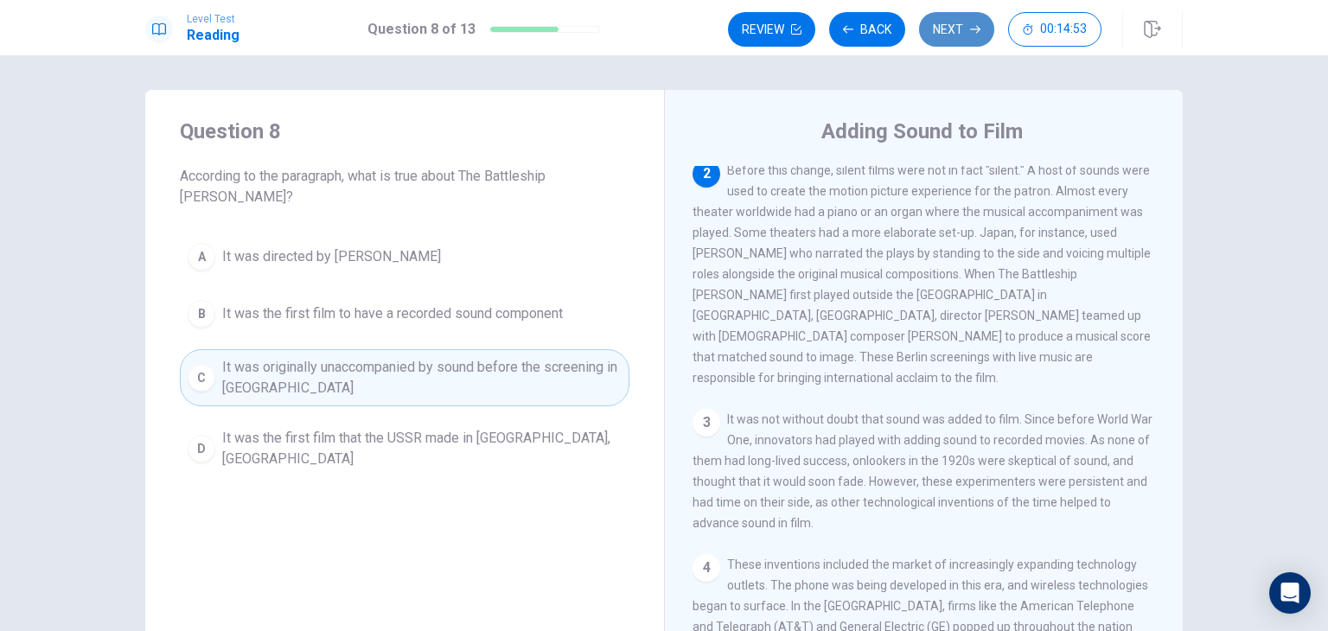
click at [947, 44] on button "Next" at bounding box center [956, 29] width 75 height 35
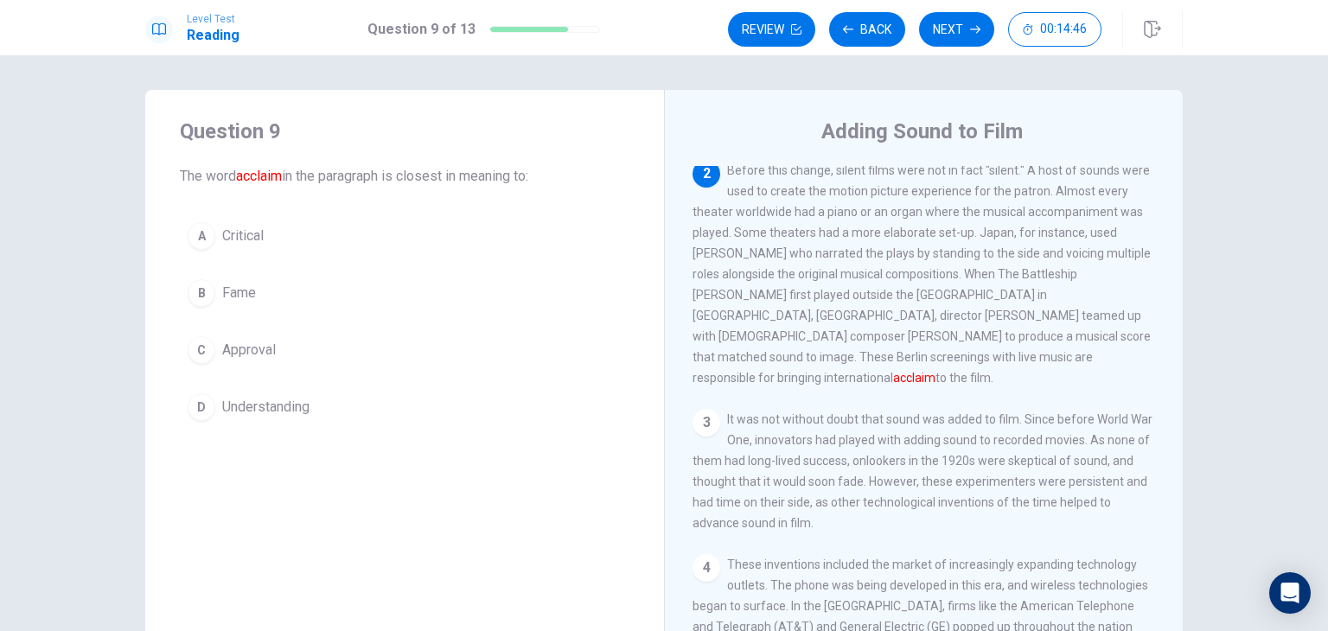
click at [242, 357] on span "Approval" at bounding box center [249, 350] width 54 height 21
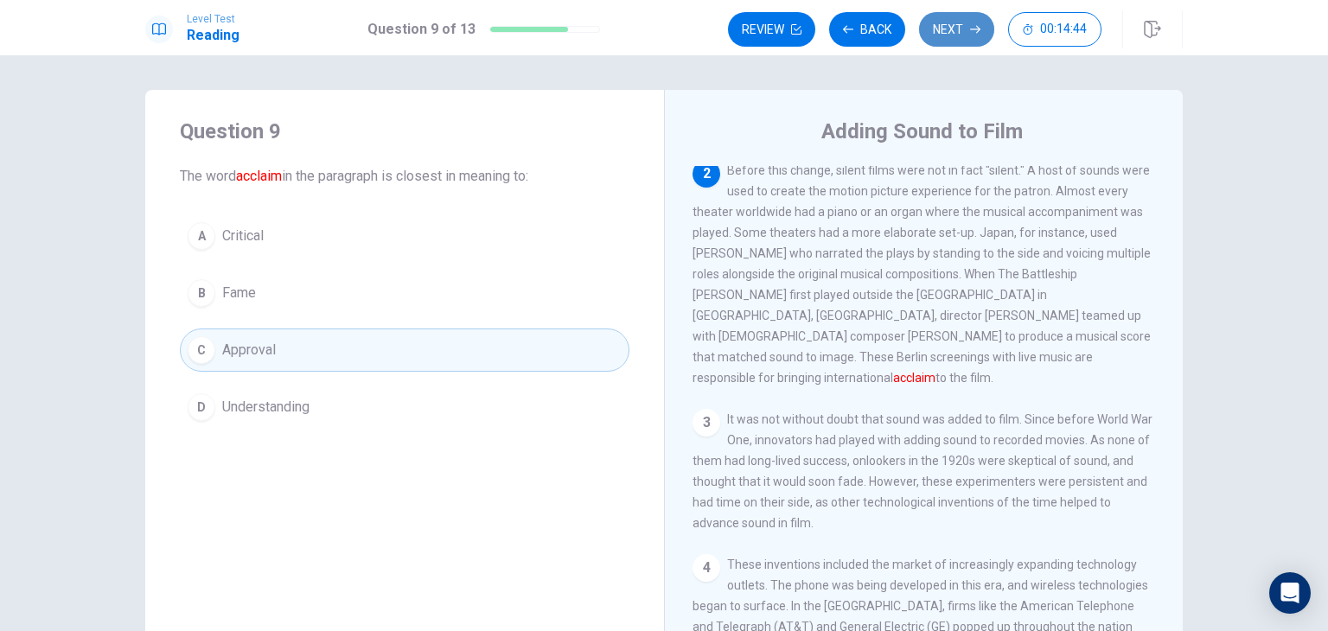
click at [967, 32] on button "Next" at bounding box center [956, 29] width 75 height 35
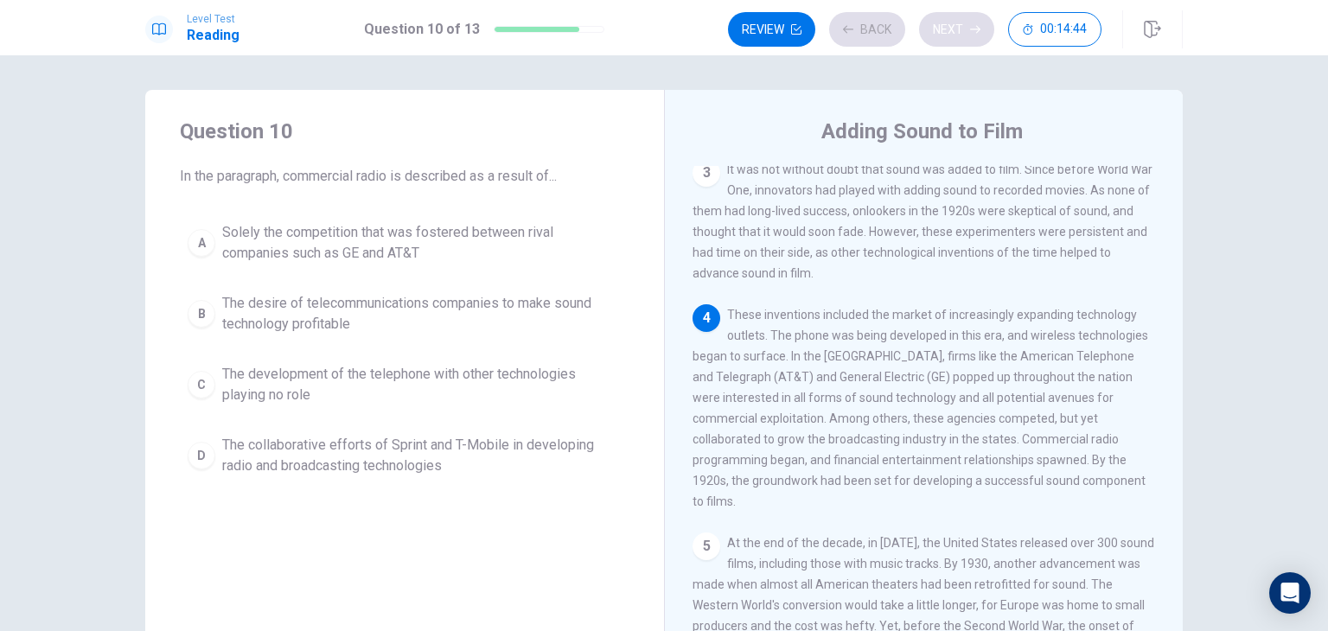
scroll to position [463, 0]
click at [974, 42] on button "Next" at bounding box center [956, 29] width 75 height 35
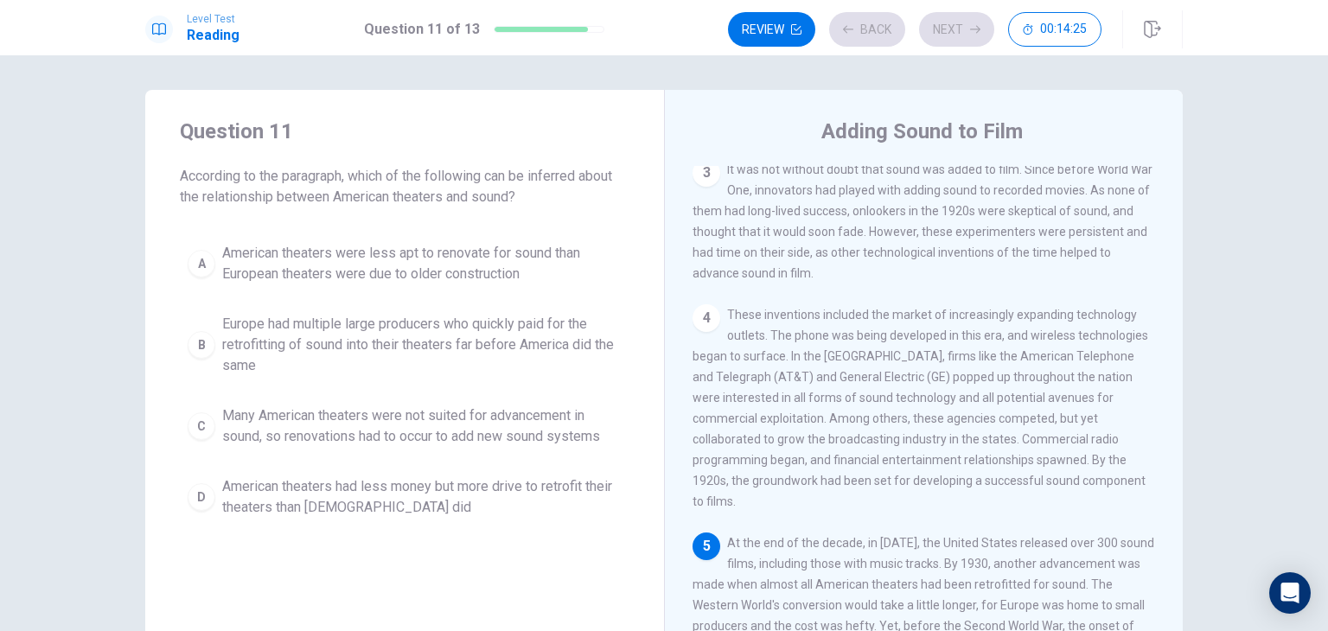
scroll to position [150, 0]
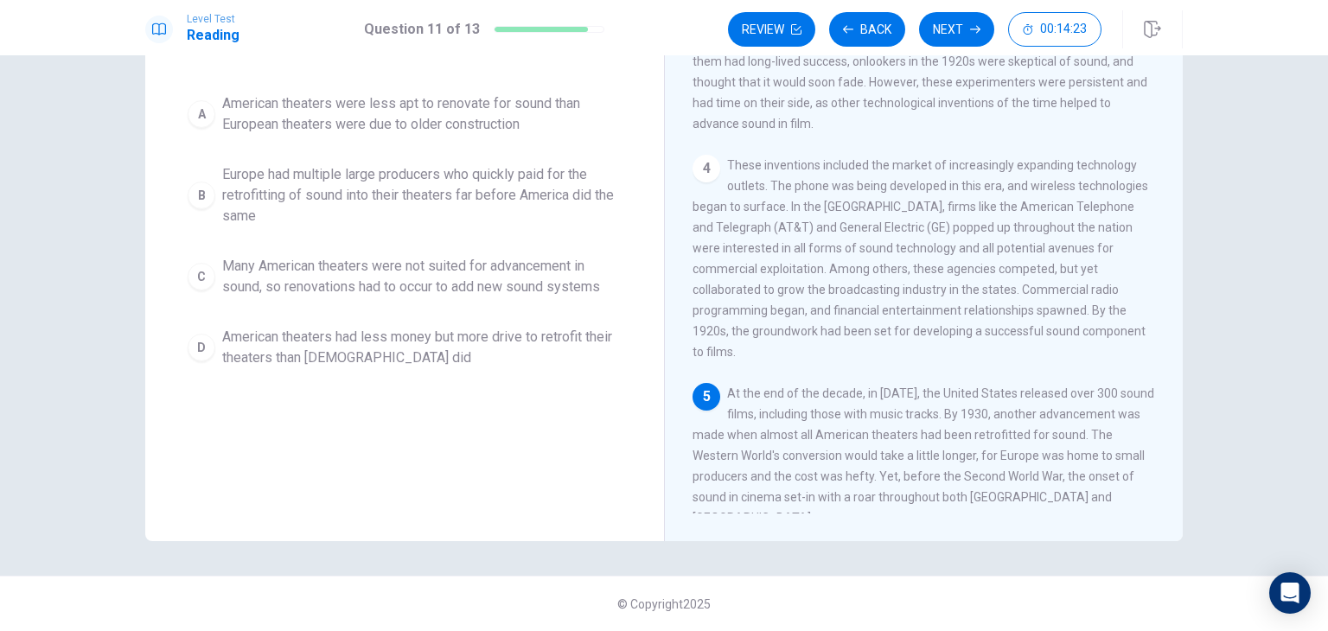
click at [395, 344] on span "American theaters had less money but more drive to retrofit their theaters than…" at bounding box center [421, 348] width 399 height 42
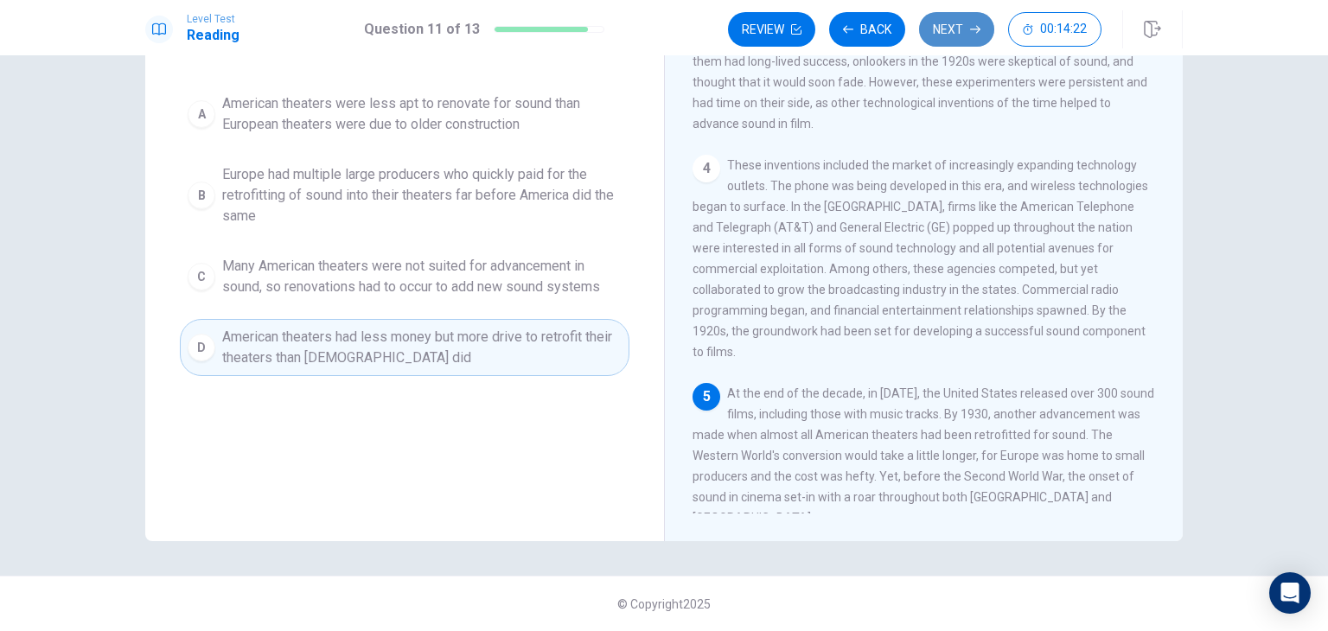
click at [948, 19] on button "Next" at bounding box center [956, 29] width 75 height 35
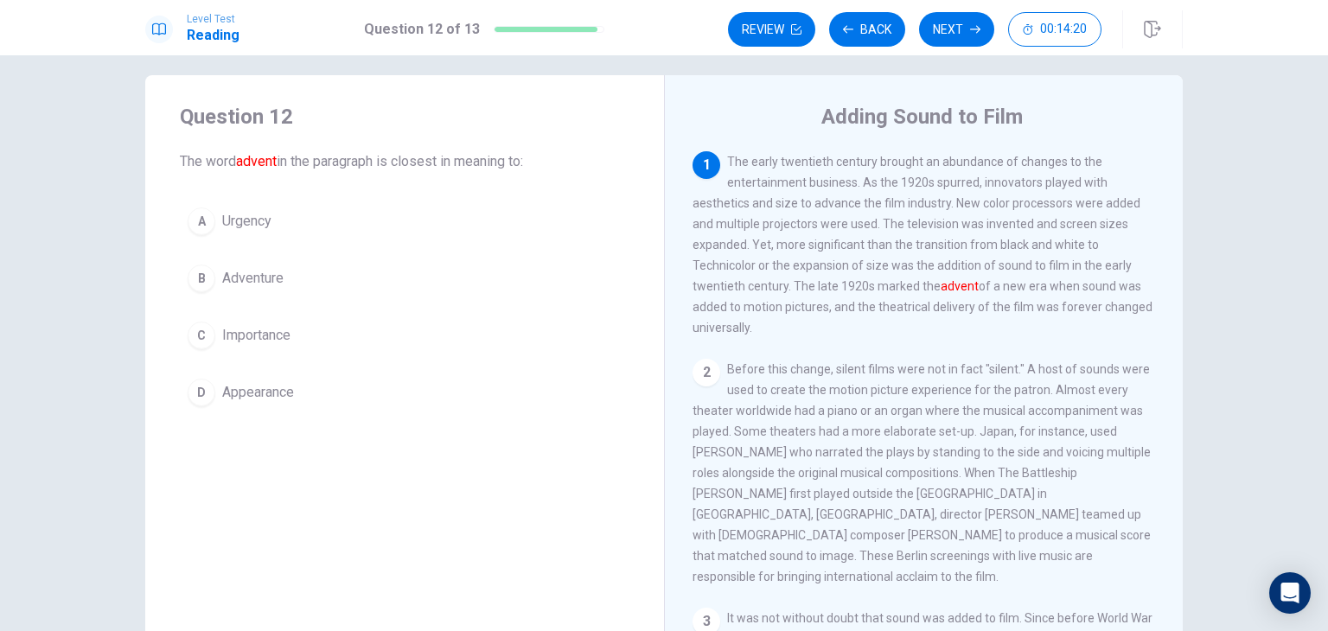
scroll to position [14, 0]
click at [324, 392] on button "D Appearance" at bounding box center [405, 393] width 450 height 43
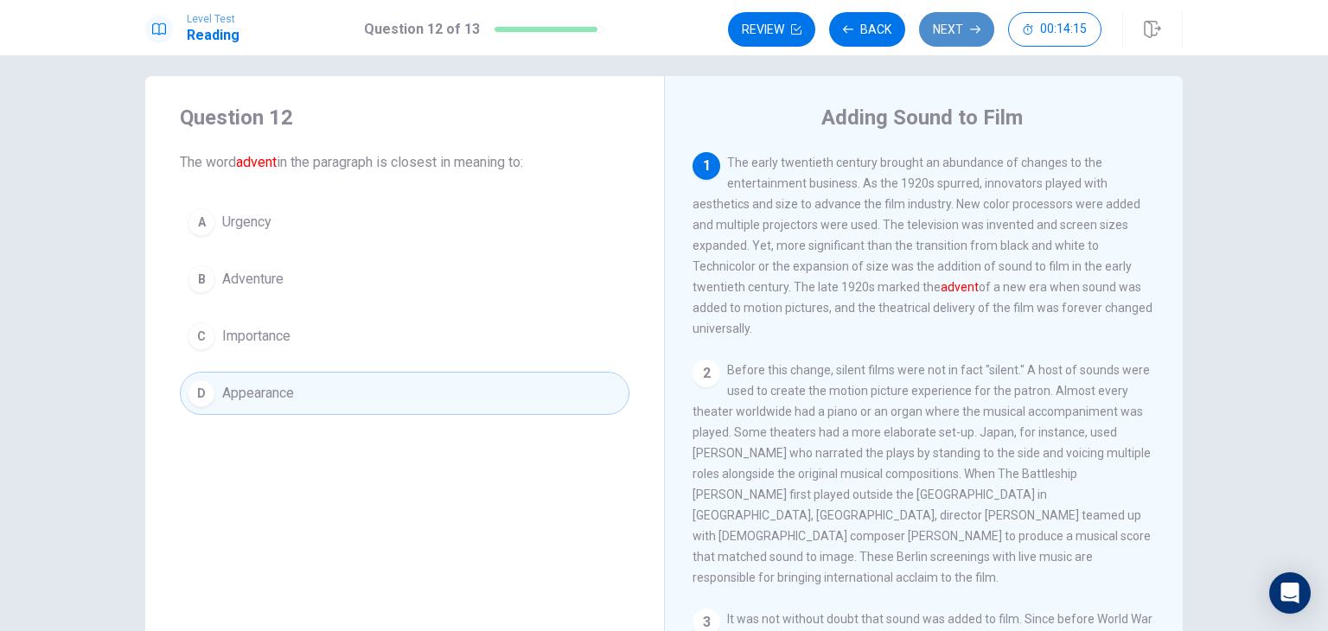
click at [942, 43] on button "Next" at bounding box center [956, 29] width 75 height 35
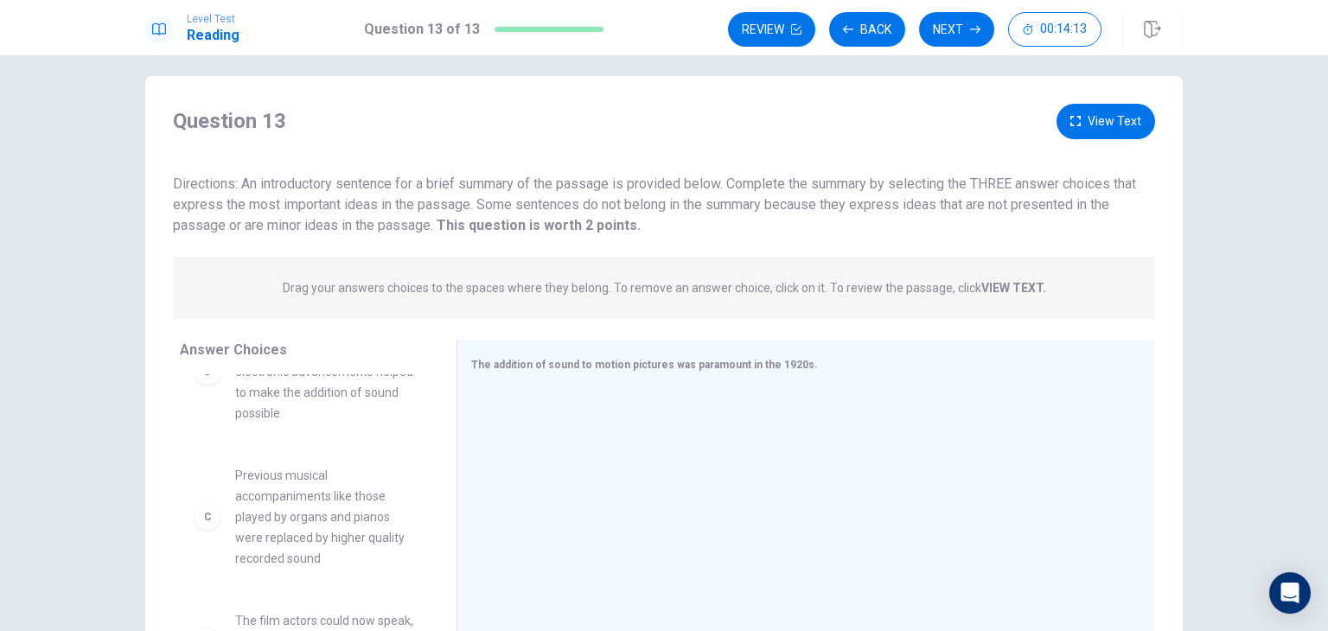
scroll to position [208, 0]
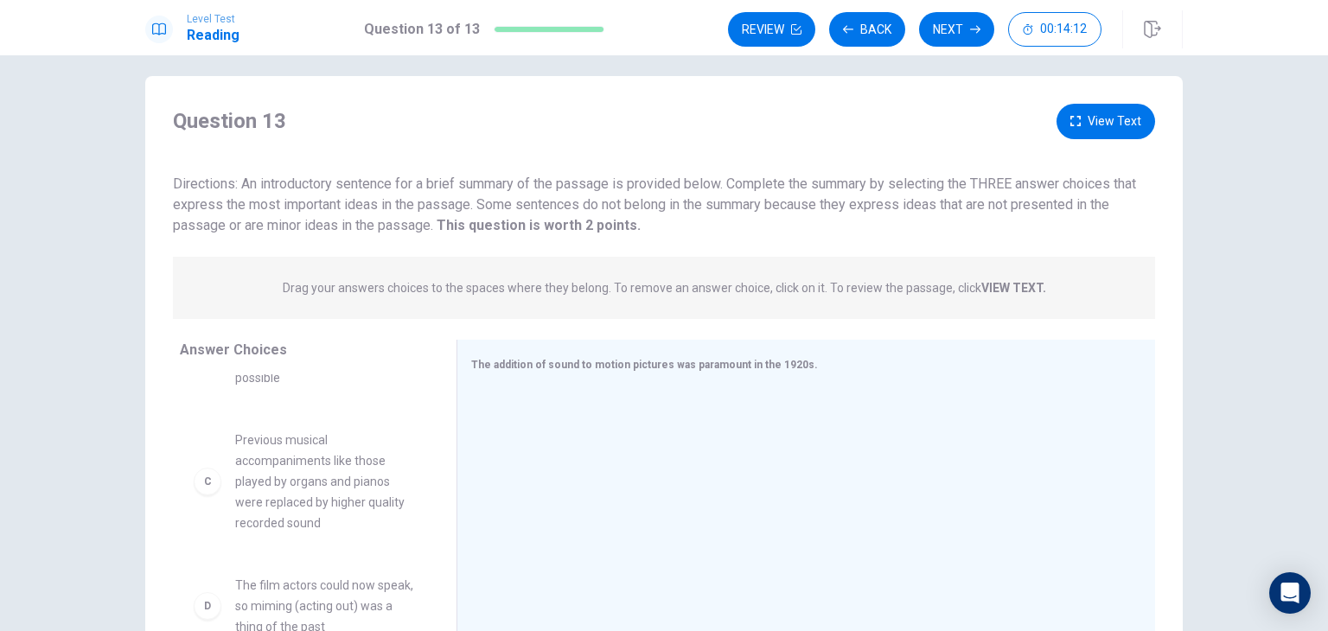
click at [317, 463] on span "Previous musical accompaniments like those played by organs and pianos were rep…" at bounding box center [325, 482] width 180 height 104
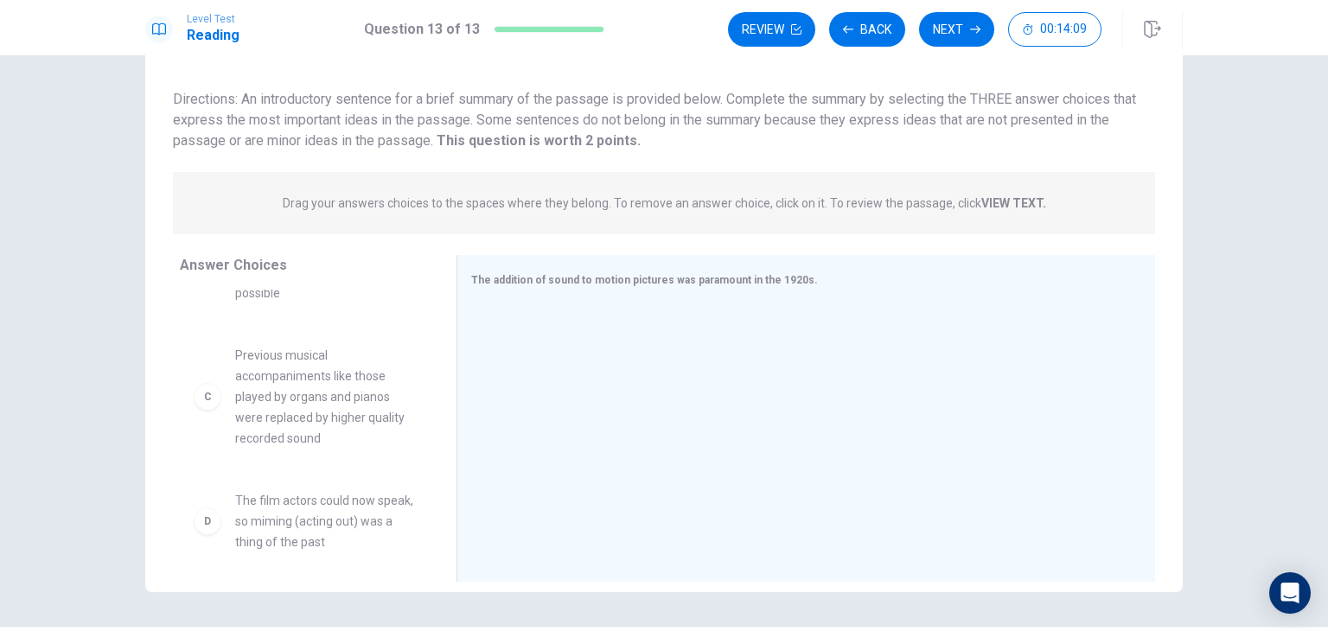
scroll to position [467, 0]
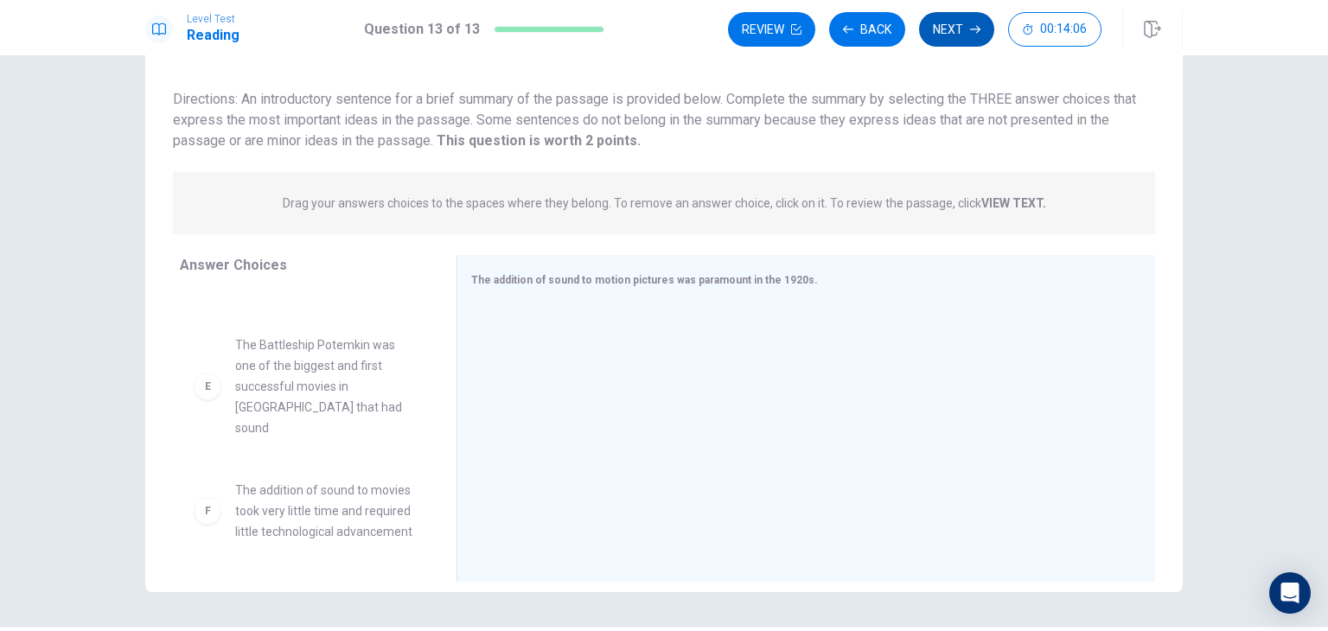
click at [982, 32] on button "Next" at bounding box center [956, 29] width 75 height 35
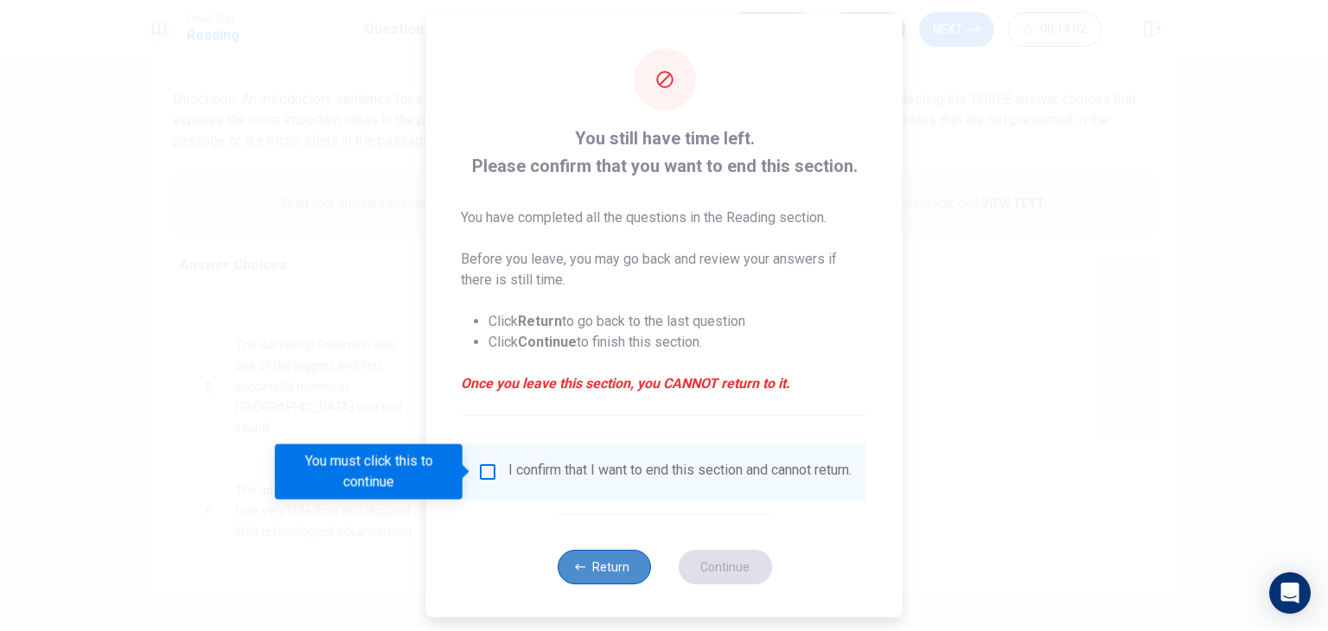
click at [612, 572] on button "Return" at bounding box center [603, 567] width 93 height 35
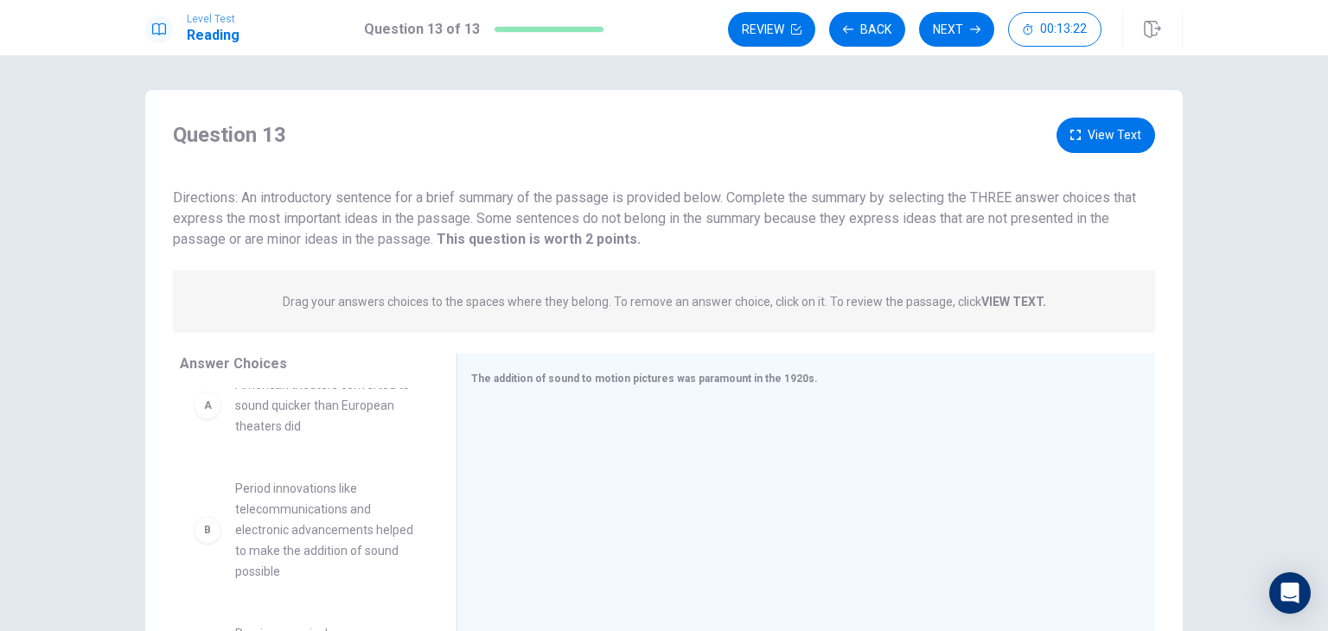
scroll to position [0, 0]
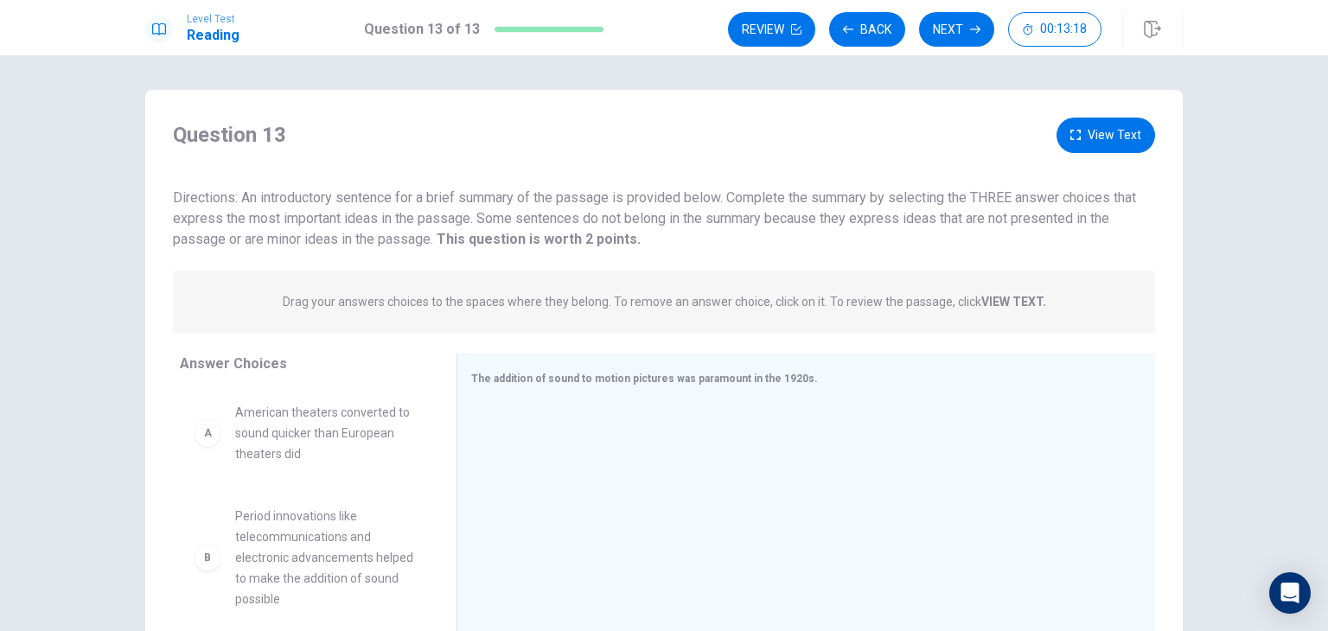
click at [981, 297] on strong "VIEW TEXT." at bounding box center [1013, 302] width 65 height 14
click at [1118, 131] on button "View Text" at bounding box center [1106, 135] width 99 height 35
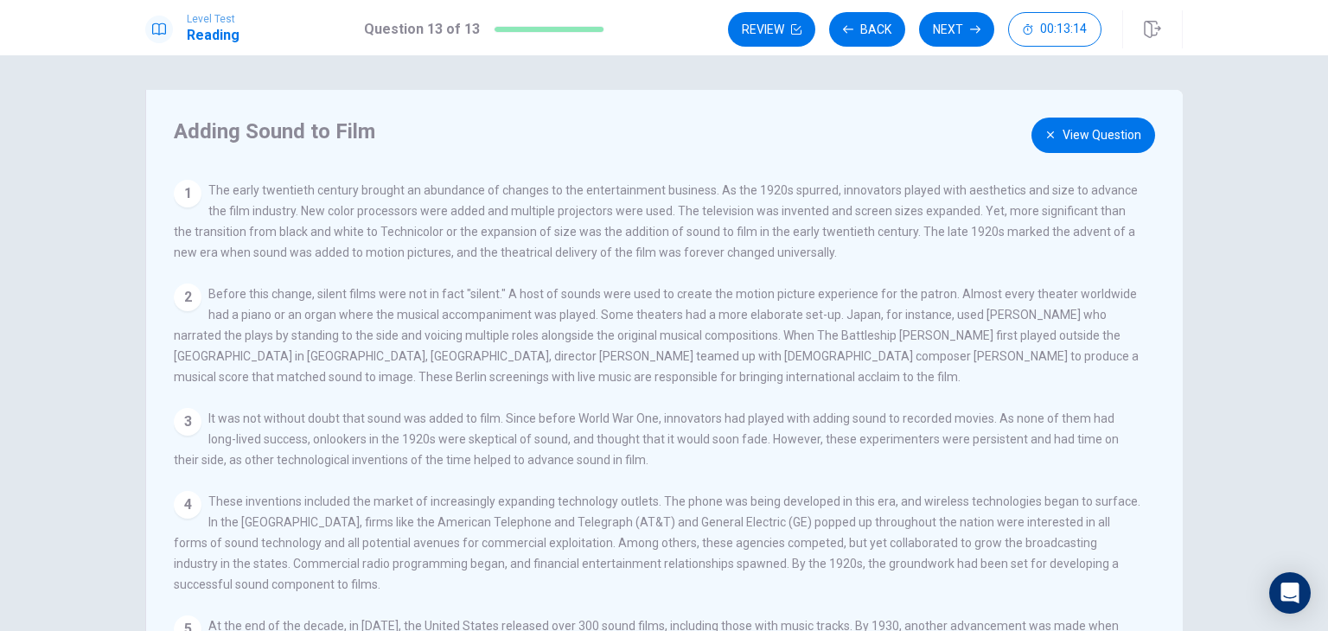
click at [1095, 152] on button "View Question" at bounding box center [1094, 135] width 124 height 35
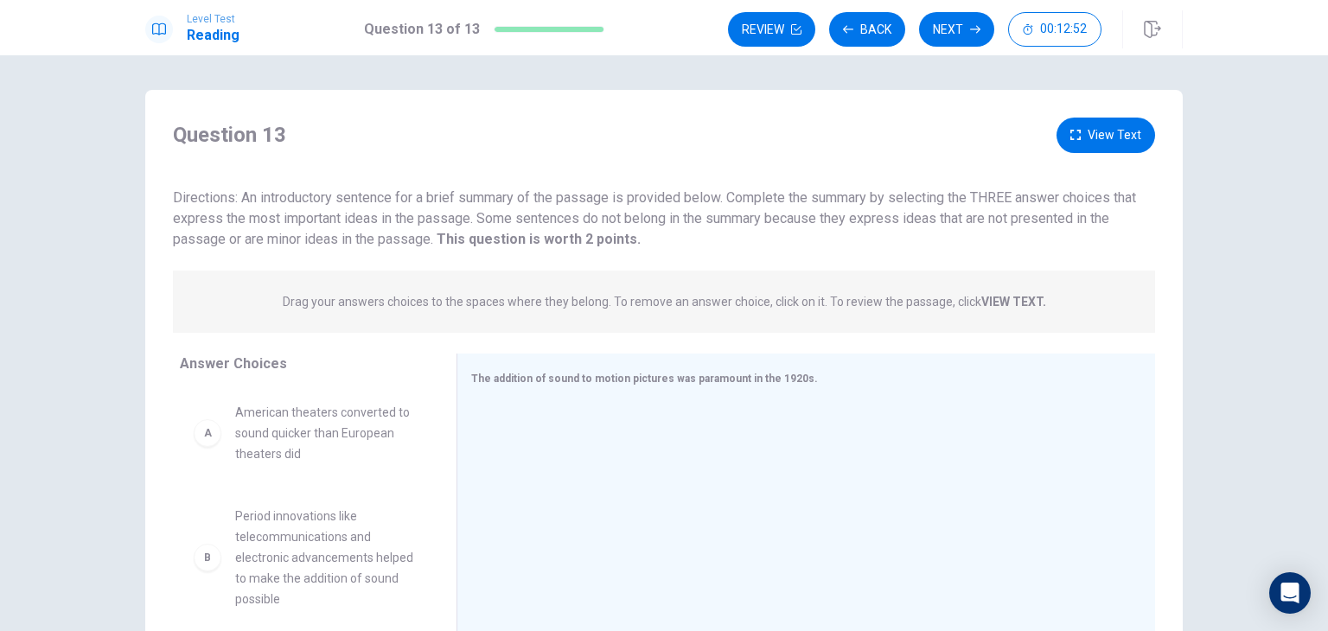
scroll to position [22, 0]
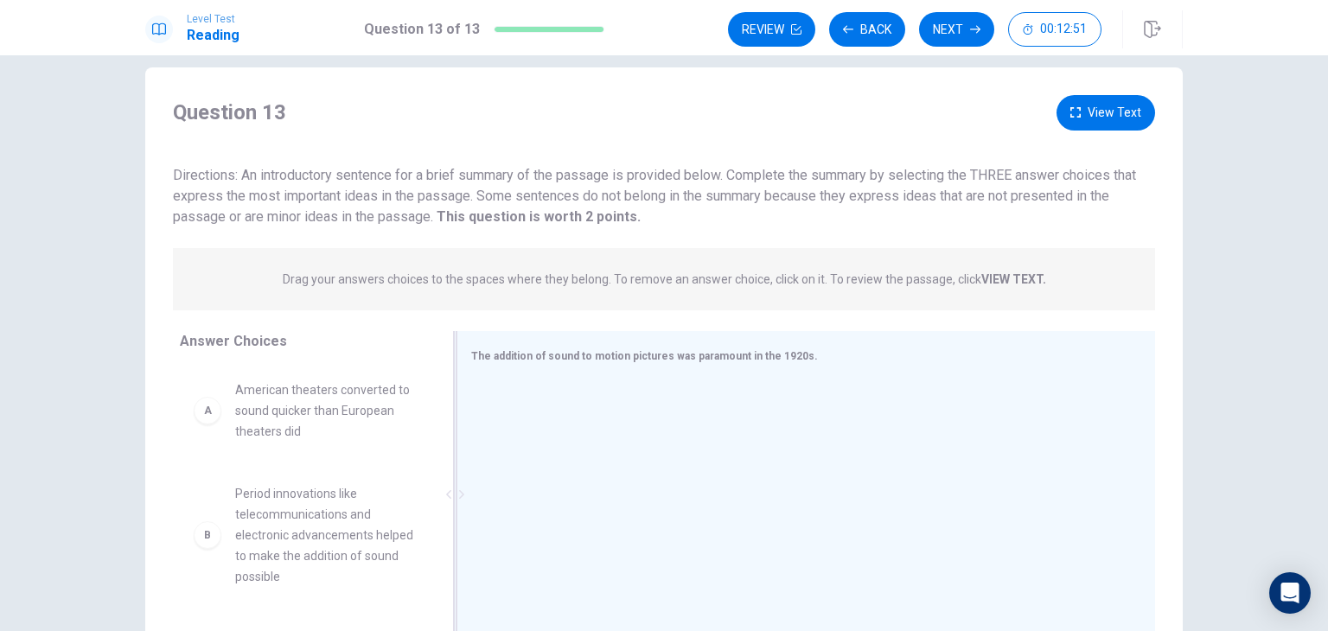
click at [725, 386] on div at bounding box center [799, 496] width 656 height 232
click at [764, 361] on span "The addition of sound to motion pictures was paramount in the 1920s." at bounding box center [644, 356] width 347 height 12
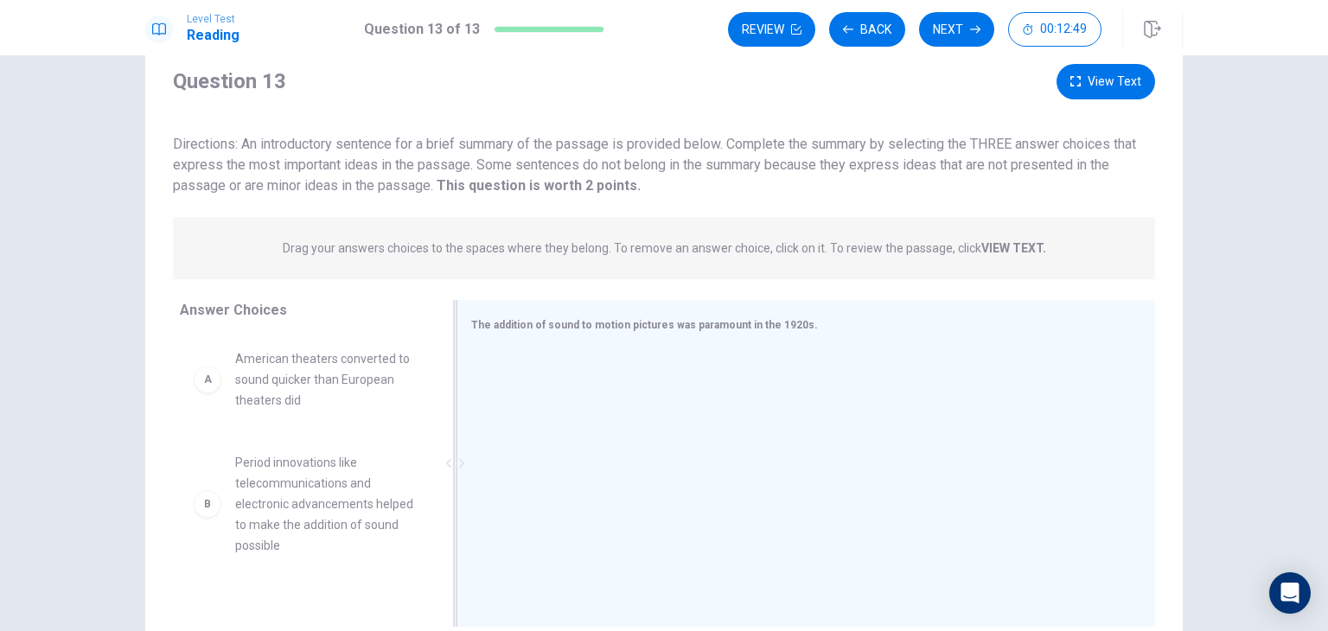
scroll to position [57, 0]
click at [955, 38] on button "Next" at bounding box center [956, 29] width 75 height 35
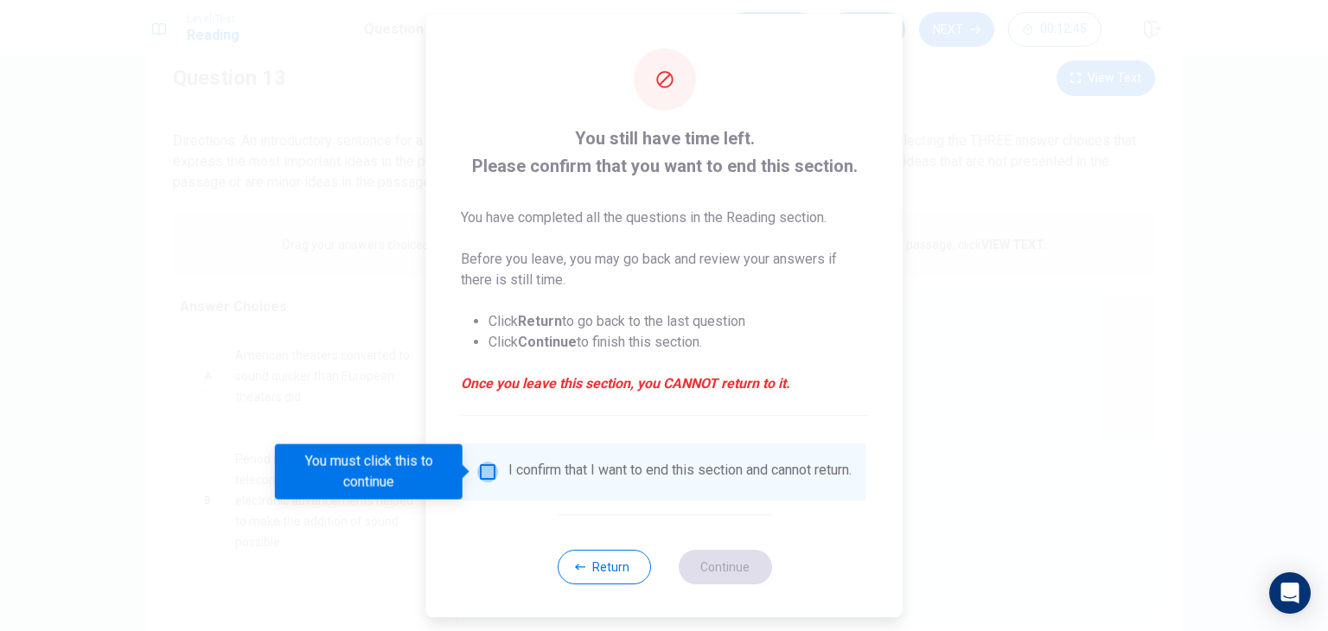
click at [489, 472] on input "You must click this to continue" at bounding box center [487, 472] width 21 height 21
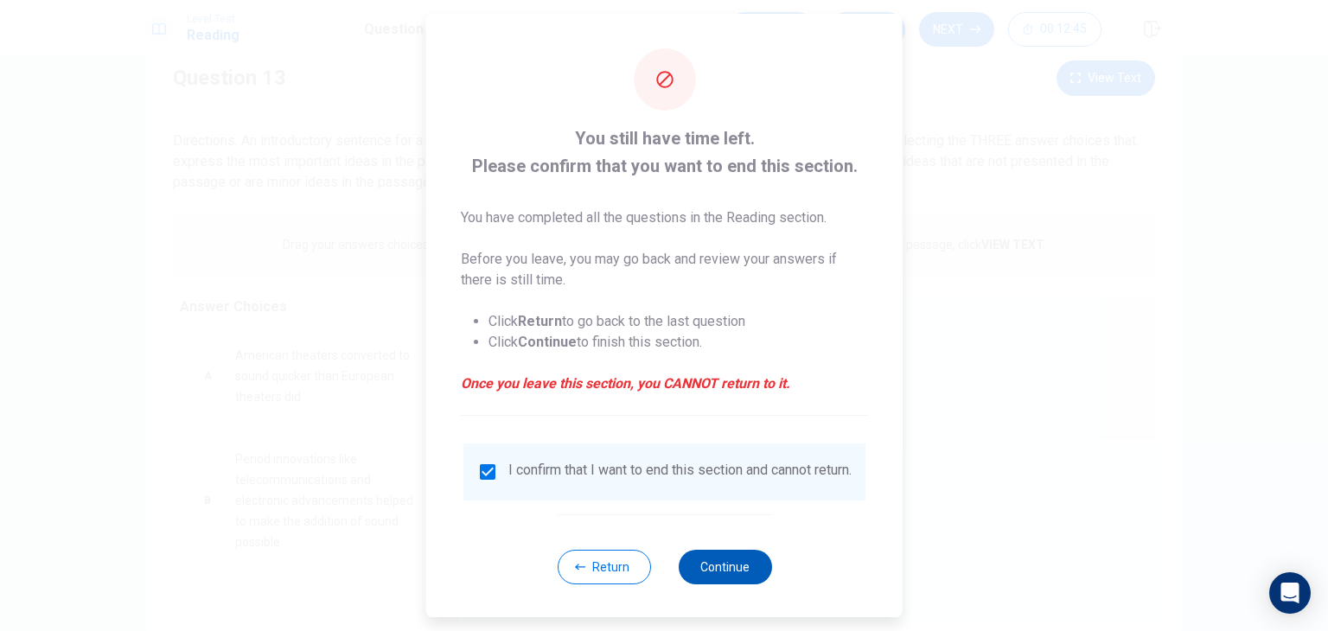
click at [722, 575] on button "Continue" at bounding box center [724, 567] width 93 height 35
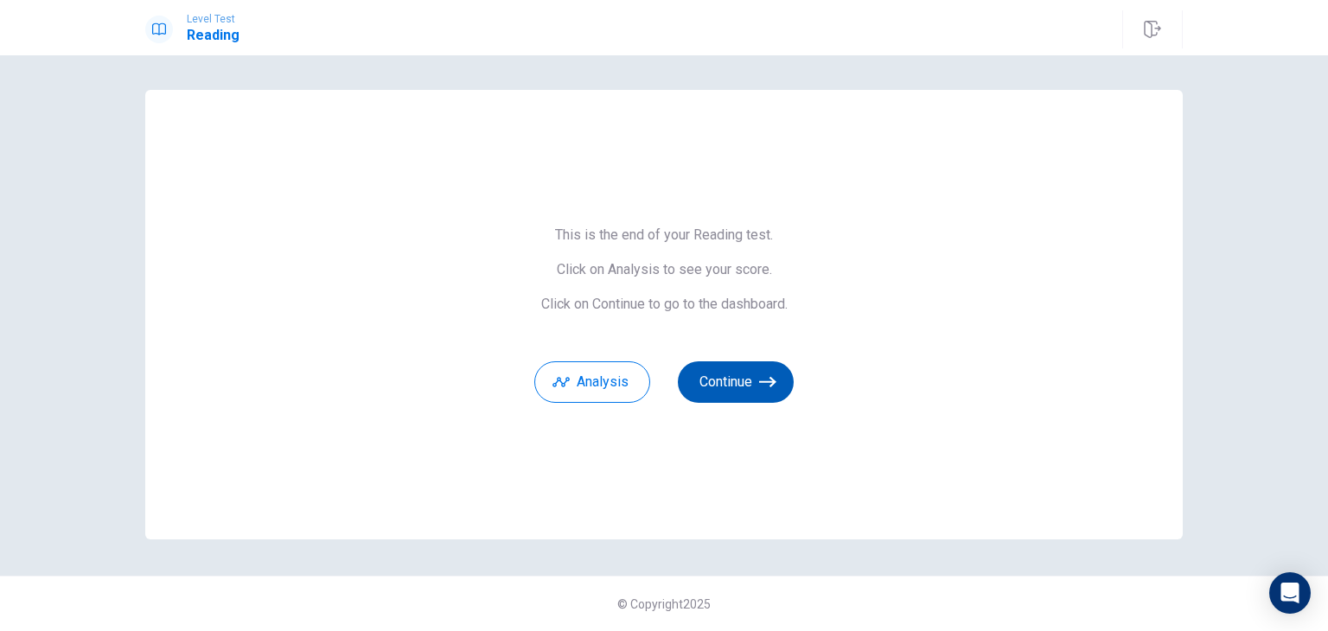
click at [760, 361] on button "Continue" at bounding box center [736, 382] width 116 height 42
